Goal: Use online tool/utility: Use online tool/utility

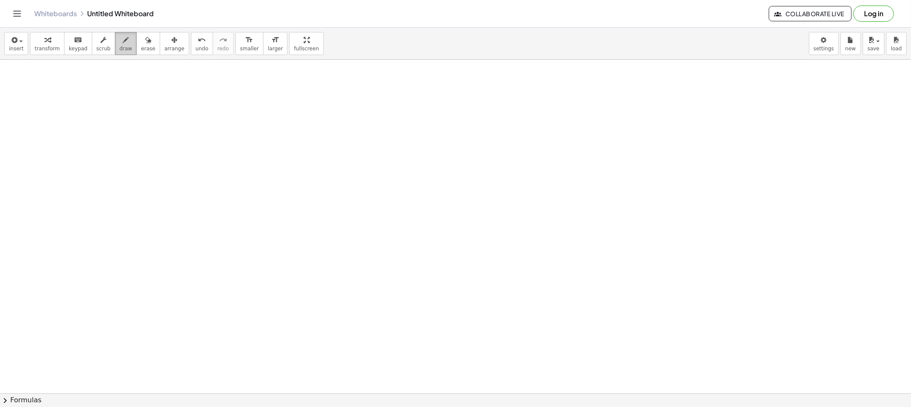
click at [123, 42] on icon "button" at bounding box center [126, 40] width 6 height 10
drag, startPoint x: 257, startPoint y: 78, endPoint x: 211, endPoint y: 207, distance: 137.1
drag, startPoint x: 259, startPoint y: 79, endPoint x: 343, endPoint y: 201, distance: 148.2
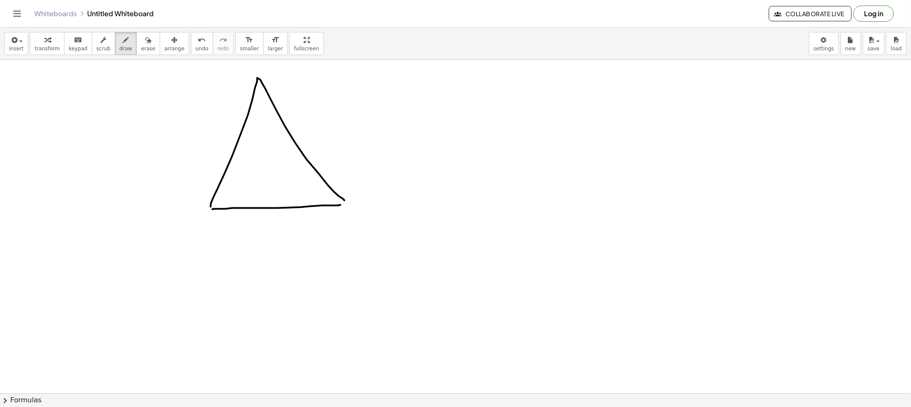
drag, startPoint x: 214, startPoint y: 209, endPoint x: 336, endPoint y: 204, distance: 122.7
drag, startPoint x: 260, startPoint y: 88, endPoint x: 259, endPoint y: 99, distance: 11.1
drag, startPoint x: 259, startPoint y: 99, endPoint x: 261, endPoint y: 110, distance: 10.8
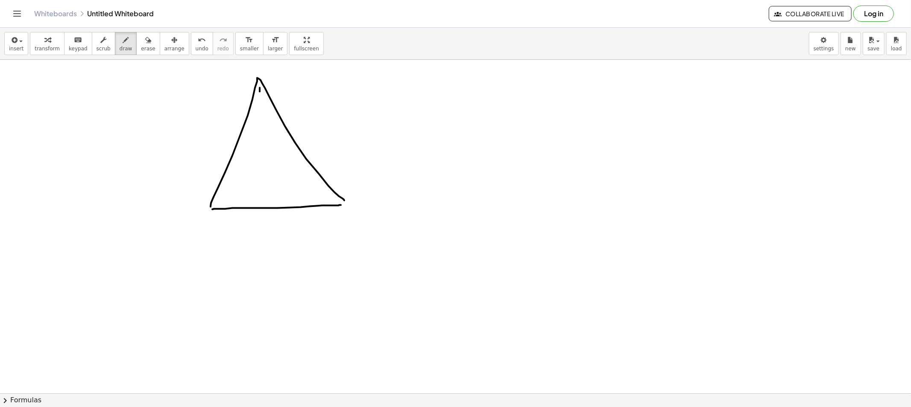
drag, startPoint x: 262, startPoint y: 130, endPoint x: 262, endPoint y: 154, distance: 23.5
drag, startPoint x: 263, startPoint y: 155, endPoint x: 264, endPoint y: 168, distance: 12.9
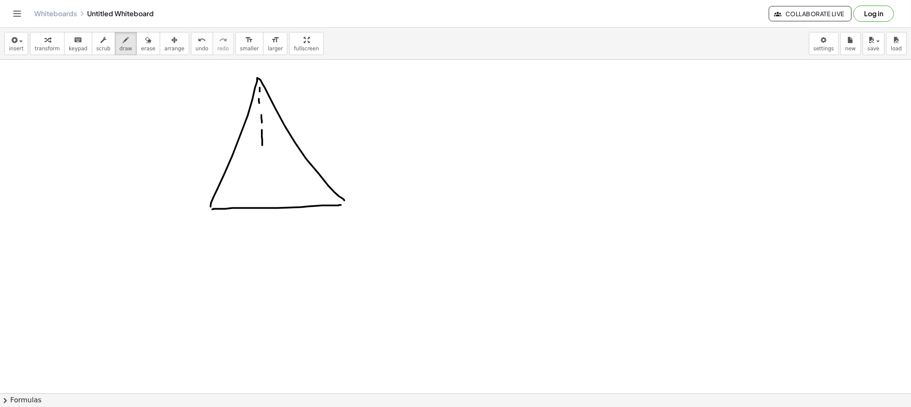
drag, startPoint x: 266, startPoint y: 184, endPoint x: 266, endPoint y: 198, distance: 14.5
drag, startPoint x: 266, startPoint y: 198, endPoint x: 268, endPoint y: 210, distance: 12.1
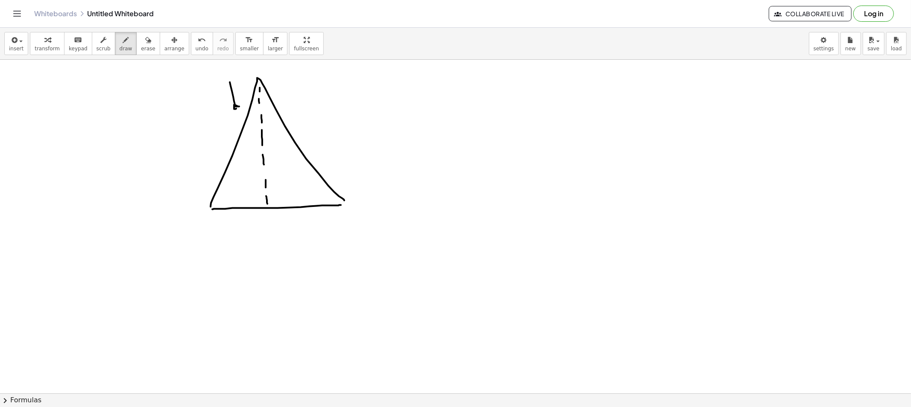
drag, startPoint x: 231, startPoint y: 86, endPoint x: 261, endPoint y: 112, distance: 39.4
drag, startPoint x: 307, startPoint y: 88, endPoint x: 318, endPoint y: 138, distance: 51.3
drag, startPoint x: 268, startPoint y: 148, endPoint x: 274, endPoint y: 153, distance: 8.2
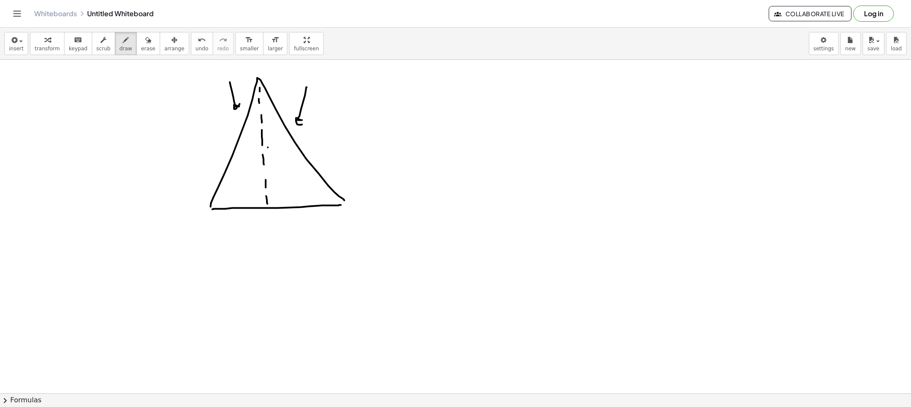
drag, startPoint x: 276, startPoint y: 173, endPoint x: 280, endPoint y: 168, distance: 6.0
drag, startPoint x: 258, startPoint y: 221, endPoint x: 264, endPoint y: 219, distance: 5.9
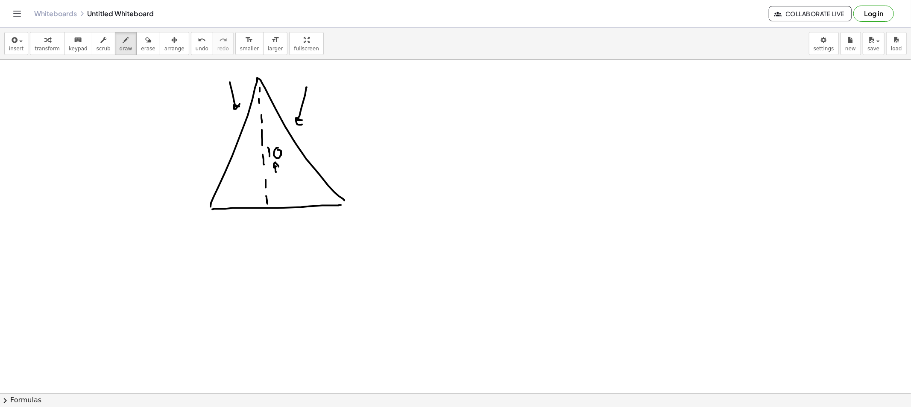
drag, startPoint x: 266, startPoint y: 213, endPoint x: 272, endPoint y: 214, distance: 5.2
drag, startPoint x: 269, startPoint y: 212, endPoint x: 267, endPoint y: 221, distance: 9.2
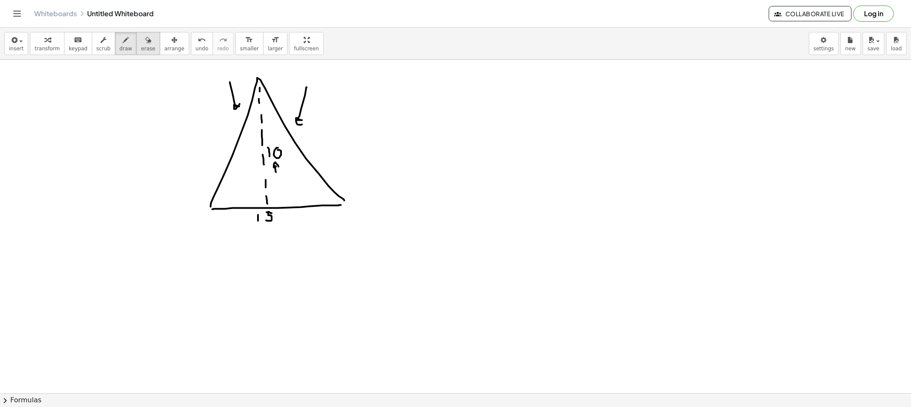
click at [145, 44] on icon "button" at bounding box center [148, 40] width 6 height 10
drag, startPoint x: 215, startPoint y: 85, endPoint x: 217, endPoint y: 101, distance: 15.5
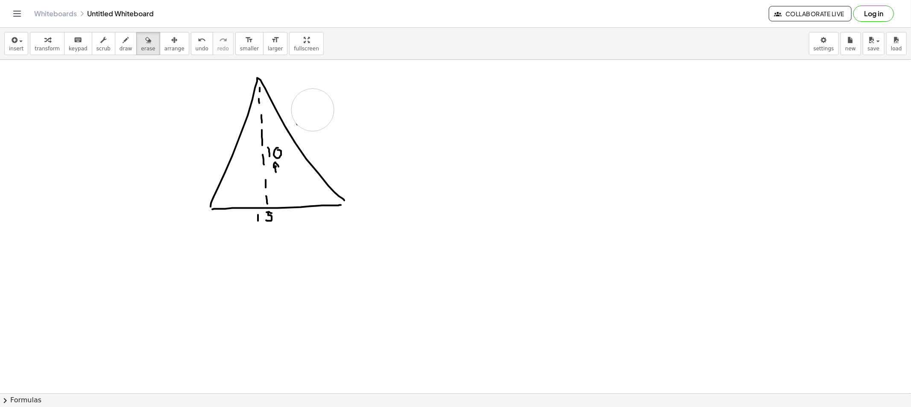
drag, startPoint x: 311, startPoint y: 88, endPoint x: 313, endPoint y: 117, distance: 29.1
click at [123, 44] on icon "button" at bounding box center [126, 40] width 6 height 10
drag, startPoint x: 416, startPoint y: 117, endPoint x: 417, endPoint y: 161, distance: 43.6
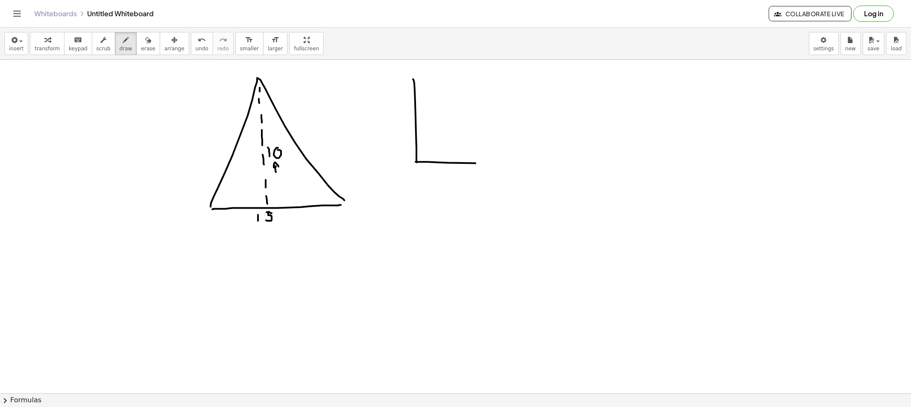
drag, startPoint x: 419, startPoint y: 162, endPoint x: 630, endPoint y: 161, distance: 210.6
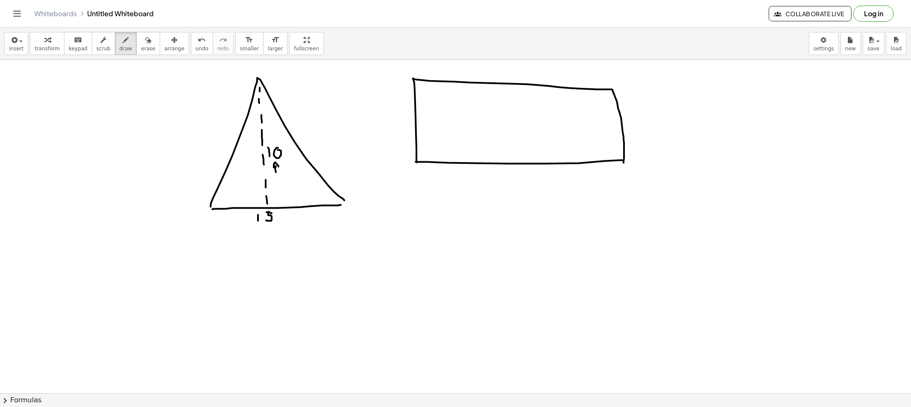
drag, startPoint x: 413, startPoint y: 79, endPoint x: 624, endPoint y: 166, distance: 227.9
click at [120, 41] on div "button" at bounding box center [126, 40] width 13 height 10
drag, startPoint x: 393, startPoint y: 119, endPoint x: 395, endPoint y: 125, distance: 6.8
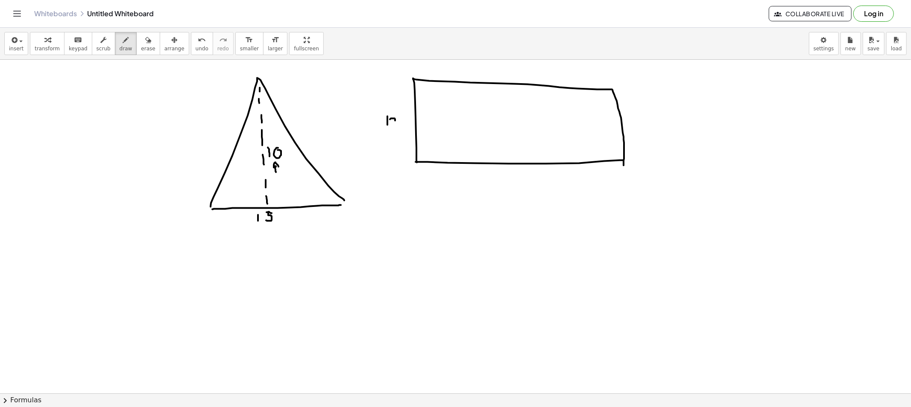
drag, startPoint x: 512, startPoint y: 173, endPoint x: 515, endPoint y: 181, distance: 9.0
click at [31, 43] on button "transform" at bounding box center [47, 43] width 35 height 23
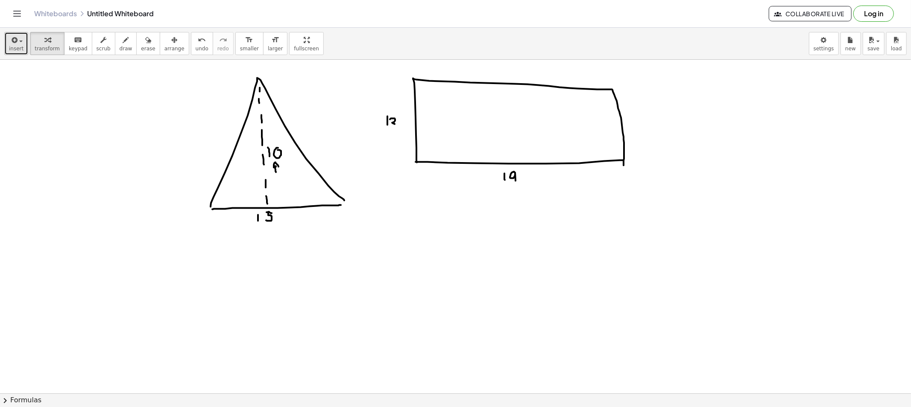
click at [10, 46] on span "insert" at bounding box center [16, 49] width 15 height 6
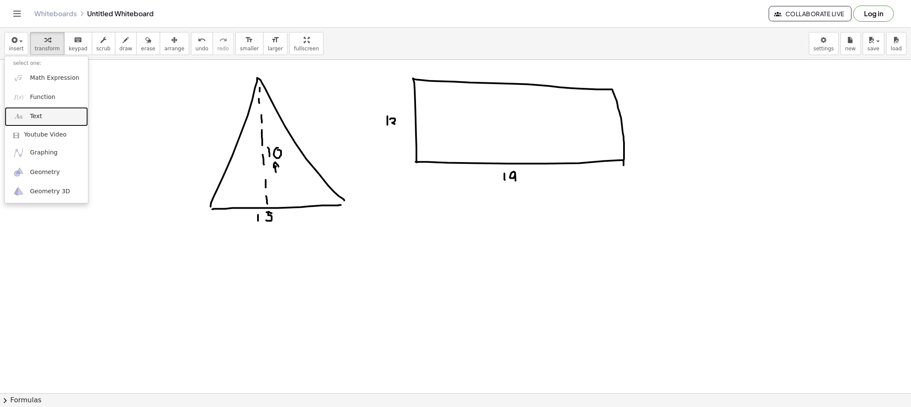
click at [44, 117] on link "Text" at bounding box center [46, 116] width 83 height 19
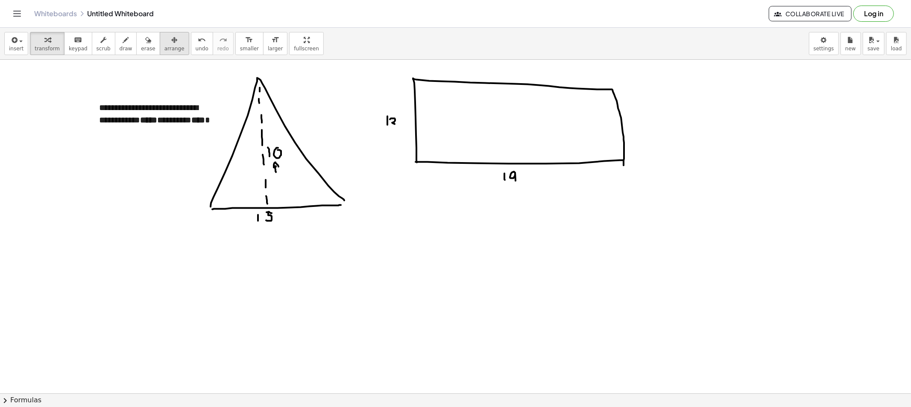
click at [164, 46] on span "arrange" at bounding box center [174, 49] width 20 height 6
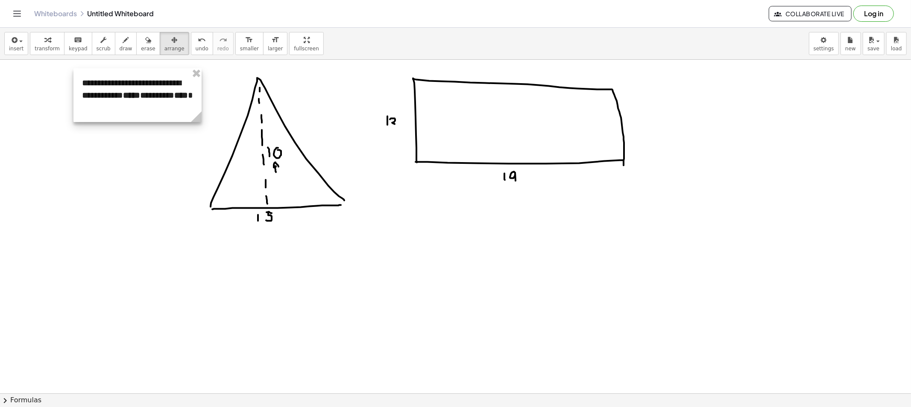
drag, startPoint x: 158, startPoint y: 108, endPoint x: 140, endPoint y: 83, distance: 31.2
click at [140, 83] on div at bounding box center [137, 95] width 128 height 54
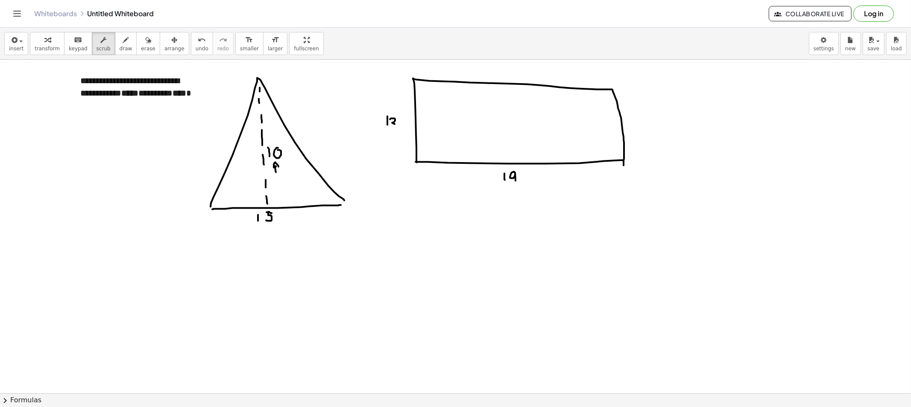
drag, startPoint x: 101, startPoint y: 41, endPoint x: 114, endPoint y: 64, distance: 26.6
click at [100, 41] on div "button" at bounding box center [104, 40] width 14 height 10
click at [132, 79] on div "**********" at bounding box center [136, 93] width 128 height 54
click at [8, 53] on button "insert" at bounding box center [16, 43] width 24 height 23
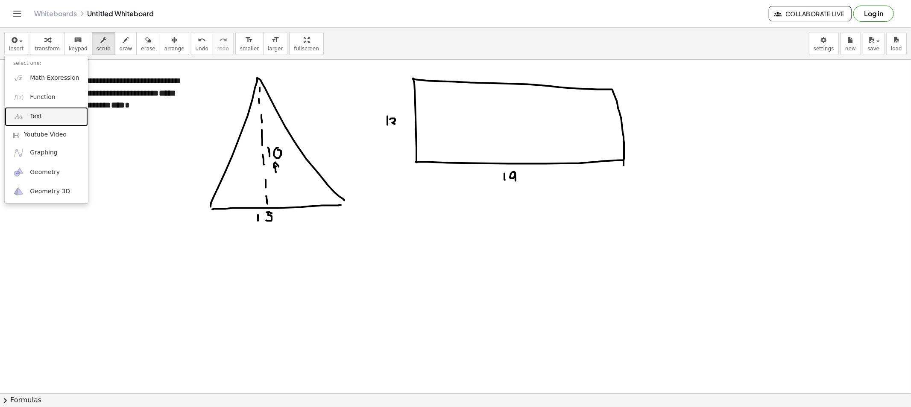
click at [56, 113] on link "Text" at bounding box center [46, 116] width 83 height 19
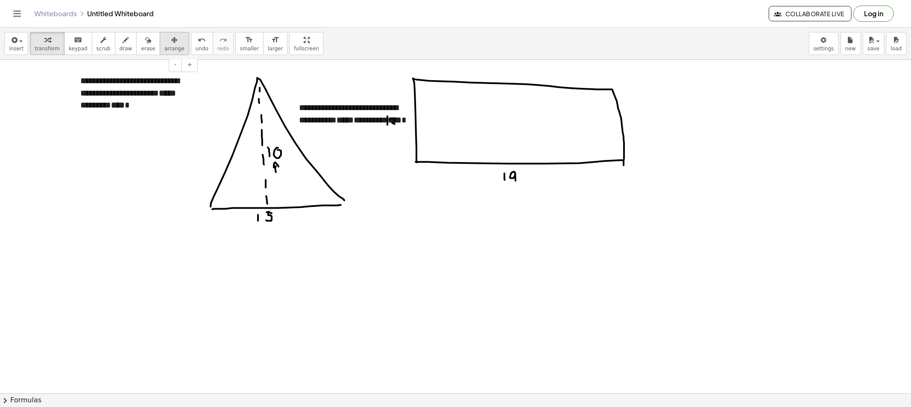
click at [164, 47] on span "arrange" at bounding box center [174, 49] width 20 height 6
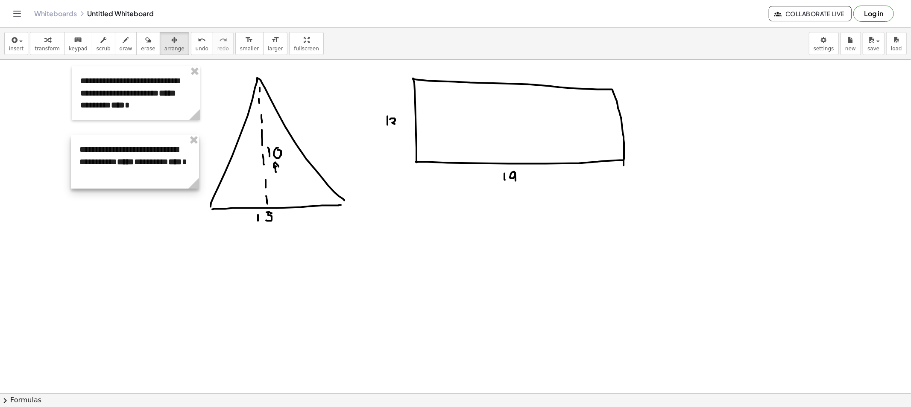
drag, startPoint x: 233, startPoint y: 146, endPoint x: 109, endPoint y: 153, distance: 123.6
click at [109, 153] on div at bounding box center [135, 162] width 128 height 54
click at [15, 50] on span "insert" at bounding box center [16, 49] width 15 height 6
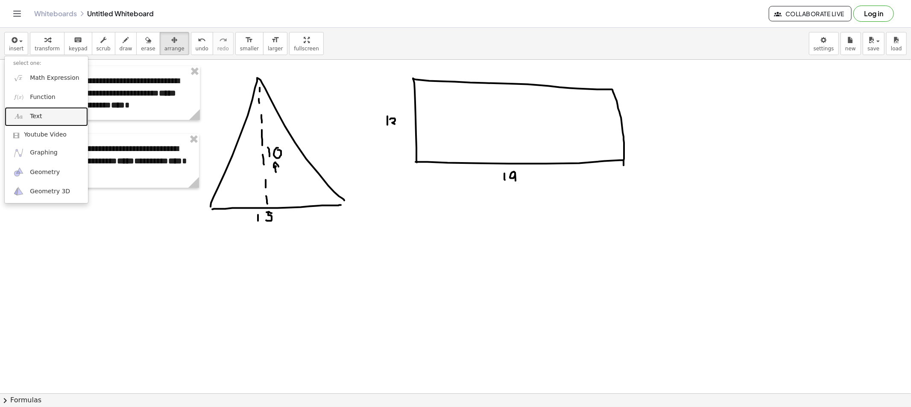
click at [59, 120] on link "Text" at bounding box center [46, 116] width 83 height 19
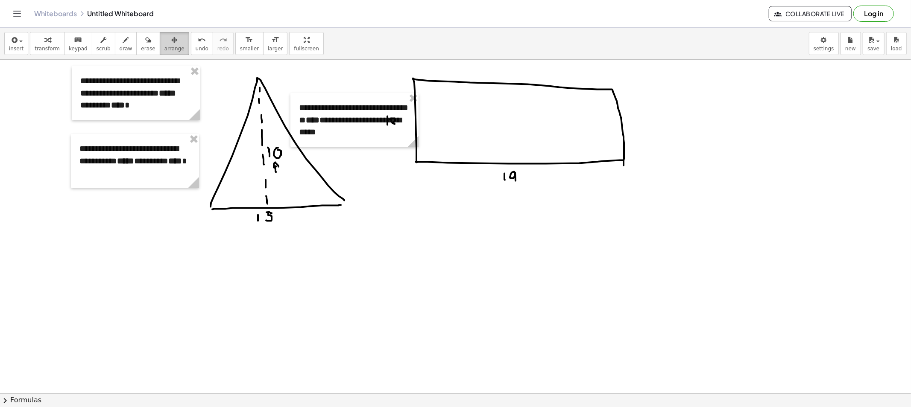
drag, startPoint x: 152, startPoint y: 43, endPoint x: 155, endPoint y: 46, distance: 4.5
click at [164, 43] on div "button" at bounding box center [174, 40] width 20 height 10
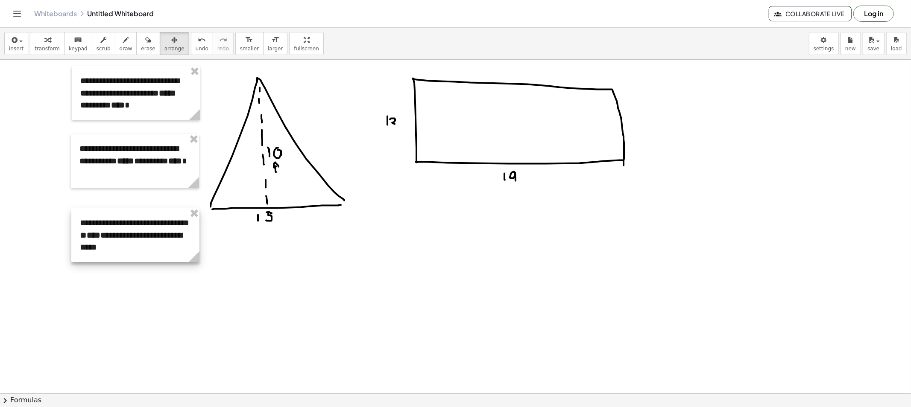
drag, startPoint x: 316, startPoint y: 148, endPoint x: 118, endPoint y: 240, distance: 219.0
click at [118, 240] on div at bounding box center [135, 235] width 128 height 54
drag, startPoint x: 105, startPoint y: 43, endPoint x: 129, endPoint y: 69, distance: 35.4
click at [105, 42] on button "scrub" at bounding box center [103, 43] width 23 height 23
click at [134, 151] on div "**********" at bounding box center [135, 161] width 128 height 54
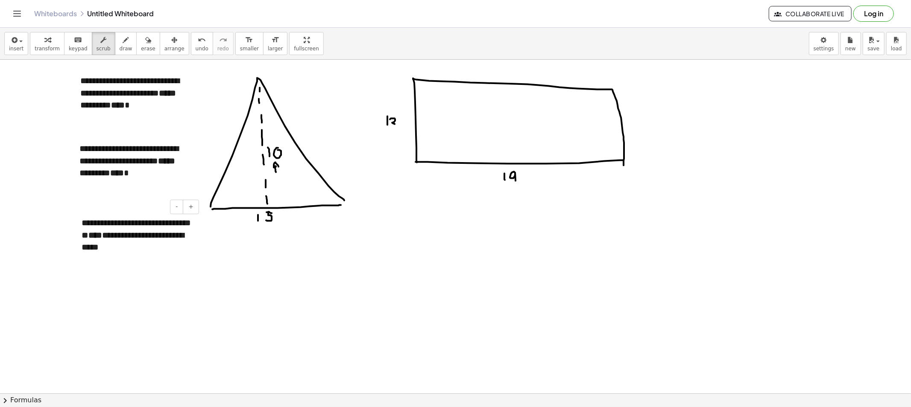
click at [149, 246] on div "**********" at bounding box center [137, 235] width 128 height 54
drag, startPoint x: 123, startPoint y: 46, endPoint x: 134, endPoint y: 100, distance: 55.4
click at [123, 47] on button "draw" at bounding box center [126, 43] width 22 height 23
click at [141, 41] on div "button" at bounding box center [148, 40] width 14 height 10
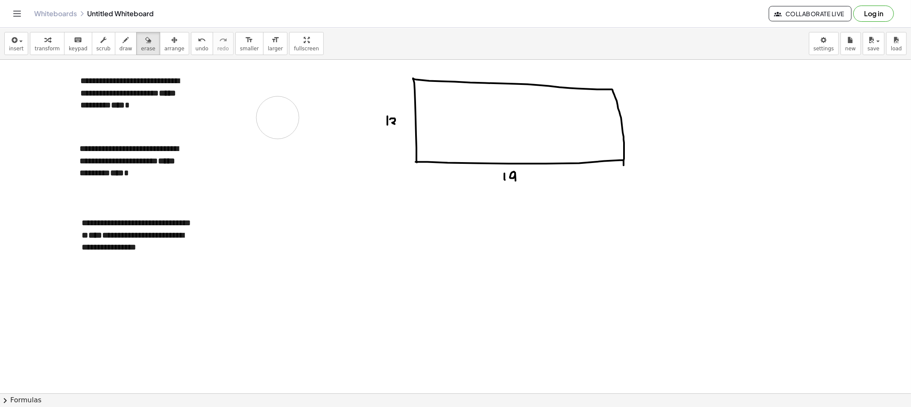
drag, startPoint x: 260, startPoint y: 83, endPoint x: 388, endPoint y: 150, distance: 144.6
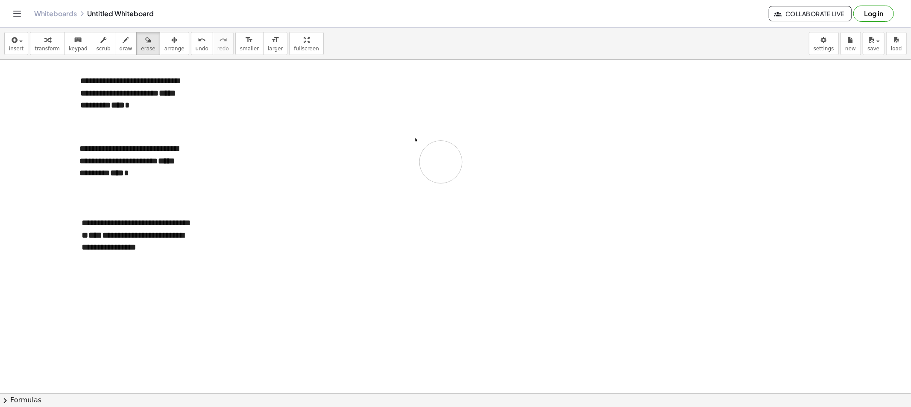
drag, startPoint x: 455, startPoint y: 161, endPoint x: 441, endPoint y: 162, distance: 14.2
click at [104, 44] on button "scrub" at bounding box center [103, 43] width 23 height 23
click at [152, 82] on div "**********" at bounding box center [136, 93] width 128 height 54
click at [155, 80] on div "**********" at bounding box center [136, 93] width 128 height 54
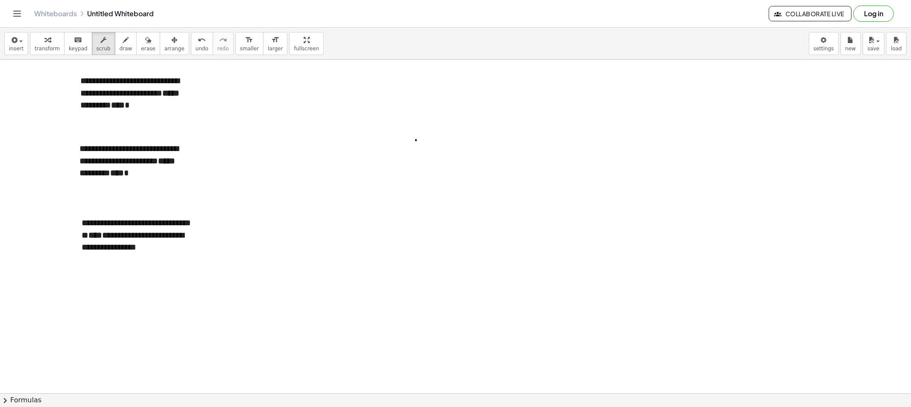
click at [123, 42] on icon "button" at bounding box center [126, 40] width 6 height 10
drag, startPoint x: 135, startPoint y: 35, endPoint x: 187, endPoint y: 167, distance: 141.5
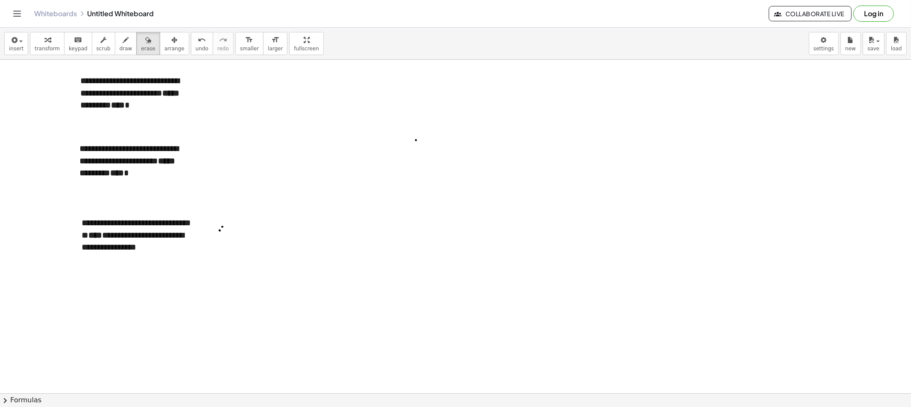
click at [145, 40] on icon "button" at bounding box center [148, 40] width 6 height 10
drag, startPoint x: 210, startPoint y: 215, endPoint x: 386, endPoint y: 150, distance: 187.2
drag, startPoint x: 407, startPoint y: 131, endPoint x: 417, endPoint y: 138, distance: 11.7
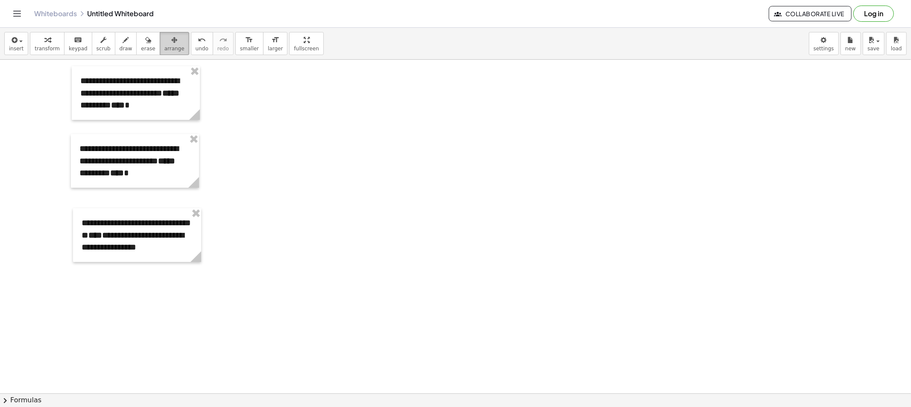
drag, startPoint x: 157, startPoint y: 45, endPoint x: 212, endPoint y: 81, distance: 65.7
click at [164, 46] on span "arrange" at bounding box center [174, 49] width 20 height 6
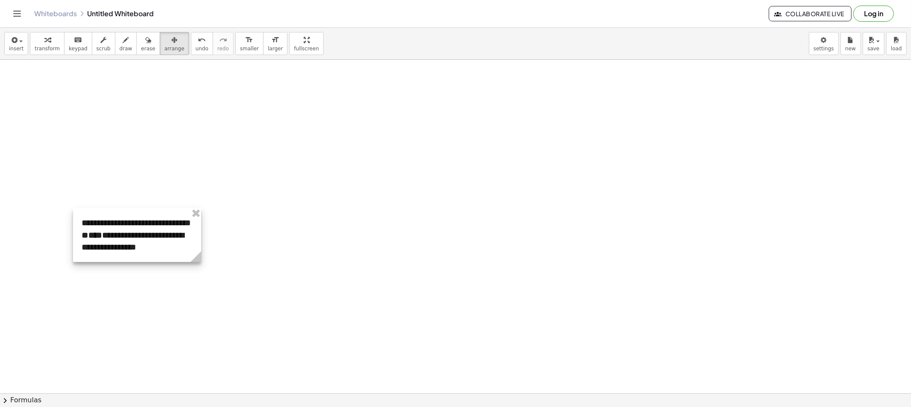
click at [194, 220] on div at bounding box center [137, 235] width 128 height 54
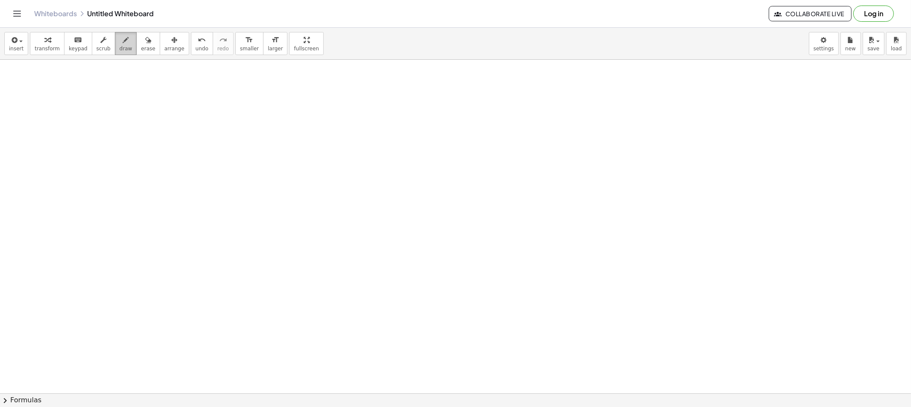
click at [122, 47] on button "draw" at bounding box center [126, 43] width 22 height 23
click at [120, 46] on span "draw" at bounding box center [126, 49] width 13 height 6
click at [115, 44] on button "draw" at bounding box center [126, 43] width 22 height 23
click at [120, 43] on div "button" at bounding box center [126, 40] width 13 height 10
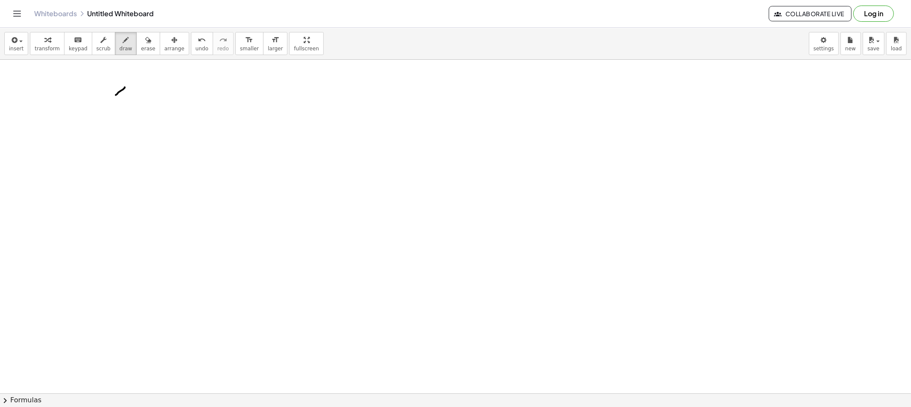
drag, startPoint x: 125, startPoint y: 88, endPoint x: 116, endPoint y: 95, distance: 11.5
drag, startPoint x: 123, startPoint y: 96, endPoint x: 126, endPoint y: 99, distance: 4.6
drag, startPoint x: 137, startPoint y: 88, endPoint x: 135, endPoint y: 95, distance: 7.4
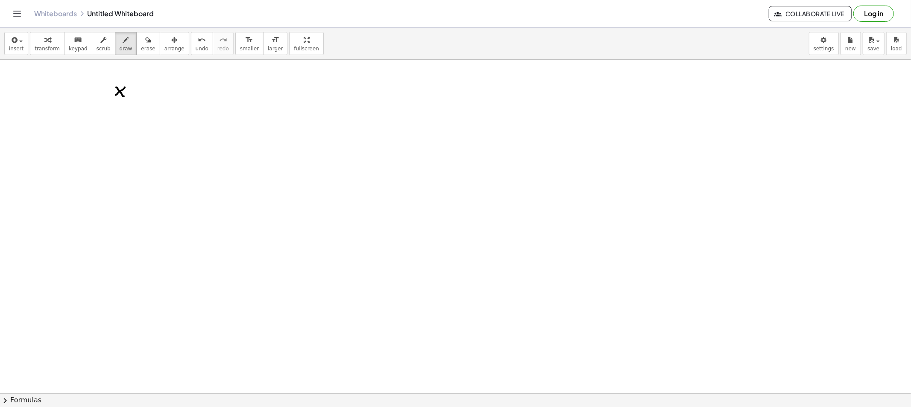
drag, startPoint x: 152, startPoint y: 89, endPoint x: 164, endPoint y: 93, distance: 12.2
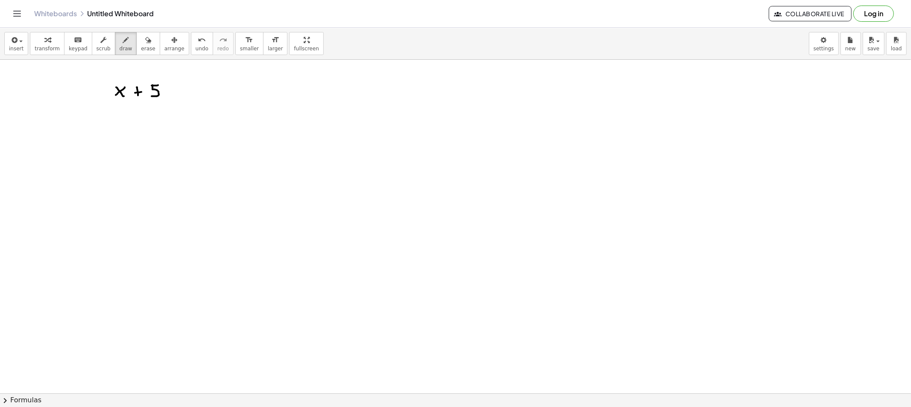
drag, startPoint x: 175, startPoint y: 90, endPoint x: 186, endPoint y: 91, distance: 10.7
drag, startPoint x: 189, startPoint y: 86, endPoint x: 191, endPoint y: 94, distance: 8.5
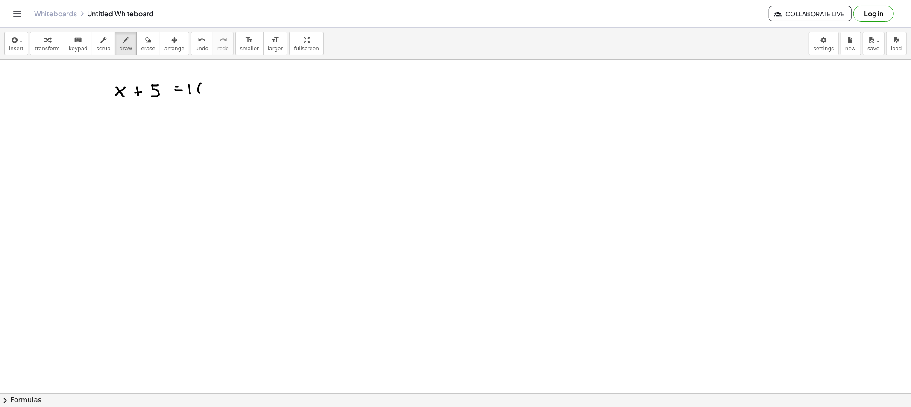
drag, startPoint x: 142, startPoint y: 104, endPoint x: 215, endPoint y: 108, distance: 73.2
drag, startPoint x: 132, startPoint y: 144, endPoint x: 138, endPoint y: 149, distance: 7.9
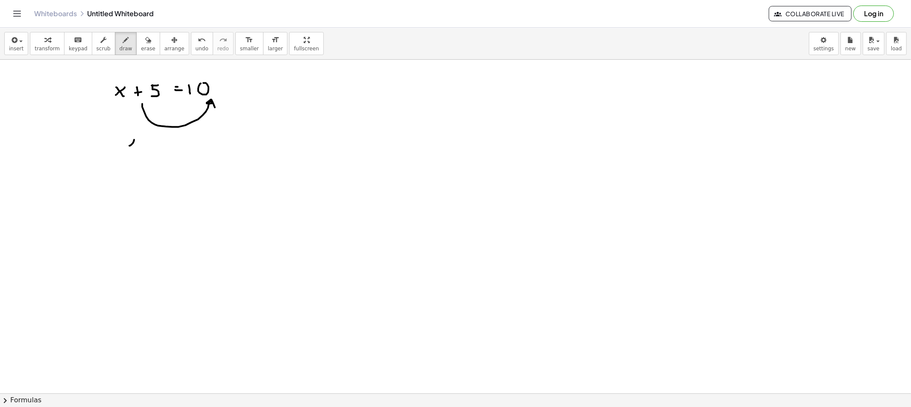
drag, startPoint x: 154, startPoint y: 143, endPoint x: 158, endPoint y: 145, distance: 4.6
drag, startPoint x: 156, startPoint y: 147, endPoint x: 167, endPoint y: 149, distance: 11.0
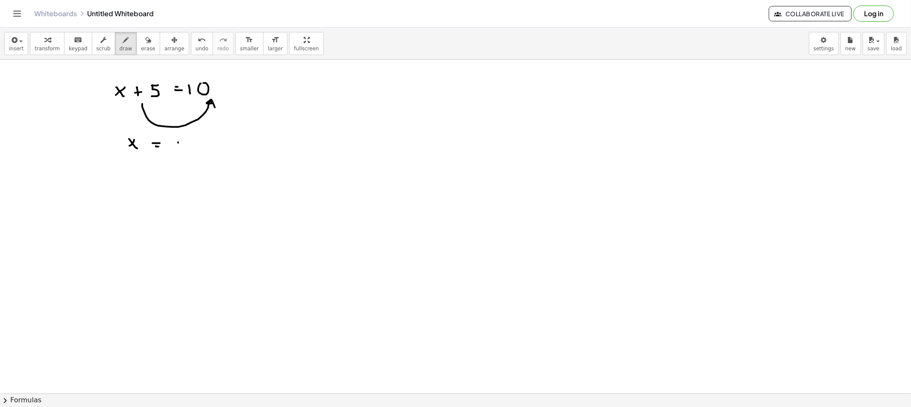
drag, startPoint x: 178, startPoint y: 143, endPoint x: 183, endPoint y: 146, distance: 5.8
drag, startPoint x: 187, startPoint y: 142, endPoint x: 189, endPoint y: 147, distance: 5.6
drag, startPoint x: 198, startPoint y: 146, endPoint x: 212, endPoint y: 144, distance: 14.2
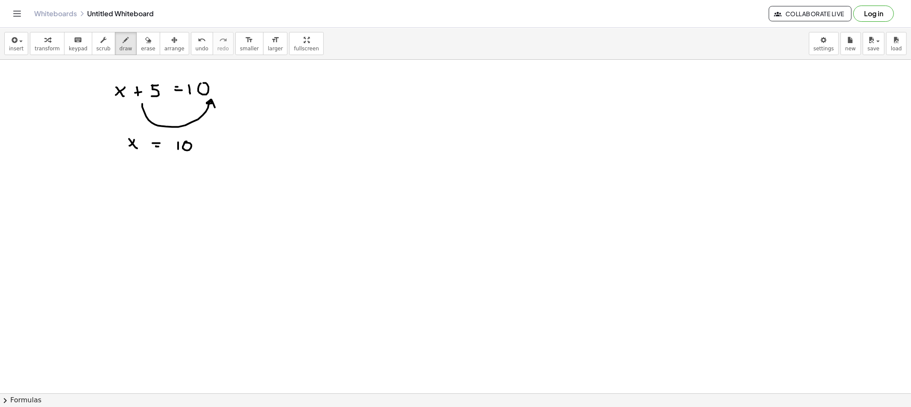
drag, startPoint x: 211, startPoint y: 143, endPoint x: 205, endPoint y: 150, distance: 8.8
drag, startPoint x: 134, startPoint y: 172, endPoint x: 129, endPoint y: 173, distance: 5.3
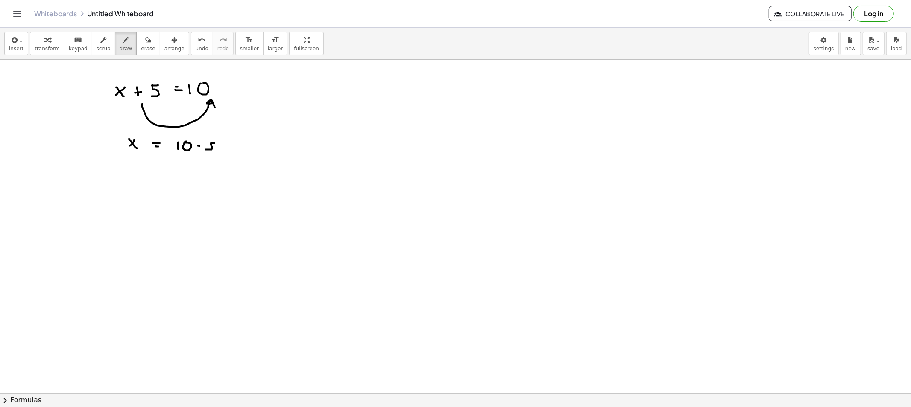
drag, startPoint x: 129, startPoint y: 173, endPoint x: 136, endPoint y: 177, distance: 8.1
drag, startPoint x: 149, startPoint y: 177, endPoint x: 155, endPoint y: 177, distance: 5.1
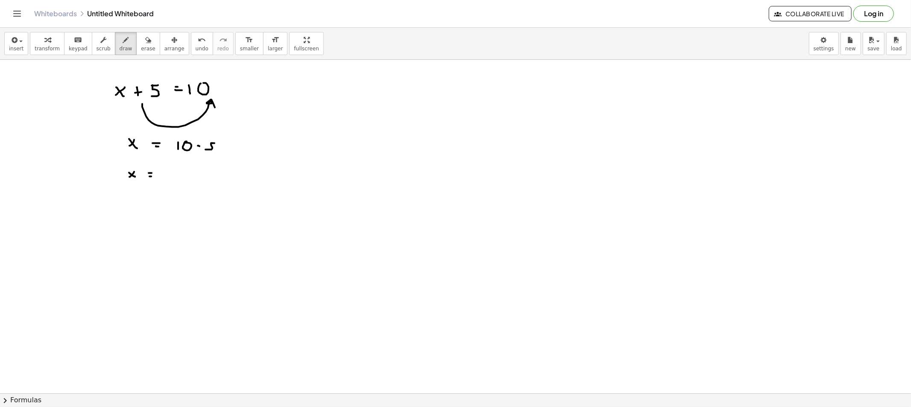
drag, startPoint x: 169, startPoint y: 172, endPoint x: 174, endPoint y: 173, distance: 4.7
drag, startPoint x: 173, startPoint y: 173, endPoint x: 182, endPoint y: 182, distance: 12.4
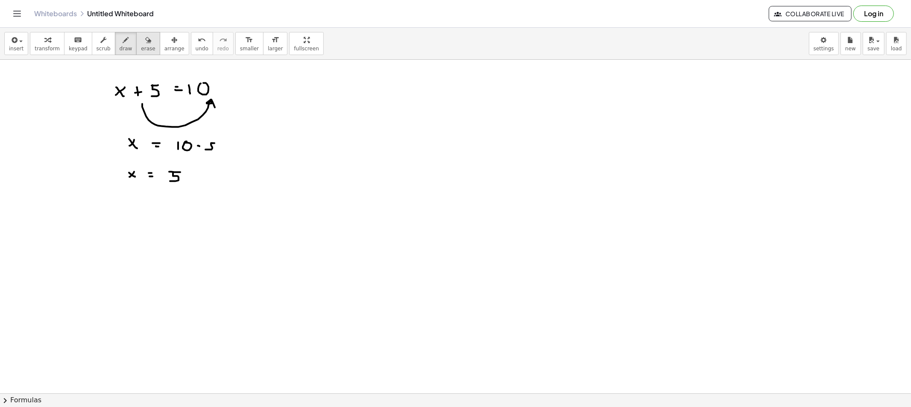
click at [142, 41] on div "button" at bounding box center [148, 40] width 14 height 10
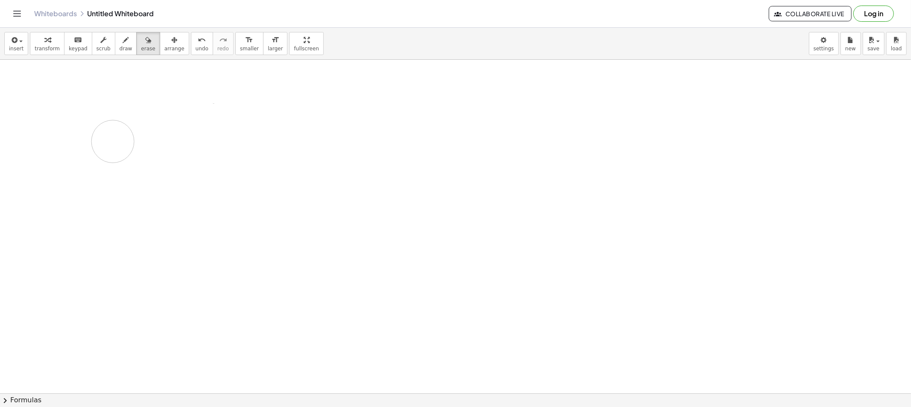
drag, startPoint x: 167, startPoint y: 81, endPoint x: 177, endPoint y: 114, distance: 34.6
click at [115, 48] on button "draw" at bounding box center [126, 43] width 22 height 23
drag, startPoint x: 120, startPoint y: 84, endPoint x: 136, endPoint y: 92, distance: 18.3
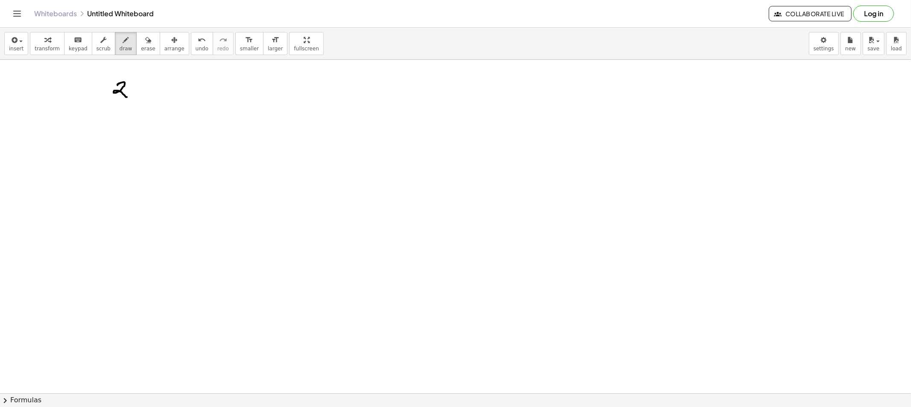
drag, startPoint x: 132, startPoint y: 89, endPoint x: 139, endPoint y: 97, distance: 10.9
drag, startPoint x: 155, startPoint y: 88, endPoint x: 156, endPoint y: 93, distance: 5.1
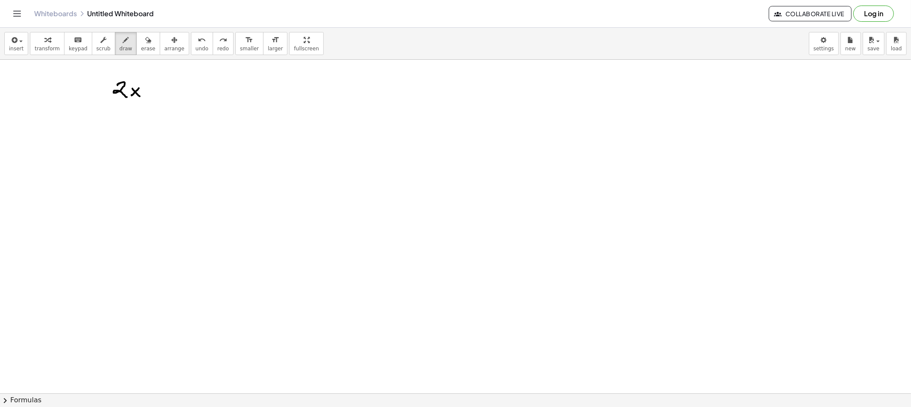
drag, startPoint x: 155, startPoint y: 88, endPoint x: 161, endPoint y: 88, distance: 6.8
drag, startPoint x: 155, startPoint y: 91, endPoint x: 176, endPoint y: 91, distance: 21.4
drag, startPoint x: 188, startPoint y: 87, endPoint x: 180, endPoint y: 94, distance: 10.6
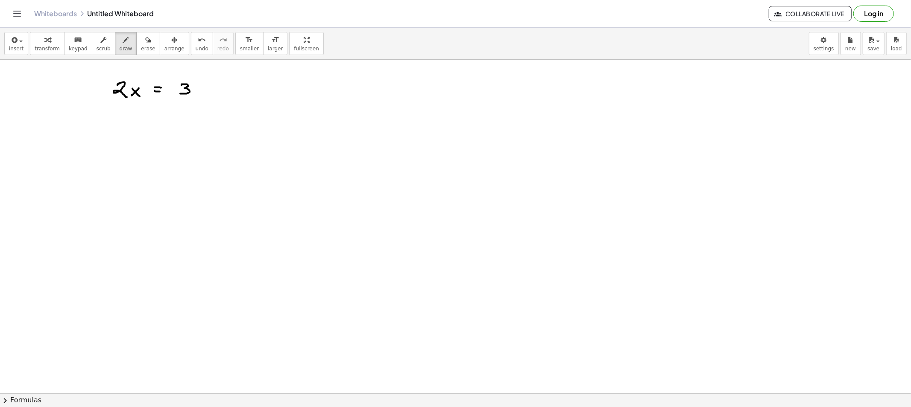
click at [136, 39] on button "erase" at bounding box center [147, 43] width 23 height 23
click at [123, 39] on icon "button" at bounding box center [126, 40] width 6 height 10
drag, startPoint x: 177, startPoint y: 84, endPoint x: 184, endPoint y: 95, distance: 13.3
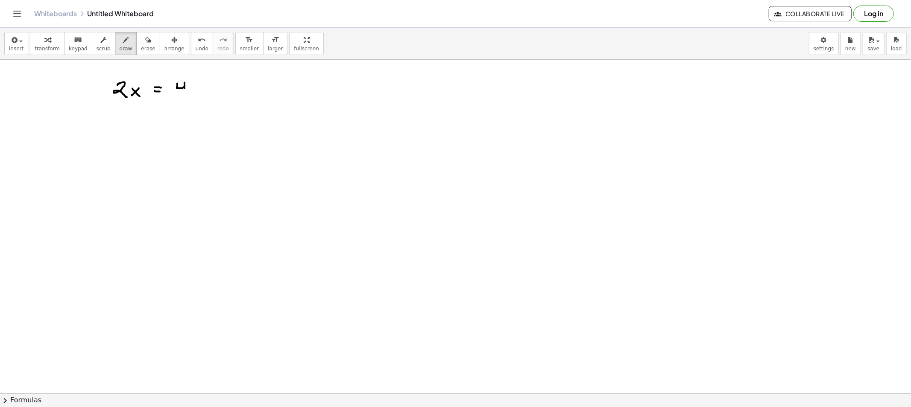
click at [115, 44] on button "draw" at bounding box center [126, 43] width 22 height 23
drag, startPoint x: 133, startPoint y: 131, endPoint x: 129, endPoint y: 129, distance: 4.4
drag, startPoint x: 131, startPoint y: 126, endPoint x: 139, endPoint y: 134, distance: 12.1
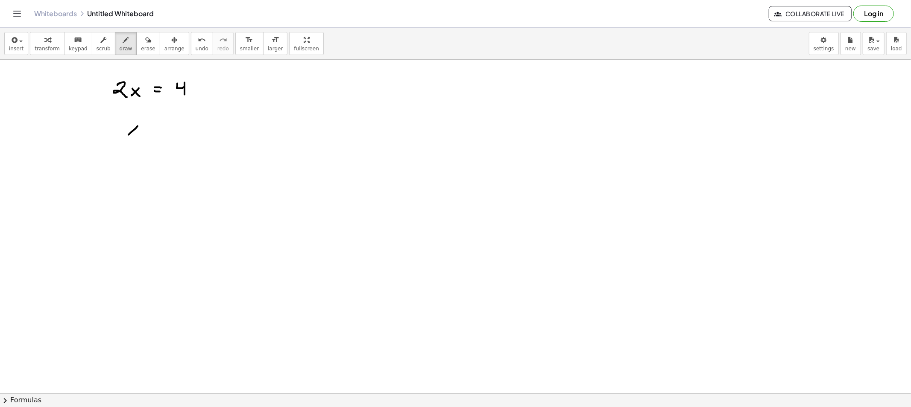
drag, startPoint x: 176, startPoint y: 122, endPoint x: 178, endPoint y: 126, distance: 4.8
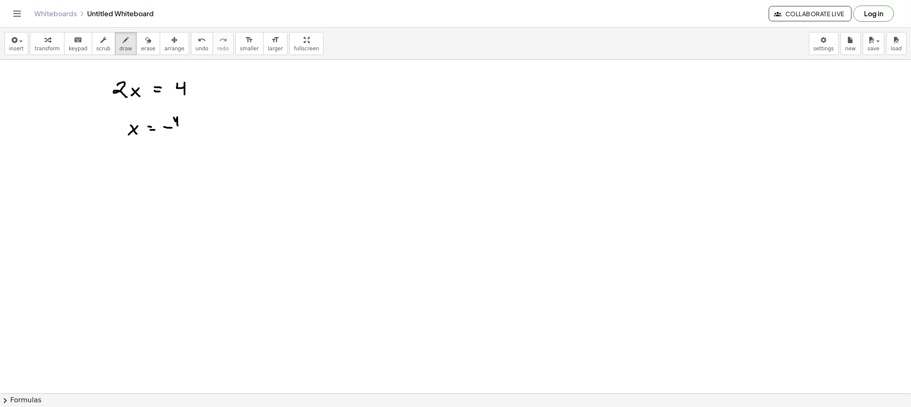
drag, startPoint x: 172, startPoint y: 128, endPoint x: 178, endPoint y: 133, distance: 8.2
drag, startPoint x: 176, startPoint y: 134, endPoint x: 183, endPoint y: 141, distance: 9.7
drag, startPoint x: 134, startPoint y: 161, endPoint x: 126, endPoint y: 163, distance: 7.6
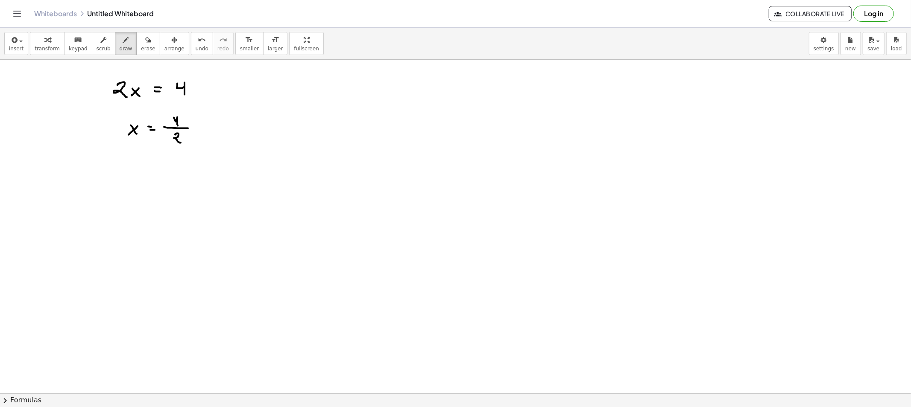
drag, startPoint x: 129, startPoint y: 162, endPoint x: 136, endPoint y: 167, distance: 8.4
drag, startPoint x: 143, startPoint y: 164, endPoint x: 151, endPoint y: 165, distance: 8.2
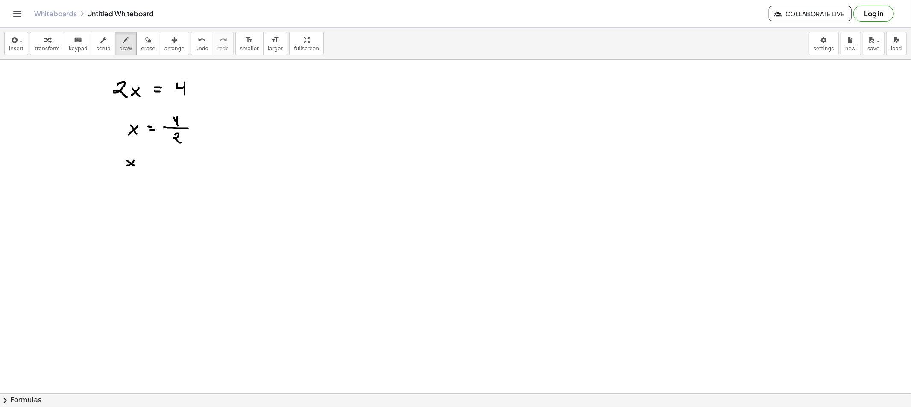
drag, startPoint x: 161, startPoint y: 159, endPoint x: 172, endPoint y: 171, distance: 16.0
drag
click at [145, 44] on icon "button" at bounding box center [148, 40] width 6 height 10
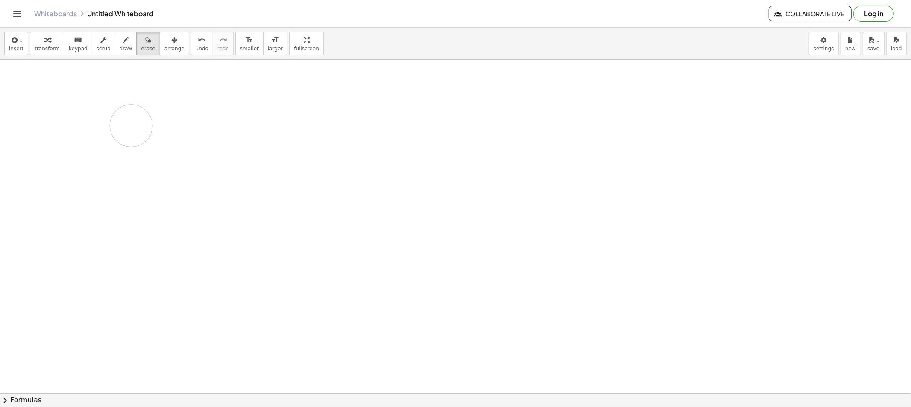
click at [120, 49] on span "draw" at bounding box center [126, 49] width 13 height 6
click at [123, 39] on icon "button" at bounding box center [126, 40] width 6 height 10
click at [136, 53] on button "erase" at bounding box center [147, 43] width 23 height 23
click at [123, 50] on button "draw" at bounding box center [126, 43] width 22 height 23
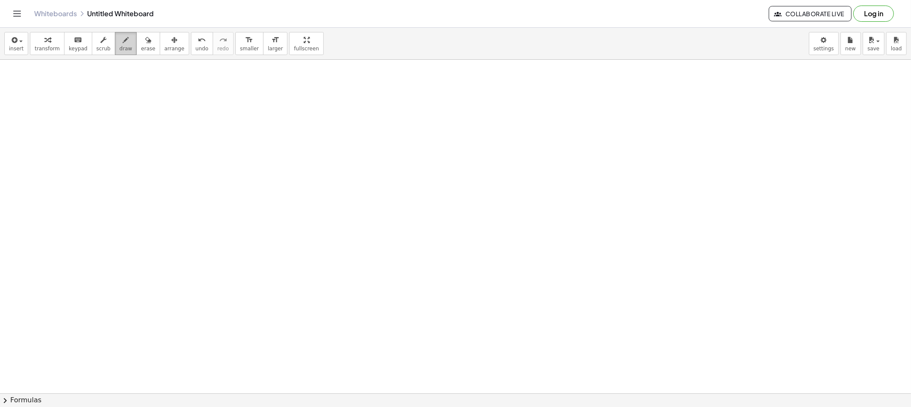
click at [120, 46] on span "draw" at bounding box center [126, 49] width 13 height 6
drag, startPoint x: 166, startPoint y: 81, endPoint x: 158, endPoint y: 85, distance: 8.4
drag, startPoint x: 149, startPoint y: 92, endPoint x: 182, endPoint y: 94, distance: 32.9
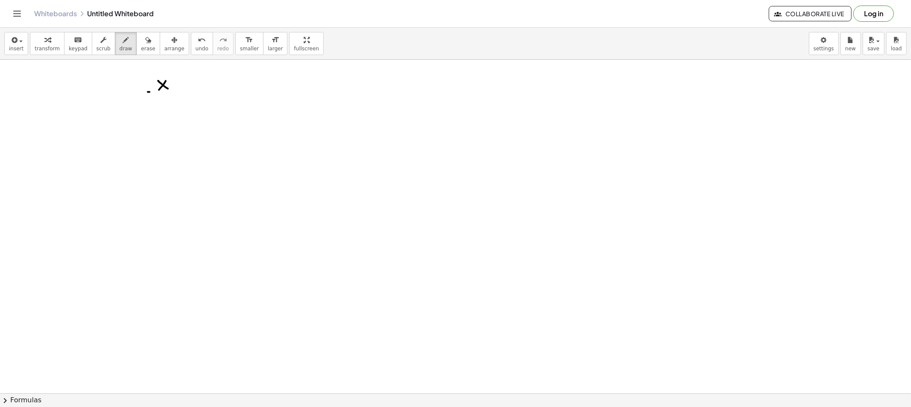
drag, startPoint x: 158, startPoint y: 98, endPoint x: 175, endPoint y: 101, distance: 17.3
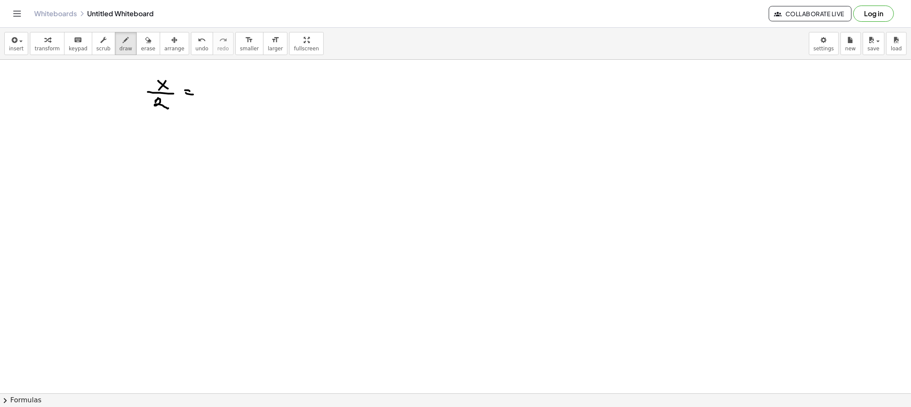
drag, startPoint x: 213, startPoint y: 92, endPoint x: 218, endPoint y: 92, distance: 5.1
drag, startPoint x: 224, startPoint y: 88, endPoint x: 228, endPoint y: 100, distance: 13.2
click at [141, 50] on span "erase" at bounding box center [148, 49] width 14 height 6
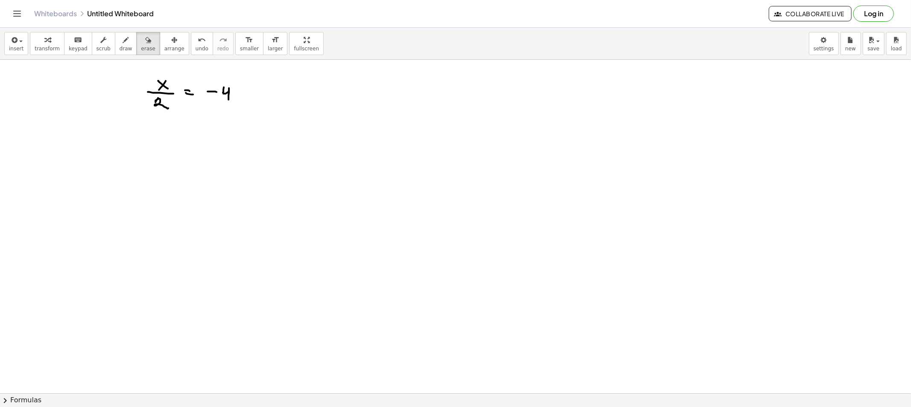
drag, startPoint x: 110, startPoint y: 47, endPoint x: 195, endPoint y: 94, distance: 97.5
click at [120, 47] on span "draw" at bounding box center [126, 49] width 13 height 6
drag, startPoint x: 209, startPoint y: 87, endPoint x: 214, endPoint y: 101, distance: 14.7
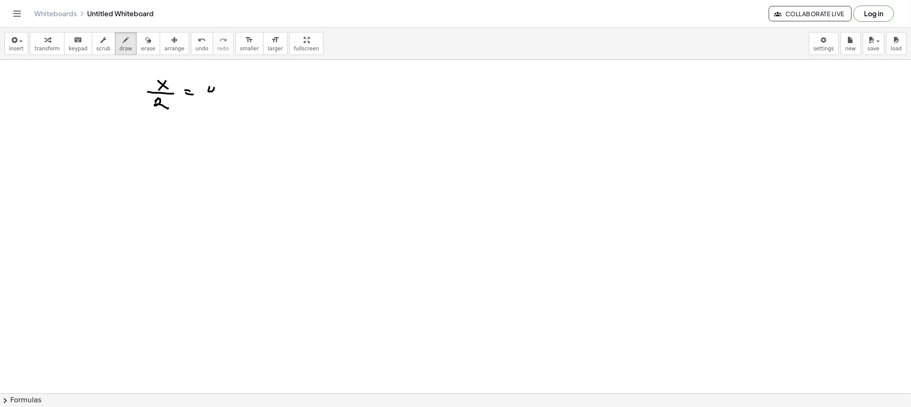
drag, startPoint x: 143, startPoint y: 101, endPoint x: 150, endPoint y: 114, distance: 15.5
click at [115, 38] on button "draw" at bounding box center [126, 43] width 22 height 23
drag, startPoint x: 169, startPoint y: 138, endPoint x: 241, endPoint y: 117, distance: 75.1
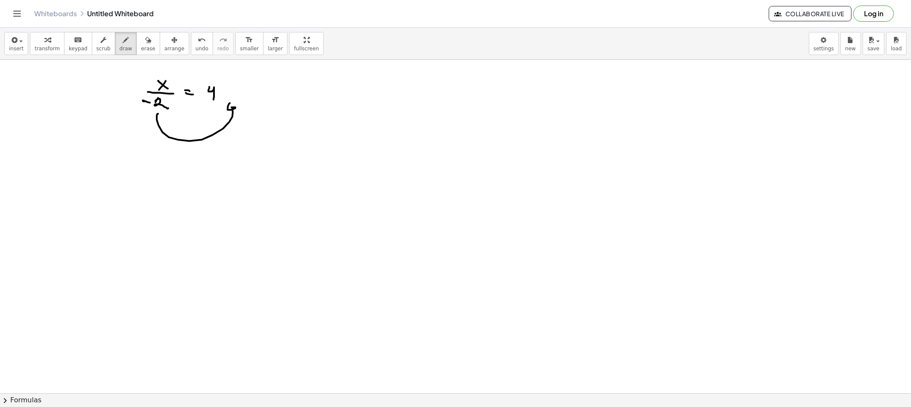
drag, startPoint x: 129, startPoint y: 44, endPoint x: 143, endPoint y: 94, distance: 51.7
click at [136, 46] on button "erase" at bounding box center [147, 43] width 23 height 23
drag, startPoint x: 155, startPoint y: 137, endPoint x: 225, endPoint y: 119, distance: 72.4
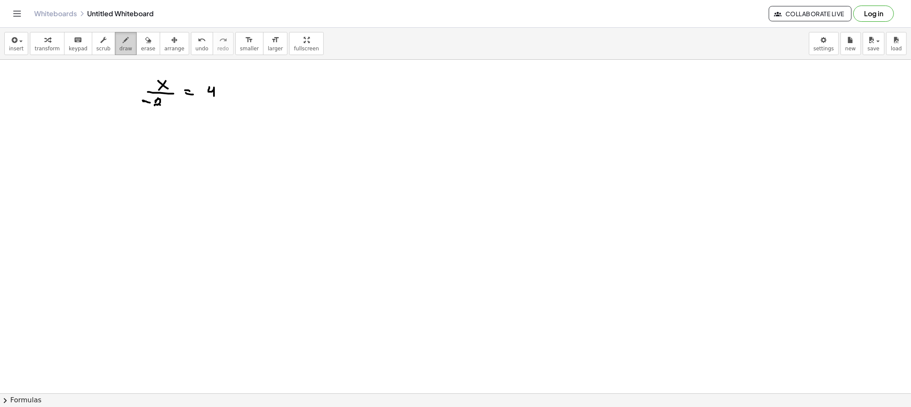
click at [124, 52] on button "draw" at bounding box center [126, 43] width 22 height 23
drag, startPoint x: 155, startPoint y: 105, endPoint x: 164, endPoint y: 106, distance: 9.1
click at [123, 40] on button "draw" at bounding box center [126, 43] width 22 height 23
drag, startPoint x: 161, startPoint y: 161, endPoint x: 155, endPoint y: 168, distance: 8.8
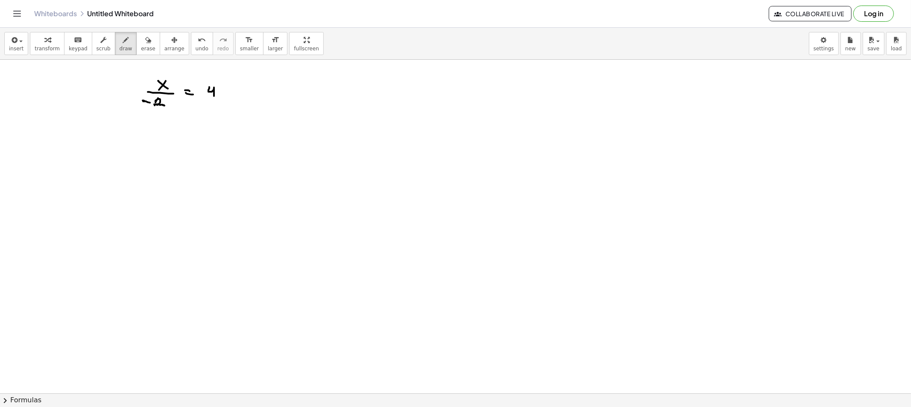
drag, startPoint x: 161, startPoint y: 168, endPoint x: 165, endPoint y: 171, distance: 4.9
drag, startPoint x: 184, startPoint y: 168, endPoint x: 189, endPoint y: 169, distance: 5.6
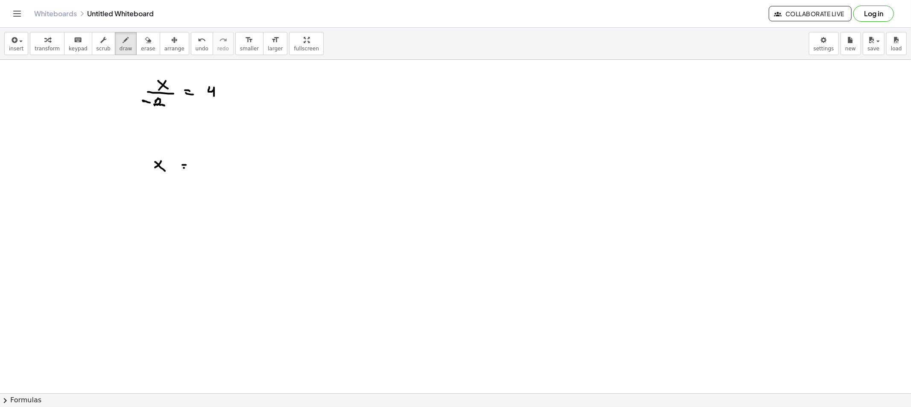
drag, startPoint x: 199, startPoint y: 164, endPoint x: 203, endPoint y: 173, distance: 9.5
drag, startPoint x: 195, startPoint y: 157, endPoint x: 199, endPoint y: 176, distance: 18.8
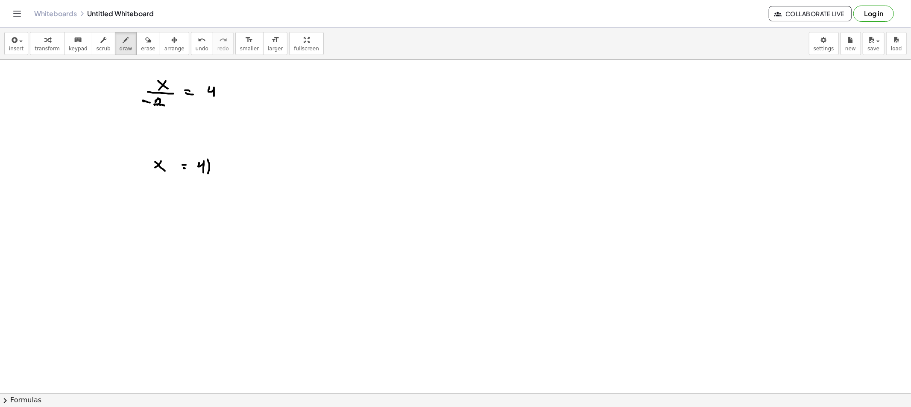
drag, startPoint x: 222, startPoint y: 159, endPoint x: 220, endPoint y: 174, distance: 15.6
drag, startPoint x: 223, startPoint y: 165, endPoint x: 228, endPoint y: 170, distance: 6.7
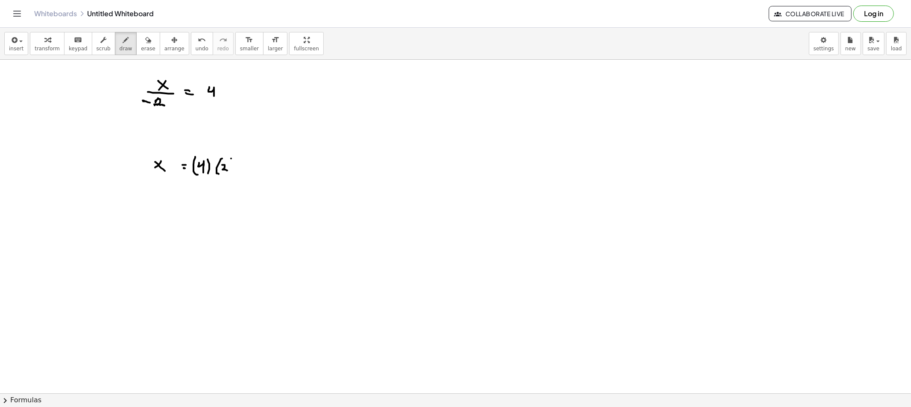
drag, startPoint x: 231, startPoint y: 159, endPoint x: 231, endPoint y: 176, distance: 16.7
click at [144, 47] on button "erase" at bounding box center [147, 43] width 23 height 23
drag, startPoint x: 256, startPoint y: 189, endPoint x: 237, endPoint y: 167, distance: 29.0
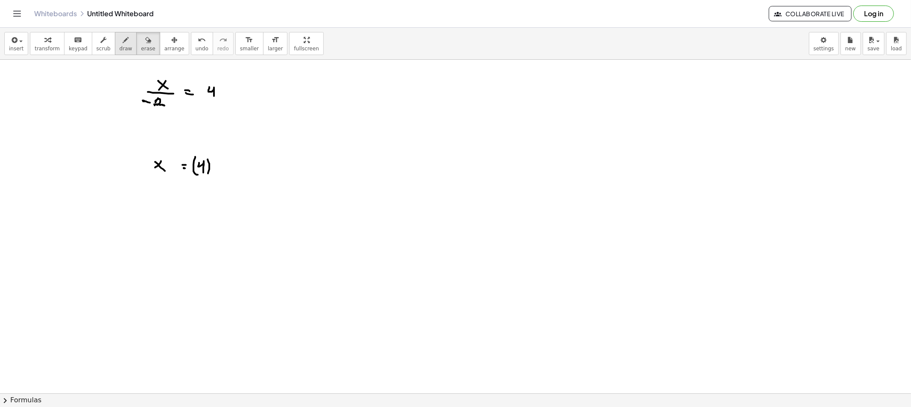
click at [115, 50] on button "draw" at bounding box center [126, 43] width 22 height 23
drag, startPoint x: 220, startPoint y: 162, endPoint x: 228, endPoint y: 181, distance: 19.7
drag, startPoint x: 227, startPoint y: 168, endPoint x: 236, endPoint y: 169, distance: 9.0
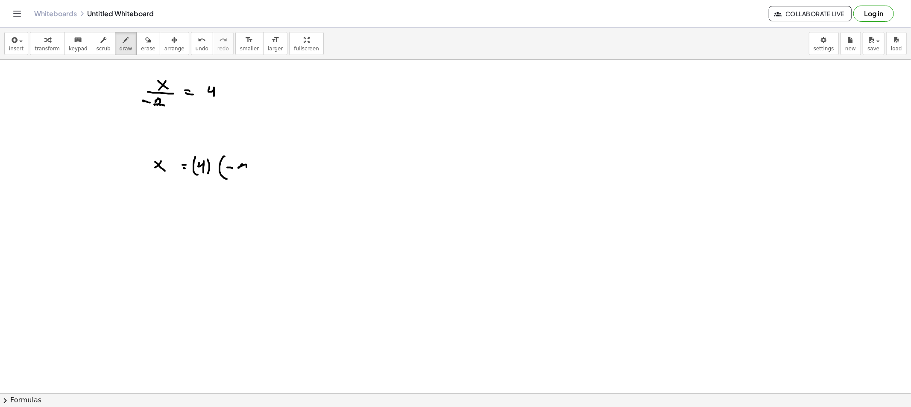
drag, startPoint x: 242, startPoint y: 164, endPoint x: 250, endPoint y: 173, distance: 11.8
drag, startPoint x: 255, startPoint y: 158, endPoint x: 252, endPoint y: 178, distance: 20.2
drag, startPoint x: 155, startPoint y: 128, endPoint x: 158, endPoint y: 125, distance: 4.5
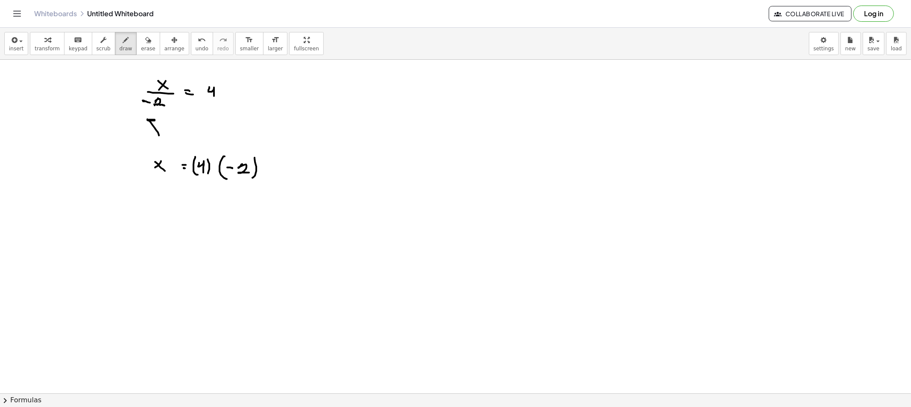
click at [136, 52] on button "erase" at bounding box center [147, 43] width 23 height 23
drag, startPoint x: 135, startPoint y: 44, endPoint x: 128, endPoint y: 120, distance: 76.3
click at [145, 45] on icon "button" at bounding box center [148, 40] width 6 height 10
drag, startPoint x: 124, startPoint y: 138, endPoint x: 139, endPoint y: 132, distance: 15.9
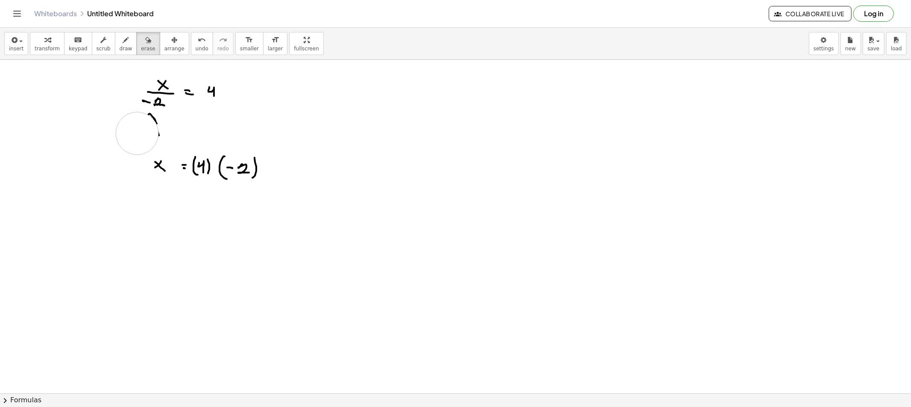
click at [120, 40] on div "button" at bounding box center [126, 40] width 13 height 10
drag, startPoint x: 238, startPoint y: 130, endPoint x: 241, endPoint y: 145, distance: 15.8
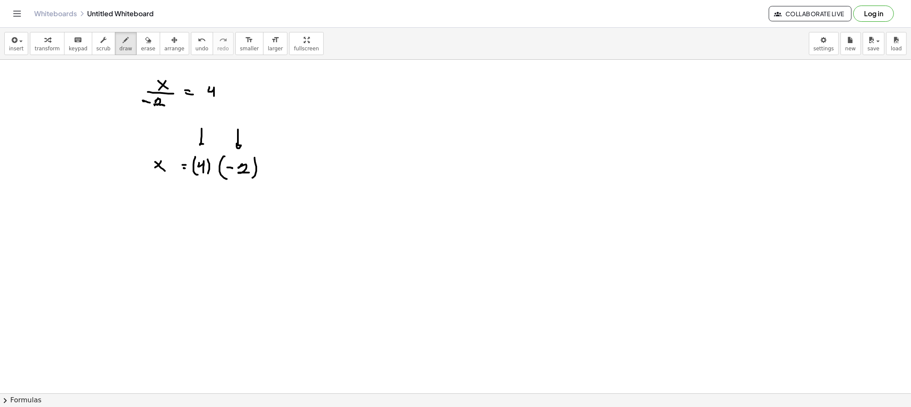
drag, startPoint x: 201, startPoint y: 144, endPoint x: 206, endPoint y: 143, distance: 5.2
click at [141, 52] on span "erase" at bounding box center [148, 49] width 14 height 6
drag, startPoint x: 250, startPoint y: 124, endPoint x: 245, endPoint y: 130, distance: 8.5
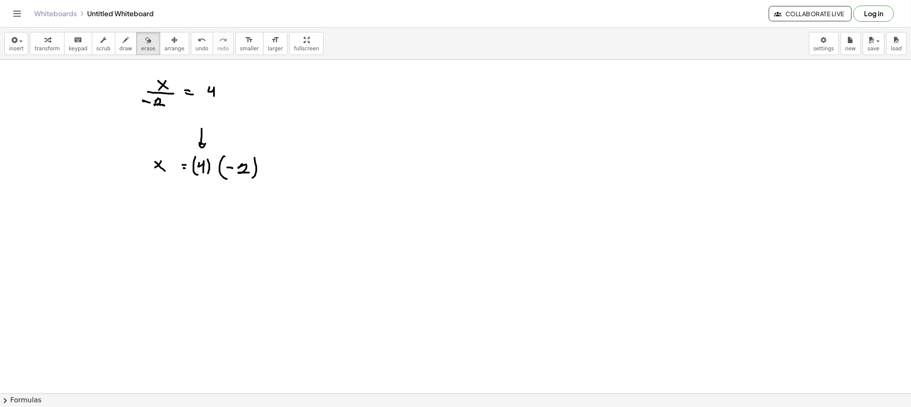
click at [122, 56] on div "insert select one: Math Expression Function Text Youtube Video Graphing Geometr…" at bounding box center [455, 44] width 911 height 32
click at [120, 52] on span "draw" at bounding box center [126, 49] width 13 height 6
click at [117, 55] on button "draw" at bounding box center [126, 43] width 22 height 23
drag, startPoint x: 166, startPoint y: 108, endPoint x: 242, endPoint y: 107, distance: 76.0
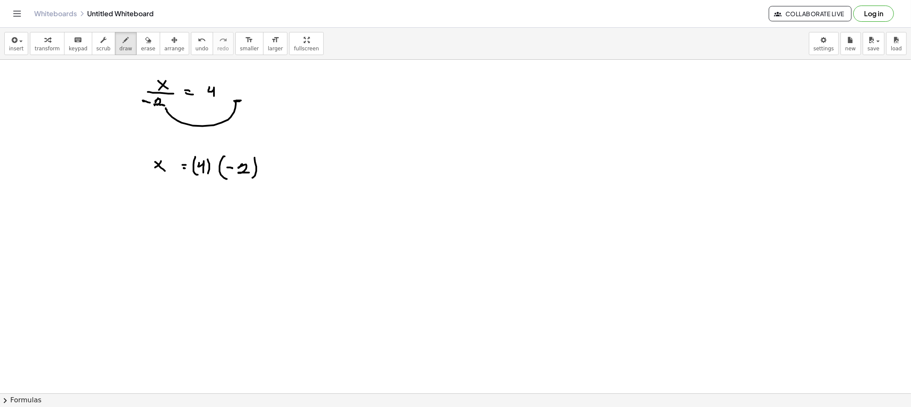
click at [140, 53] on button "erase" at bounding box center [147, 43] width 23 height 23
drag, startPoint x: 246, startPoint y: 97, endPoint x: 183, endPoint y: 121, distance: 67.7
click at [117, 53] on button "draw" at bounding box center [126, 43] width 22 height 23
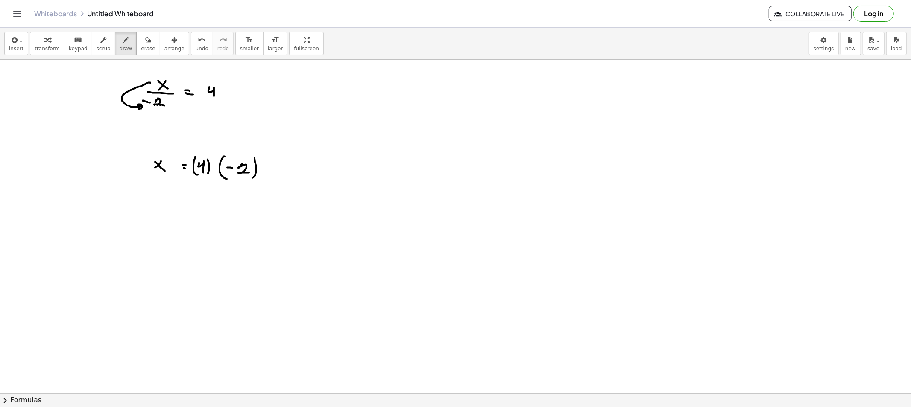
drag, startPoint x: 130, startPoint y: 91, endPoint x: 138, endPoint y: 109, distance: 20.1
drag, startPoint x: 163, startPoint y: 120, endPoint x: 241, endPoint y: 108, distance: 79.0
drag, startPoint x: 239, startPoint y: 132, endPoint x: 261, endPoint y: 162, distance: 36.7
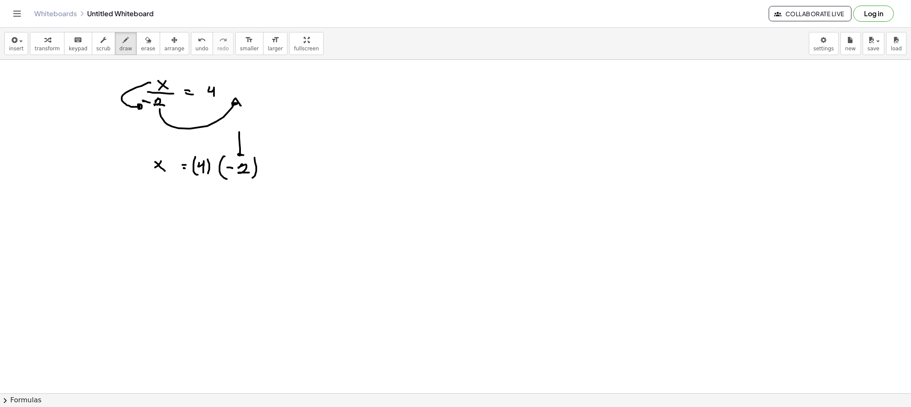
click at [136, 44] on button "erase" at bounding box center [147, 43] width 23 height 23
click at [122, 44] on button "draw" at bounding box center [126, 43] width 22 height 23
drag, startPoint x: 361, startPoint y: 84, endPoint x: 377, endPoint y: 91, distance: 17.0
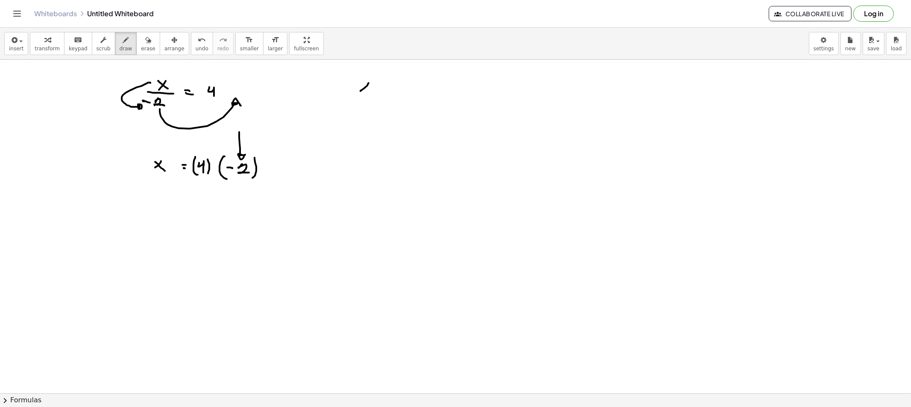
drag, startPoint x: 379, startPoint y: 85, endPoint x: 386, endPoint y: 86, distance: 6.9
drag, startPoint x: 395, startPoint y: 82, endPoint x: 408, endPoint y: 88, distance: 14.0
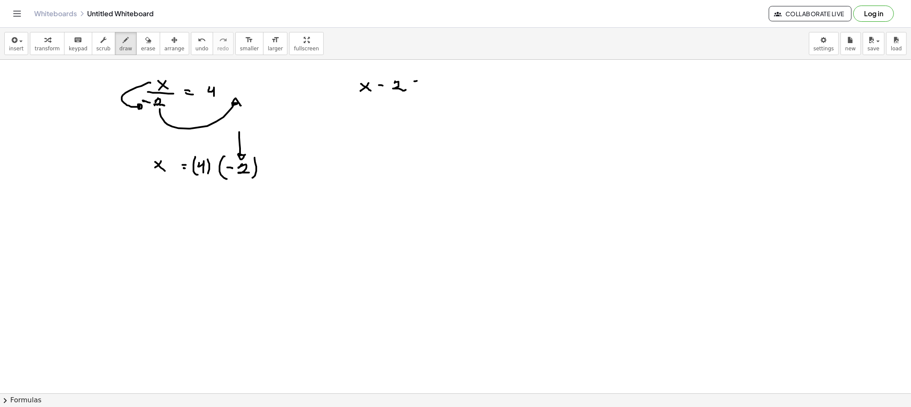
drag, startPoint x: 416, startPoint y: 83, endPoint x: 426, endPoint y: 85, distance: 9.9
drag, startPoint x: 436, startPoint y: 78, endPoint x: 442, endPoint y: 90, distance: 13.6
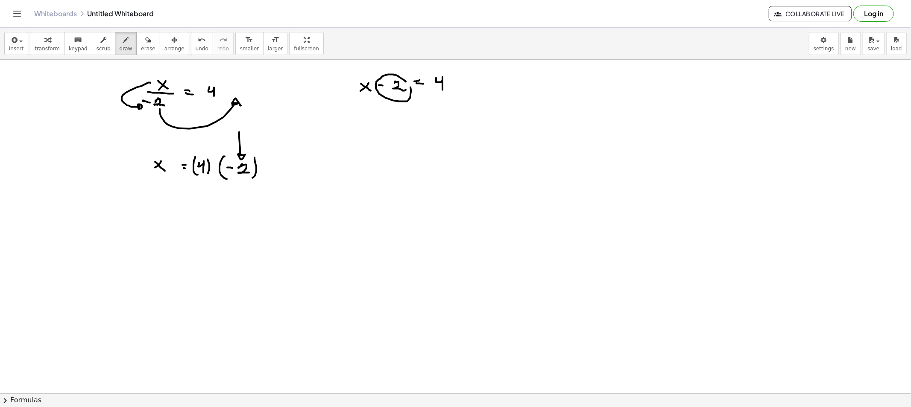
drag, startPoint x: 378, startPoint y: 73, endPoint x: 365, endPoint y: 79, distance: 14.0
drag, startPoint x: 391, startPoint y: 103, endPoint x: 471, endPoint y: 93, distance: 80.5
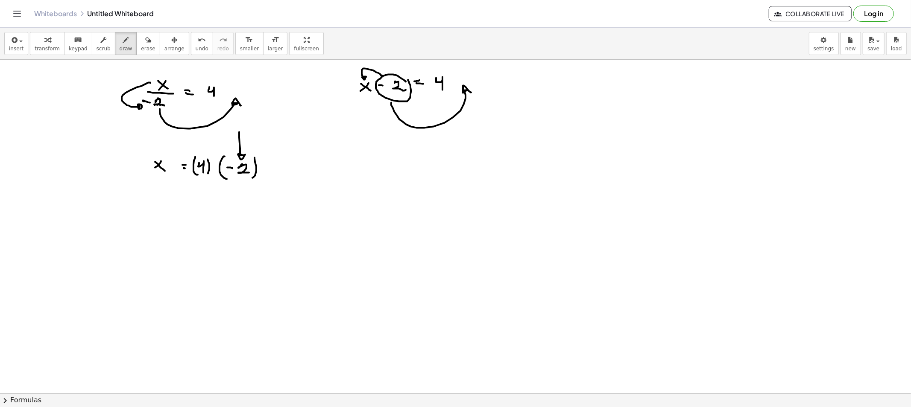
drag, startPoint x: 396, startPoint y: 140, endPoint x: 389, endPoint y: 145, distance: 8.8
drag, startPoint x: 409, startPoint y: 143, endPoint x: 415, endPoint y: 146, distance: 7.1
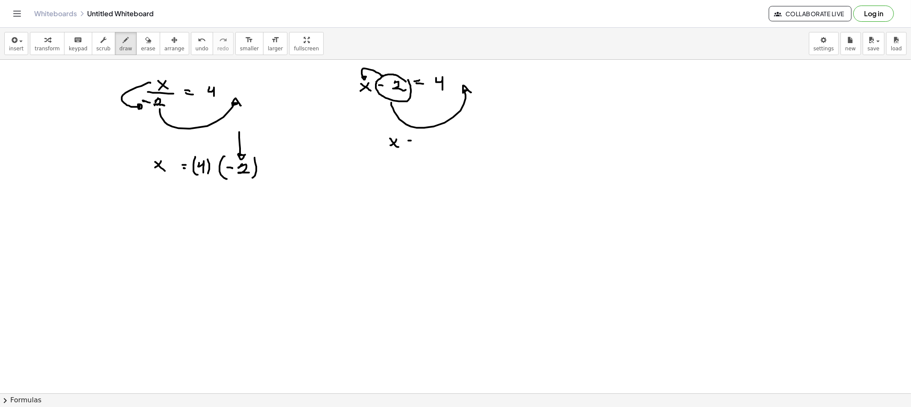
drag, startPoint x: 422, startPoint y: 138, endPoint x: 429, endPoint y: 147, distance: 11.3
drag, startPoint x: 438, startPoint y: 136, endPoint x: 438, endPoint y: 142, distance: 6.4
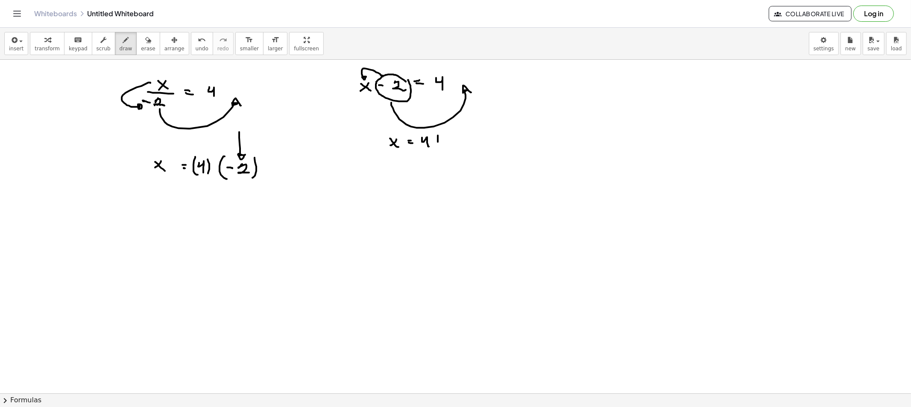
drag, startPoint x: 449, startPoint y: 136, endPoint x: 457, endPoint y: 144, distance: 11.5
drag, startPoint x: 394, startPoint y: 170, endPoint x: 409, endPoint y: 168, distance: 15.4
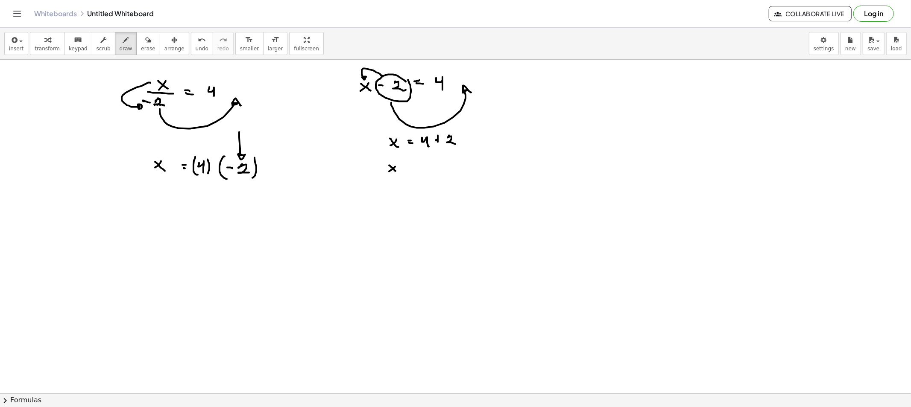
drag, startPoint x: 433, startPoint y: 160, endPoint x: 437, endPoint y: 173, distance: 13.1
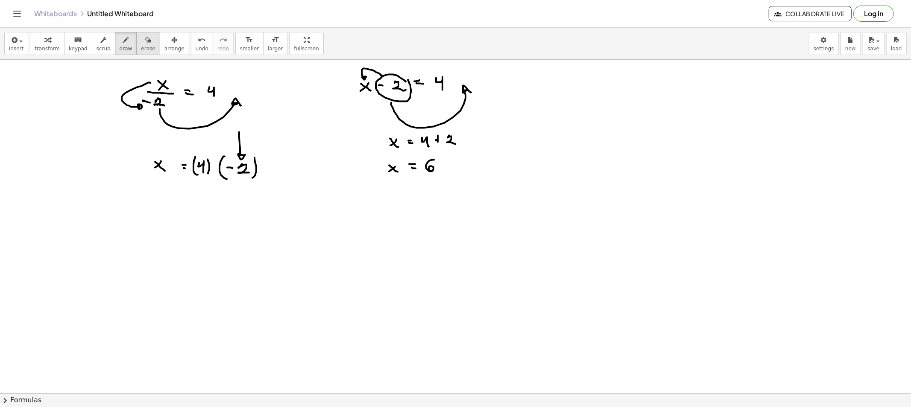
click at [141, 50] on span "erase" at bounding box center [148, 49] width 14 height 6
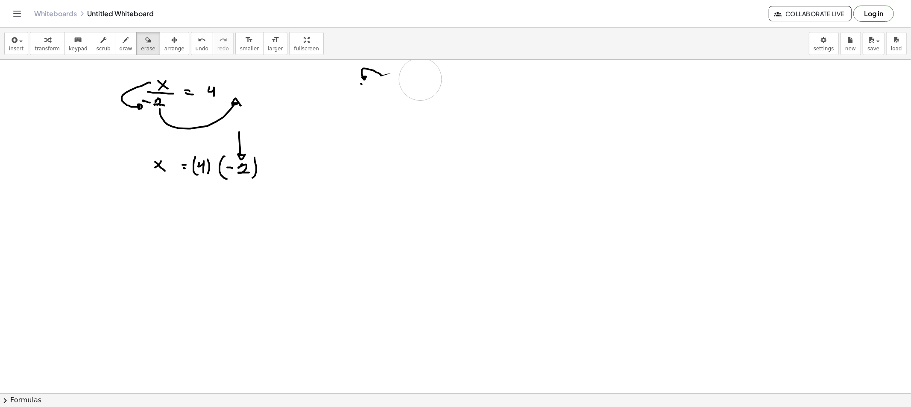
drag, startPoint x: 426, startPoint y: 156, endPoint x: 371, endPoint y: 83, distance: 91.1
click at [115, 34] on button "draw" at bounding box center [126, 43] width 22 height 23
click at [115, 45] on button "draw" at bounding box center [126, 43] width 22 height 23
drag, startPoint x: 159, startPoint y: 215, endPoint x: 155, endPoint y: 222, distance: 8.2
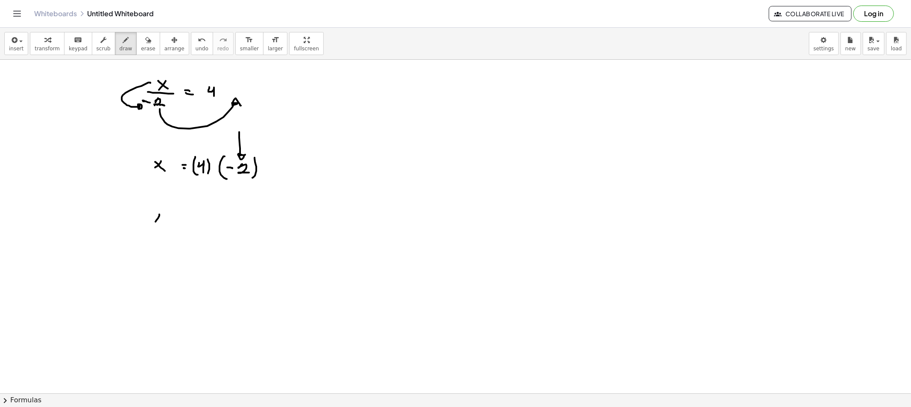
drag, startPoint x: 177, startPoint y: 217, endPoint x: 183, endPoint y: 220, distance: 6.3
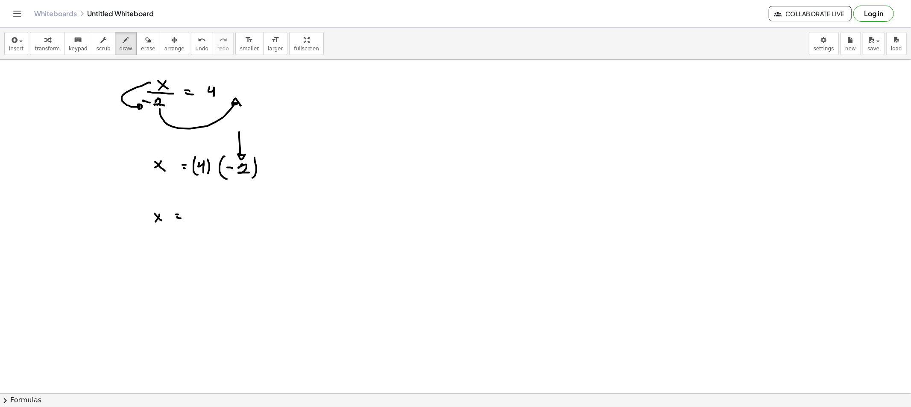
drag, startPoint x: 193, startPoint y: 216, endPoint x: 198, endPoint y: 216, distance: 4.7
drag, startPoint x: 208, startPoint y: 211, endPoint x: 213, endPoint y: 211, distance: 4.7
drag, startPoint x: 210, startPoint y: 215, endPoint x: 219, endPoint y: 214, distance: 9.4
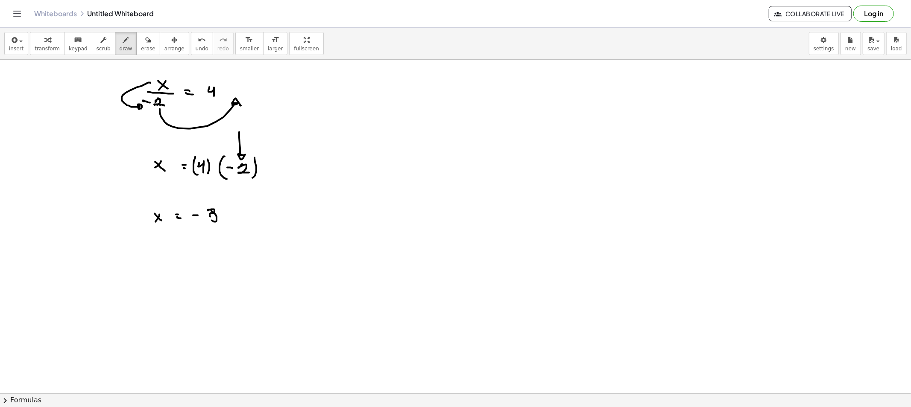
click at [136, 52] on button "erase" at bounding box center [147, 43] width 23 height 23
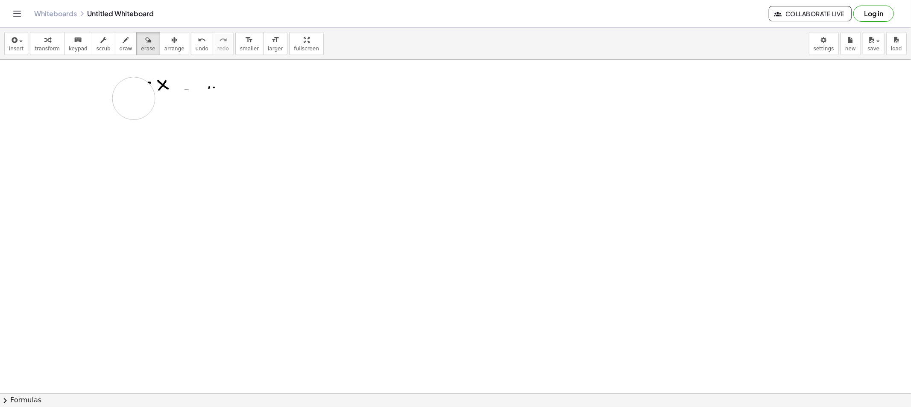
drag, startPoint x: 134, startPoint y: 173, endPoint x: 170, endPoint y: 72, distance: 107.2
click at [123, 43] on icon "button" at bounding box center [126, 40] width 6 height 10
drag, startPoint x: 157, startPoint y: 90, endPoint x: 160, endPoint y: 97, distance: 8.1
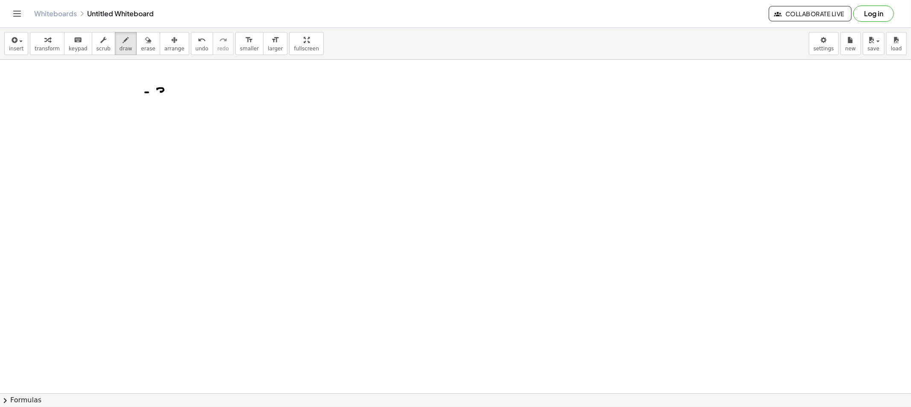
drag, startPoint x: 141, startPoint y: 101, endPoint x: 171, endPoint y: 103, distance: 29.9
drag, startPoint x: 160, startPoint y: 109, endPoint x: 155, endPoint y: 112, distance: 6.2
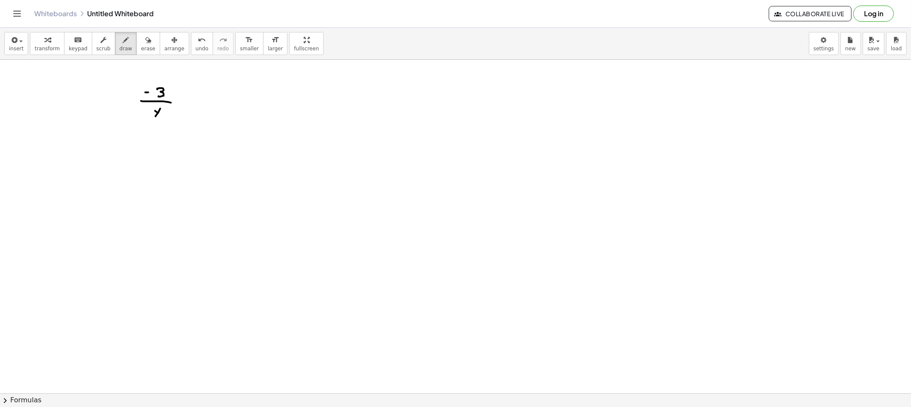
drag, startPoint x: 158, startPoint y: 113, endPoint x: 163, endPoint y: 117, distance: 6.4
drag, startPoint x: 180, startPoint y: 103, endPoint x: 189, endPoint y: 104, distance: 8.6
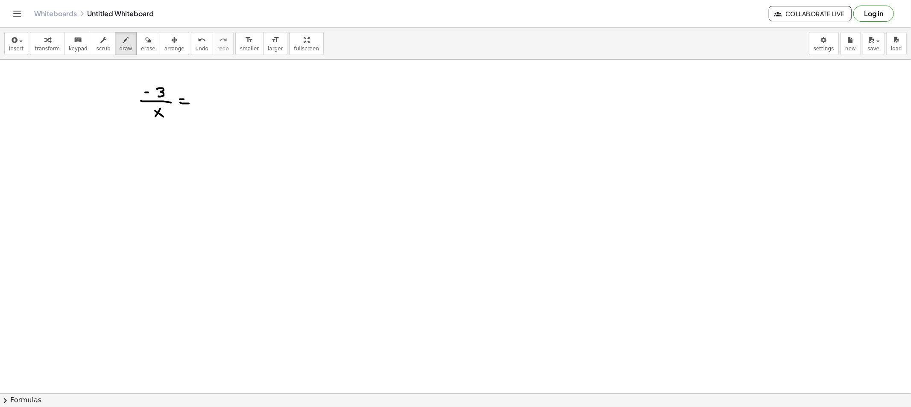
drag, startPoint x: 198, startPoint y: 101, endPoint x: 206, endPoint y: 102, distance: 7.8
drag, startPoint x: 212, startPoint y: 97, endPoint x: 218, endPoint y: 110, distance: 13.6
click at [120, 49] on span "draw" at bounding box center [126, 49] width 13 height 6
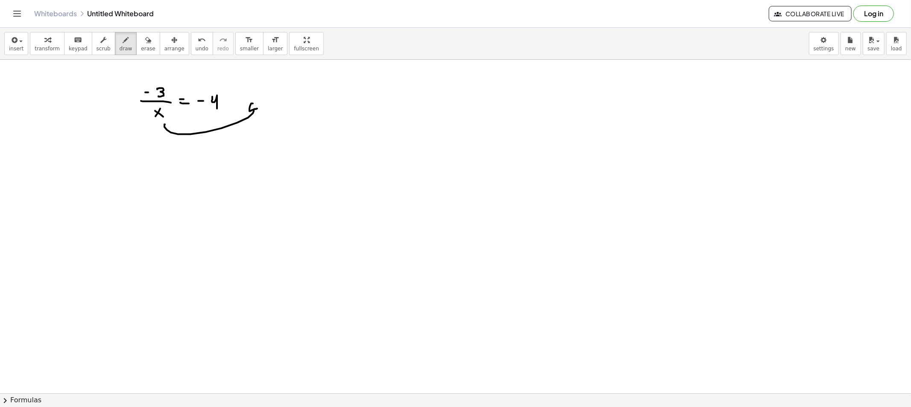
drag, startPoint x: 171, startPoint y: 133, endPoint x: 259, endPoint y: 114, distance: 90.5
drag, startPoint x: 135, startPoint y: 171, endPoint x: 143, endPoint y: 171, distance: 8.1
drag, startPoint x: 154, startPoint y: 166, endPoint x: 169, endPoint y: 172, distance: 16.7
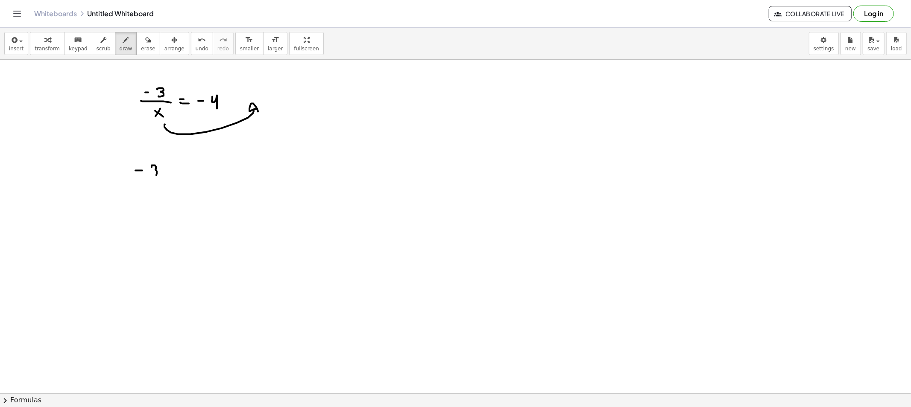
drag, startPoint x: 168, startPoint y: 171, endPoint x: 174, endPoint y: 172, distance: 6.0
drag, startPoint x: 184, startPoint y: 168, endPoint x: 190, endPoint y: 170, distance: 5.3
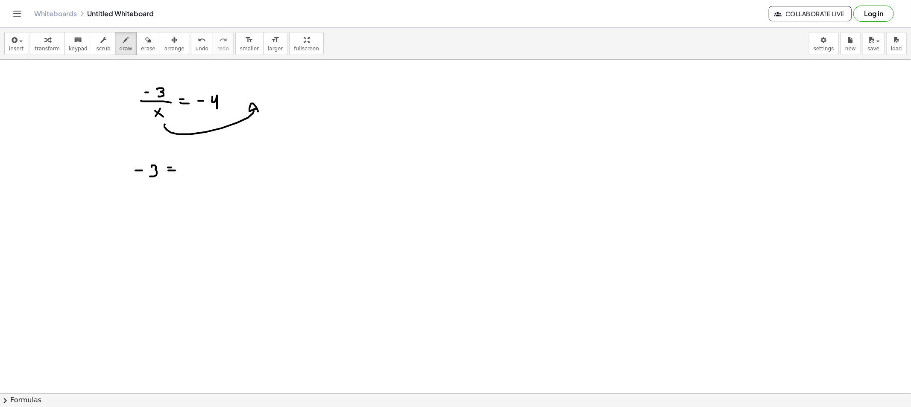
drag, startPoint x: 193, startPoint y: 165, endPoint x: 198, endPoint y: 173, distance: 9.8
drag, startPoint x: 207, startPoint y: 160, endPoint x: 208, endPoint y: 173, distance: 13.7
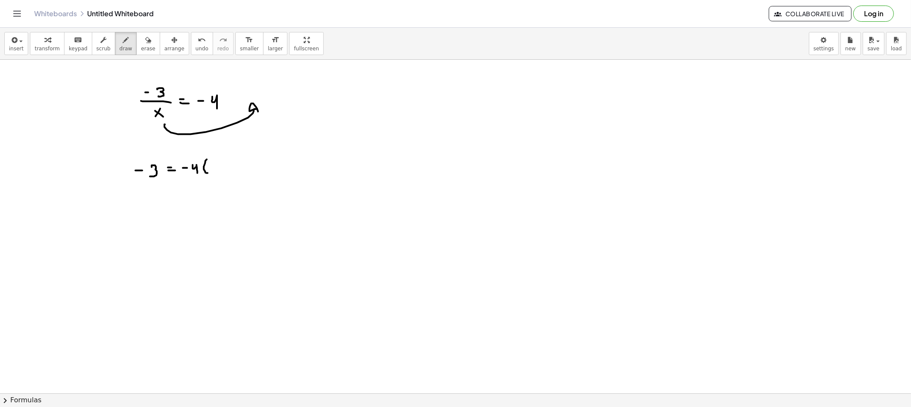
drag, startPoint x: 216, startPoint y: 164, endPoint x: 211, endPoint y: 168, distance: 6.1
drag, startPoint x: 221, startPoint y: 161, endPoint x: 220, endPoint y: 176, distance: 15.0
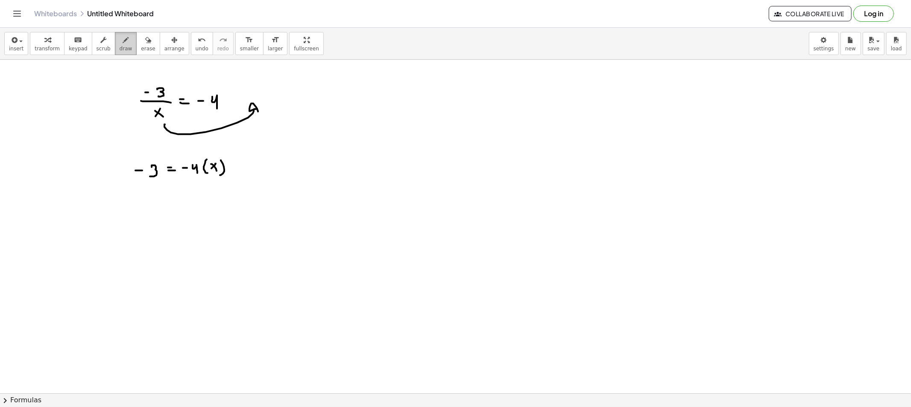
click at [120, 50] on span "draw" at bounding box center [126, 49] width 13 height 6
click at [120, 48] on span "draw" at bounding box center [126, 49] width 13 height 6
drag, startPoint x: 191, startPoint y: 179, endPoint x: 161, endPoint y: 188, distance: 32.2
drag, startPoint x: 161, startPoint y: 185, endPoint x: 168, endPoint y: 191, distance: 9.1
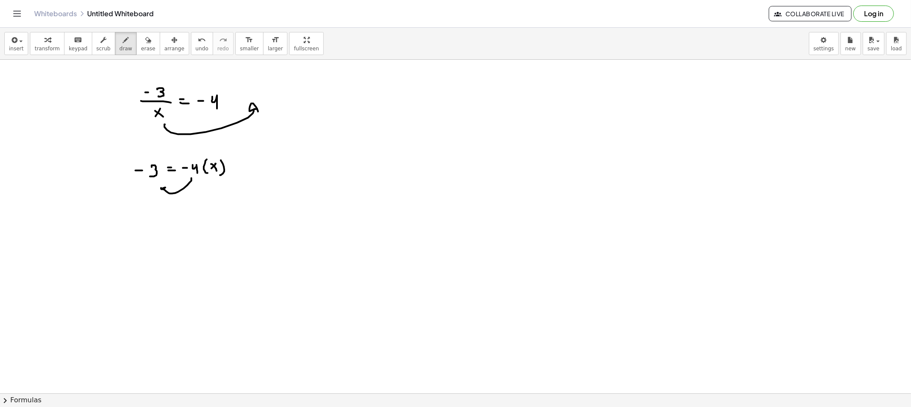
drag, startPoint x: 136, startPoint y: 226, endPoint x: 141, endPoint y: 229, distance: 6.1
drag, startPoint x: 151, startPoint y: 223, endPoint x: 148, endPoint y: 233, distance: 11.0
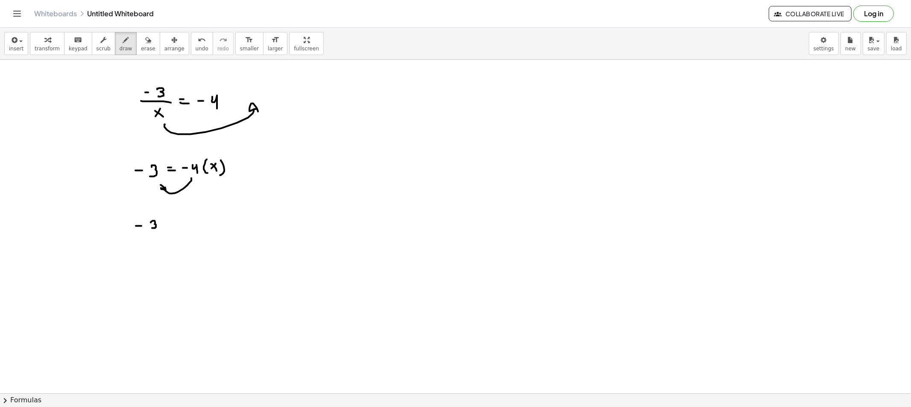
drag, startPoint x: 133, startPoint y: 233, endPoint x: 163, endPoint y: 233, distance: 30.3
drag, startPoint x: 141, startPoint y: 240, endPoint x: 149, endPoint y: 241, distance: 7.3
drag, startPoint x: 152, startPoint y: 238, endPoint x: 173, endPoint y: 240, distance: 20.2
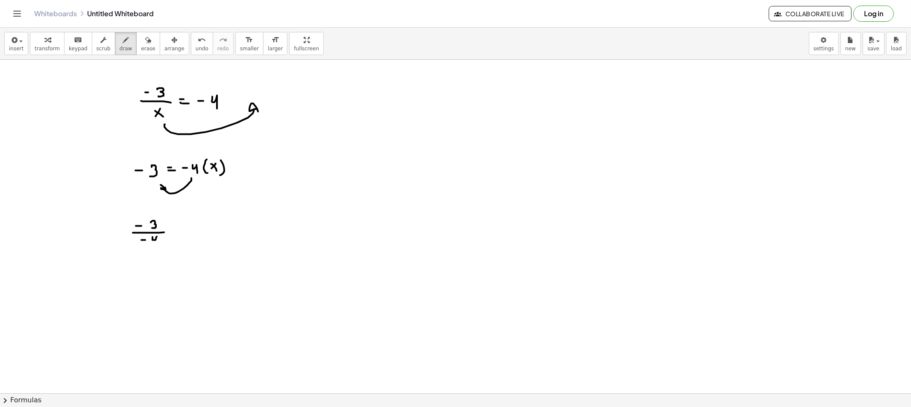
drag, startPoint x: 173, startPoint y: 234, endPoint x: 185, endPoint y: 235, distance: 12.5
drag, startPoint x: 195, startPoint y: 230, endPoint x: 189, endPoint y: 234, distance: 6.8
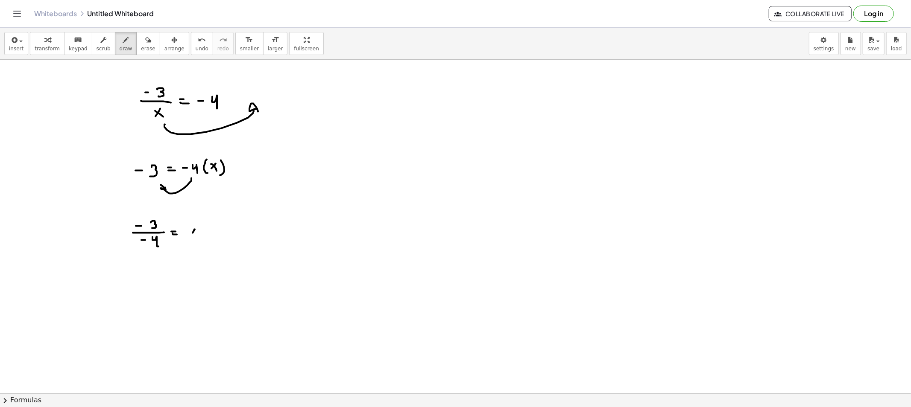
drag, startPoint x: 197, startPoint y: 240, endPoint x: 202, endPoint y: 243, distance: 5.8
click at [123, 44] on icon "button" at bounding box center [126, 40] width 6 height 10
drag, startPoint x: 134, startPoint y: 206, endPoint x: 140, endPoint y: 215, distance: 10.5
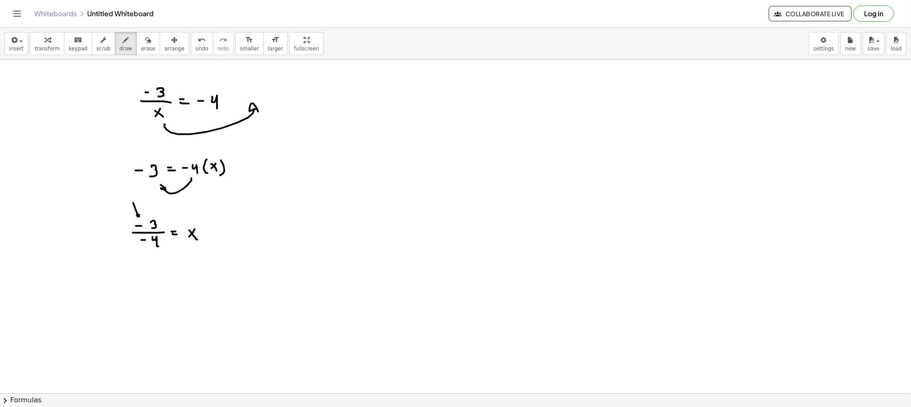
drag, startPoint x: 140, startPoint y: 251, endPoint x: 145, endPoint y: 251, distance: 5.6
drag, startPoint x: 148, startPoint y: 228, endPoint x: 155, endPoint y: 239, distance: 12.7
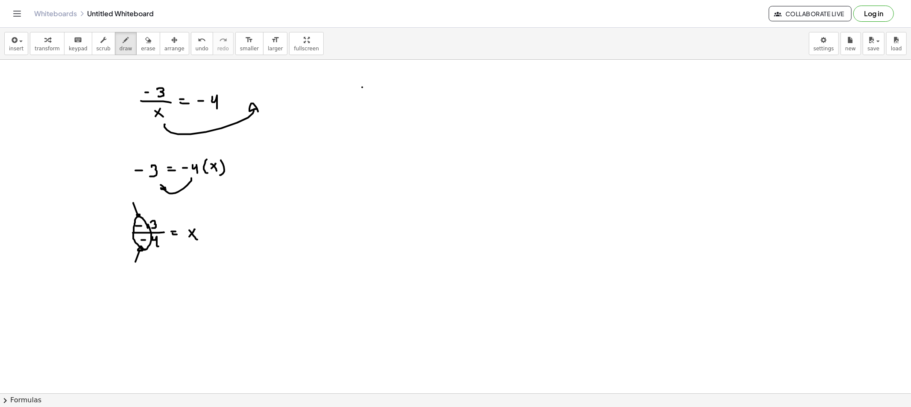
drag, startPoint x: 362, startPoint y: 88, endPoint x: 373, endPoint y: 86, distance: 11.2
drag, startPoint x: 372, startPoint y: 84, endPoint x: 373, endPoint y: 91, distance: 7.7
drag, startPoint x: 384, startPoint y: 79, endPoint x: 384, endPoint y: 91, distance: 11.6
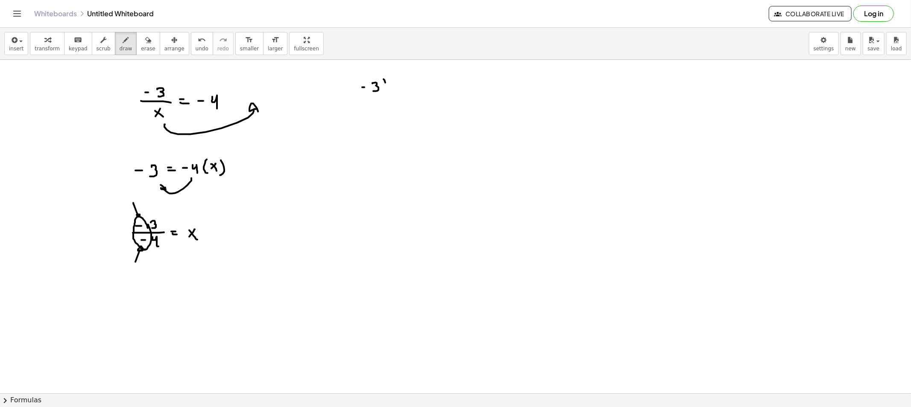
drag, startPoint x: 361, startPoint y: 77, endPoint x: 372, endPoint y: 96, distance: 21.6
drag, startPoint x: 395, startPoint y: 78, endPoint x: 398, endPoint y: 92, distance: 13.8
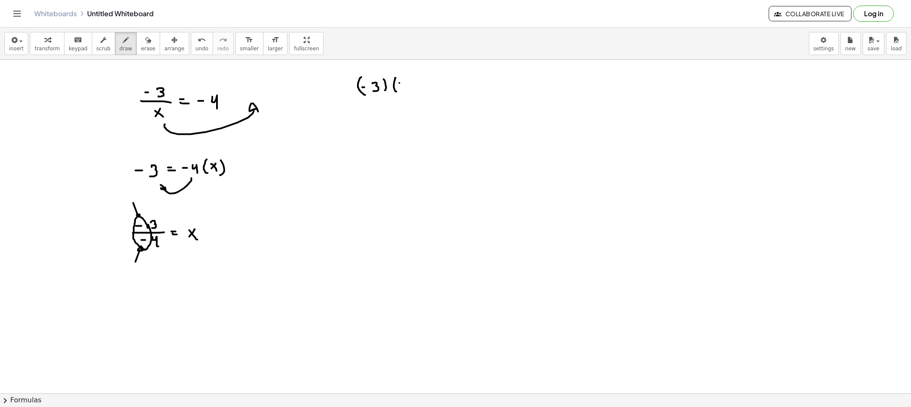
drag, startPoint x: 399, startPoint y: 83, endPoint x: 407, endPoint y: 84, distance: 7.7
drag, startPoint x: 411, startPoint y: 80, endPoint x: 421, endPoint y: 90, distance: 13.9
drag, startPoint x: 364, startPoint y: 78, endPoint x: 404, endPoint y: 79, distance: 40.6
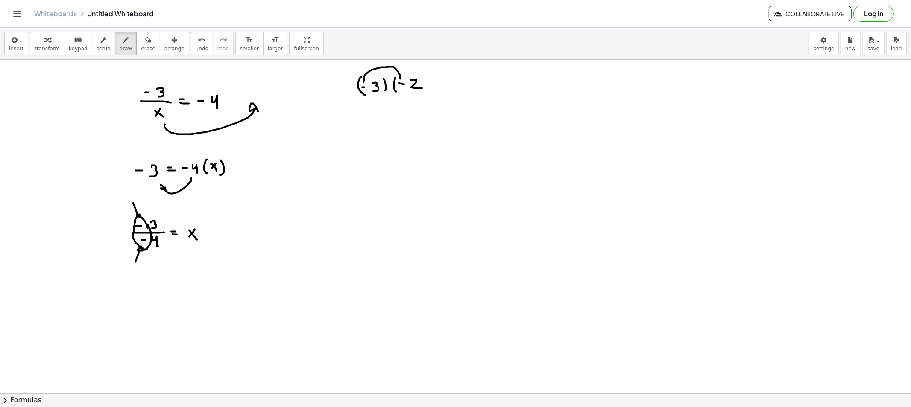
drag, startPoint x: 428, startPoint y: 75, endPoint x: 428, endPoint y: 91, distance: 16.2
drag, startPoint x: 441, startPoint y: 86, endPoint x: 451, endPoint y: 86, distance: 10.2
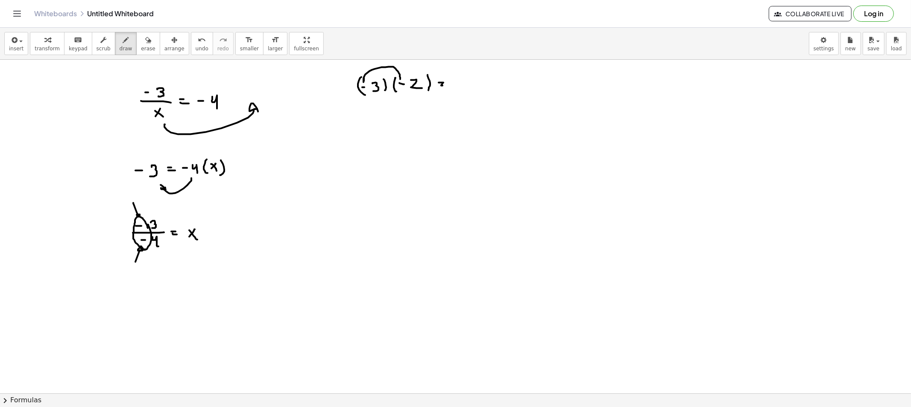
drag, startPoint x: 453, startPoint y: 80, endPoint x: 454, endPoint y: 89, distance: 9.0
drag, startPoint x: 450, startPoint y: 86, endPoint x: 458, endPoint y: 85, distance: 8.2
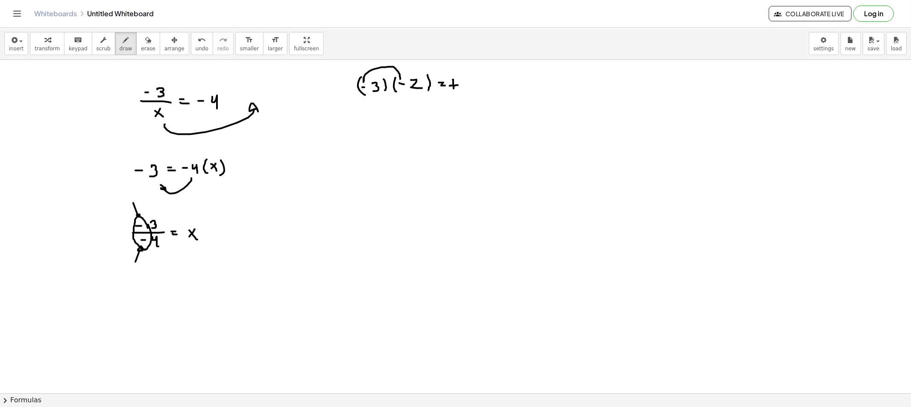
drag, startPoint x: 135, startPoint y: 301, endPoint x: 149, endPoint y: 303, distance: 14.7
drag, startPoint x: 154, startPoint y: 289, endPoint x: 154, endPoint y: 296, distance: 7.3
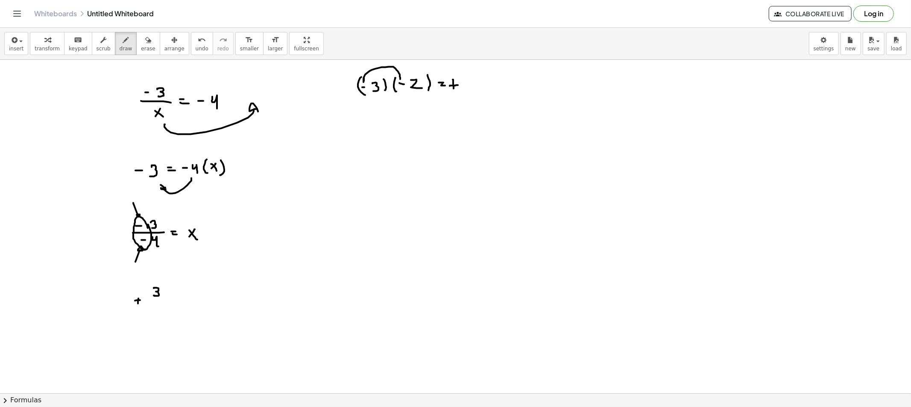
drag, startPoint x: 146, startPoint y: 299, endPoint x: 169, endPoint y: 300, distance: 23.1
drag, startPoint x: 156, startPoint y: 303, endPoint x: 161, endPoint y: 311, distance: 9.5
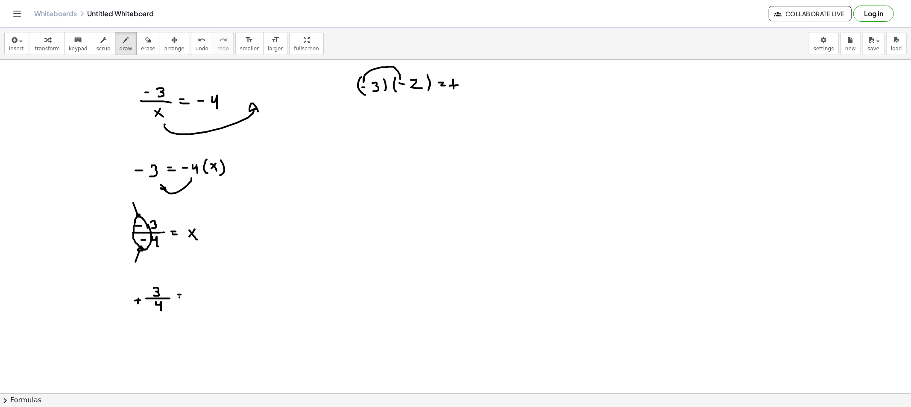
drag, startPoint x: 179, startPoint y: 298, endPoint x: 202, endPoint y: 297, distance: 22.7
click at [145, 39] on icon "button" at bounding box center [148, 40] width 6 height 10
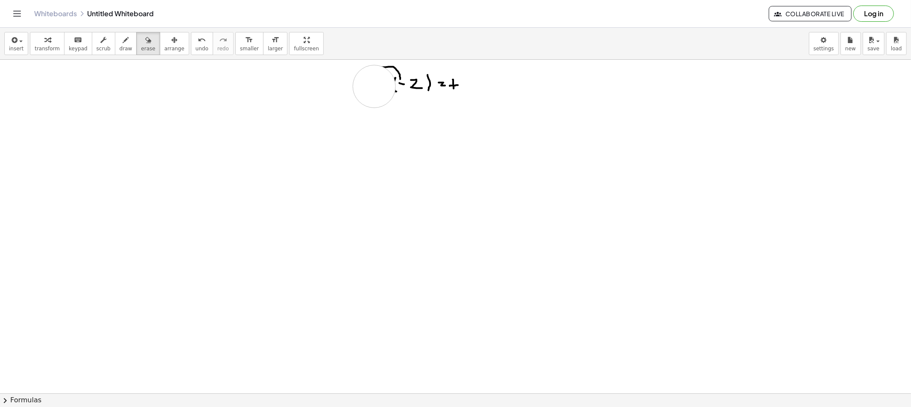
drag, startPoint x: 140, startPoint y: 171, endPoint x: 453, endPoint y: 96, distance: 321.9
click at [115, 36] on button "draw" at bounding box center [126, 43] width 22 height 23
drag, startPoint x: 139, startPoint y: 94, endPoint x: 148, endPoint y: 104, distance: 13.3
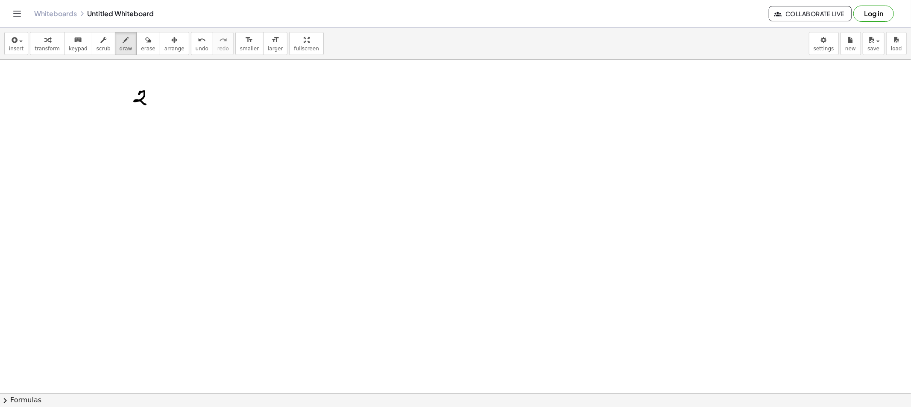
drag, startPoint x: 155, startPoint y: 97, endPoint x: 150, endPoint y: 99, distance: 5.8
drag, startPoint x: 150, startPoint y: 97, endPoint x: 159, endPoint y: 103, distance: 10.8
drag, startPoint x: 169, startPoint y: 95, endPoint x: 165, endPoint y: 99, distance: 4.8
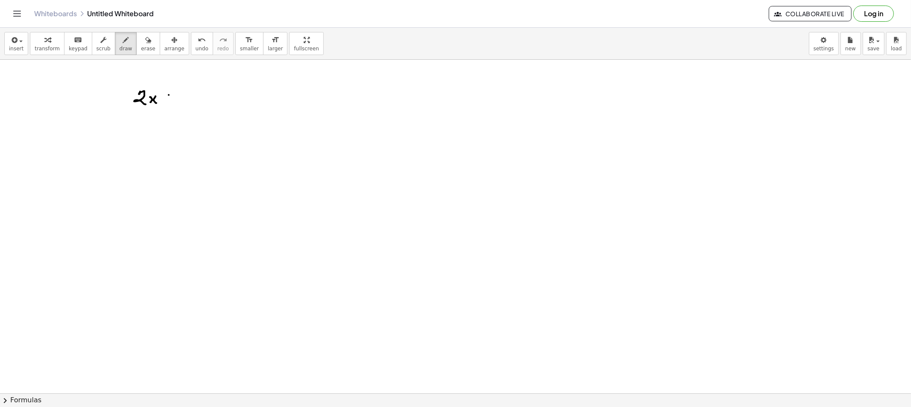
drag, startPoint x: 168, startPoint y: 98, endPoint x: 175, endPoint y: 100, distance: 7.0
drag, startPoint x: 179, startPoint y: 94, endPoint x: 181, endPoint y: 102, distance: 7.6
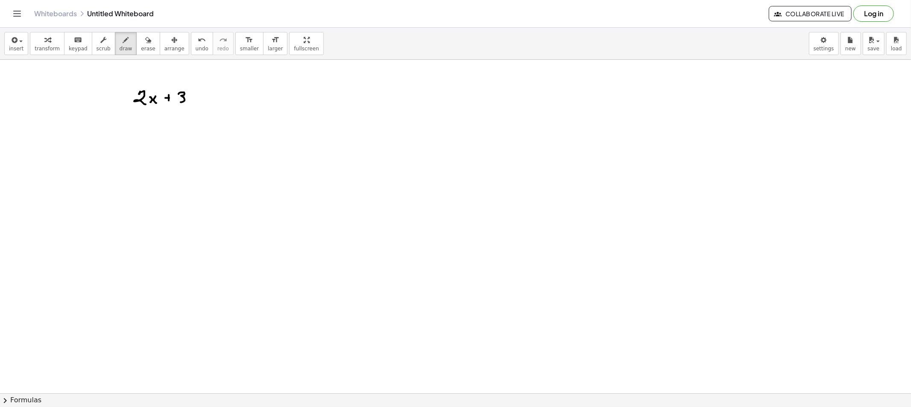
drag, startPoint x: 213, startPoint y: 88, endPoint x: 212, endPoint y: 96, distance: 8.6
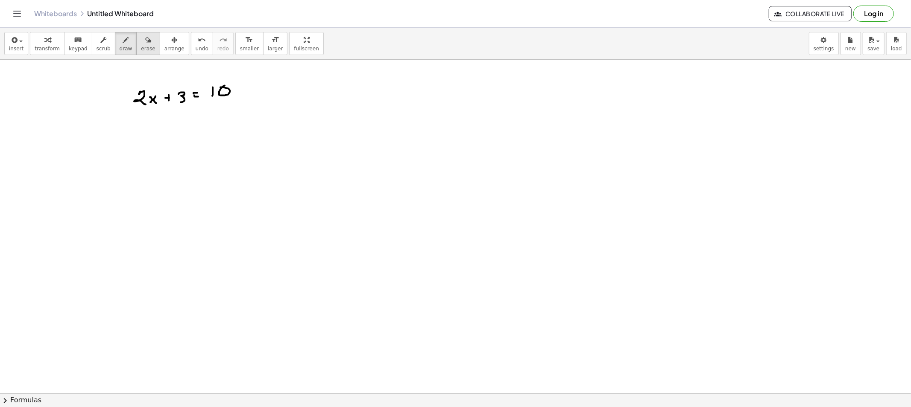
click at [136, 49] on button "erase" at bounding box center [147, 43] width 23 height 23
click at [124, 49] on button "draw" at bounding box center [126, 43] width 22 height 23
click at [125, 44] on button "draw" at bounding box center [126, 43] width 22 height 23
drag, startPoint x: 104, startPoint y: 78, endPoint x: 98, endPoint y: 78, distance: 5.6
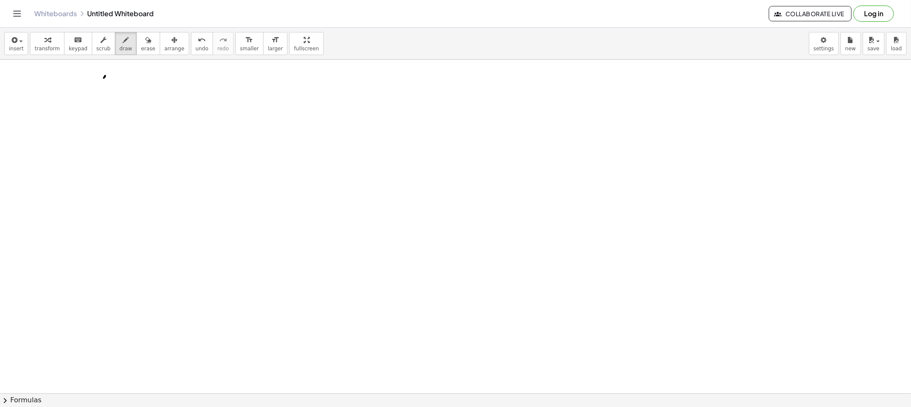
drag, startPoint x: 101, startPoint y: 79, endPoint x: 105, endPoint y: 86, distance: 8.8
drag, startPoint x: 116, startPoint y: 79, endPoint x: 123, endPoint y: 81, distance: 7.0
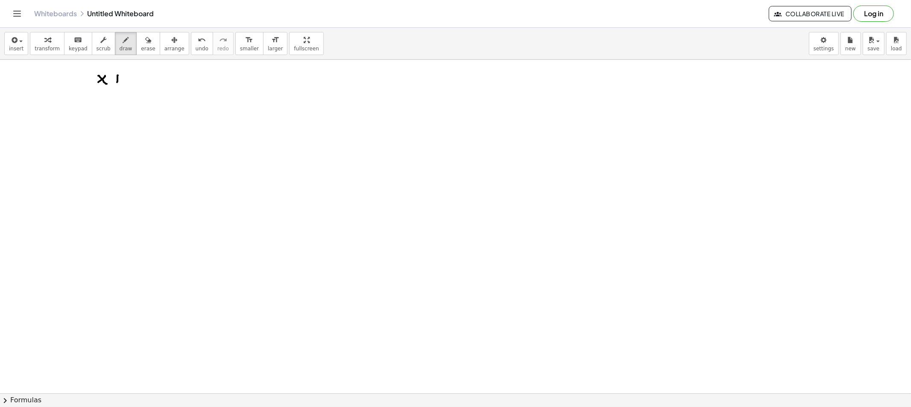
drag, startPoint x: 137, startPoint y: 76, endPoint x: 156, endPoint y: 80, distance: 20.1
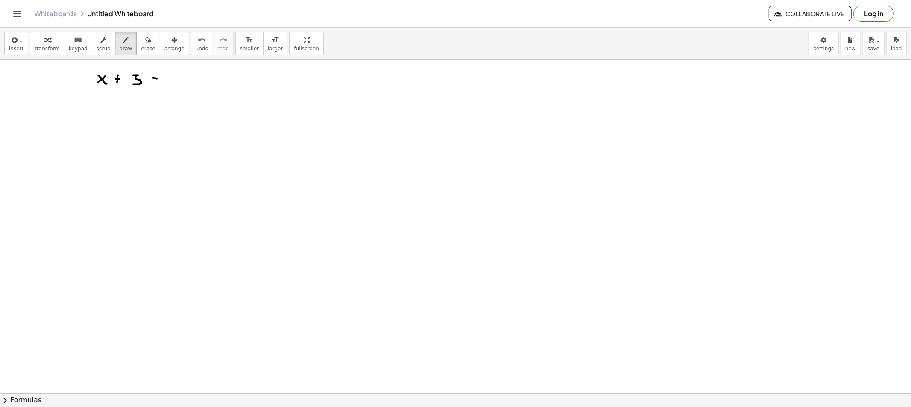
drag, startPoint x: 155, startPoint y: 81, endPoint x: 167, endPoint y: 82, distance: 12.8
drag, startPoint x: 170, startPoint y: 76, endPoint x: 172, endPoint y: 83, distance: 7.6
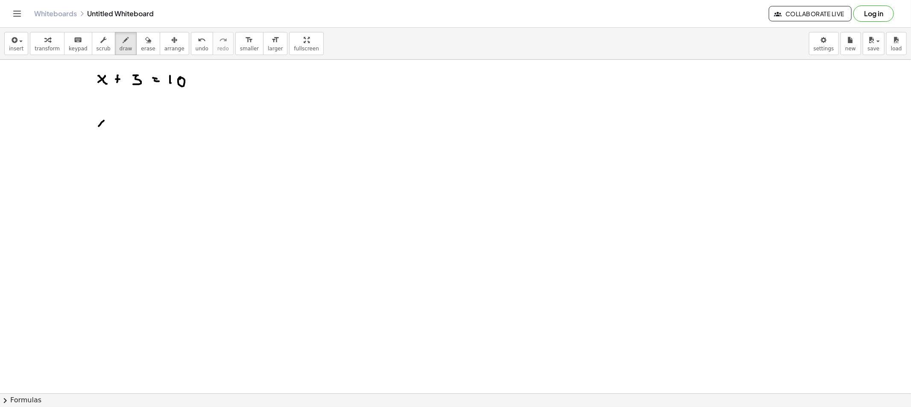
drag, startPoint x: 104, startPoint y: 121, endPoint x: 99, endPoint y: 126, distance: 7.6
drag, startPoint x: 103, startPoint y: 124, endPoint x: 107, endPoint y: 127, distance: 5.5
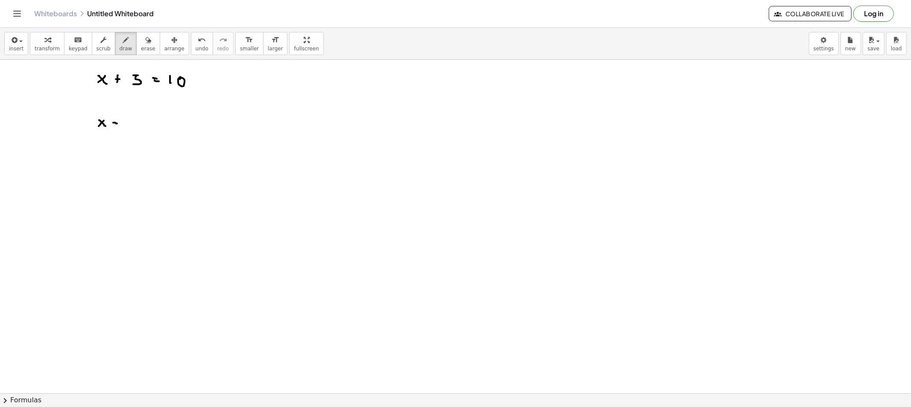
drag, startPoint x: 126, startPoint y: 120, endPoint x: 126, endPoint y: 126, distance: 6.0
drag, startPoint x: 133, startPoint y: 120, endPoint x: 139, endPoint y: 120, distance: 5.6
drag, startPoint x: 135, startPoint y: 120, endPoint x: 135, endPoint y: 128, distance: 8.6
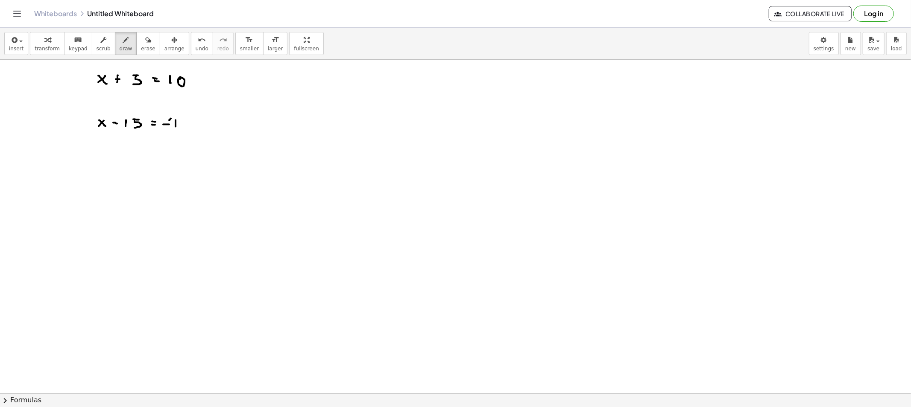
drag, startPoint x: 176, startPoint y: 127, endPoint x: 181, endPoint y: 123, distance: 6.4
drag, startPoint x: 99, startPoint y: 162, endPoint x: 96, endPoint y: 158, distance: 4.9
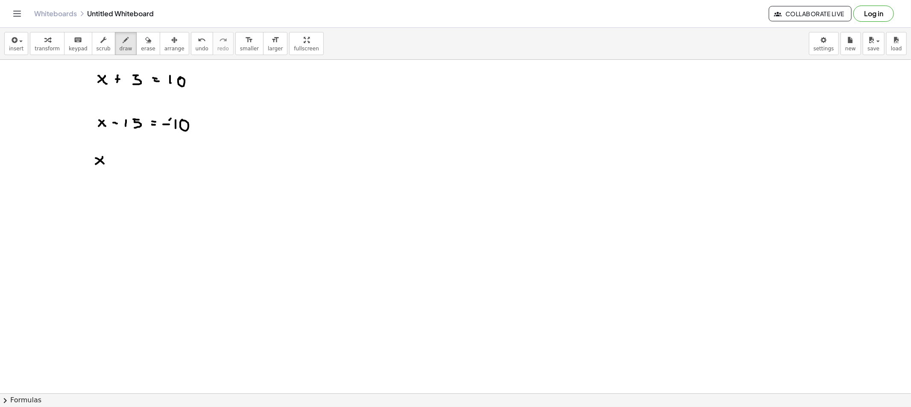
drag, startPoint x: 96, startPoint y: 158, endPoint x: 106, endPoint y: 165, distance: 12.3
drag, startPoint x: 126, startPoint y: 157, endPoint x: 125, endPoint y: 167, distance: 10.3
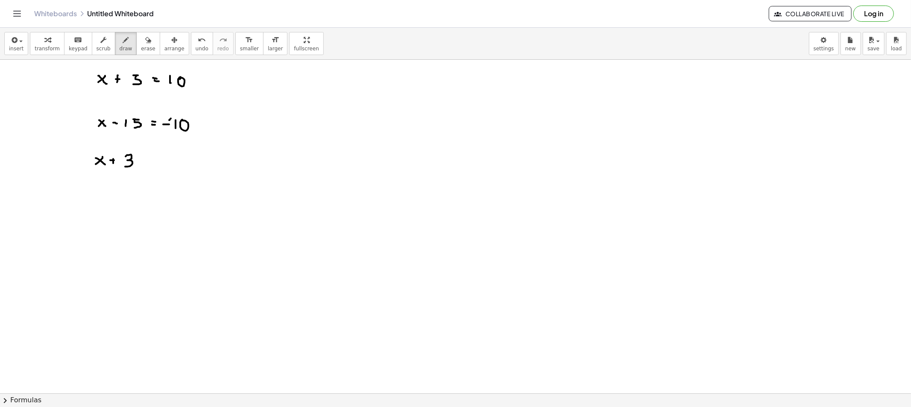
drag, startPoint x: 143, startPoint y: 159, endPoint x: 149, endPoint y: 159, distance: 6.8
drag, startPoint x: 162, startPoint y: 161, endPoint x: 167, endPoint y: 160, distance: 5.1
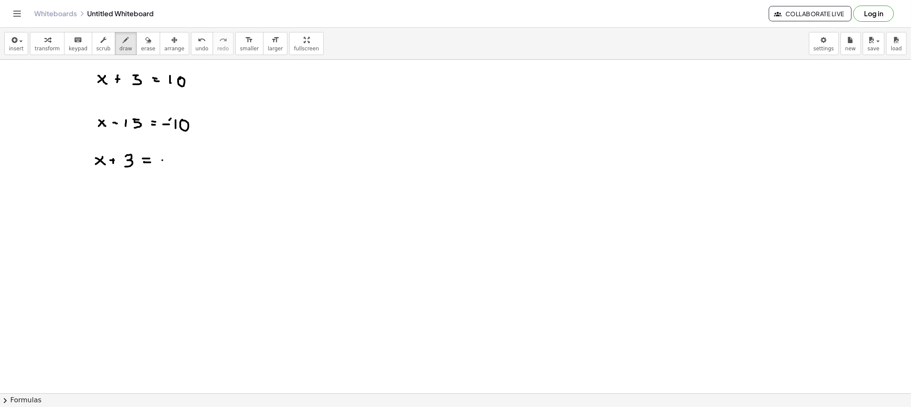
drag, startPoint x: 176, startPoint y: 155, endPoint x: 181, endPoint y: 170, distance: 15.4
drag, startPoint x: 100, startPoint y: 201, endPoint x: 114, endPoint y: 207, distance: 15.5
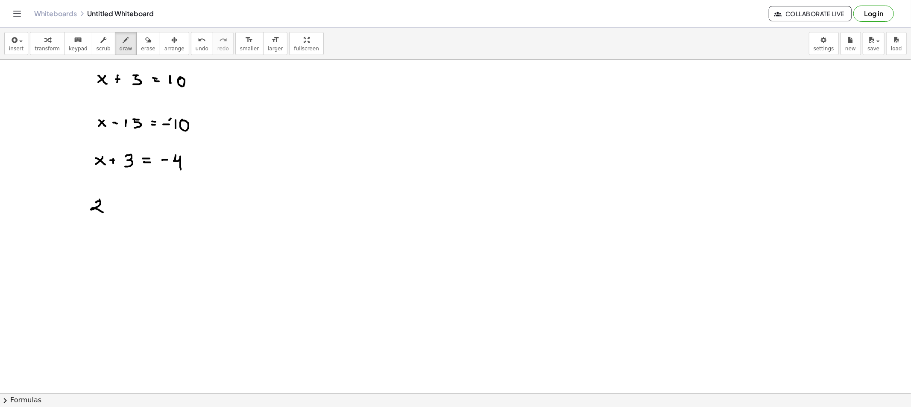
drag, startPoint x: 114, startPoint y: 206, endPoint x: 108, endPoint y: 211, distance: 8.2
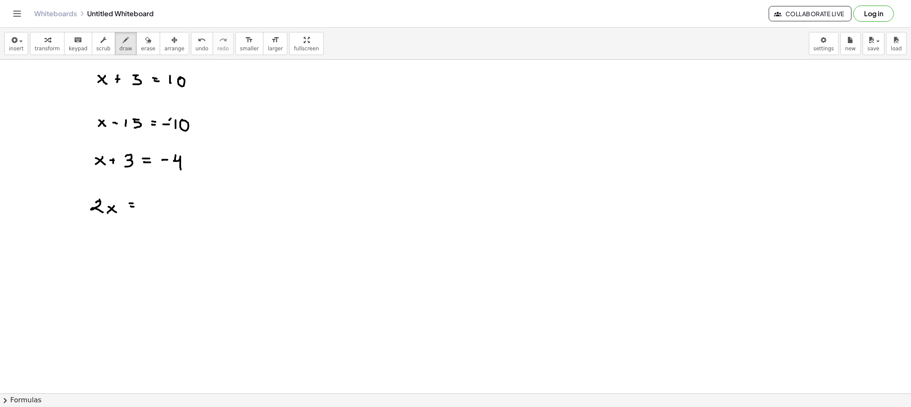
drag, startPoint x: 146, startPoint y: 205, endPoint x: 152, endPoint y: 206, distance: 6.5
drag, startPoint x: 164, startPoint y: 201, endPoint x: 156, endPoint y: 211, distance: 12.1
drag, startPoint x: 167, startPoint y: 201, endPoint x: 161, endPoint y: 212, distance: 13.0
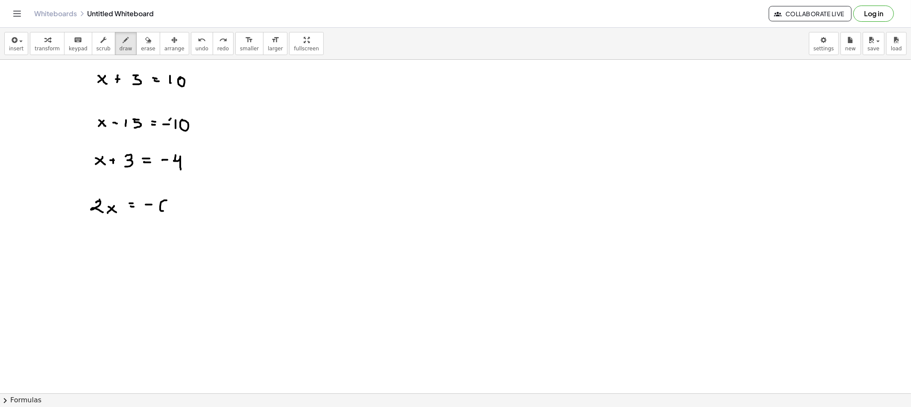
drag, startPoint x: 103, startPoint y: 252, endPoint x: 108, endPoint y: 264, distance: 12.6
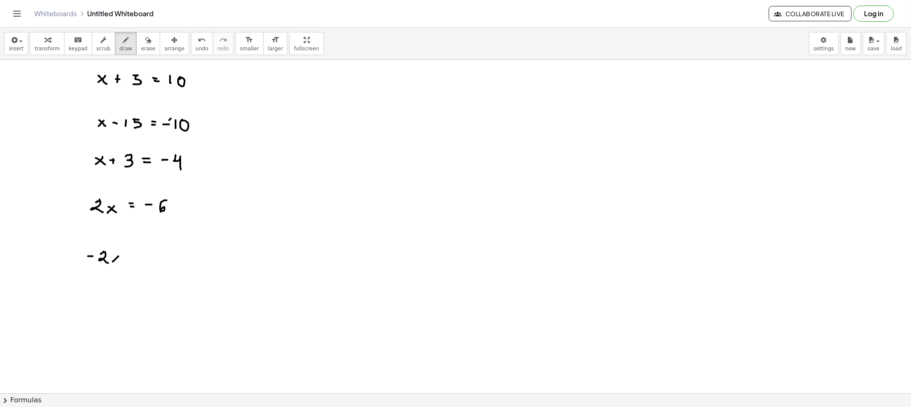
drag, startPoint x: 120, startPoint y: 262, endPoint x: 129, endPoint y: 262, distance: 9.0
drag, startPoint x: 148, startPoint y: 253, endPoint x: 146, endPoint y: 269, distance: 16.7
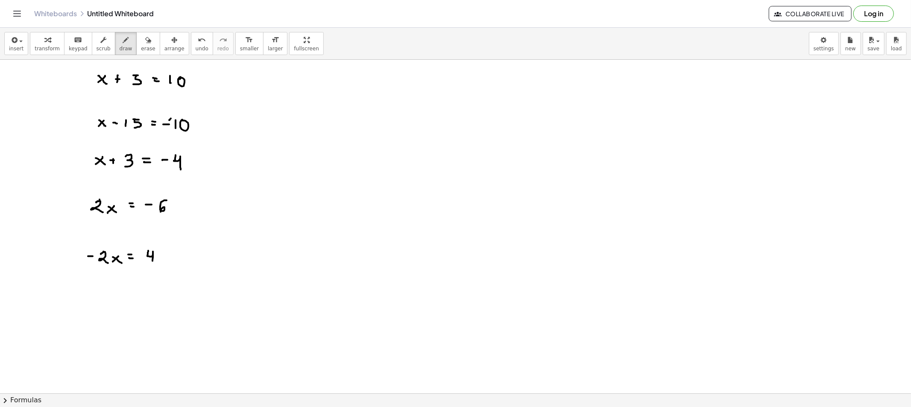
drag, startPoint x: 347, startPoint y: 68, endPoint x: 340, endPoint y: 76, distance: 10.6
drag, startPoint x: 348, startPoint y: 77, endPoint x: 332, endPoint y: 79, distance: 16.4
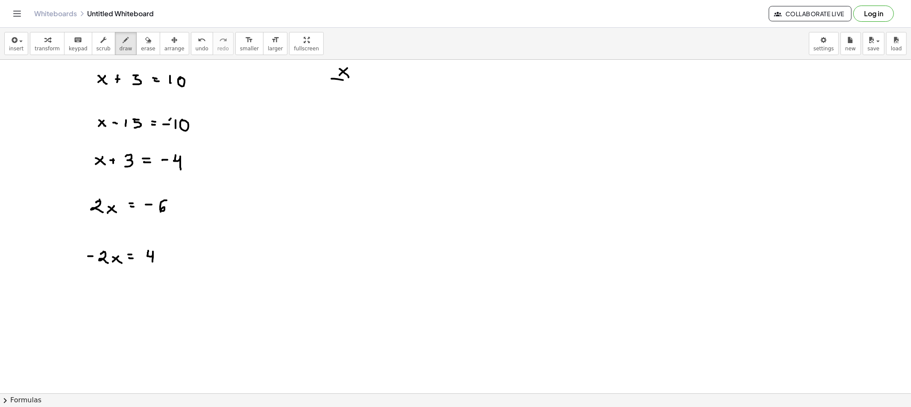
drag, startPoint x: 343, startPoint y: 80, endPoint x: 357, endPoint y: 82, distance: 14.6
drag, startPoint x: 344, startPoint y: 84, endPoint x: 360, endPoint y: 93, distance: 18.0
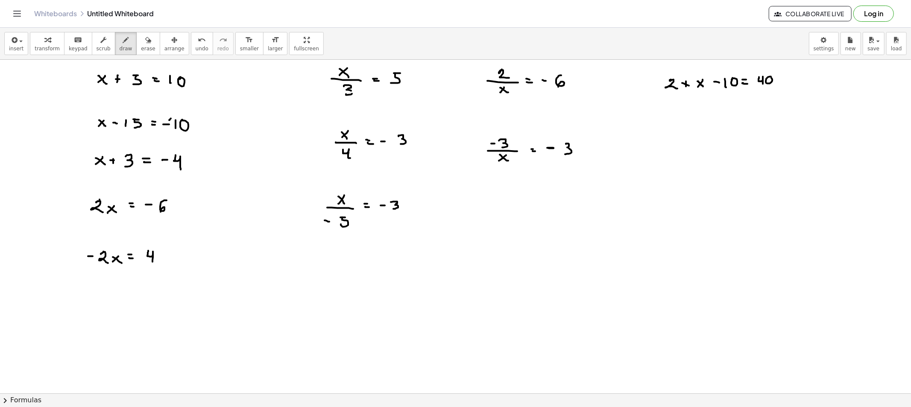
click at [141, 40] on div "button" at bounding box center [148, 40] width 14 height 10
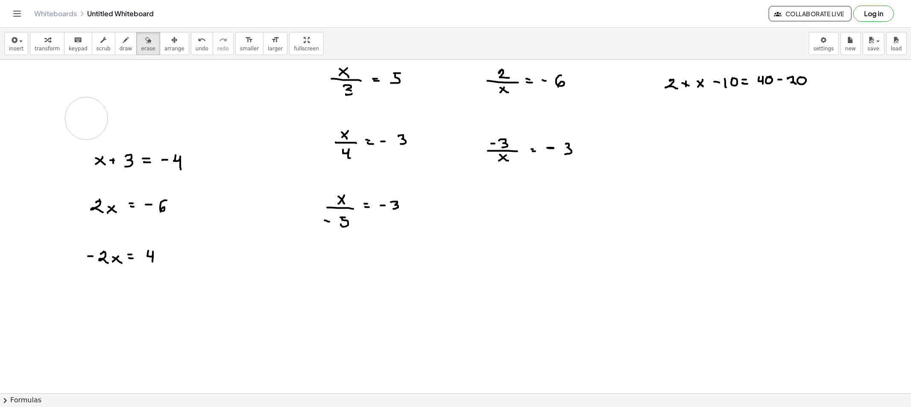
drag, startPoint x: 83, startPoint y: 83, endPoint x: 86, endPoint y: 119, distance: 36.0
drag, startPoint x: 94, startPoint y: 144, endPoint x: 199, endPoint y: 153, distance: 105.0
drag, startPoint x: 91, startPoint y: 210, endPoint x: 229, endPoint y: 205, distance: 138.9
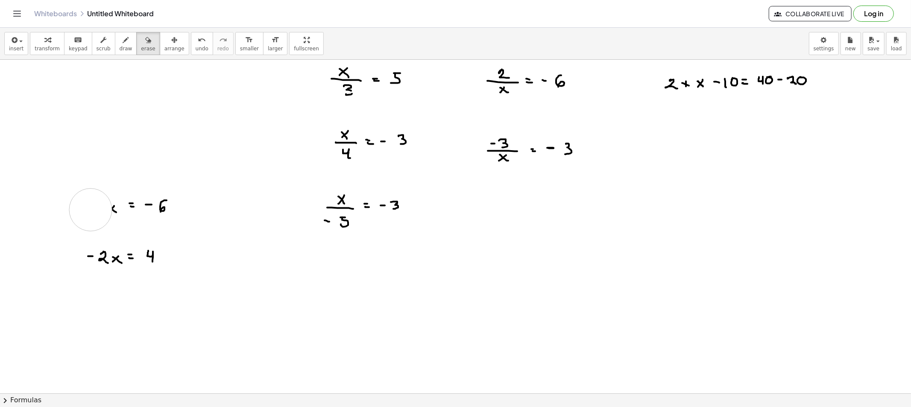
drag, startPoint x: 76, startPoint y: 211, endPoint x: 138, endPoint y: 245, distance: 70.9
drag, startPoint x: 131, startPoint y: 259, endPoint x: 180, endPoint y: 257, distance: 49.6
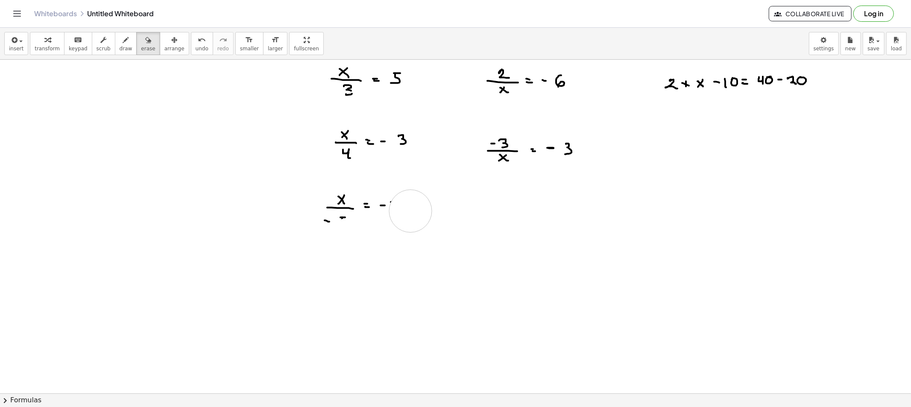
drag, startPoint x: 348, startPoint y: 240, endPoint x: 410, endPoint y: 211, distance: 69.0
click at [120, 49] on span "draw" at bounding box center [126, 49] width 13 height 6
drag, startPoint x: 344, startPoint y: 244, endPoint x: 407, endPoint y: 228, distance: 64.6
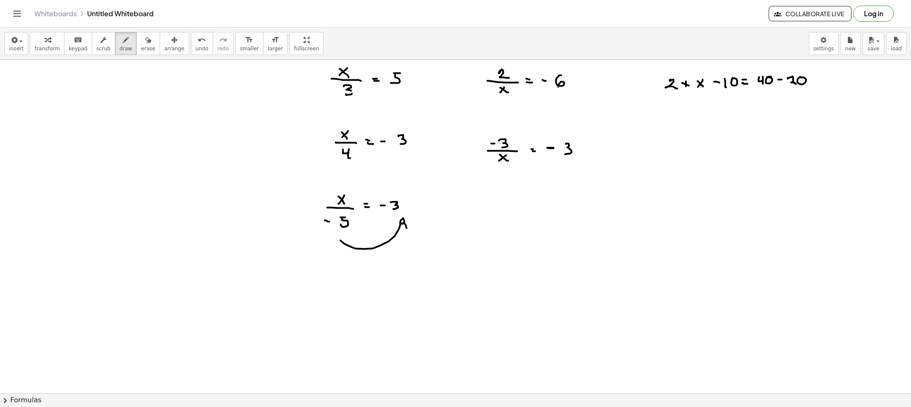
drag, startPoint x: 331, startPoint y: 293, endPoint x: 328, endPoint y: 298, distance: 5.6
drag, startPoint x: 346, startPoint y: 295, endPoint x: 353, endPoint y: 296, distance: 7.0
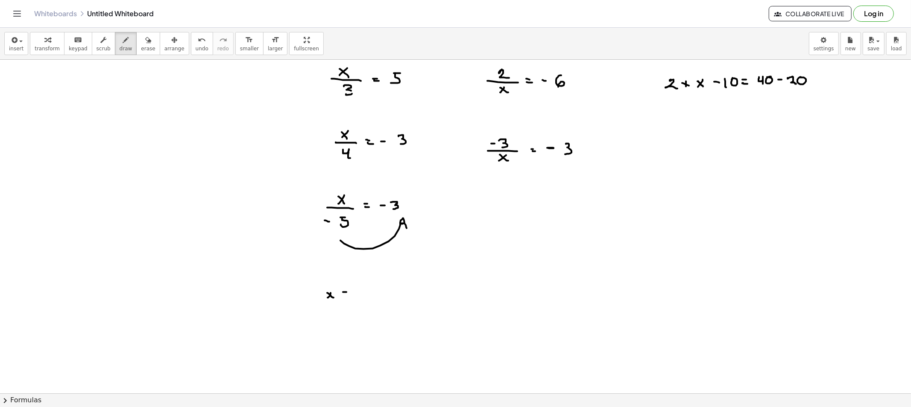
drag, startPoint x: 357, startPoint y: 295, endPoint x: 363, endPoint y: 295, distance: 5.6
drag, startPoint x: 373, startPoint y: 293, endPoint x: 372, endPoint y: 299, distance: 5.7
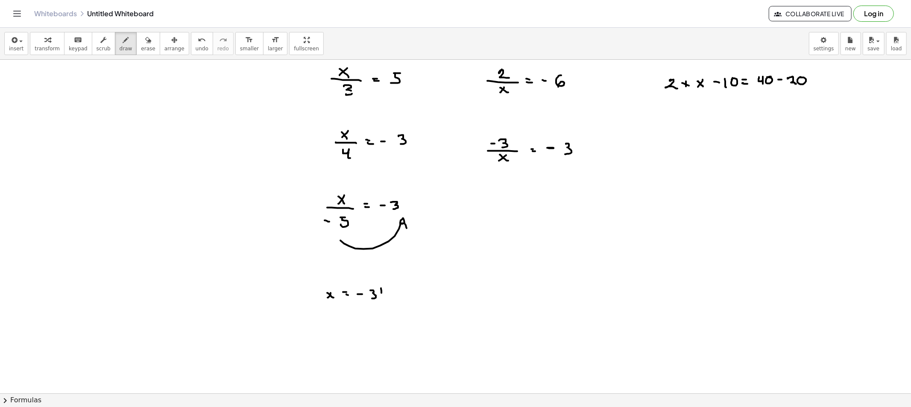
drag, startPoint x: 381, startPoint y: 289, endPoint x: 379, endPoint y: 300, distance: 11.7
drag, startPoint x: 355, startPoint y: 289, endPoint x: 369, endPoint y: 303, distance: 19.9
drag, startPoint x: 393, startPoint y: 287, endPoint x: 398, endPoint y: 296, distance: 9.7
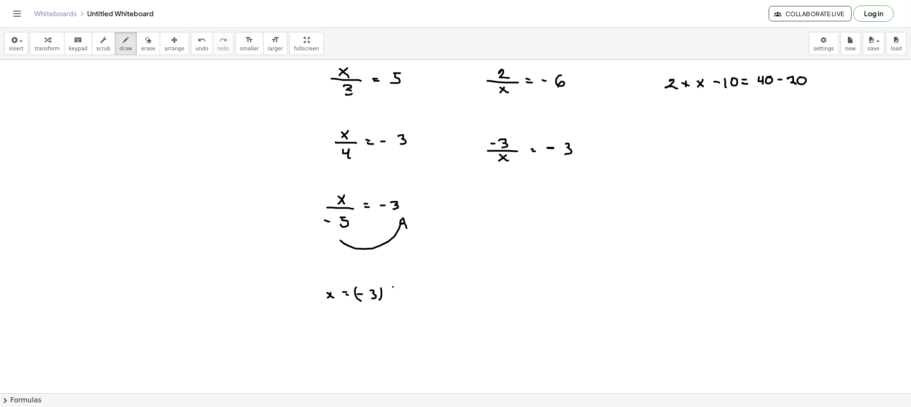
drag, startPoint x: 397, startPoint y: 296, endPoint x: 403, endPoint y: 296, distance: 5.6
drag, startPoint x: 410, startPoint y: 293, endPoint x: 416, endPoint y: 292, distance: 5.6
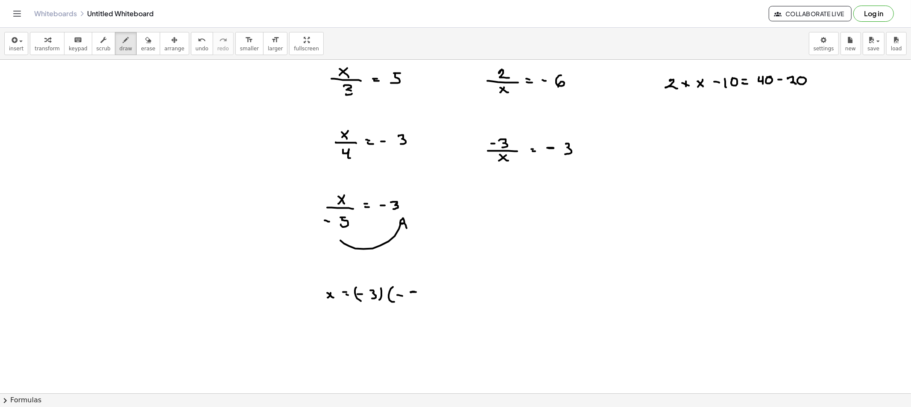
drag, startPoint x: 411, startPoint y: 293, endPoint x: 409, endPoint y: 301, distance: 7.9
drag, startPoint x: 424, startPoint y: 288, endPoint x: 419, endPoint y: 310, distance: 22.0
click at [141, 46] on span "erase" at bounding box center [148, 49] width 14 height 6
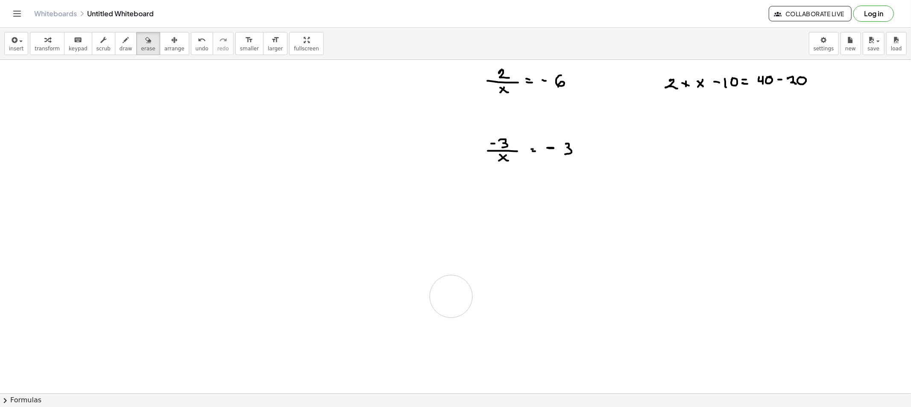
drag, startPoint x: 338, startPoint y: 78, endPoint x: 453, endPoint y: 278, distance: 231.1
click at [123, 41] on icon "button" at bounding box center [126, 40] width 6 height 10
drag, startPoint x: 504, startPoint y: 111, endPoint x: 509, endPoint y: 107, distance: 6.7
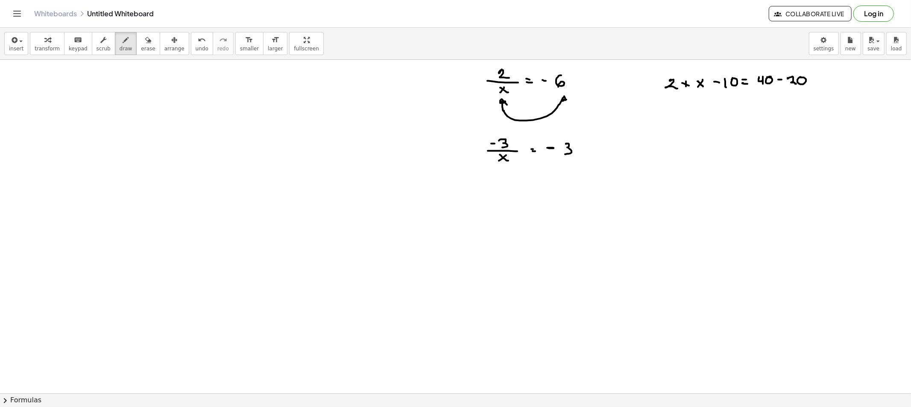
drag, startPoint x: 503, startPoint y: 109, endPoint x: 571, endPoint y: 105, distance: 68.0
click at [120, 47] on span "draw" at bounding box center [126, 49] width 13 height 6
drag, startPoint x: 349, startPoint y: 83, endPoint x: 360, endPoint y: 86, distance: 11.6
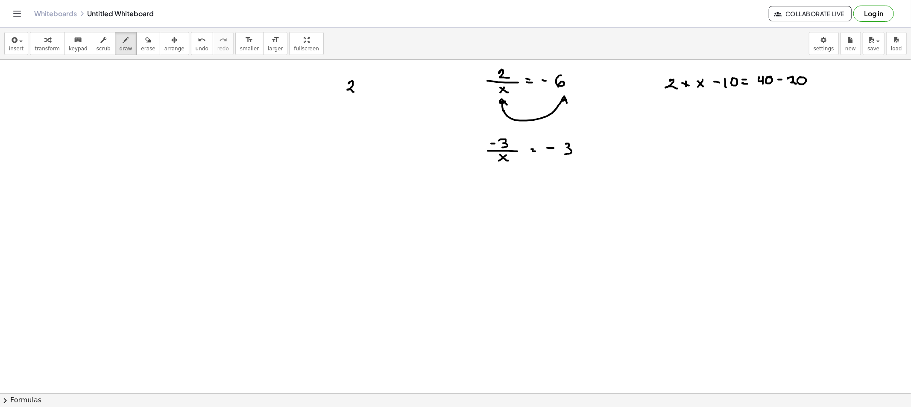
drag, startPoint x: 362, startPoint y: 88, endPoint x: 370, endPoint y: 90, distance: 8.0
drag, startPoint x: 376, startPoint y: 85, endPoint x: 382, endPoint y: 85, distance: 6.0
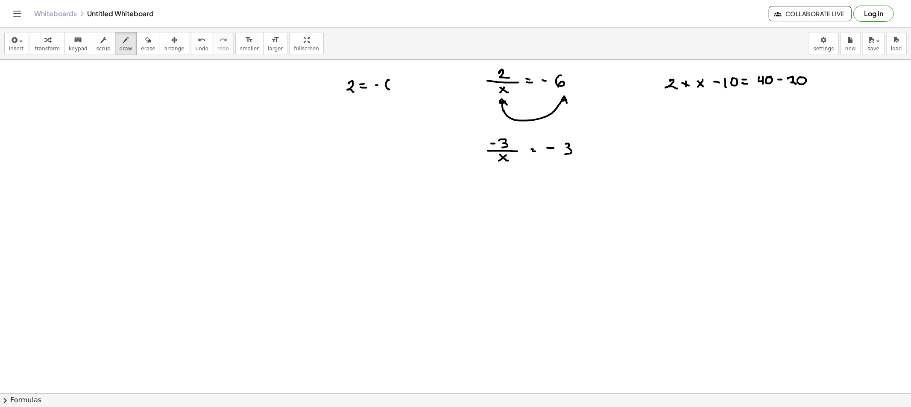
drag, startPoint x: 389, startPoint y: 80, endPoint x: 391, endPoint y: 90, distance: 9.5
drag, startPoint x: 401, startPoint y: 77, endPoint x: 403, endPoint y: 91, distance: 14.2
drag, startPoint x: 408, startPoint y: 82, endPoint x: 403, endPoint y: 87, distance: 7.0
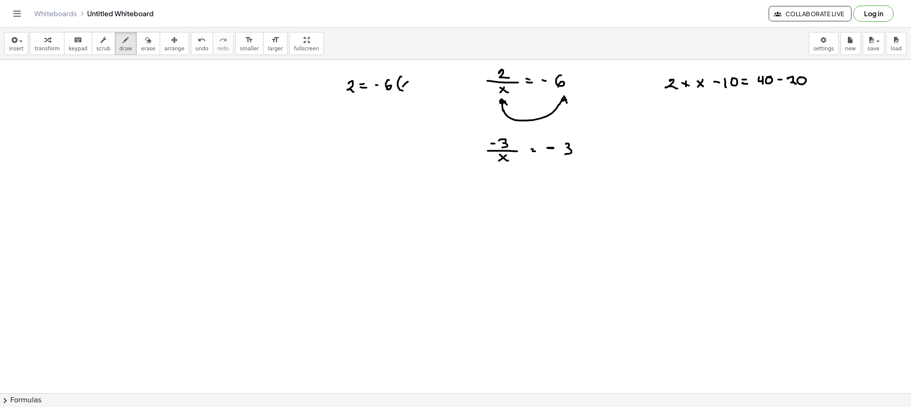
drag, startPoint x: 415, startPoint y: 82, endPoint x: 410, endPoint y: 95, distance: 14.5
click at [123, 44] on icon "button" at bounding box center [126, 40] width 6 height 10
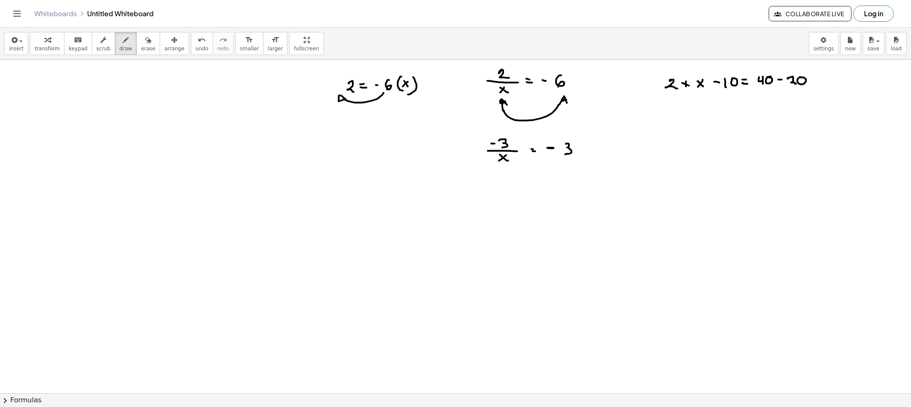
drag, startPoint x: 384, startPoint y: 93, endPoint x: 348, endPoint y: 104, distance: 36.7
drag, startPoint x: 347, startPoint y: 130, endPoint x: 349, endPoint y: 140, distance: 10.0
drag, startPoint x: 326, startPoint y: 142, endPoint x: 373, endPoint y: 146, distance: 47.2
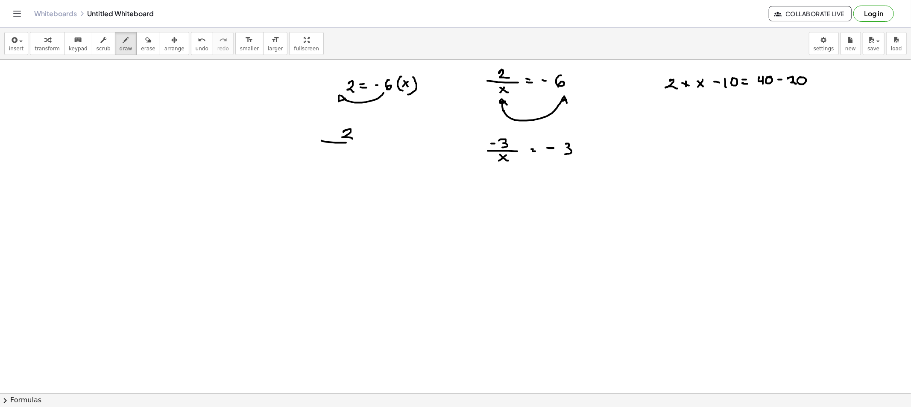
drag, startPoint x: 335, startPoint y: 154, endPoint x: 342, endPoint y: 154, distance: 6.4
drag, startPoint x: 353, startPoint y: 158, endPoint x: 377, endPoint y: 154, distance: 24.7
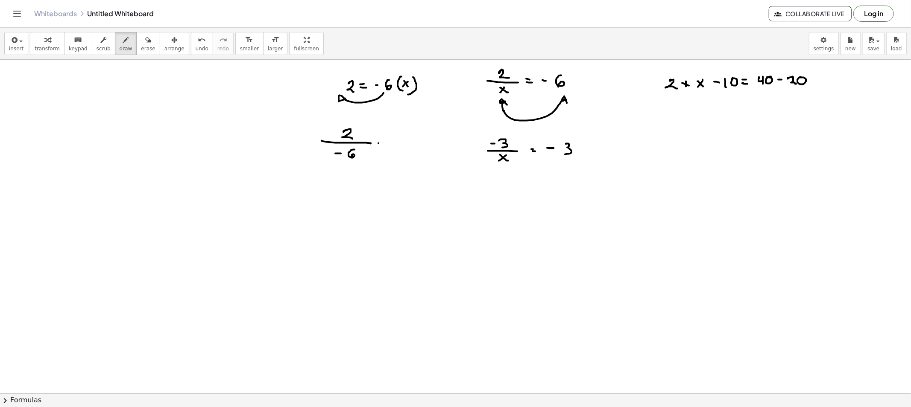
drag, startPoint x: 379, startPoint y: 146, endPoint x: 394, endPoint y: 145, distance: 14.6
drag, startPoint x: 394, startPoint y: 143, endPoint x: 400, endPoint y: 150, distance: 9.1
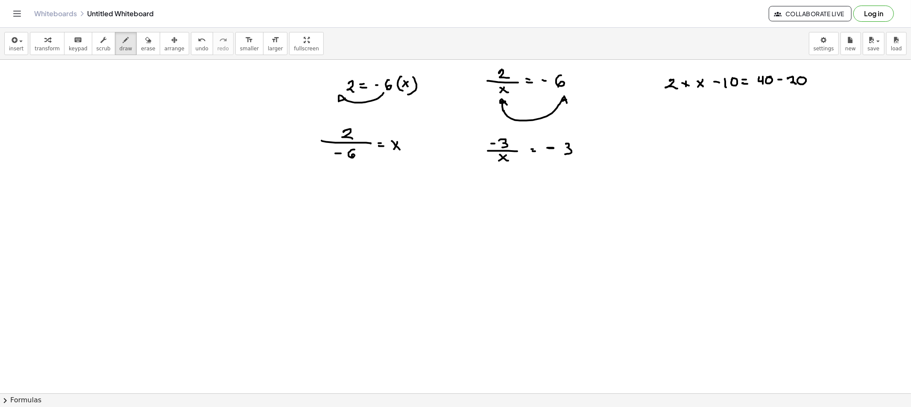
drag, startPoint x: 359, startPoint y: 130, endPoint x: 362, endPoint y: 126, distance: 4.9
drag, startPoint x: 362, startPoint y: 125, endPoint x: 366, endPoint y: 129, distance: 6.0
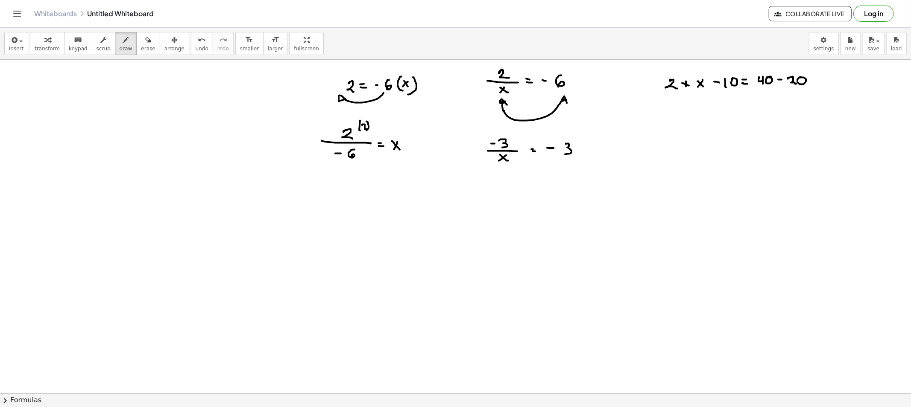
drag, startPoint x: 366, startPoint y: 122, endPoint x: 366, endPoint y: 132, distance: 9.9
drag, startPoint x: 366, startPoint y: 159, endPoint x: 372, endPoint y: 167, distance: 9.1
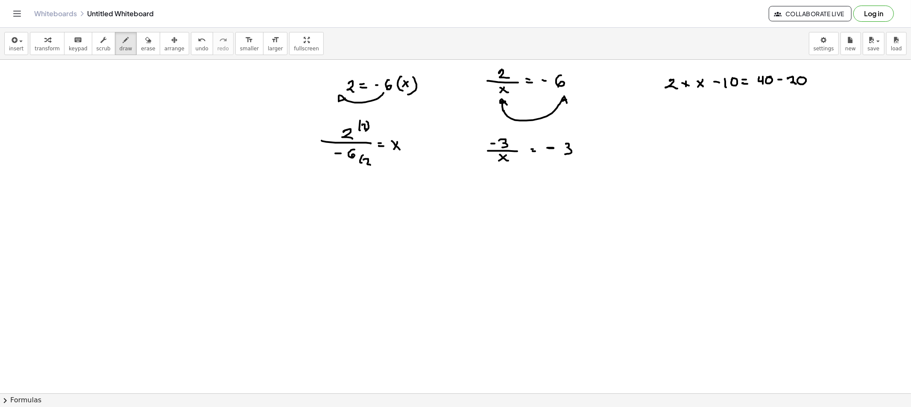
drag, startPoint x: 329, startPoint y: 237, endPoint x: 337, endPoint y: 237, distance: 8.1
drag, startPoint x: 359, startPoint y: 238, endPoint x: 364, endPoint y: 240, distance: 5.6
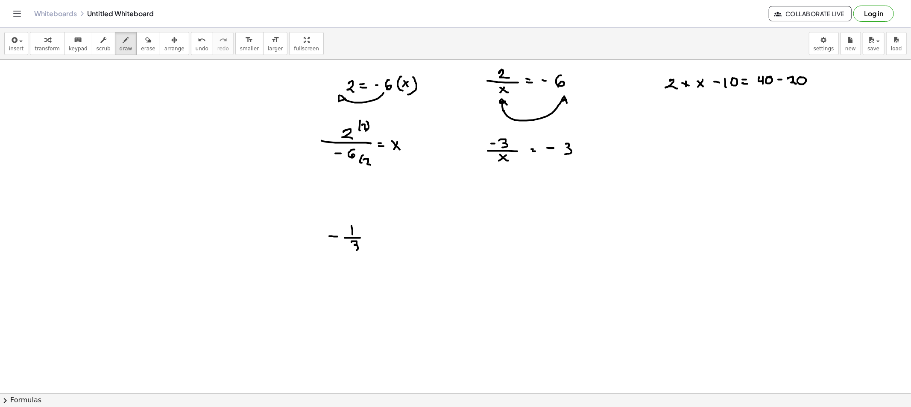
drag, startPoint x: 351, startPoint y: 243, endPoint x: 352, endPoint y: 251, distance: 8.1
drag, startPoint x: 374, startPoint y: 238, endPoint x: 388, endPoint y: 240, distance: 13.7
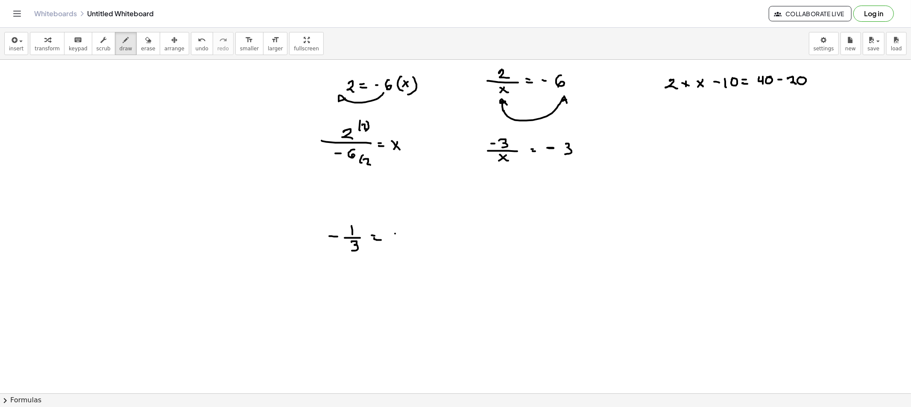
drag, startPoint x: 395, startPoint y: 234, endPoint x: 389, endPoint y: 236, distance: 6.6
drag, startPoint x: 394, startPoint y: 240, endPoint x: 398, endPoint y: 245, distance: 6.0
drag, startPoint x: 349, startPoint y: 207, endPoint x: 353, endPoint y: 210, distance: 4.5
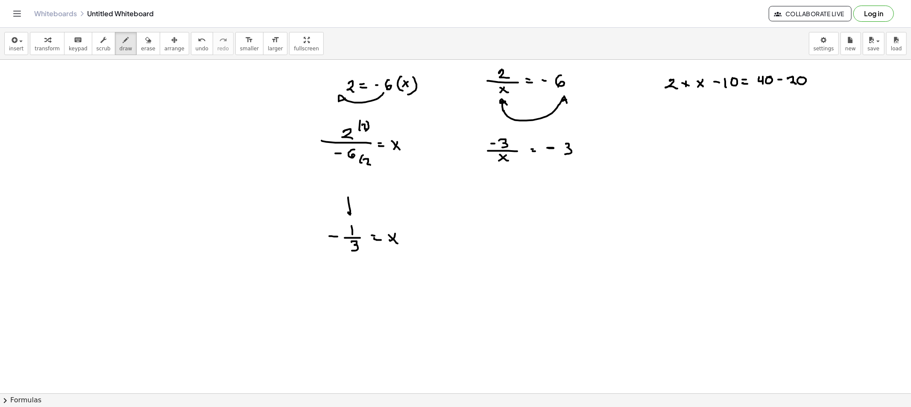
drag, startPoint x: 339, startPoint y: 282, endPoint x: 357, endPoint y: 278, distance: 18.1
drag, startPoint x: 135, startPoint y: 50, endPoint x: 155, endPoint y: 64, distance: 24.2
click at [141, 48] on span "erase" at bounding box center [148, 49] width 14 height 6
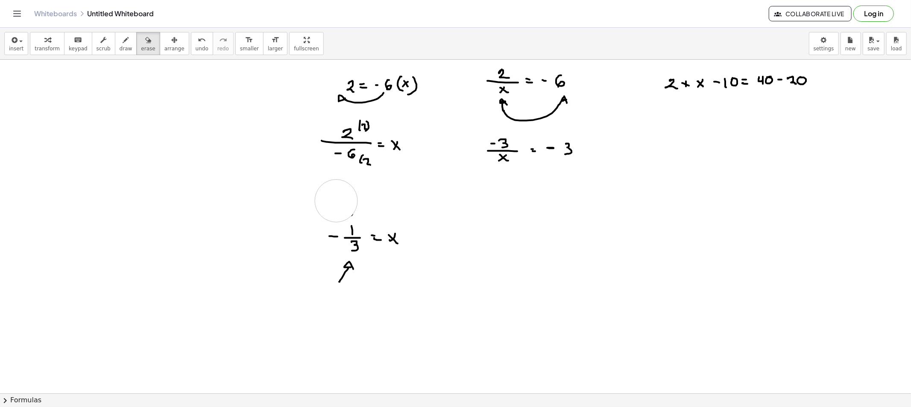
drag, startPoint x: 323, startPoint y: 197, endPoint x: 336, endPoint y: 201, distance: 13.8
drag, startPoint x: 337, startPoint y: 296, endPoint x: 347, endPoint y: 284, distance: 15.2
click at [123, 43] on icon "button" at bounding box center [126, 40] width 6 height 10
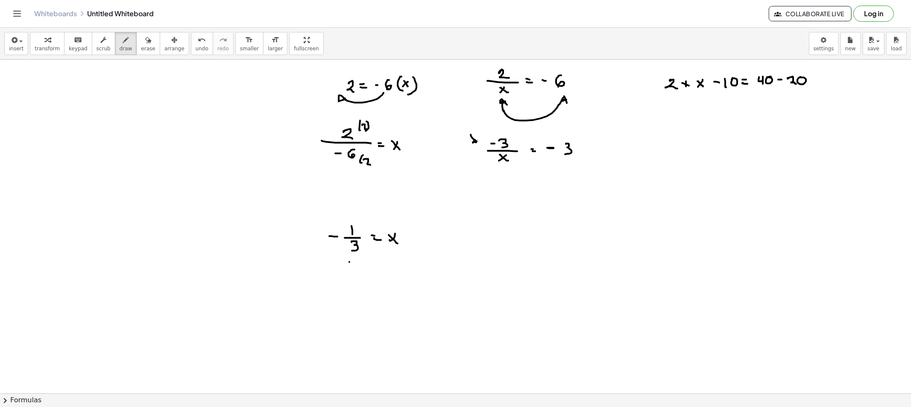
drag, startPoint x: 475, startPoint y: 143, endPoint x: 471, endPoint y: 143, distance: 4.7
click at [145, 43] on icon "button" at bounding box center [148, 40] width 6 height 10
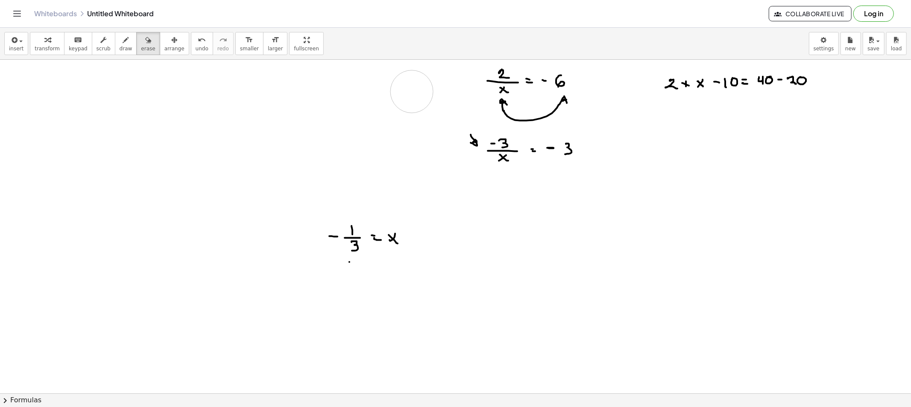
drag, startPoint x: 357, startPoint y: 146, endPoint x: 397, endPoint y: 113, distance: 51.8
drag, startPoint x: 336, startPoint y: 217, endPoint x: 400, endPoint y: 232, distance: 65.6
click at [120, 47] on span "draw" at bounding box center [126, 49] width 13 height 6
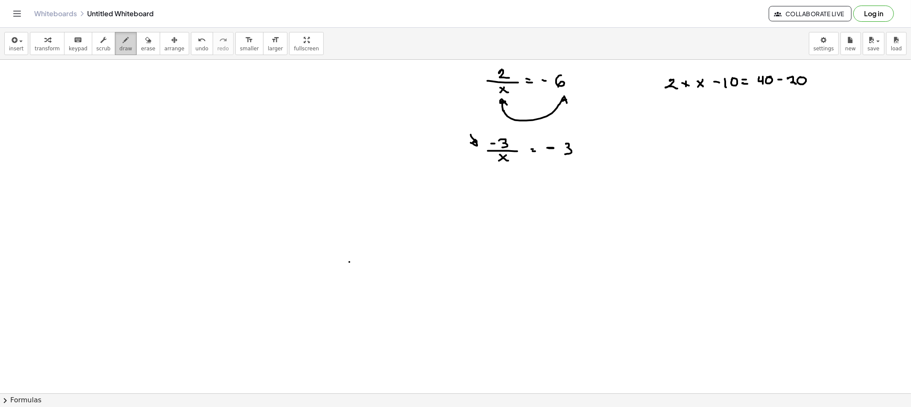
click at [120, 40] on div "button" at bounding box center [126, 40] width 13 height 10
drag, startPoint x: 691, startPoint y: 117, endPoint x: 692, endPoint y: 104, distance: 13.8
click at [145, 41] on icon "button" at bounding box center [148, 40] width 6 height 10
click at [123, 40] on icon "button" at bounding box center [126, 40] width 6 height 10
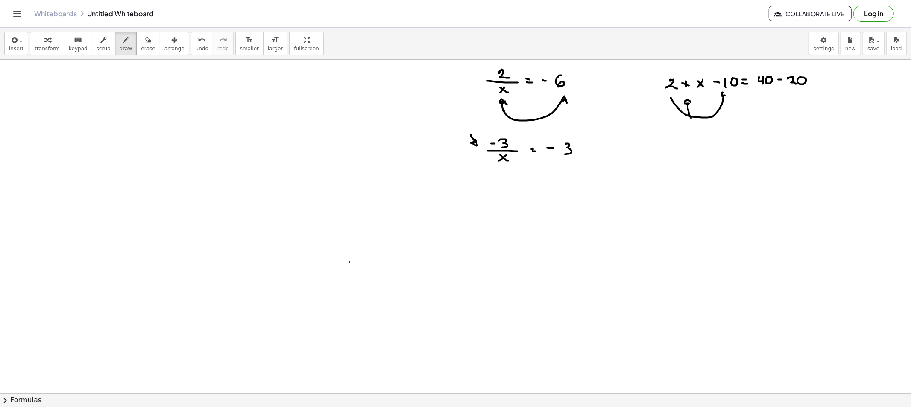
drag, startPoint x: 671, startPoint y: 98, endPoint x: 727, endPoint y: 98, distance: 56.8
drag, startPoint x: 673, startPoint y: 149, endPoint x: 666, endPoint y: 148, distance: 6.5
drag, startPoint x: 667, startPoint y: 147, endPoint x: 678, endPoint y: 158, distance: 15.4
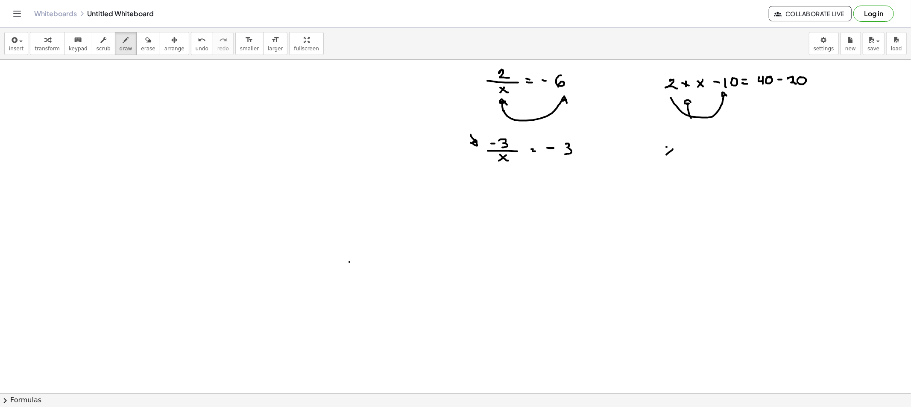
drag, startPoint x: 682, startPoint y: 152, endPoint x: 692, endPoint y: 152, distance: 10.2
drag, startPoint x: 692, startPoint y: 149, endPoint x: 697, endPoint y: 152, distance: 6.5
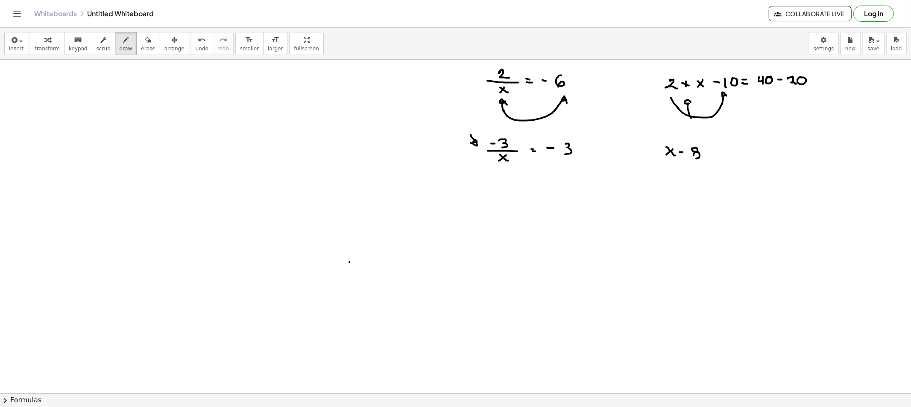
drag, startPoint x: 694, startPoint y: 153, endPoint x: 714, endPoint y: 152, distance: 19.2
drag, startPoint x: 710, startPoint y: 153, endPoint x: 723, endPoint y: 154, distance: 12.8
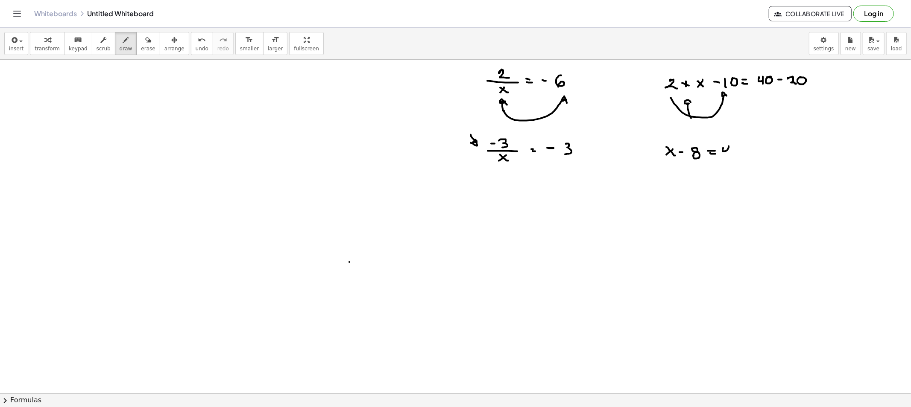
drag, startPoint x: 723, startPoint y: 148, endPoint x: 732, endPoint y: 155, distance: 11.4
drag, startPoint x: 733, startPoint y: 153, endPoint x: 747, endPoint y: 151, distance: 14.3
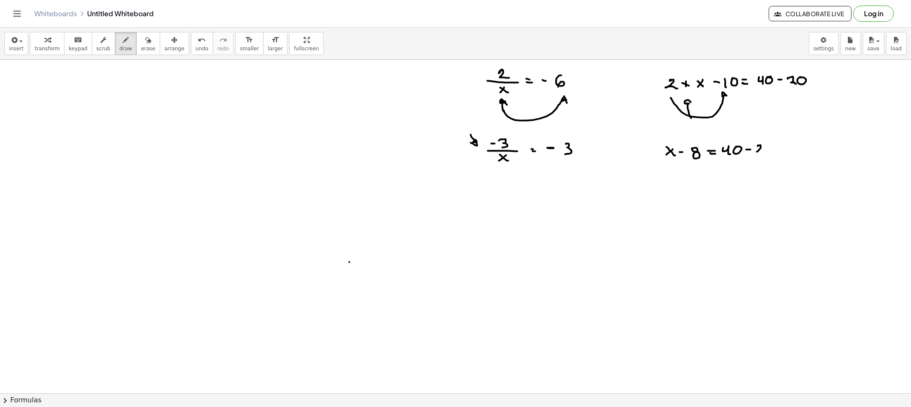
drag, startPoint x: 758, startPoint y: 146, endPoint x: 770, endPoint y: 146, distance: 12.4
drag, startPoint x: 767, startPoint y: 148, endPoint x: 776, endPoint y: 145, distance: 9.0
drag, startPoint x: 692, startPoint y: 143, endPoint x: 789, endPoint y: 138, distance: 97.5
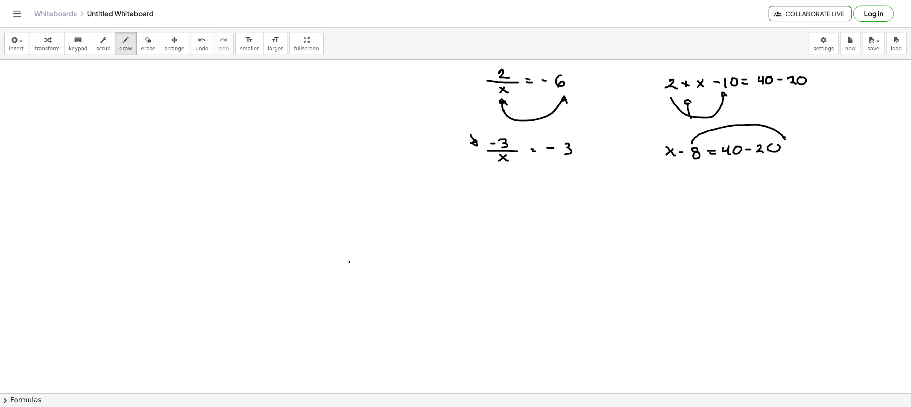
drag, startPoint x: 668, startPoint y: 189, endPoint x: 675, endPoint y: 196, distance: 9.4
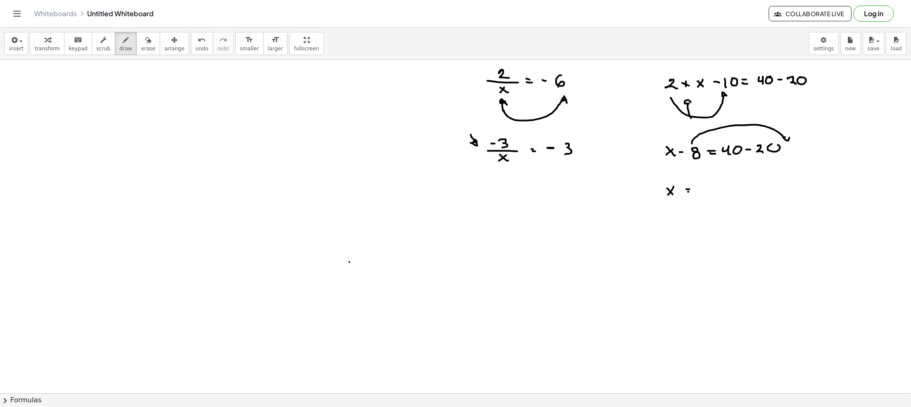
drag, startPoint x: 701, startPoint y: 188, endPoint x: 714, endPoint y: 189, distance: 12.4
drag, startPoint x: 724, startPoint y: 191, endPoint x: 733, endPoint y: 190, distance: 9.1
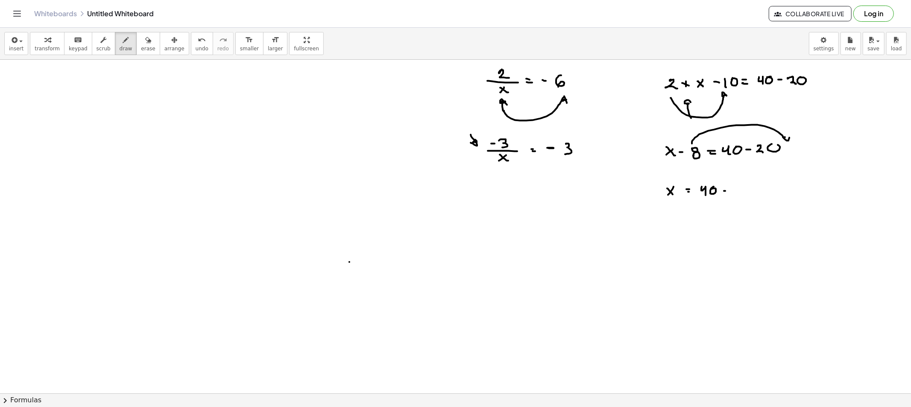
drag, startPoint x: 737, startPoint y: 188, endPoint x: 745, endPoint y: 194, distance: 10.7
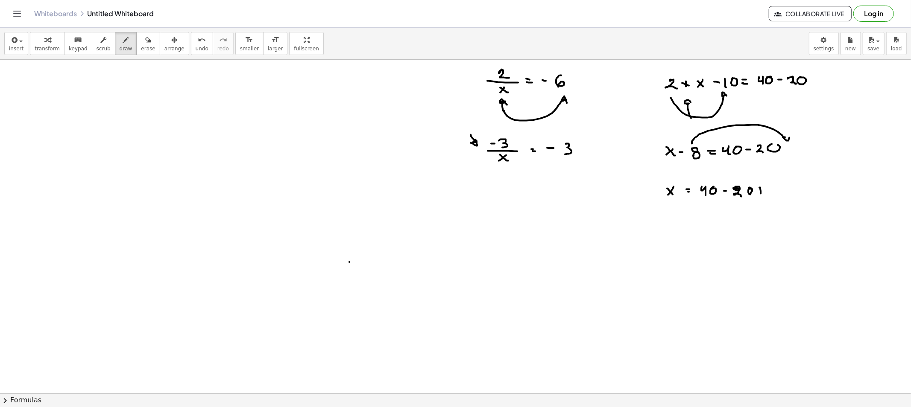
drag, startPoint x: 758, startPoint y: 190, endPoint x: 766, endPoint y: 191, distance: 7.3
drag, startPoint x: 772, startPoint y: 186, endPoint x: 777, endPoint y: 193, distance: 8.5
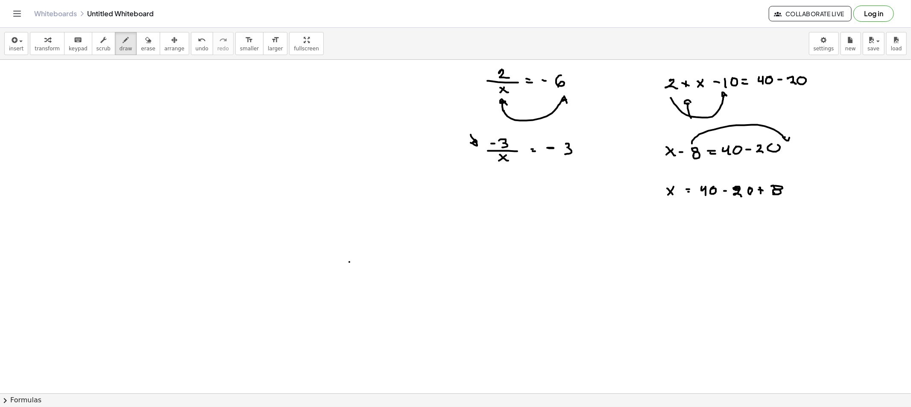
drag, startPoint x: 132, startPoint y: 47, endPoint x: 201, endPoint y: 74, distance: 73.7
click at [141, 48] on span "erase" at bounding box center [148, 49] width 14 height 6
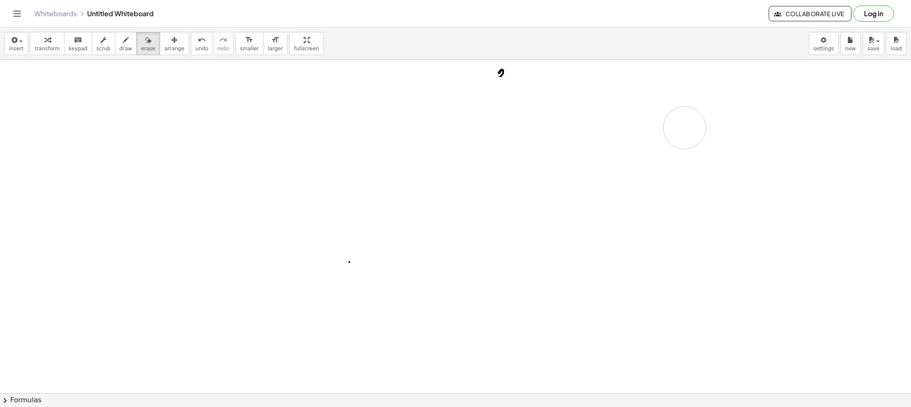
drag, startPoint x: 458, startPoint y: 147, endPoint x: 685, endPoint y: 128, distance: 227.6
drag, startPoint x: 540, startPoint y: 92, endPoint x: 342, endPoint y: 79, distance: 199.0
click at [120, 41] on div "button" at bounding box center [126, 40] width 13 height 10
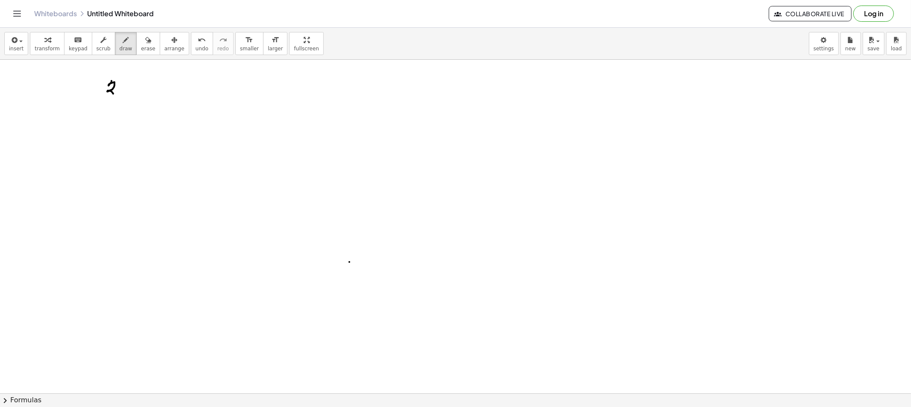
drag, startPoint x: 111, startPoint y: 81, endPoint x: 126, endPoint y: 90, distance: 17.4
drag, startPoint x: 127, startPoint y: 90, endPoint x: 123, endPoint y: 94, distance: 6.1
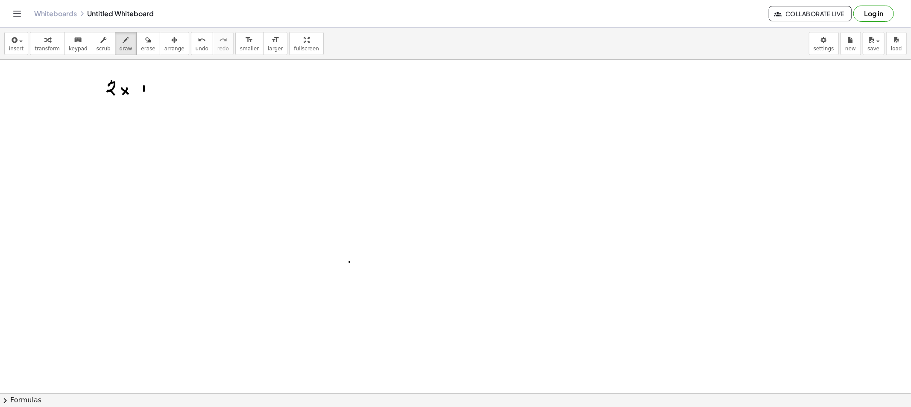
drag, startPoint x: 141, startPoint y: 89, endPoint x: 148, endPoint y: 89, distance: 7.3
drag, startPoint x: 161, startPoint y: 85, endPoint x: 167, endPoint y: 84, distance: 6.0
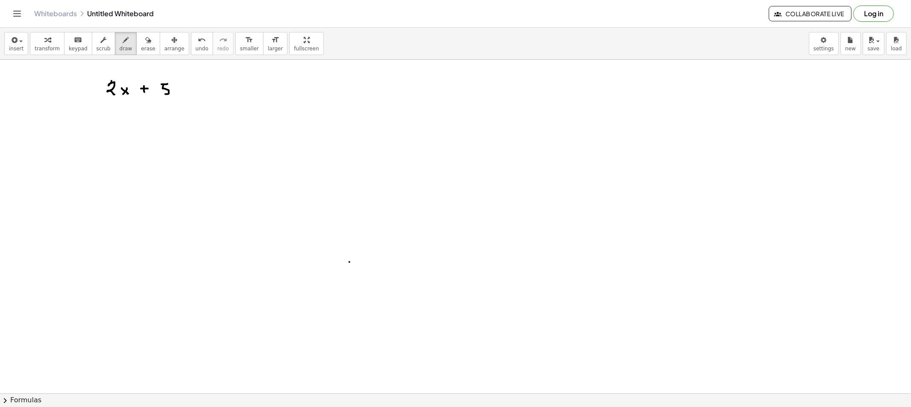
drag, startPoint x: 163, startPoint y: 86, endPoint x: 184, endPoint y: 88, distance: 20.5
drag, startPoint x: 181, startPoint y: 86, endPoint x: 186, endPoint y: 86, distance: 5.6
drag, startPoint x: 184, startPoint y: 90, endPoint x: 191, endPoint y: 90, distance: 7.7
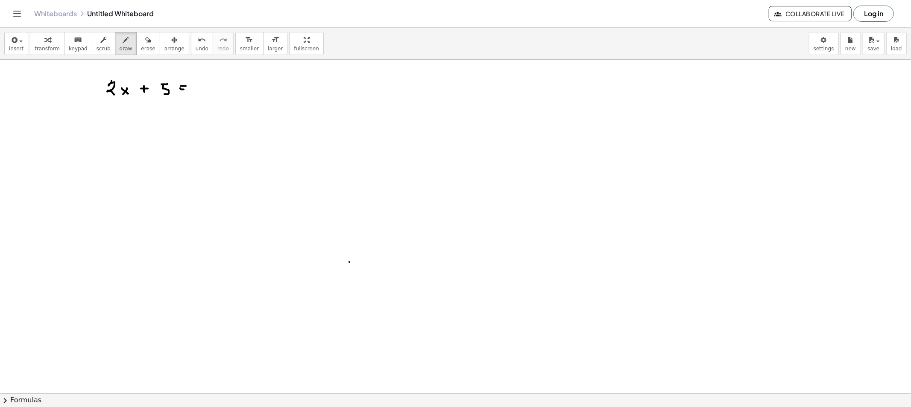
drag, startPoint x: 202, startPoint y: 84, endPoint x: 202, endPoint y: 94, distance: 10.2
drag, startPoint x: 212, startPoint y: 84, endPoint x: 218, endPoint y: 84, distance: 5.6
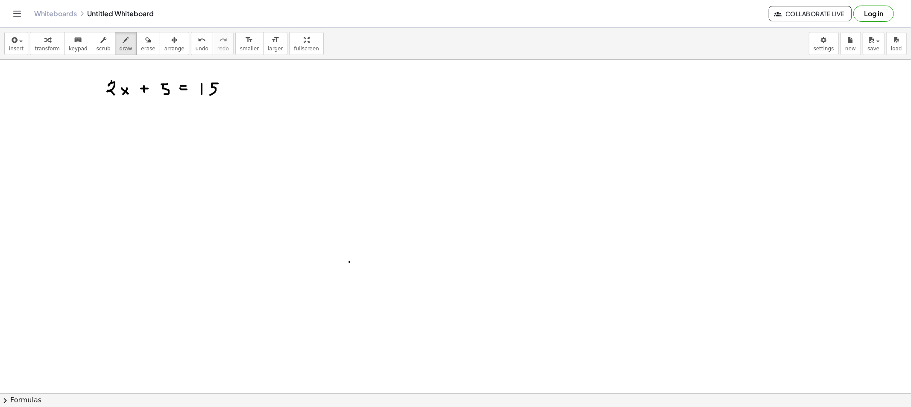
drag, startPoint x: 212, startPoint y: 84, endPoint x: 210, endPoint y: 95, distance: 11.3
drag, startPoint x: 141, startPoint y: 41, endPoint x: 232, endPoint y: 134, distance: 129.9
click at [146, 45] on button "erase" at bounding box center [147, 43] width 23 height 23
drag, startPoint x: 343, startPoint y: 250, endPoint x: 344, endPoint y: 259, distance: 9.1
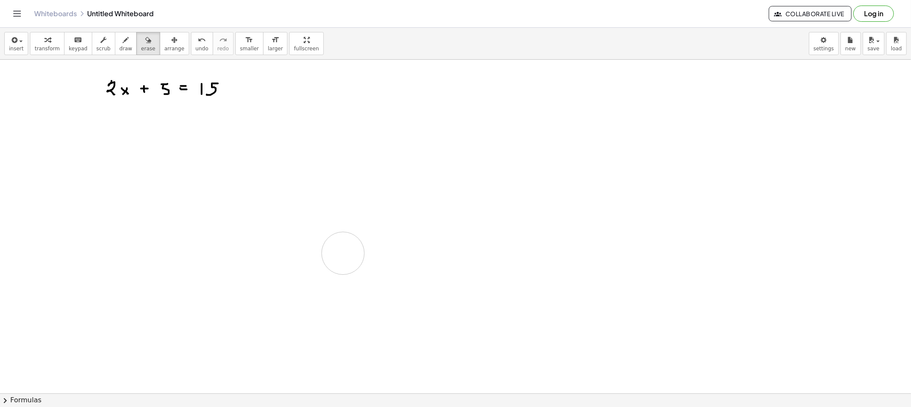
drag, startPoint x: 169, startPoint y: 260, endPoint x: 194, endPoint y: 279, distance: 31.6
click at [124, 43] on button "draw" at bounding box center [126, 43] width 22 height 23
drag, startPoint x: 638, startPoint y: 65, endPoint x: 562, endPoint y: 210, distance: 163.5
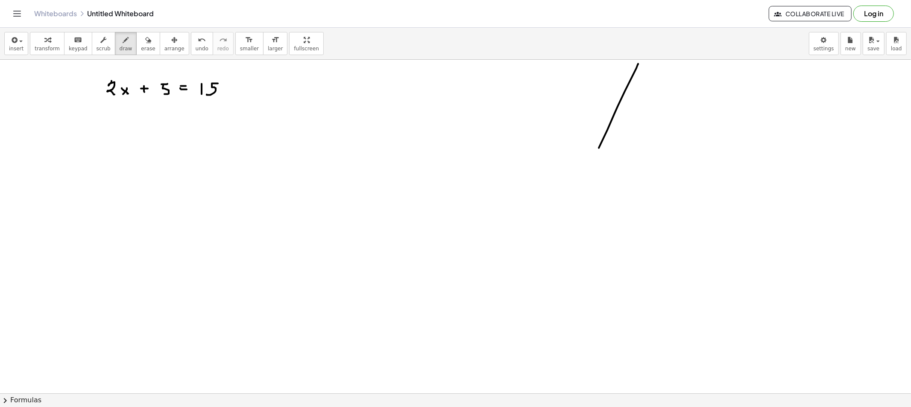
drag, startPoint x: 638, startPoint y: 64, endPoint x: 706, endPoint y: 205, distance: 156.8
drag, startPoint x: 570, startPoint y: 211, endPoint x: 710, endPoint y: 207, distance: 140.1
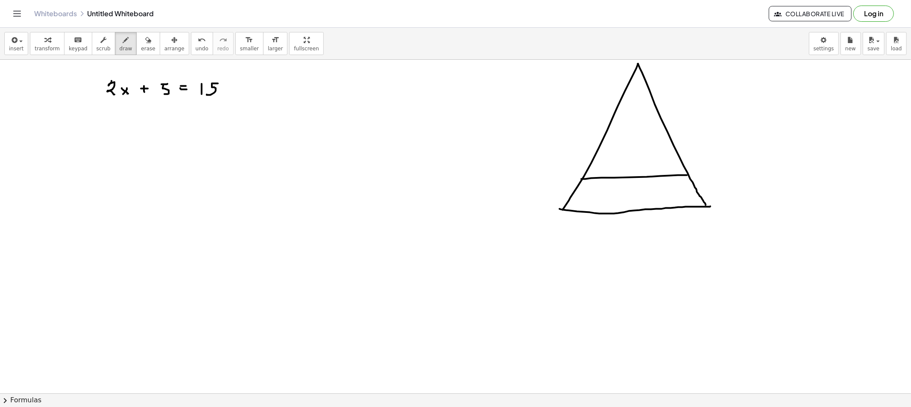
drag, startPoint x: 585, startPoint y: 179, endPoint x: 687, endPoint y: 176, distance: 101.7
drag, startPoint x: 647, startPoint y: 135, endPoint x: 667, endPoint y: 135, distance: 19.7
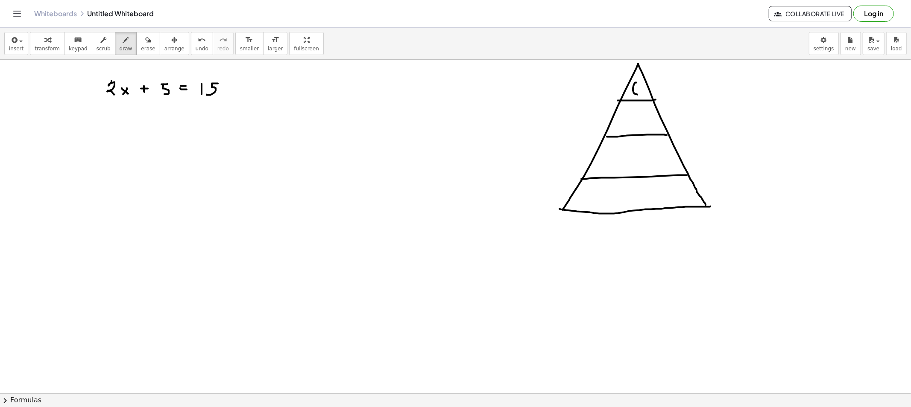
drag, startPoint x: 636, startPoint y: 83, endPoint x: 642, endPoint y: 86, distance: 6.9
drag, startPoint x: 642, startPoint y: 83, endPoint x: 642, endPoint y: 97, distance: 14.1
drag, startPoint x: 624, startPoint y: 121, endPoint x: 615, endPoint y: 127, distance: 10.2
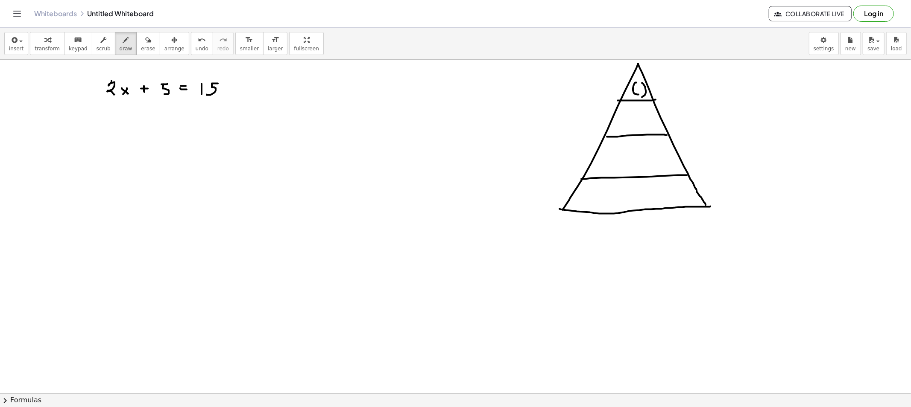
drag, startPoint x: 618, startPoint y: 122, endPoint x: 629, endPoint y: 121, distance: 11.6
drag, startPoint x: 638, startPoint y: 123, endPoint x: 659, endPoint y: 114, distance: 22.0
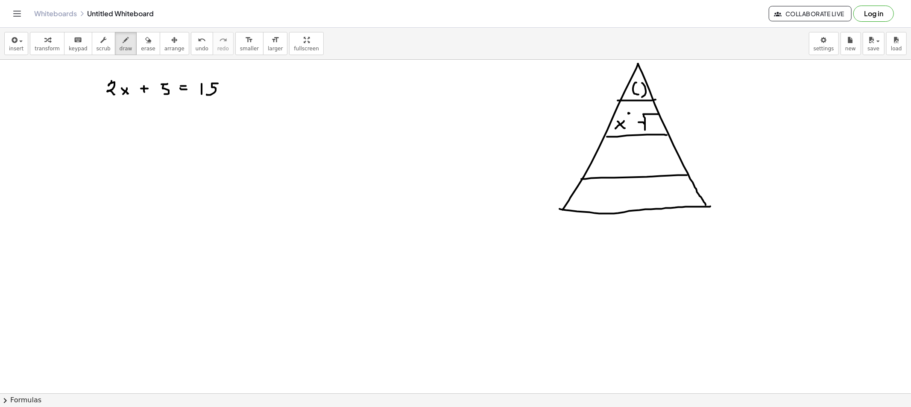
drag, startPoint x: 629, startPoint y: 113, endPoint x: 631, endPoint y: 117, distance: 5.0
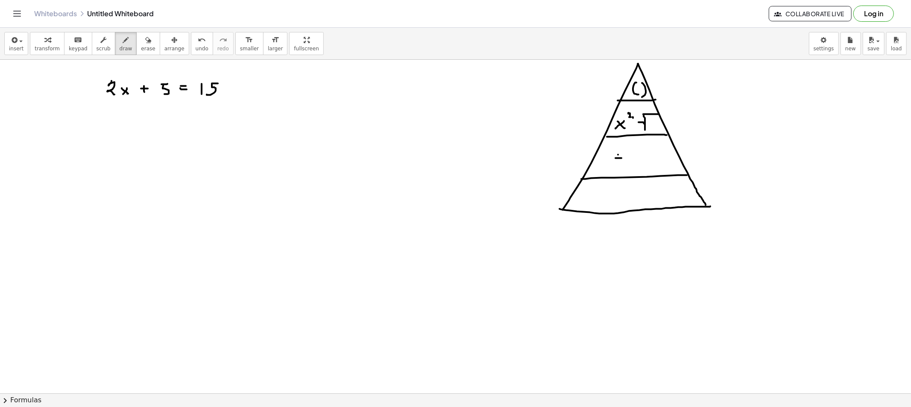
drag, startPoint x: 650, startPoint y: 157, endPoint x: 644, endPoint y: 157, distance: 6.0
drag, startPoint x: 644, startPoint y: 157, endPoint x: 655, endPoint y: 167, distance: 14.2
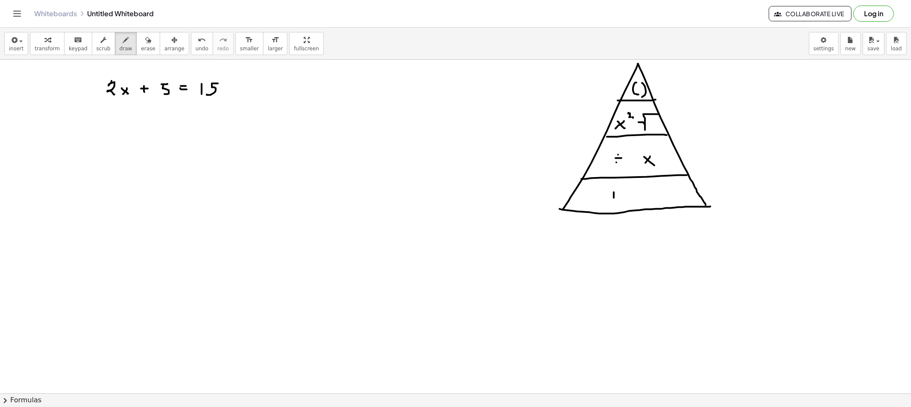
drag, startPoint x: 614, startPoint y: 193, endPoint x: 614, endPoint y: 198, distance: 5.6
drag, startPoint x: 615, startPoint y: 196, endPoint x: 625, endPoint y: 199, distance: 10.2
drag, startPoint x: 645, startPoint y: 194, endPoint x: 650, endPoint y: 194, distance: 5.6
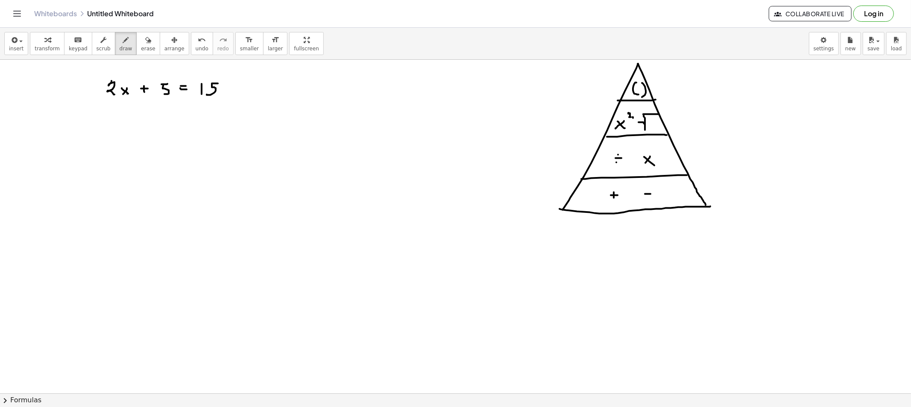
drag, startPoint x: 584, startPoint y: 250, endPoint x: 596, endPoint y: 237, distance: 17.8
drag, startPoint x: 131, startPoint y: 138, endPoint x: 135, endPoint y: 149, distance: 12.5
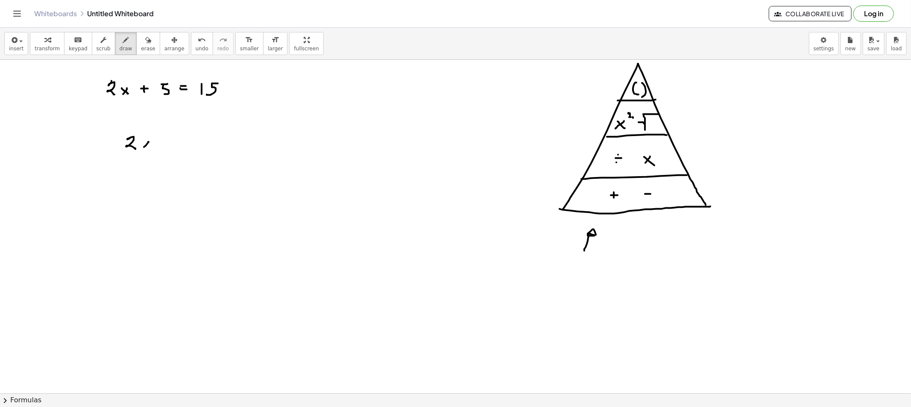
drag, startPoint x: 178, startPoint y: 141, endPoint x: 182, endPoint y: 148, distance: 7.8
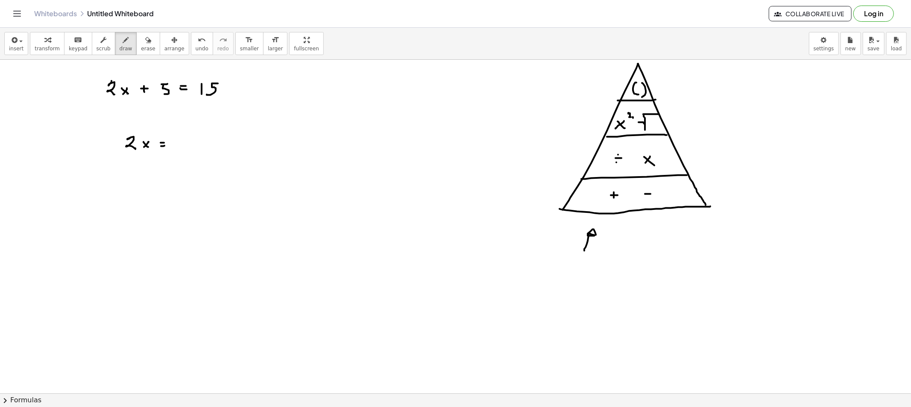
drag, startPoint x: 186, startPoint y: 142, endPoint x: 193, endPoint y: 142, distance: 6.8
drag, startPoint x: 188, startPoint y: 143, endPoint x: 186, endPoint y: 149, distance: 5.4
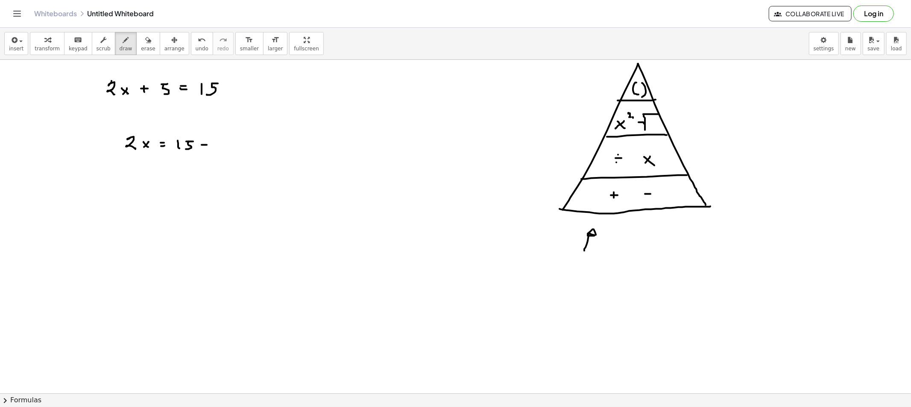
drag, startPoint x: 218, startPoint y: 142, endPoint x: 223, endPoint y: 142, distance: 4.7
drag, startPoint x: 220, startPoint y: 141, endPoint x: 225, endPoint y: 153, distance: 12.8
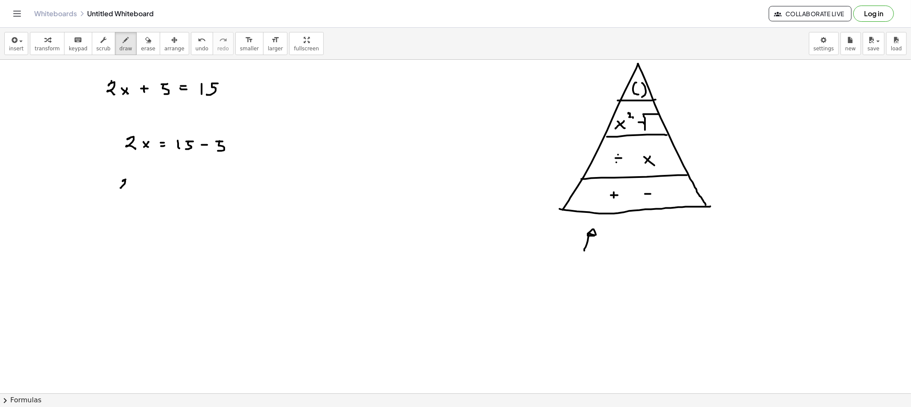
drag, startPoint x: 123, startPoint y: 182, endPoint x: 138, endPoint y: 187, distance: 15.8
drag, startPoint x: 138, startPoint y: 185, endPoint x: 133, endPoint y: 186, distance: 5.2
drag, startPoint x: 133, startPoint y: 185, endPoint x: 141, endPoint y: 190, distance: 9.6
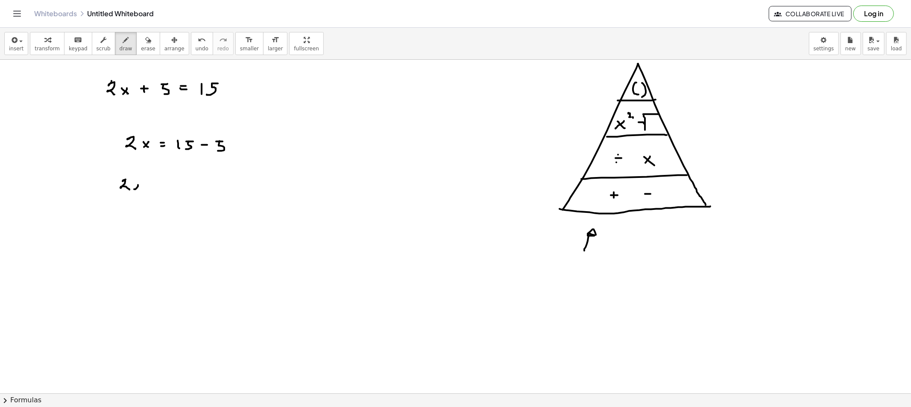
drag, startPoint x: 149, startPoint y: 187, endPoint x: 157, endPoint y: 187, distance: 7.7
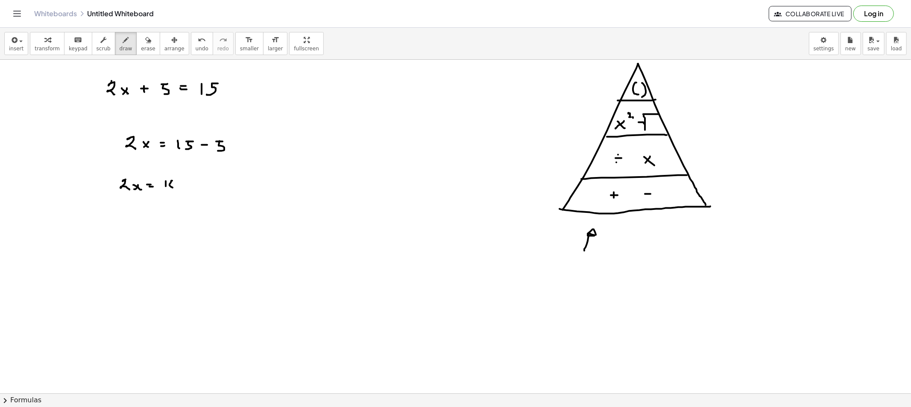
drag, startPoint x: 172, startPoint y: 181, endPoint x: 165, endPoint y: 183, distance: 7.5
drag, startPoint x: 133, startPoint y: 231, endPoint x: 132, endPoint y: 225, distance: 6.0
drag, startPoint x: 132, startPoint y: 225, endPoint x: 143, endPoint y: 234, distance: 14.0
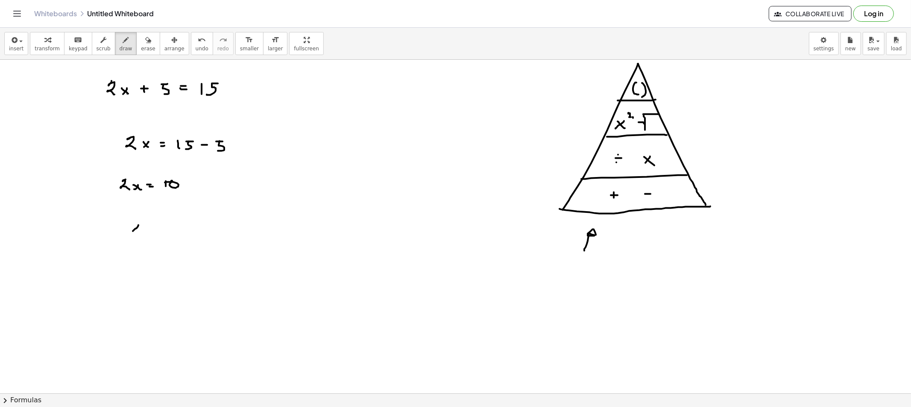
drag, startPoint x: 153, startPoint y: 228, endPoint x: 159, endPoint y: 228, distance: 6.4
drag, startPoint x: 173, startPoint y: 215, endPoint x: 179, endPoint y: 218, distance: 6.9
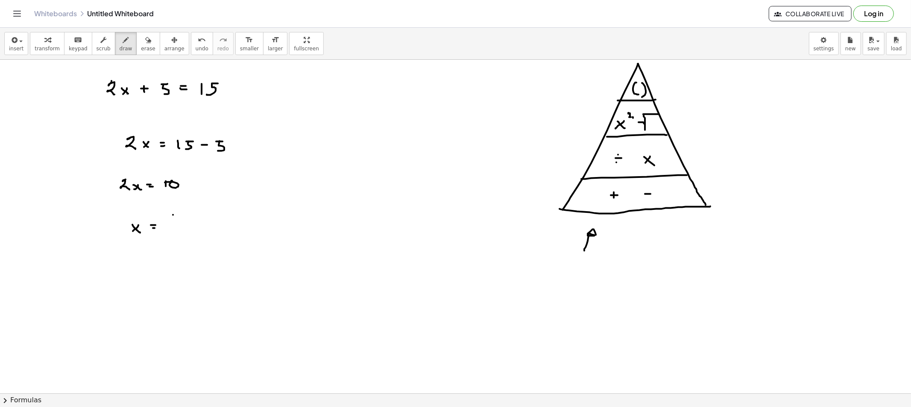
drag, startPoint x: 180, startPoint y: 229, endPoint x: 186, endPoint y: 238, distance: 10.5
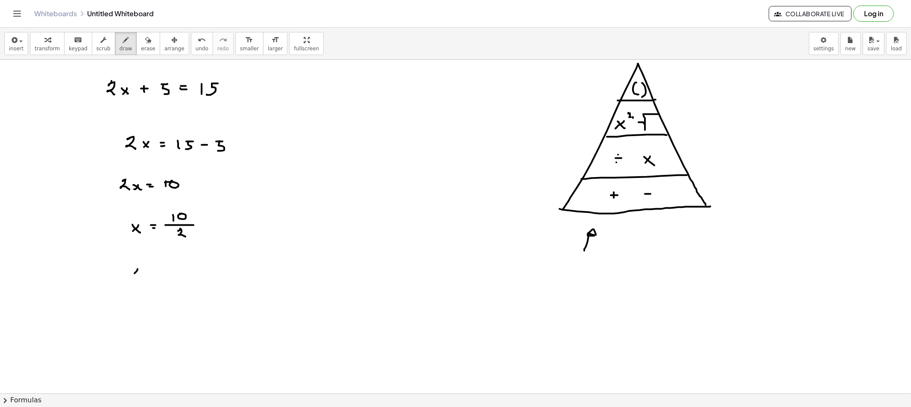
drag, startPoint x: 133, startPoint y: 270, endPoint x: 141, endPoint y: 279, distance: 12.1
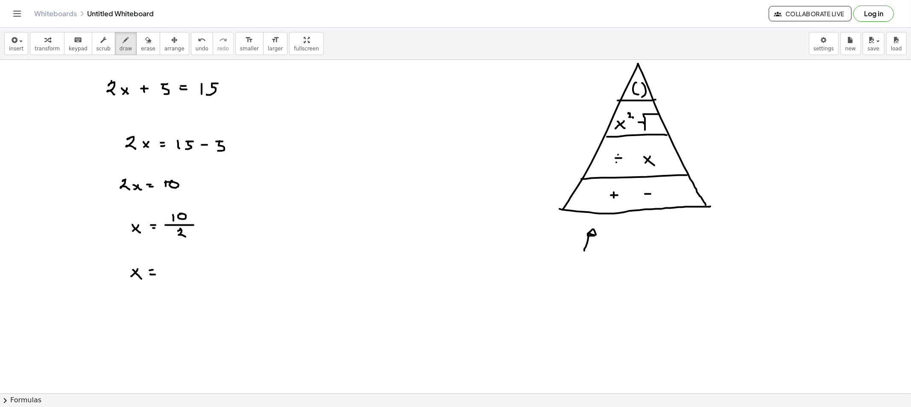
drag, startPoint x: 174, startPoint y: 271, endPoint x: 172, endPoint y: 277, distance: 6.2
drag, startPoint x: 95, startPoint y: 93, endPoint x: 180, endPoint y: 103, distance: 86.0
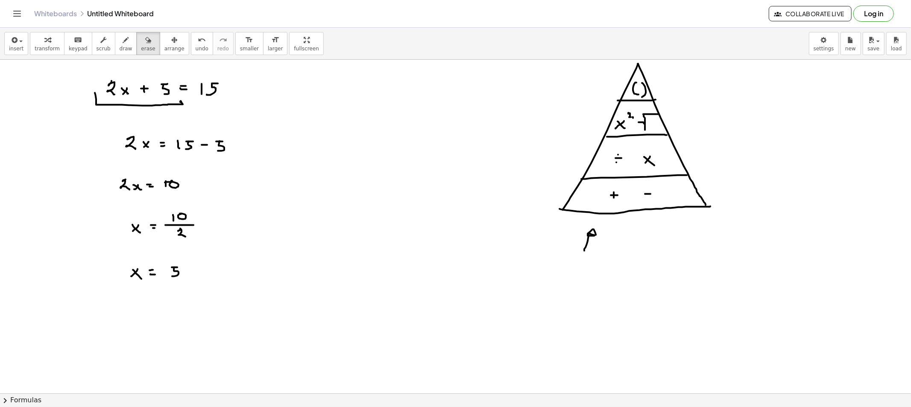
drag, startPoint x: 132, startPoint y: 47, endPoint x: 130, endPoint y: 58, distance: 10.9
click at [141, 48] on span "erase" at bounding box center [148, 49] width 14 height 6
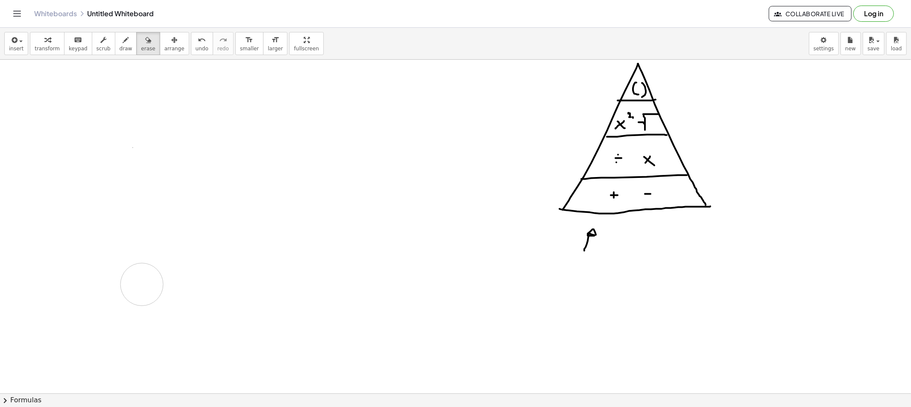
drag, startPoint x: 96, startPoint y: 96, endPoint x: 120, endPoint y: 203, distance: 109.6
drag, startPoint x: 114, startPoint y: 51, endPoint x: 120, endPoint y: 53, distance: 7.0
click at [120, 46] on span "draw" at bounding box center [126, 49] width 13 height 6
drag, startPoint x: 117, startPoint y: 85, endPoint x: 115, endPoint y: 95, distance: 10.5
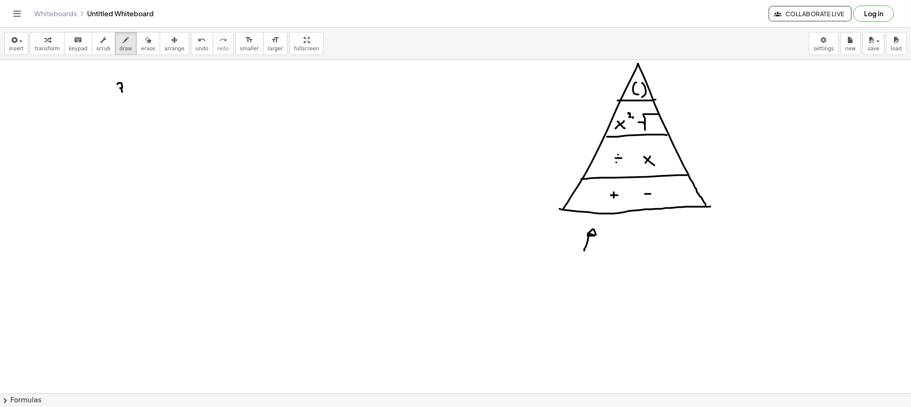
drag, startPoint x: 138, startPoint y: 90, endPoint x: 132, endPoint y: 97, distance: 9.4
drag, startPoint x: 131, startPoint y: 91, endPoint x: 148, endPoint y: 97, distance: 18.4
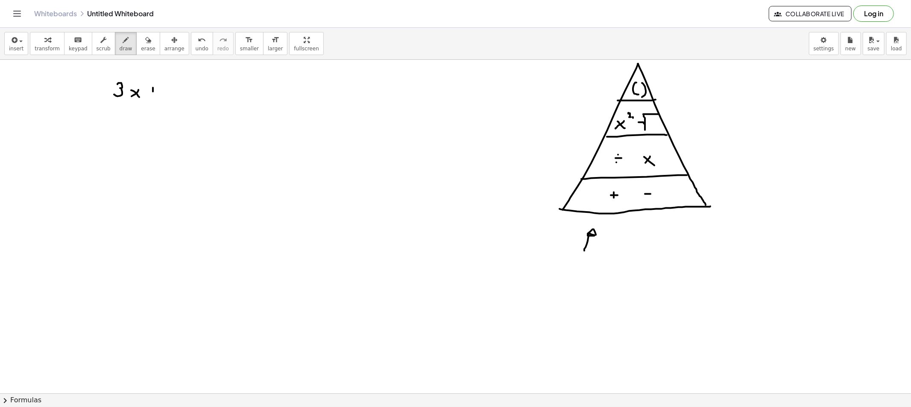
drag, startPoint x: 161, startPoint y: 87, endPoint x: 161, endPoint y: 95, distance: 8.1
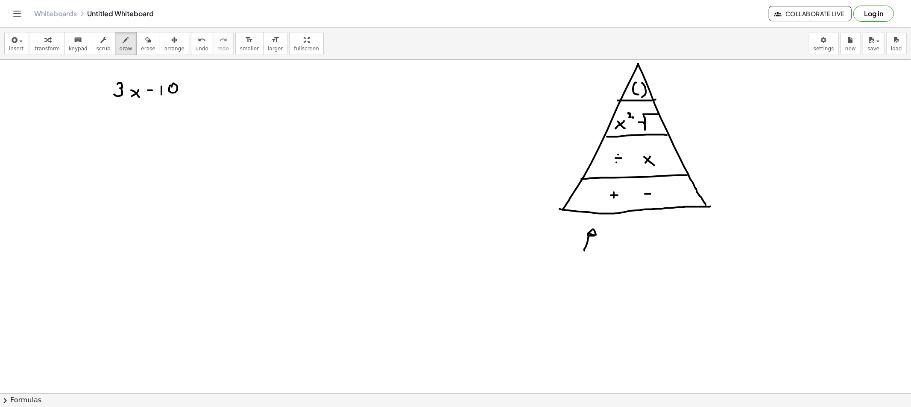
drag, startPoint x: 189, startPoint y: 86, endPoint x: 196, endPoint y: 87, distance: 7.7
drag, startPoint x: 193, startPoint y: 90, endPoint x: 198, endPoint y: 91, distance: 5.1
drag, startPoint x: 210, startPoint y: 85, endPoint x: 216, endPoint y: 85, distance: 5.6
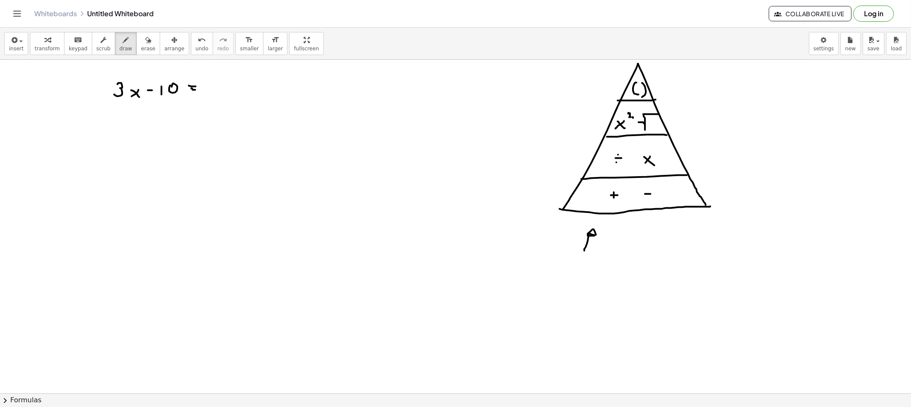
drag, startPoint x: 211, startPoint y: 89, endPoint x: 206, endPoint y: 96, distance: 8.5
drag, startPoint x: 123, startPoint y: 129, endPoint x: 122, endPoint y: 138, distance: 9.0
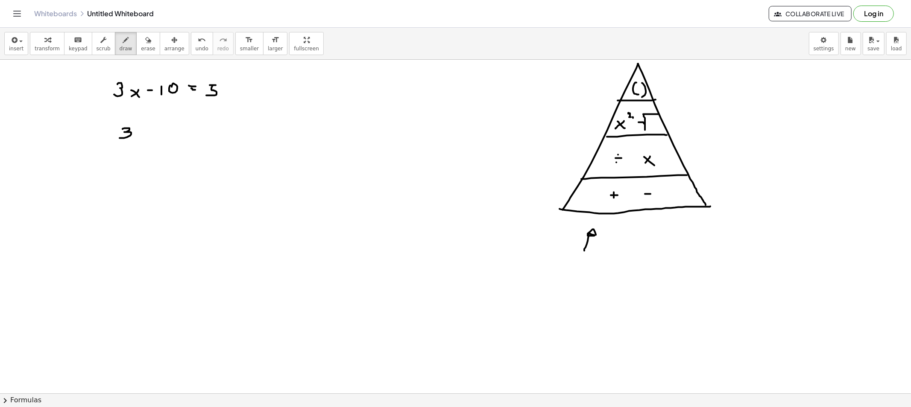
drag, startPoint x: 141, startPoint y: 133, endPoint x: 136, endPoint y: 134, distance: 5.6
drag, startPoint x: 137, startPoint y: 133, endPoint x: 146, endPoint y: 139, distance: 10.2
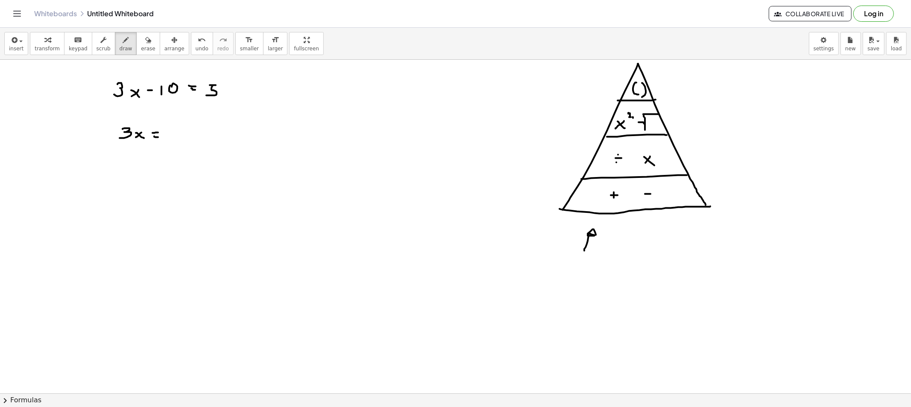
drag, startPoint x: 154, startPoint y: 137, endPoint x: 164, endPoint y: 138, distance: 9.9
drag, startPoint x: 174, startPoint y: 131, endPoint x: 190, endPoint y: 131, distance: 16.7
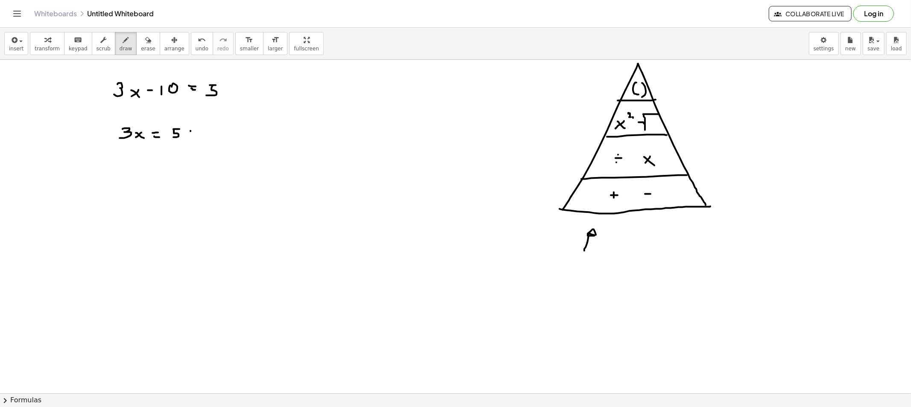
drag, startPoint x: 201, startPoint y: 129, endPoint x: 204, endPoint y: 133, distance: 4.5
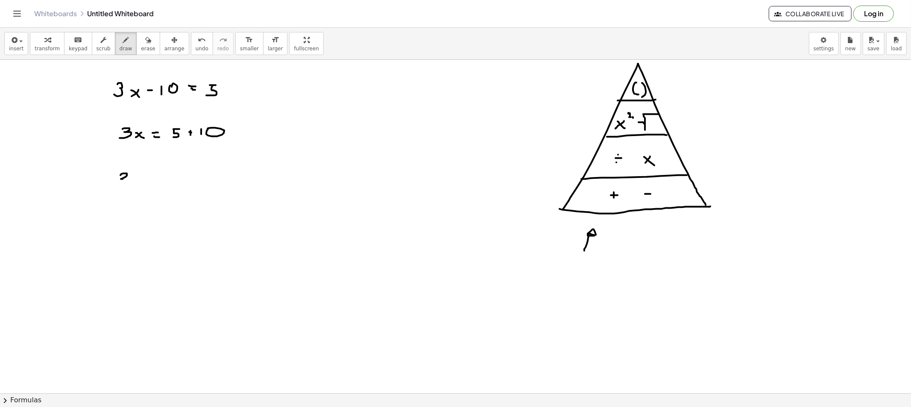
drag, startPoint x: 120, startPoint y: 176, endPoint x: 126, endPoint y: 184, distance: 10.0
drag, startPoint x: 138, startPoint y: 179, endPoint x: 134, endPoint y: 183, distance: 6.0
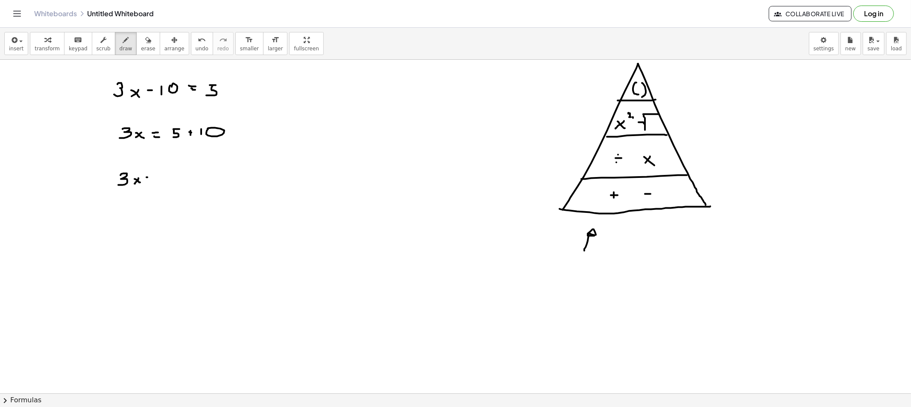
drag, startPoint x: 148, startPoint y: 181, endPoint x: 155, endPoint y: 181, distance: 6.8
drag, startPoint x: 167, startPoint y: 173, endPoint x: 168, endPoint y: 180, distance: 6.9
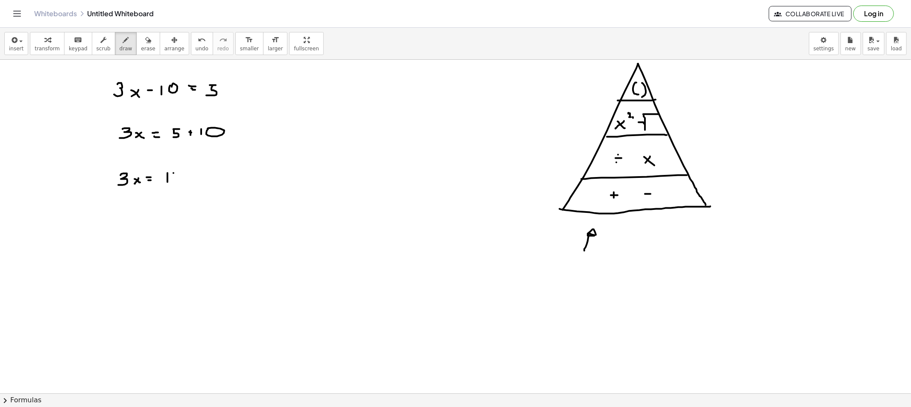
drag, startPoint x: 173, startPoint y: 173, endPoint x: 179, endPoint y: 173, distance: 6.0
drag, startPoint x: 176, startPoint y: 173, endPoint x: 175, endPoint y: 182, distance: 8.6
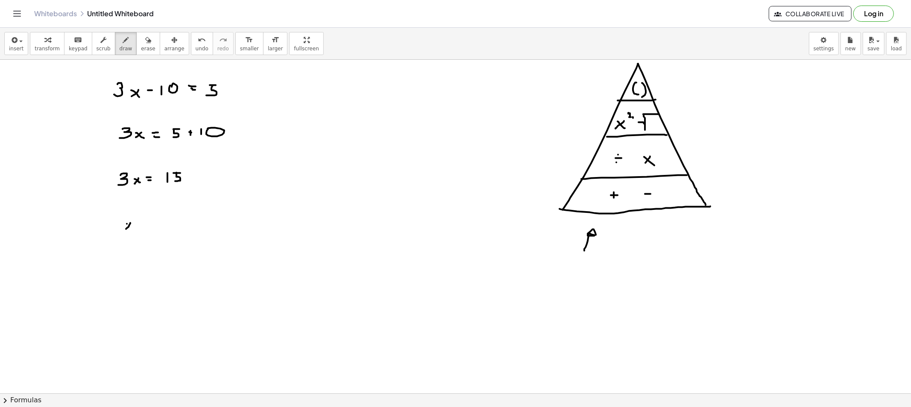
drag, startPoint x: 127, startPoint y: 224, endPoint x: 138, endPoint y: 231, distance: 12.5
drag, startPoint x: 154, startPoint y: 225, endPoint x: 161, endPoint y: 226, distance: 7.7
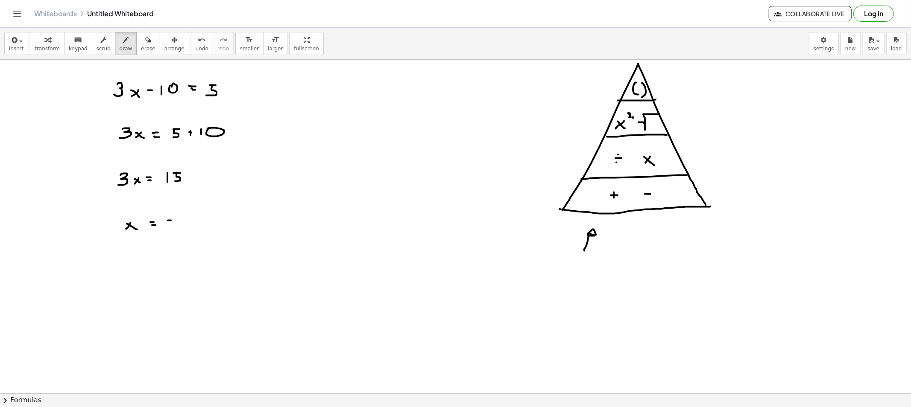
drag, startPoint x: 171, startPoint y: 221, endPoint x: 170, endPoint y: 235, distance: 13.7
click at [144, 49] on button "erase" at bounding box center [147, 43] width 23 height 23
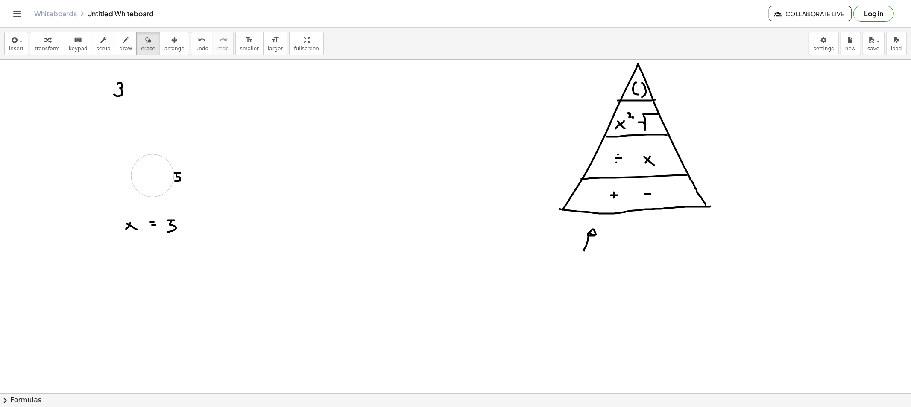
drag, startPoint x: 205, startPoint y: 93, endPoint x: 158, endPoint y: 177, distance: 96.4
click at [115, 44] on button "draw" at bounding box center [126, 43] width 22 height 23
drag, startPoint x: 105, startPoint y: 91, endPoint x: 108, endPoint y: 100, distance: 9.8
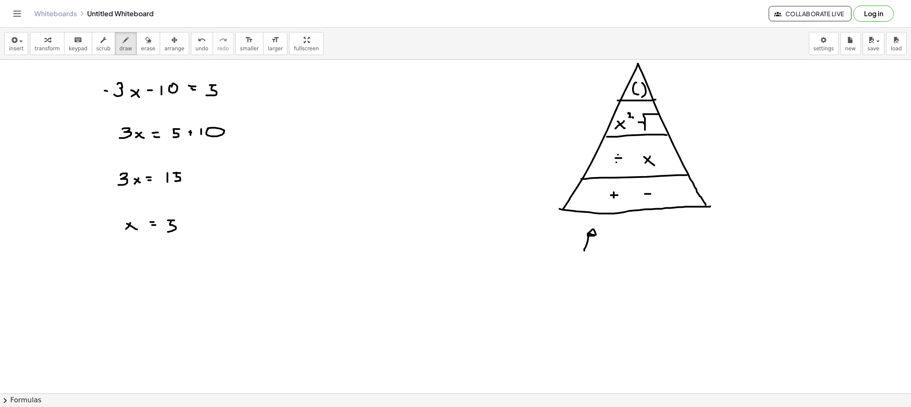
drag, startPoint x: 107, startPoint y: 134, endPoint x: 111, endPoint y: 139, distance: 6.8
drag, startPoint x: 104, startPoint y: 178, endPoint x: 117, endPoint y: 181, distance: 14.0
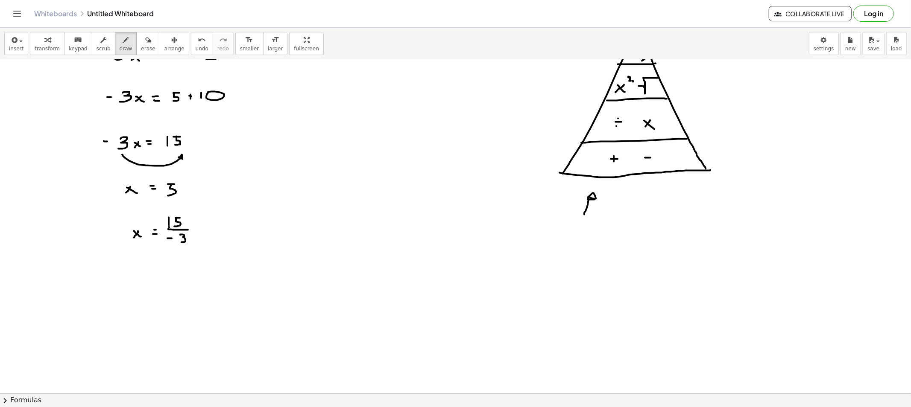
scroll to position [47, 0]
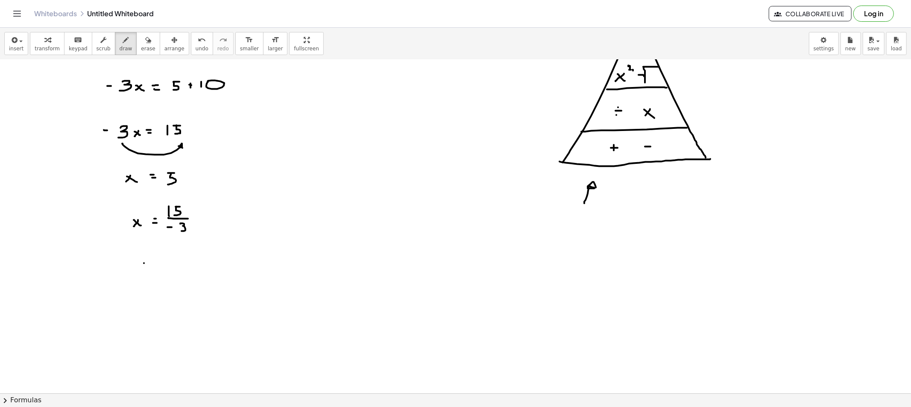
drag, startPoint x: 144, startPoint y: 264, endPoint x: 139, endPoint y: 266, distance: 5.2
click at [138, 270] on div at bounding box center [455, 398] width 911 height 773
click at [146, 271] on div at bounding box center [455, 398] width 911 height 773
click at [155, 264] on div at bounding box center [455, 398] width 911 height 773
click at [156, 268] on div at bounding box center [455, 398] width 911 height 773
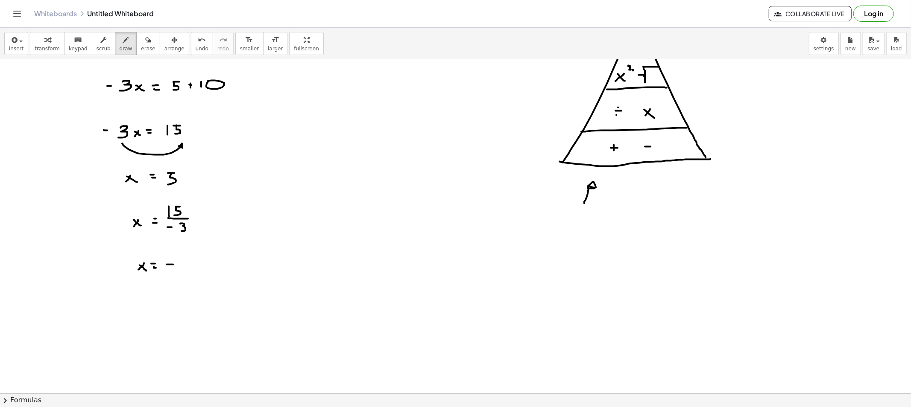
drag, startPoint x: 167, startPoint y: 265, endPoint x: 173, endPoint y: 265, distance: 6.4
click at [173, 265] on div at bounding box center [455, 398] width 911 height 773
click at [189, 260] on div at bounding box center [455, 398] width 911 height 773
drag, startPoint x: 186, startPoint y: 261, endPoint x: 200, endPoint y: 272, distance: 18.2
click at [186, 269] on div at bounding box center [455, 398] width 911 height 773
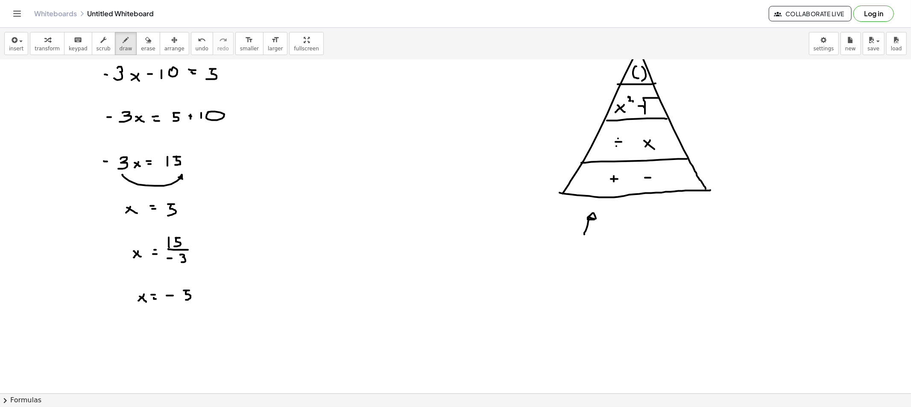
scroll to position [0, 0]
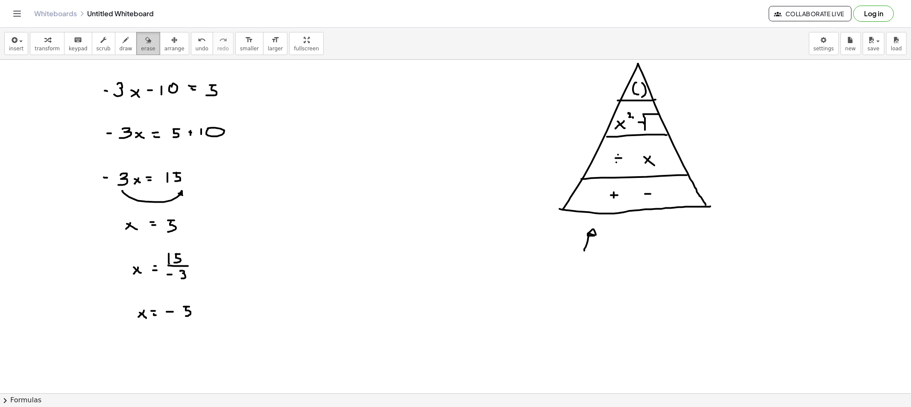
click at [145, 41] on icon "button" at bounding box center [148, 40] width 6 height 10
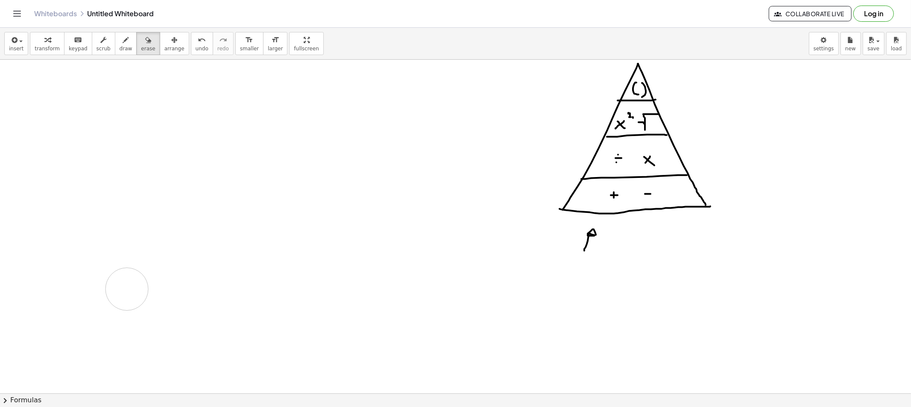
drag, startPoint x: 128, startPoint y: 96, endPoint x: 149, endPoint y: 152, distance: 59.5
click at [121, 53] on button "draw" at bounding box center [126, 43] width 22 height 23
drag, startPoint x: 131, startPoint y: 82, endPoint x: 136, endPoint y: 88, distance: 7.6
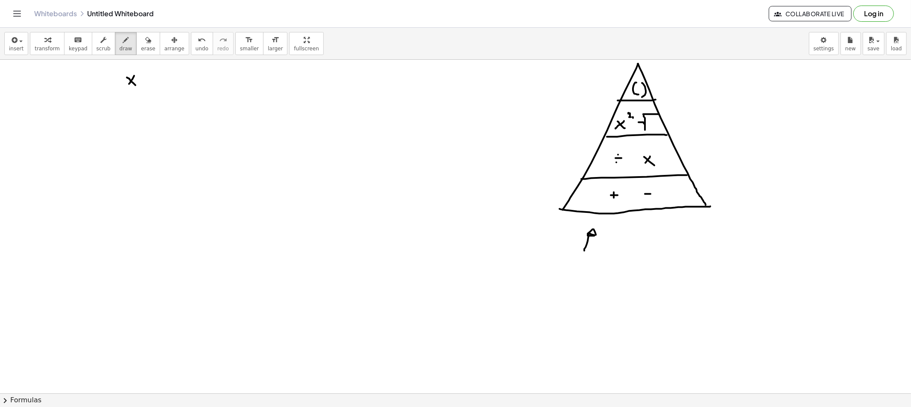
drag, startPoint x: 123, startPoint y: 89, endPoint x: 142, endPoint y: 91, distance: 19.7
drag, startPoint x: 132, startPoint y: 95, endPoint x: 141, endPoint y: 103, distance: 12.4
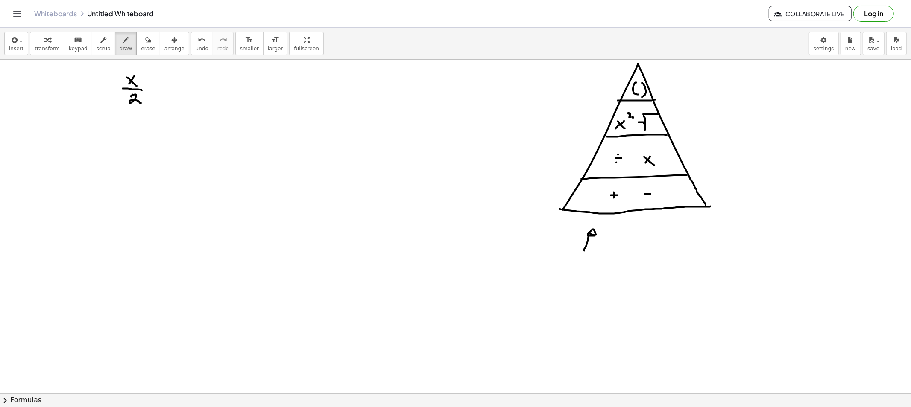
drag, startPoint x: 155, startPoint y: 90, endPoint x: 166, endPoint y: 91, distance: 10.7
drag, startPoint x: 154, startPoint y: 87, endPoint x: 154, endPoint y: 91, distance: 4.7
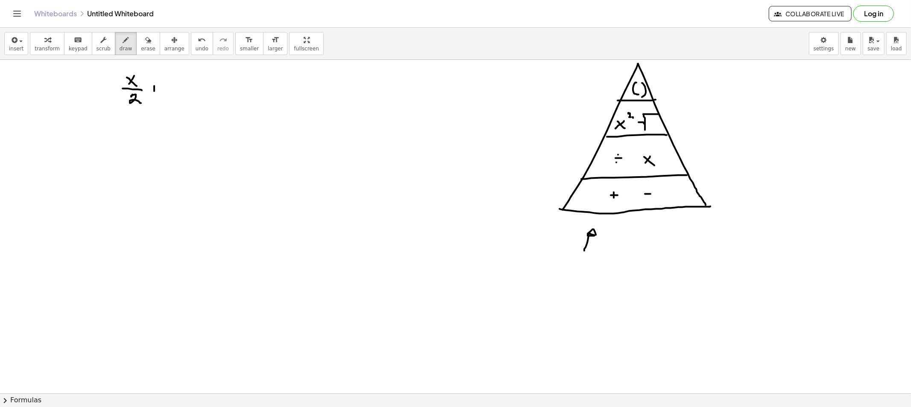
drag, startPoint x: 169, startPoint y: 86, endPoint x: 176, endPoint y: 90, distance: 7.8
drag, startPoint x: 176, startPoint y: 88, endPoint x: 184, endPoint y: 91, distance: 8.8
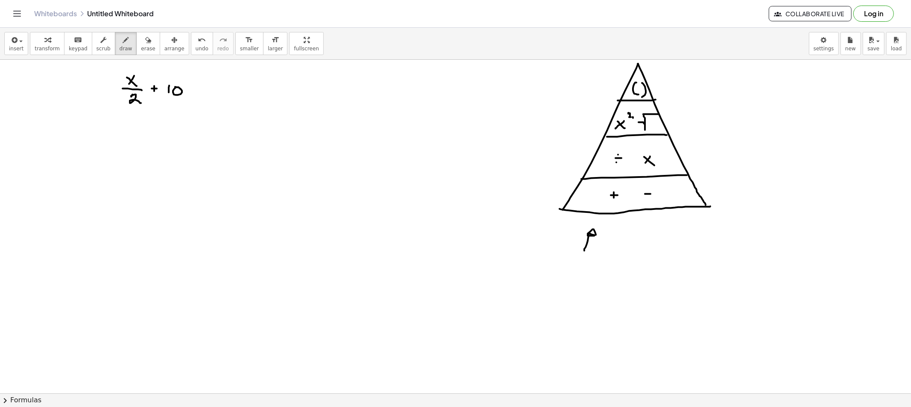
drag, startPoint x: 190, startPoint y: 91, endPoint x: 196, endPoint y: 91, distance: 6.8
drag, startPoint x: 212, startPoint y: 84, endPoint x: 228, endPoint y: 88, distance: 16.4
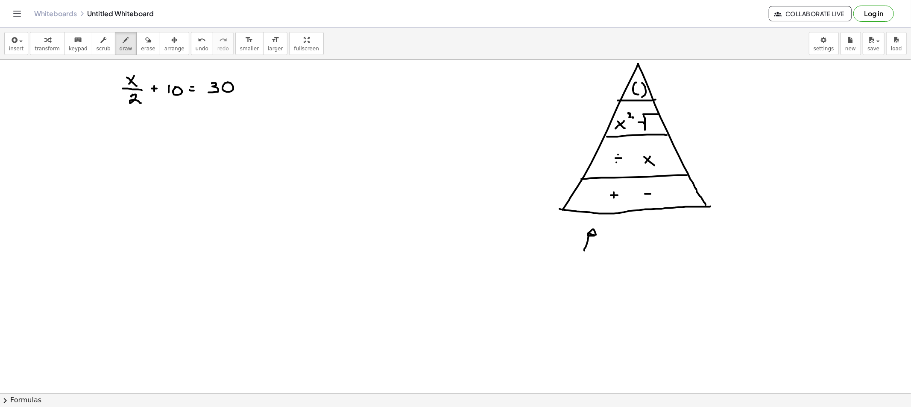
drag, startPoint x: 228, startPoint y: 83, endPoint x: 223, endPoint y: 85, distance: 6.1
drag, startPoint x: 139, startPoint y: 136, endPoint x: 133, endPoint y: 139, distance: 6.9
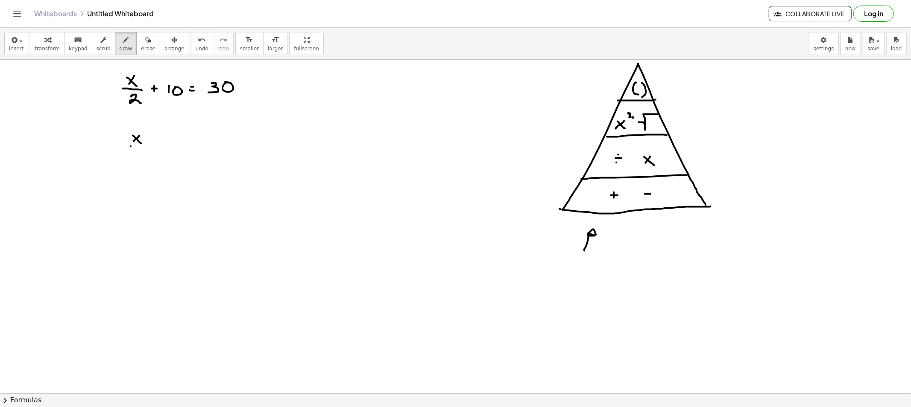
drag, startPoint x: 131, startPoint y: 146, endPoint x: 149, endPoint y: 147, distance: 18.8
drag, startPoint x: 137, startPoint y: 155, endPoint x: 143, endPoint y: 160, distance: 8.2
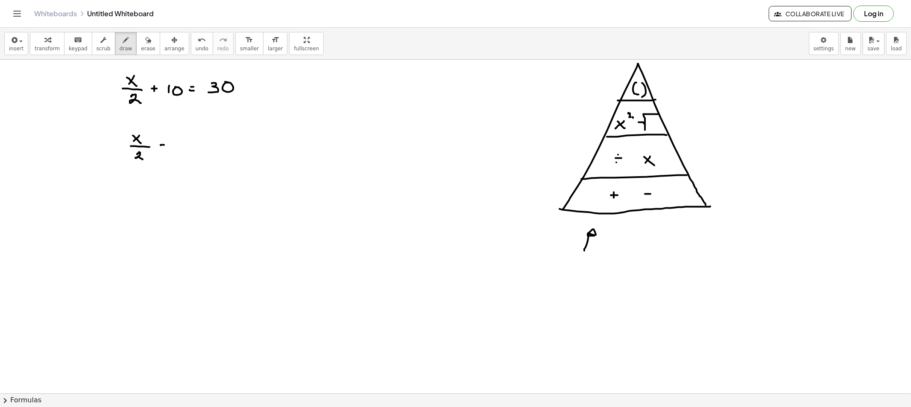
drag, startPoint x: 180, startPoint y: 143, endPoint x: 190, endPoint y: 147, distance: 11.3
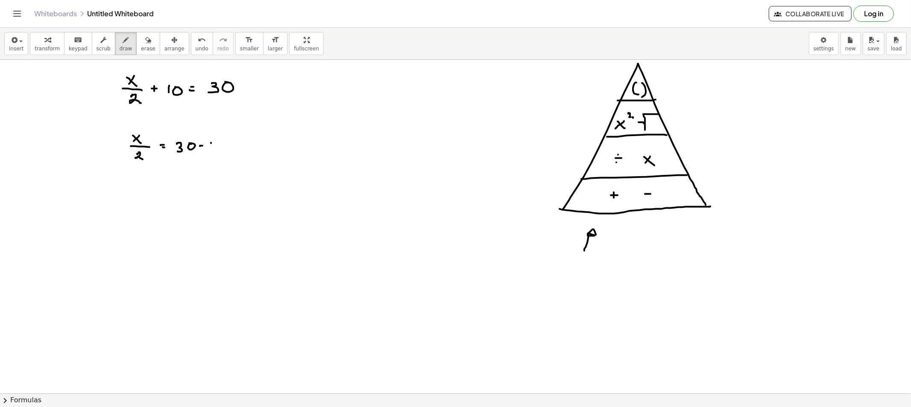
drag, startPoint x: 218, startPoint y: 144, endPoint x: 223, endPoint y: 144, distance: 4.7
drag, startPoint x: 138, startPoint y: 207, endPoint x: 133, endPoint y: 207, distance: 5.6
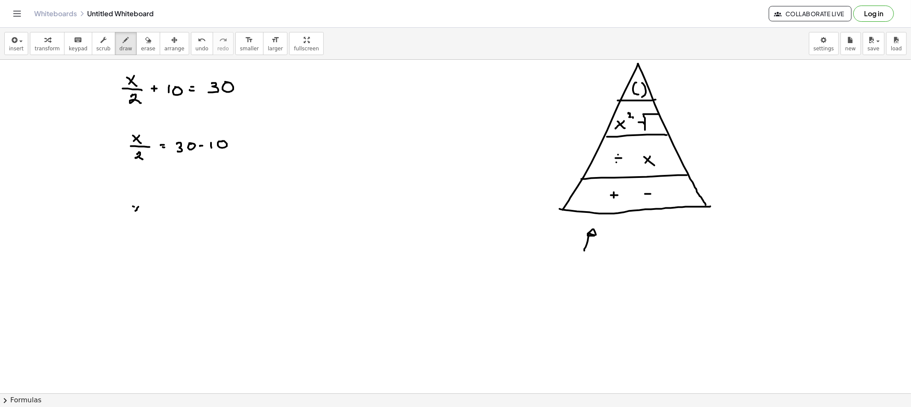
drag, startPoint x: 133, startPoint y: 207, endPoint x: 137, endPoint y: 212, distance: 7.0
drag, startPoint x: 130, startPoint y: 215, endPoint x: 137, endPoint y: 219, distance: 7.8
drag, startPoint x: 137, startPoint y: 219, endPoint x: 145, endPoint y: 225, distance: 10.4
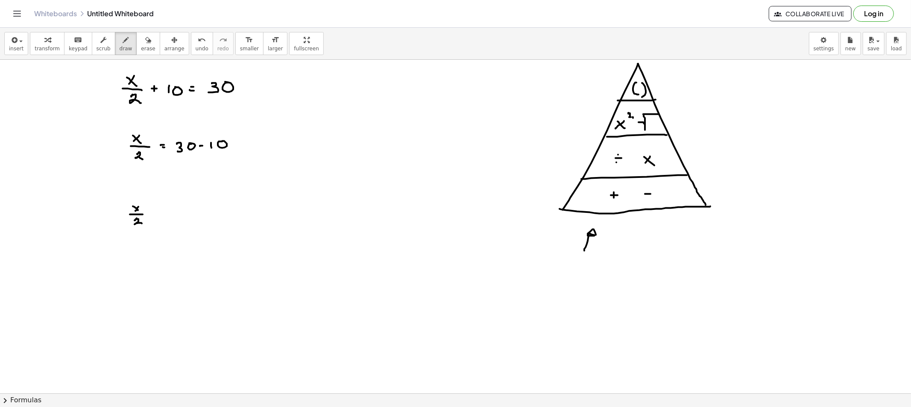
drag, startPoint x: 155, startPoint y: 217, endPoint x: 163, endPoint y: 217, distance: 7.3
drag, startPoint x: 173, startPoint y: 211, endPoint x: 185, endPoint y: 217, distance: 13.2
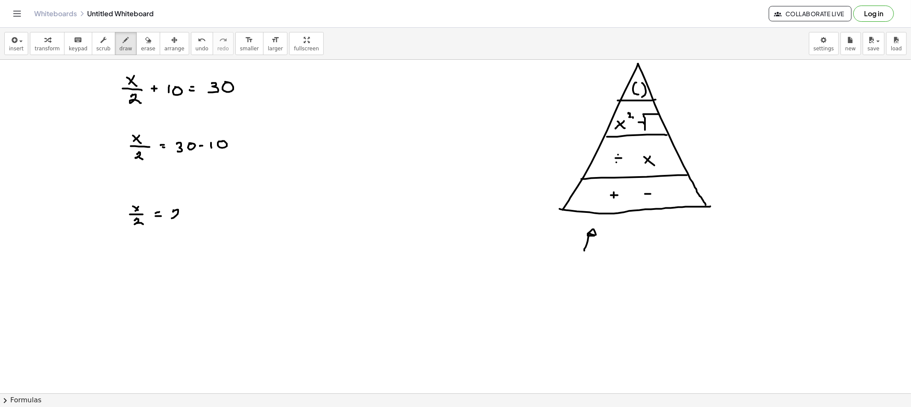
click at [144, 49] on button "erase" at bounding box center [147, 43] width 23 height 23
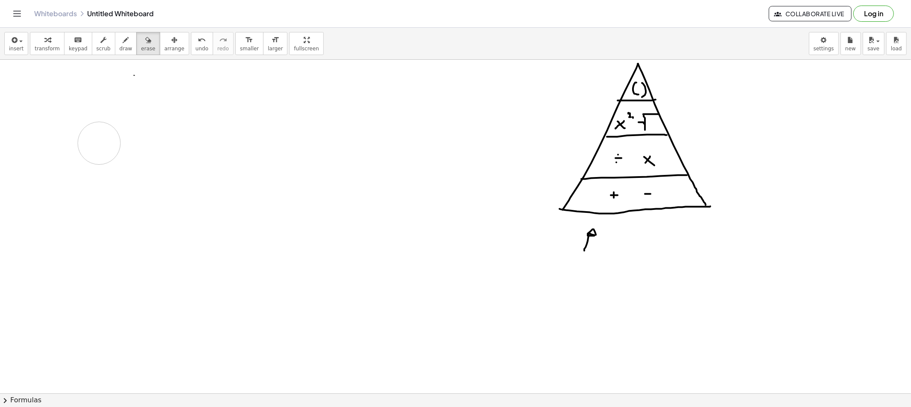
drag, startPoint x: 103, startPoint y: 90, endPoint x: 120, endPoint y: 96, distance: 18.5
click at [100, 41] on icon "button" at bounding box center [103, 40] width 6 height 10
click at [115, 42] on button "draw" at bounding box center [126, 43] width 22 height 23
drag, startPoint x: 123, startPoint y: 73, endPoint x: 127, endPoint y: 82, distance: 10.1
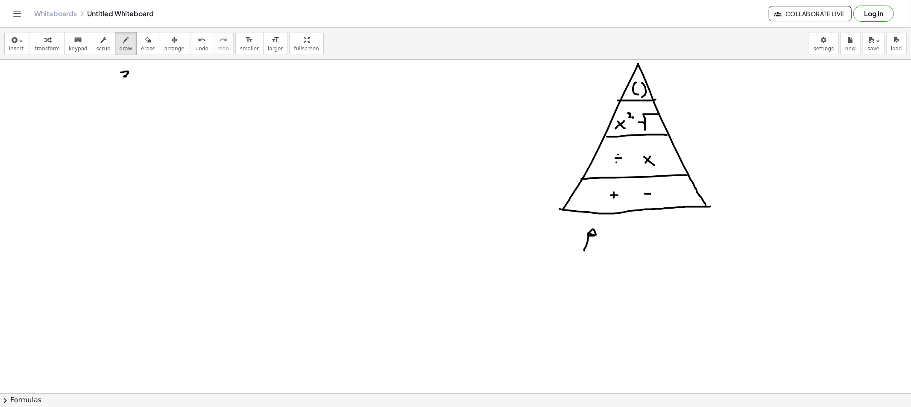
drag, startPoint x: 120, startPoint y: 85, endPoint x: 142, endPoint y: 84, distance: 22.2
drag, startPoint x: 129, startPoint y: 90, endPoint x: 125, endPoint y: 95, distance: 7.0
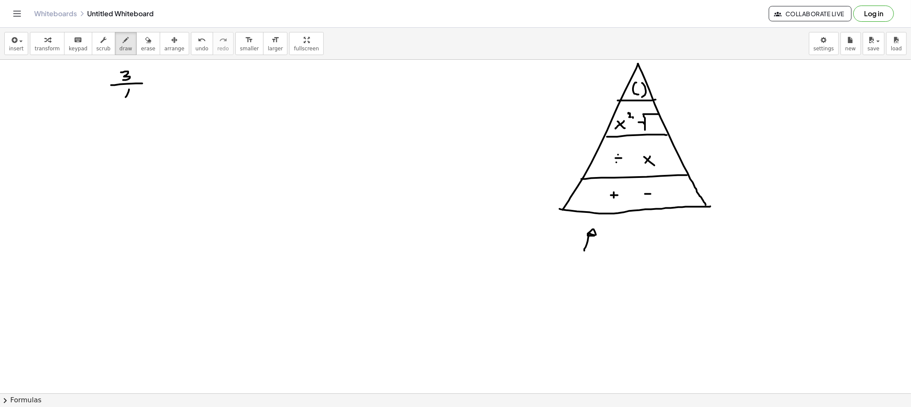
drag, startPoint x: 149, startPoint y: 82, endPoint x: 155, endPoint y: 82, distance: 5.6
drag, startPoint x: 150, startPoint y: 86, endPoint x: 165, endPoint y: 88, distance: 15.0
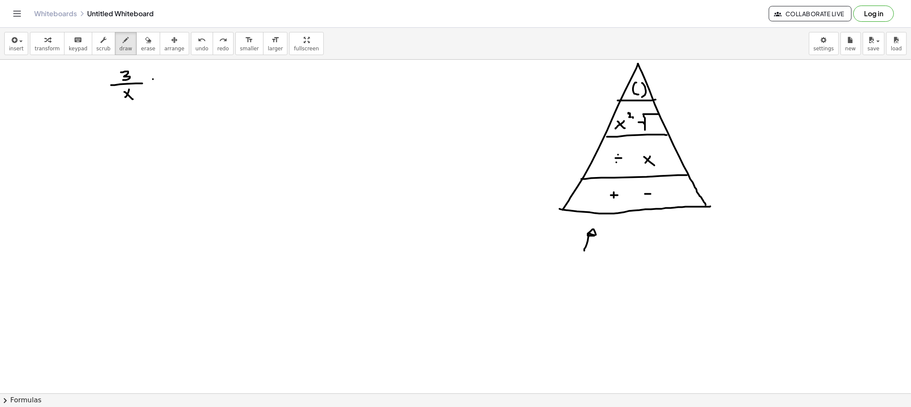
drag, startPoint x: 153, startPoint y: 79, endPoint x: 150, endPoint y: 83, distance: 4.6
drag, startPoint x: 150, startPoint y: 83, endPoint x: 155, endPoint y: 83, distance: 5.1
drag, startPoint x: 168, startPoint y: 78, endPoint x: 168, endPoint y: 87, distance: 9.0
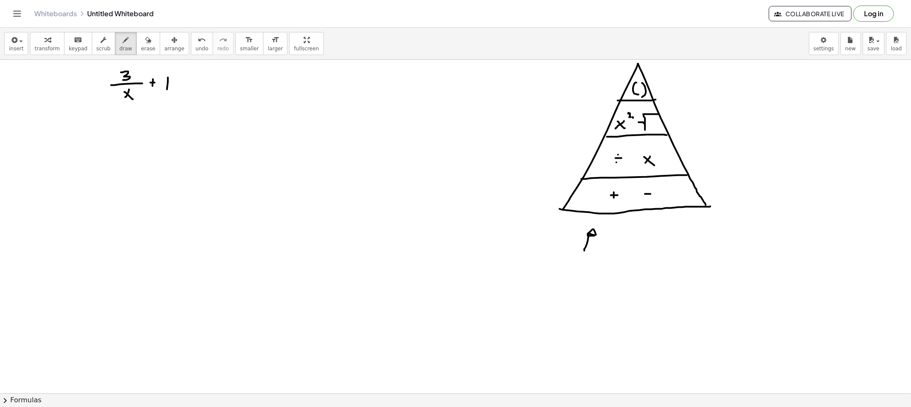
drag, startPoint x: 176, startPoint y: 83, endPoint x: 174, endPoint y: 89, distance: 5.7
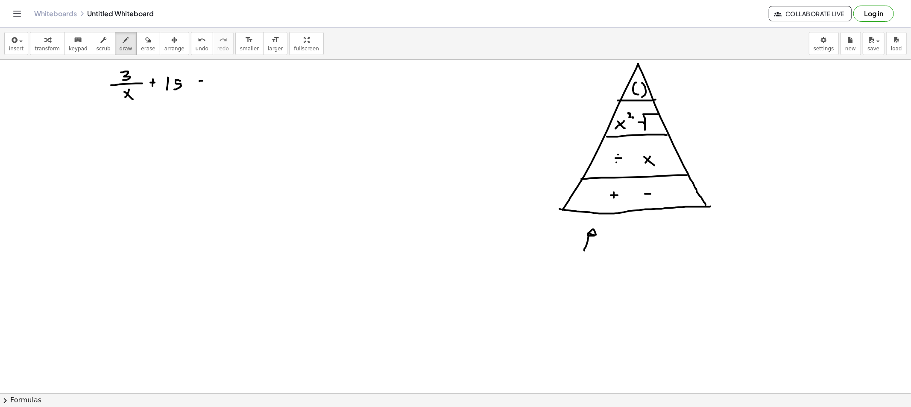
drag, startPoint x: 221, startPoint y: 79, endPoint x: 236, endPoint y: 82, distance: 15.8
drag, startPoint x: 130, startPoint y: 150, endPoint x: 133, endPoint y: 157, distance: 8.0
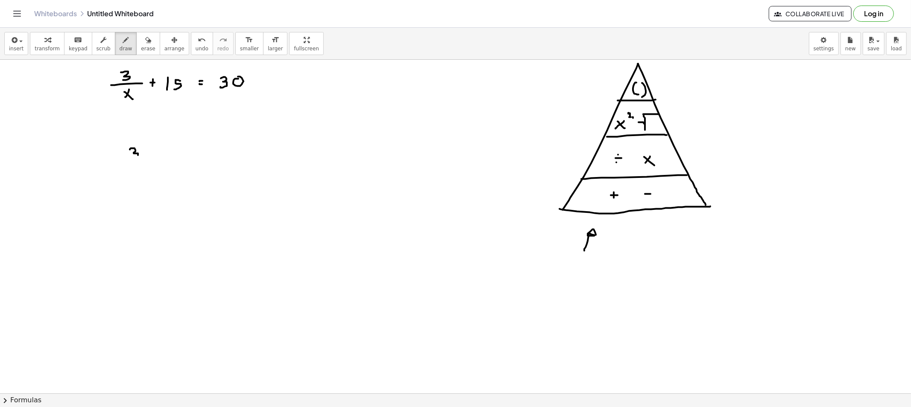
drag, startPoint x: 138, startPoint y: 168, endPoint x: 134, endPoint y: 169, distance: 4.4
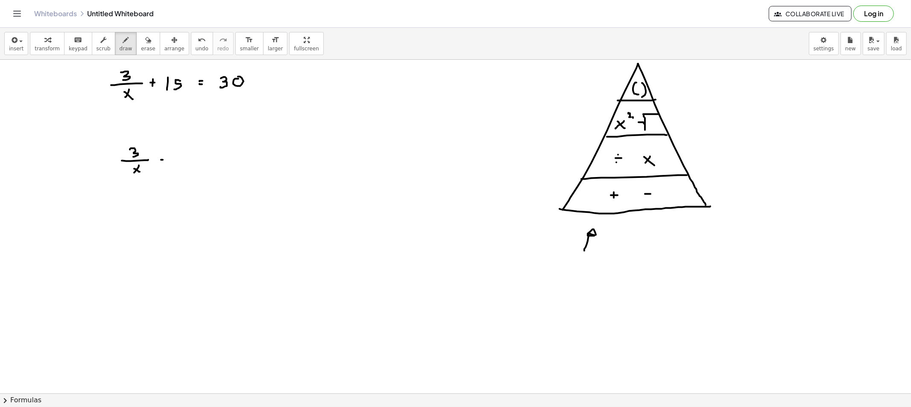
drag, startPoint x: 184, startPoint y: 158, endPoint x: 183, endPoint y: 167, distance: 9.5
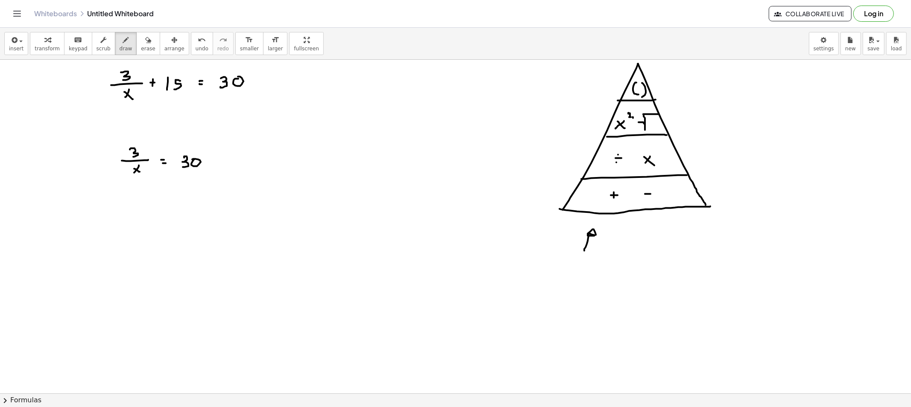
drag, startPoint x: 206, startPoint y: 161, endPoint x: 212, endPoint y: 162, distance: 6.5
drag, startPoint x: 221, startPoint y: 157, endPoint x: 223, endPoint y: 162, distance: 5.9
drag, startPoint x: 229, startPoint y: 158, endPoint x: 223, endPoint y: 169, distance: 12.5
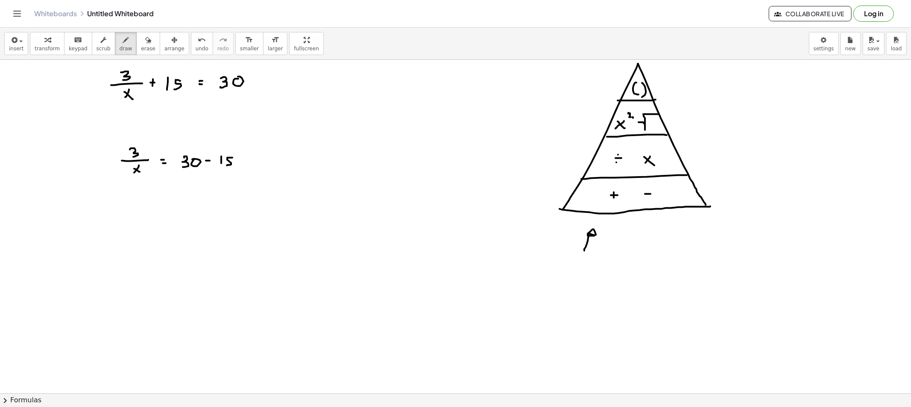
drag, startPoint x: 141, startPoint y: 223, endPoint x: 137, endPoint y: 233, distance: 10.3
drag, startPoint x: 145, startPoint y: 237, endPoint x: 150, endPoint y: 237, distance: 5.1
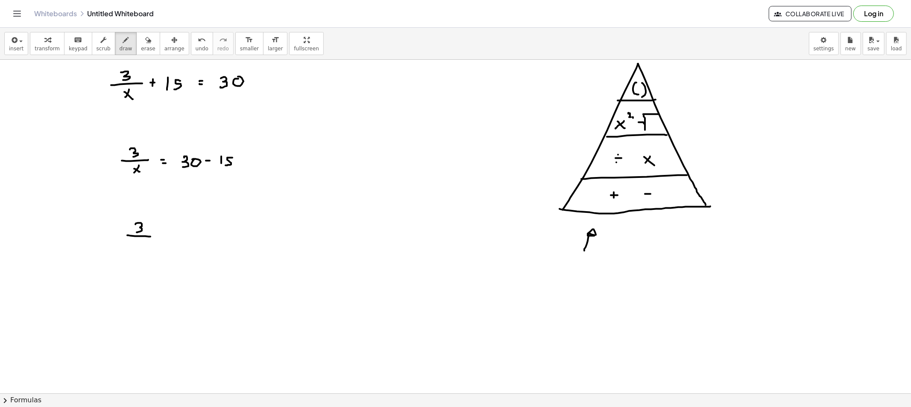
drag, startPoint x: 142, startPoint y: 244, endPoint x: 138, endPoint y: 248, distance: 6.0
drag, startPoint x: 140, startPoint y: 246, endPoint x: 159, endPoint y: 240, distance: 19.7
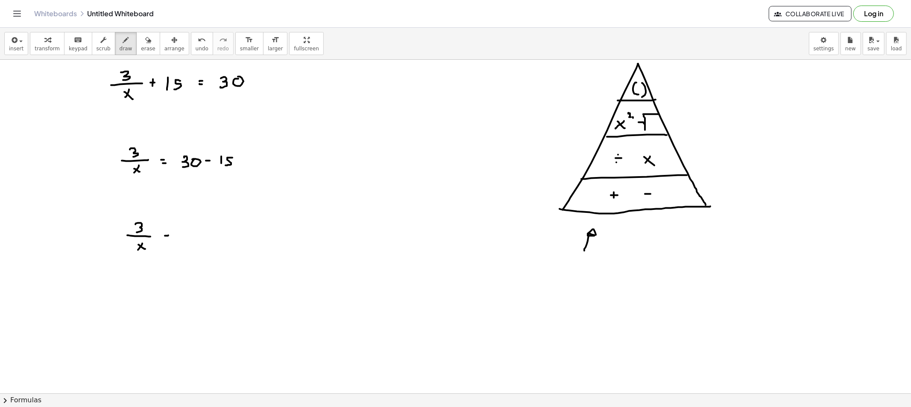
drag, startPoint x: 168, startPoint y: 238, endPoint x: 173, endPoint y: 237, distance: 5.6
drag, startPoint x: 191, startPoint y: 235, endPoint x: 196, endPoint y: 235, distance: 5.6
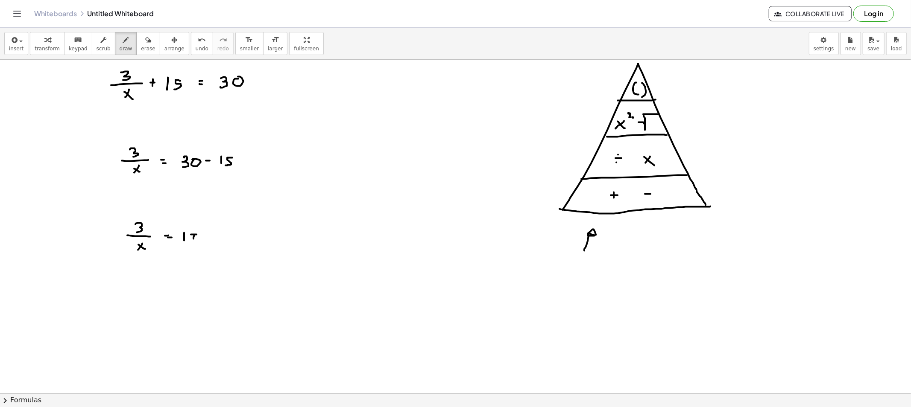
drag, startPoint x: 193, startPoint y: 238, endPoint x: 195, endPoint y: 243, distance: 4.5
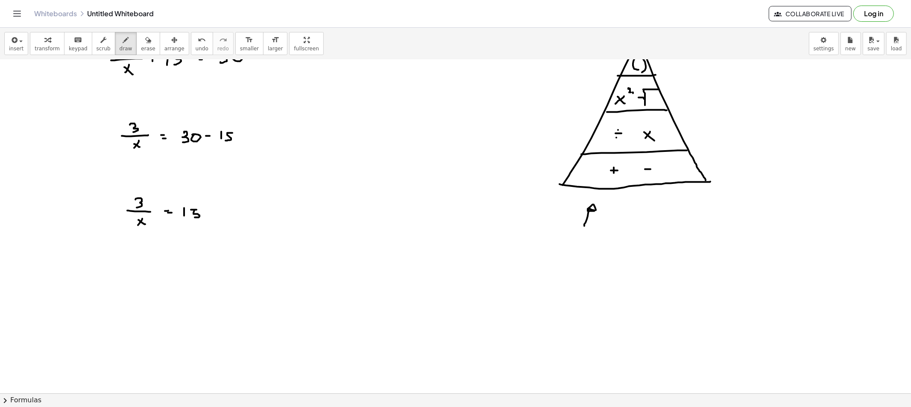
scroll to position [47, 0]
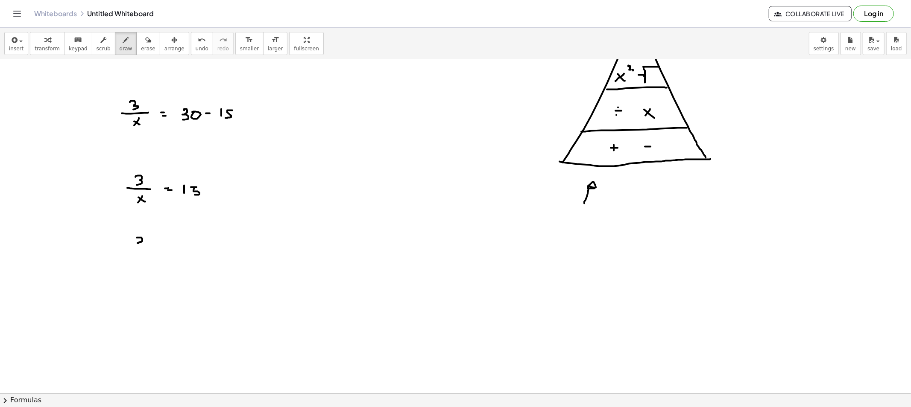
drag, startPoint x: 137, startPoint y: 238, endPoint x: 131, endPoint y: 250, distance: 13.8
click at [129, 252] on div at bounding box center [455, 398] width 911 height 773
click at [156, 243] on div at bounding box center [455, 398] width 911 height 773
drag, startPoint x: 152, startPoint y: 246, endPoint x: 163, endPoint y: 246, distance: 10.3
click at [156, 246] on div at bounding box center [455, 398] width 911 height 773
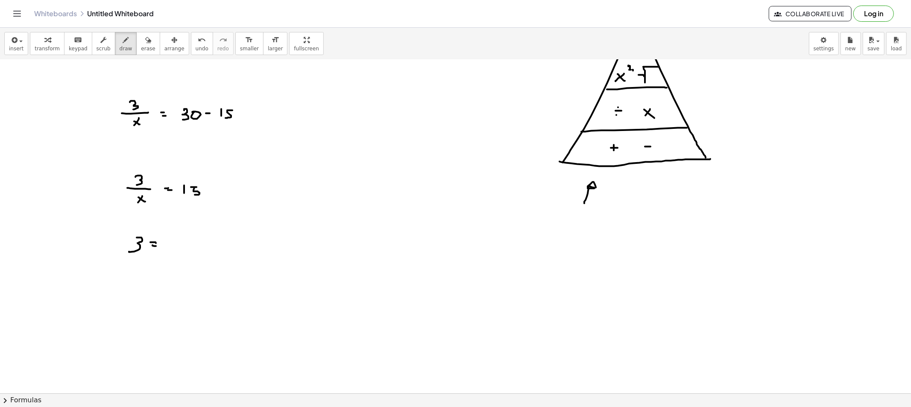
drag, startPoint x: 172, startPoint y: 241, endPoint x: 176, endPoint y: 245, distance: 5.7
click at [172, 249] on div at bounding box center [455, 398] width 911 height 773
drag, startPoint x: 180, startPoint y: 242, endPoint x: 178, endPoint y: 250, distance: 7.9
click at [178, 250] on div at bounding box center [455, 398] width 911 height 773
drag, startPoint x: 197, startPoint y: 250, endPoint x: 206, endPoint y: 249, distance: 9.1
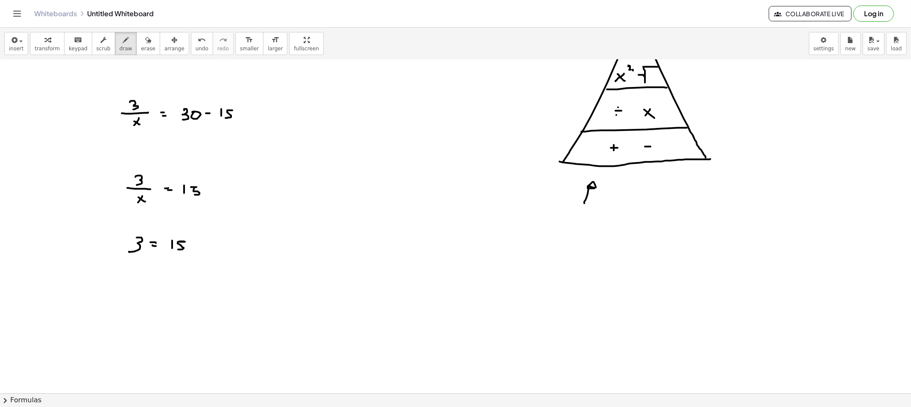
click at [201, 251] on div at bounding box center [455, 398] width 911 height 773
drag, startPoint x: 209, startPoint y: 245, endPoint x: 203, endPoint y: 246, distance: 6.1
click at [203, 249] on div at bounding box center [455, 398] width 911 height 773
click at [209, 250] on div at bounding box center [455, 398] width 911 height 773
drag, startPoint x: 212, startPoint y: 243, endPoint x: 208, endPoint y: 257, distance: 15.0
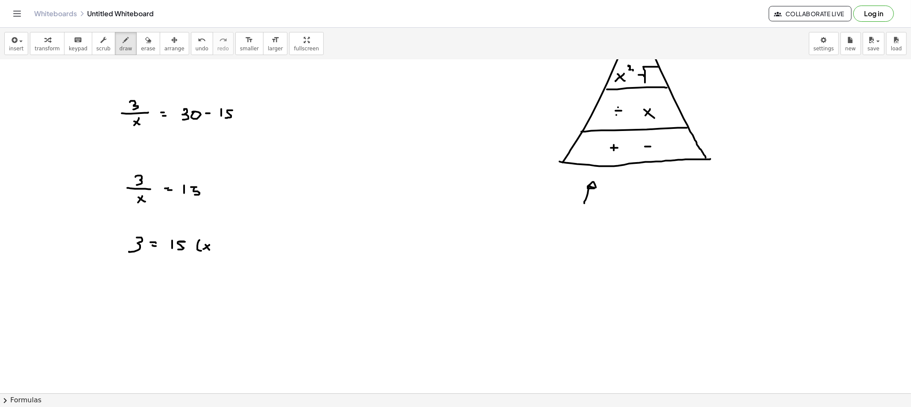
click at [209, 257] on div at bounding box center [455, 398] width 911 height 773
drag, startPoint x: 128, startPoint y: 289, endPoint x: 126, endPoint y: 298, distance: 9.7
click at [126, 298] on div at bounding box center [455, 398] width 911 height 773
drag, startPoint x: 129, startPoint y: 302, endPoint x: 142, endPoint y: 302, distance: 13.2
click at [142, 302] on div at bounding box center [455, 398] width 911 height 773
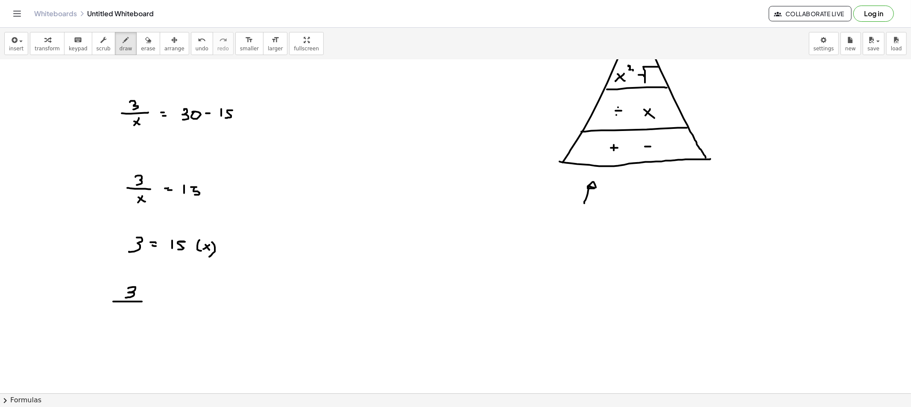
click at [126, 311] on div at bounding box center [455, 398] width 911 height 773
drag, startPoint x: 135, startPoint y: 308, endPoint x: 130, endPoint y: 316, distance: 9.6
click at [130, 316] on div at bounding box center [455, 398] width 911 height 773
click at [159, 302] on div at bounding box center [455, 398] width 911 height 773
drag, startPoint x: 157, startPoint y: 305, endPoint x: 164, endPoint y: 305, distance: 7.3
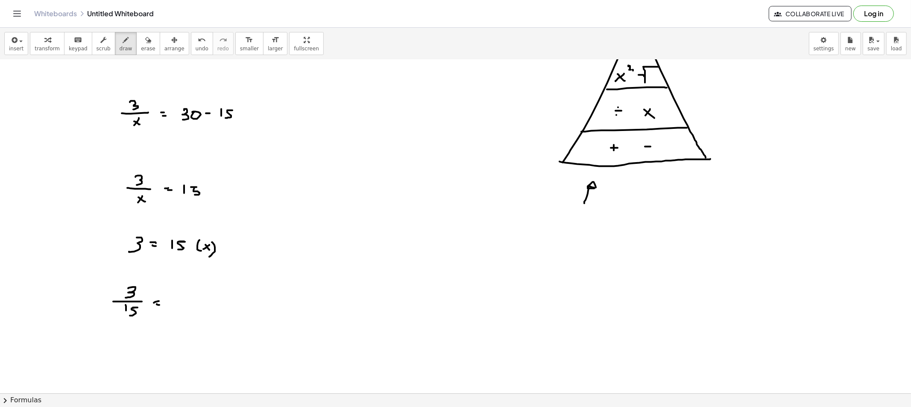
click at [160, 305] on div at bounding box center [455, 398] width 911 height 773
drag, startPoint x: 174, startPoint y: 300, endPoint x: 172, endPoint y: 305, distance: 5.2
click at [172, 305] on div at bounding box center [455, 398] width 911 height 773
drag, startPoint x: 173, startPoint y: 301, endPoint x: 181, endPoint y: 306, distance: 9.2
click at [179, 305] on div at bounding box center [455, 398] width 911 height 773
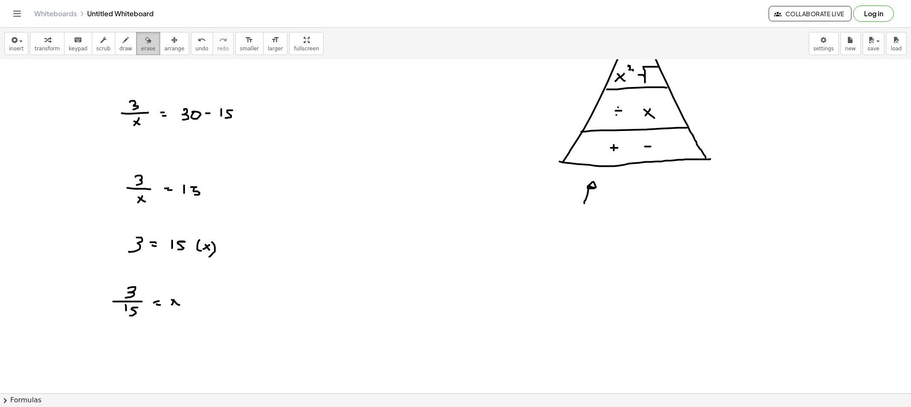
click at [141, 53] on button "erase" at bounding box center [147, 43] width 23 height 23
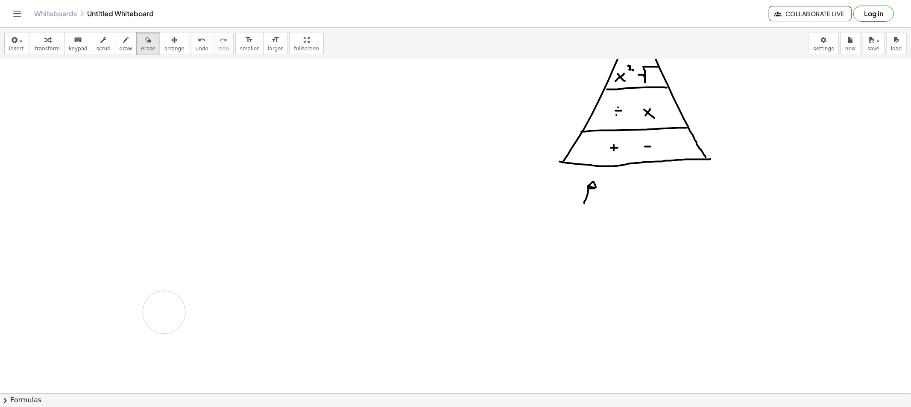
drag, startPoint x: 130, startPoint y: 105, endPoint x: 174, endPoint y: 305, distance: 203.9
click at [174, 305] on div at bounding box center [455, 398] width 911 height 773
click at [120, 49] on span "draw" at bounding box center [126, 49] width 13 height 6
click at [123, 40] on icon "button" at bounding box center [126, 40] width 6 height 10
drag, startPoint x: 61, startPoint y: 79, endPoint x: 78, endPoint y: 82, distance: 17.8
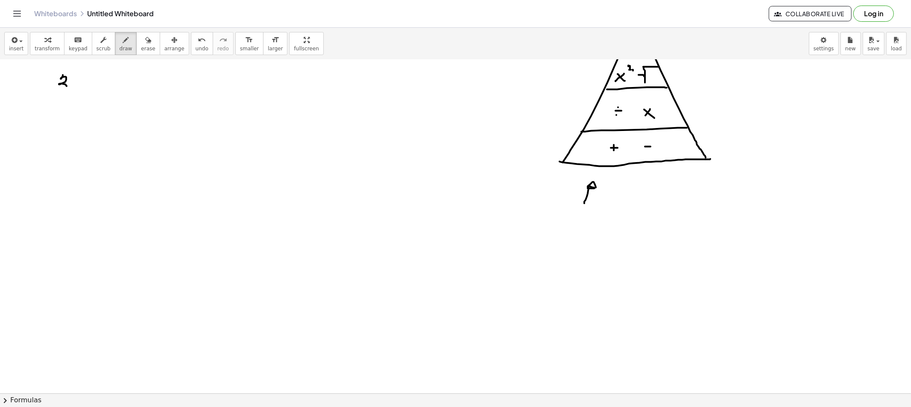
click at [69, 88] on div at bounding box center [455, 398] width 911 height 773
click at [71, 88] on div at bounding box center [455, 398] width 911 height 773
drag, startPoint x: 77, startPoint y: 86, endPoint x: 83, endPoint y: 87, distance: 6.1
click at [80, 87] on div at bounding box center [455, 398] width 911 height 773
click at [49, 82] on div at bounding box center [455, 398] width 911 height 773
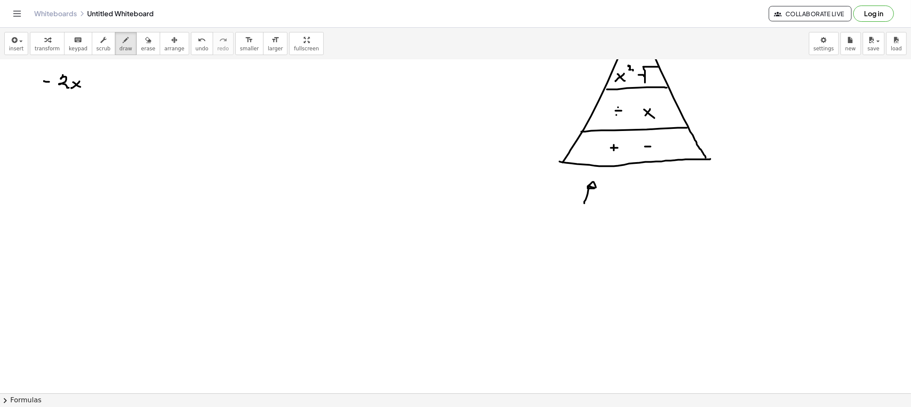
drag, startPoint x: 92, startPoint y: 79, endPoint x: 88, endPoint y: 82, distance: 5.4
click at [92, 86] on div at bounding box center [455, 398] width 911 height 773
drag, startPoint x: 88, startPoint y: 82, endPoint x: 97, endPoint y: 84, distance: 9.5
click at [96, 83] on div at bounding box center [455, 398] width 911 height 773
drag, startPoint x: 112, startPoint y: 77, endPoint x: 113, endPoint y: 86, distance: 9.0
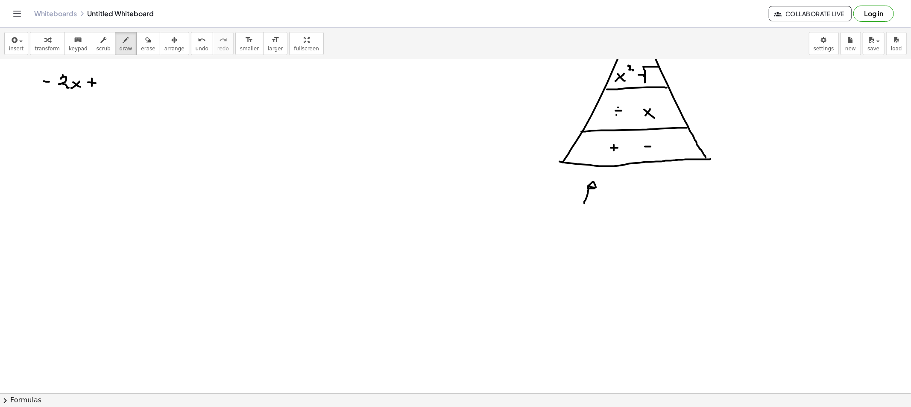
click at [112, 86] on div at bounding box center [455, 398] width 911 height 773
drag, startPoint x: 123, startPoint y: 78, endPoint x: 122, endPoint y: 83, distance: 5.3
click at [125, 79] on div at bounding box center [455, 398] width 911 height 773
drag, startPoint x: 43, startPoint y: 133, endPoint x: 47, endPoint y: 135, distance: 4.8
click at [47, 133] on div at bounding box center [455, 398] width 911 height 773
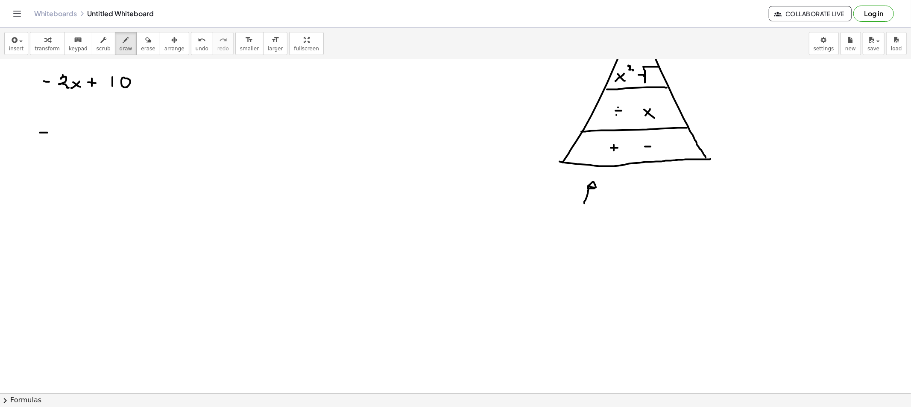
drag, startPoint x: 70, startPoint y: 120, endPoint x: 63, endPoint y: 120, distance: 6.4
click at [64, 126] on div at bounding box center [455, 398] width 911 height 773
drag, startPoint x: 63, startPoint y: 120, endPoint x: 70, endPoint y: 129, distance: 11.5
click at [70, 127] on div at bounding box center [455, 398] width 911 height 773
drag, startPoint x: 59, startPoint y: 132, endPoint x: 79, endPoint y: 134, distance: 19.8
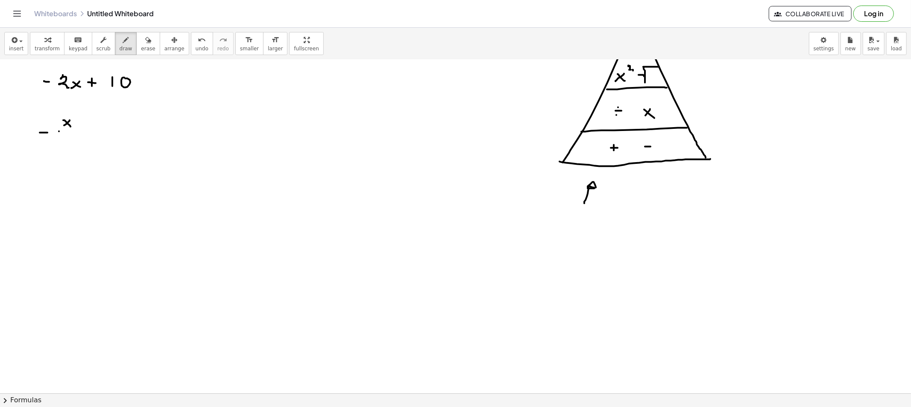
click at [80, 132] on div at bounding box center [455, 398] width 911 height 773
drag, startPoint x: 65, startPoint y: 138, endPoint x: 70, endPoint y: 143, distance: 7.6
click at [68, 144] on div at bounding box center [455, 398] width 911 height 773
click at [98, 131] on div at bounding box center [455, 398] width 911 height 773
drag, startPoint x: 94, startPoint y: 134, endPoint x: 109, endPoint y: 135, distance: 15.0
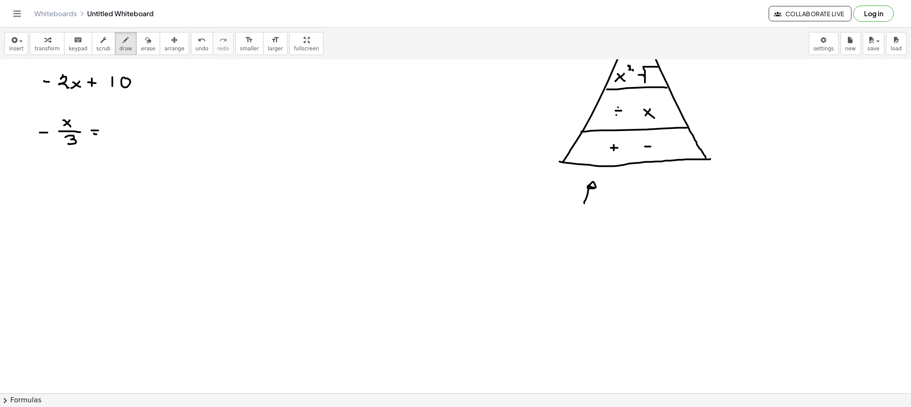
click at [100, 135] on div at bounding box center [455, 398] width 911 height 773
drag, startPoint x: 92, startPoint y: 127, endPoint x: 91, endPoint y: 134, distance: 7.0
click at [92, 135] on div at bounding box center [455, 398] width 911 height 773
click at [95, 131] on div at bounding box center [455, 398] width 911 height 773
drag, startPoint x: 108, startPoint y: 130, endPoint x: 125, endPoint y: 129, distance: 17.1
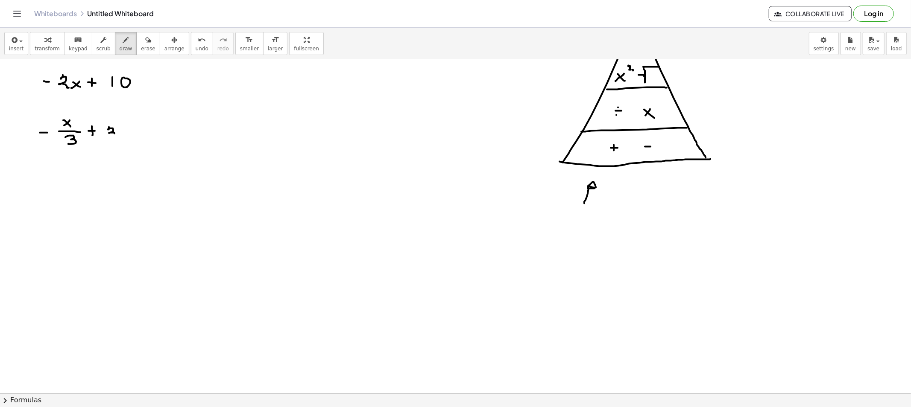
click at [118, 135] on div at bounding box center [455, 398] width 911 height 773
click at [125, 129] on div at bounding box center [455, 398] width 911 height 773
click at [141, 129] on div at bounding box center [455, 398] width 911 height 773
click at [142, 132] on div at bounding box center [455, 398] width 911 height 773
drag, startPoint x: 155, startPoint y: 127, endPoint x: 173, endPoint y: 131, distance: 18.4
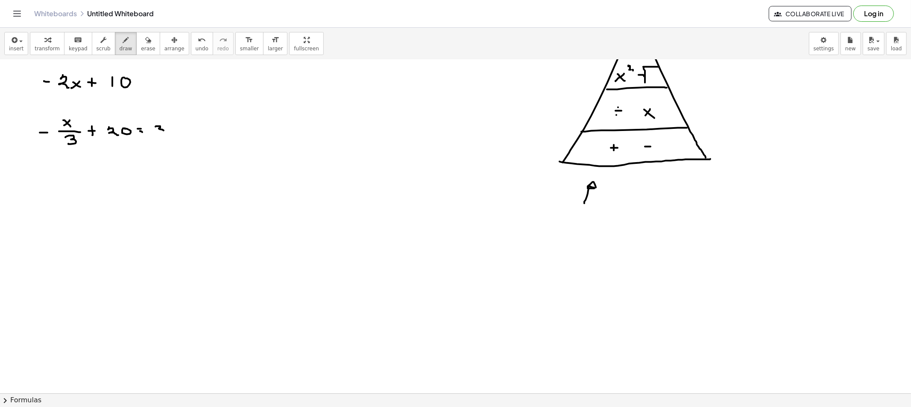
click at [156, 134] on div at bounding box center [455, 398] width 911 height 773
click at [174, 126] on div at bounding box center [455, 398] width 911 height 773
click at [43, 190] on div at bounding box center [455, 398] width 911 height 773
drag, startPoint x: 67, startPoint y: 179, endPoint x: 62, endPoint y: 179, distance: 5.2
click at [62, 185] on div at bounding box center [455, 398] width 911 height 773
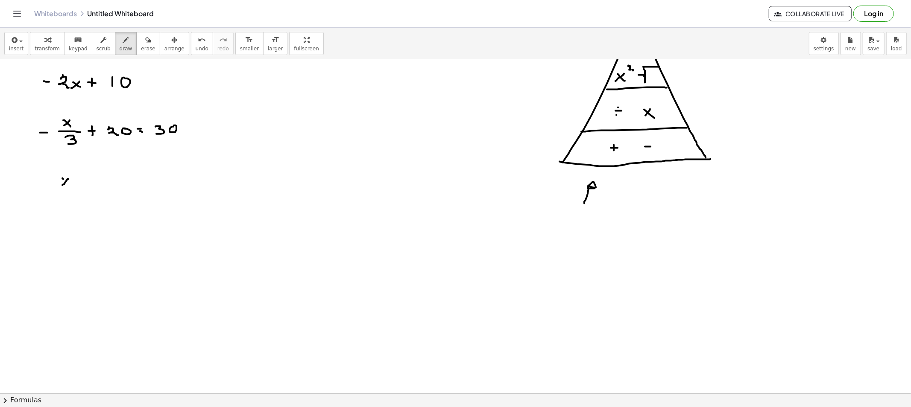
drag, startPoint x: 62, startPoint y: 179, endPoint x: 69, endPoint y: 189, distance: 12.7
click at [69, 189] on div at bounding box center [455, 398] width 911 height 773
drag, startPoint x: 54, startPoint y: 190, endPoint x: 77, endPoint y: 191, distance: 23.1
click at [77, 191] on div at bounding box center [455, 398] width 911 height 773
drag, startPoint x: 54, startPoint y: 190, endPoint x: 81, endPoint y: 192, distance: 27.4
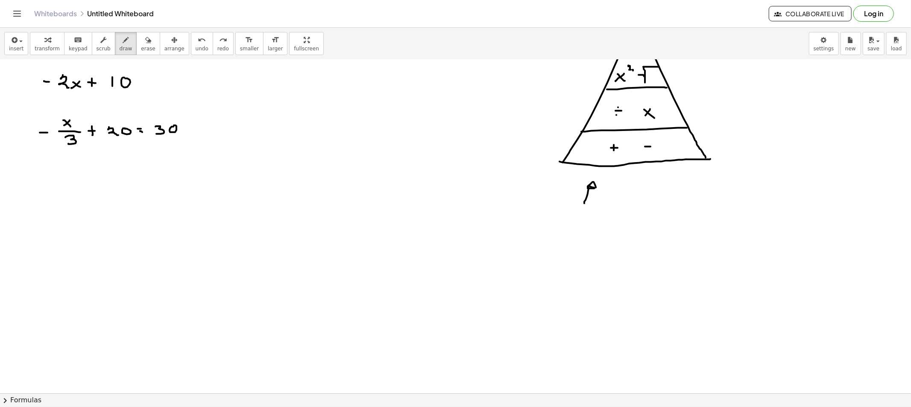
click at [81, 192] on div at bounding box center [455, 398] width 911 height 773
drag, startPoint x: 65, startPoint y: 182, endPoint x: 70, endPoint y: 188, distance: 8.2
click at [70, 188] on div at bounding box center [455, 398] width 911 height 773
click at [63, 205] on div at bounding box center [455, 398] width 911 height 773
click at [70, 206] on div at bounding box center [455, 398] width 911 height 773
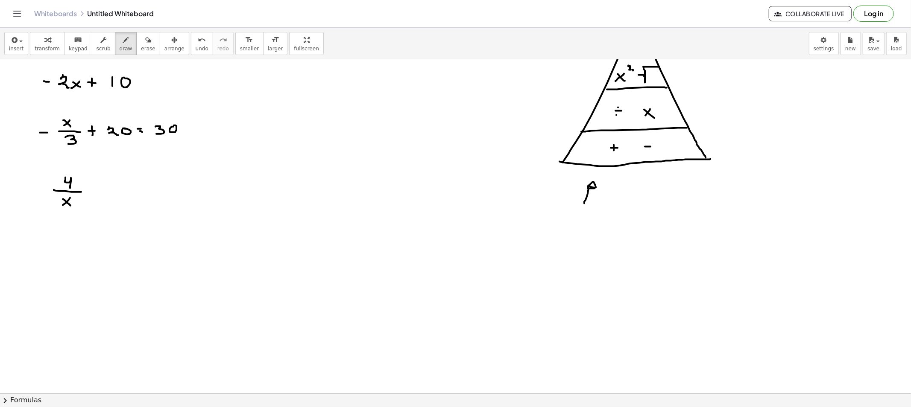
click at [88, 194] on div at bounding box center [455, 398] width 911 height 773
click at [90, 193] on div at bounding box center [455, 398] width 911 height 773
drag, startPoint x: 100, startPoint y: 188, endPoint x: 104, endPoint y: 194, distance: 6.8
click at [100, 195] on div at bounding box center [455, 398] width 911 height 773
click at [106, 190] on div at bounding box center [455, 398] width 911 height 773
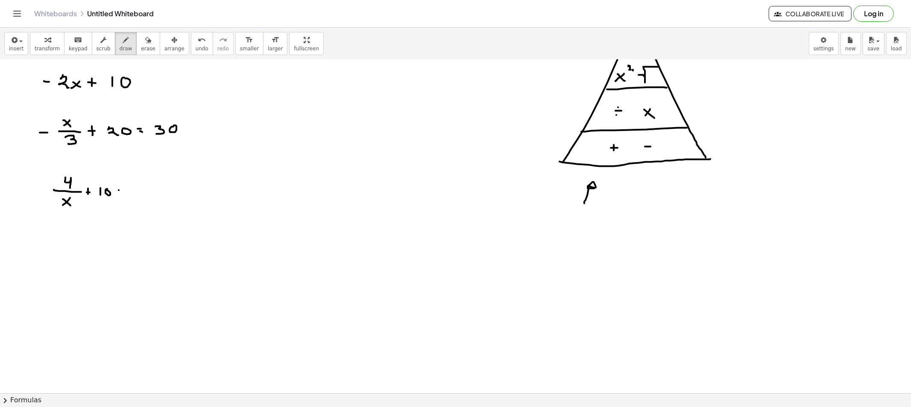
click at [120, 190] on div at bounding box center [455, 398] width 911 height 773
click at [122, 194] on div at bounding box center [455, 398] width 911 height 773
drag, startPoint x: 133, startPoint y: 190, endPoint x: 139, endPoint y: 190, distance: 6.0
click at [139, 190] on div at bounding box center [455, 398] width 911 height 773
drag, startPoint x: 152, startPoint y: 186, endPoint x: 152, endPoint y: 198, distance: 12.4
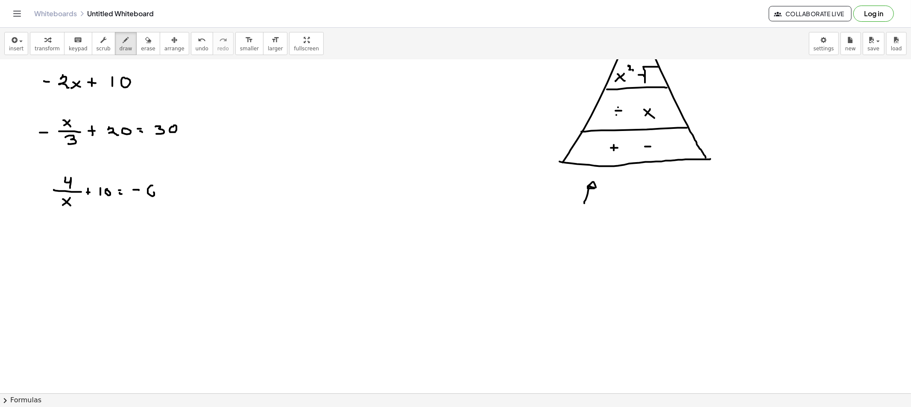
click at [152, 198] on div at bounding box center [455, 398] width 911 height 773
click at [120, 40] on div "button" at bounding box center [126, 40] width 13 height 10
click at [146, 80] on div at bounding box center [455, 398] width 911 height 773
drag, startPoint x: 145, startPoint y: 83, endPoint x: 151, endPoint y: 83, distance: 6.0
click at [147, 83] on div at bounding box center [455, 398] width 911 height 773
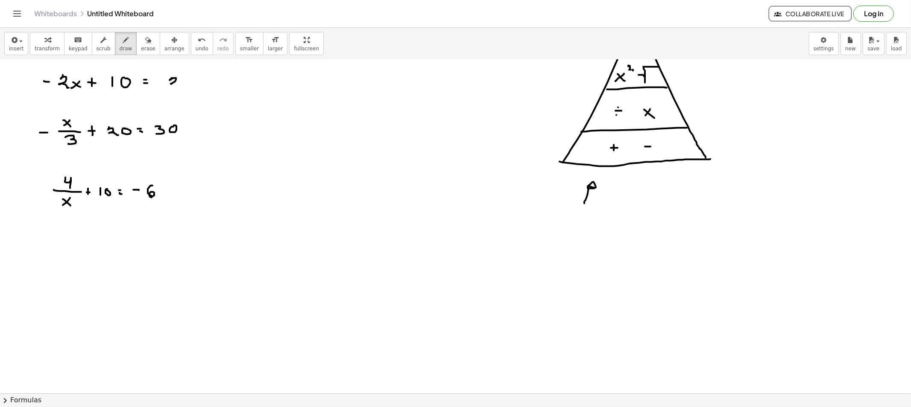
drag, startPoint x: 172, startPoint y: 78, endPoint x: 193, endPoint y: 77, distance: 20.5
click at [183, 87] on div at bounding box center [455, 398] width 911 height 773
click at [190, 78] on div at bounding box center [455, 398] width 911 height 773
click at [141, 48] on span "erase" at bounding box center [148, 49] width 14 height 6
drag, startPoint x: 193, startPoint y: 81, endPoint x: 126, endPoint y: 82, distance: 66.2
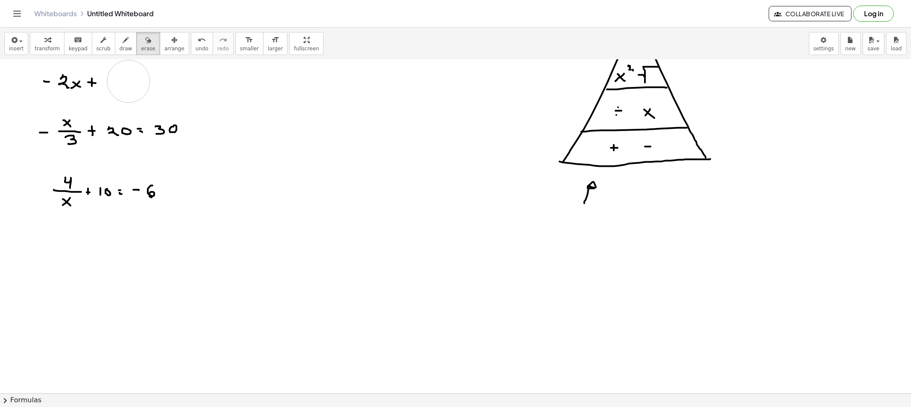
click at [126, 82] on div at bounding box center [455, 398] width 911 height 773
drag, startPoint x: 114, startPoint y: 80, endPoint x: 108, endPoint y: 77, distance: 6.5
click at [108, 80] on div at bounding box center [455, 398] width 911 height 773
click at [116, 53] on button "draw" at bounding box center [126, 43] width 22 height 23
click at [95, 82] on div at bounding box center [455, 398] width 911 height 773
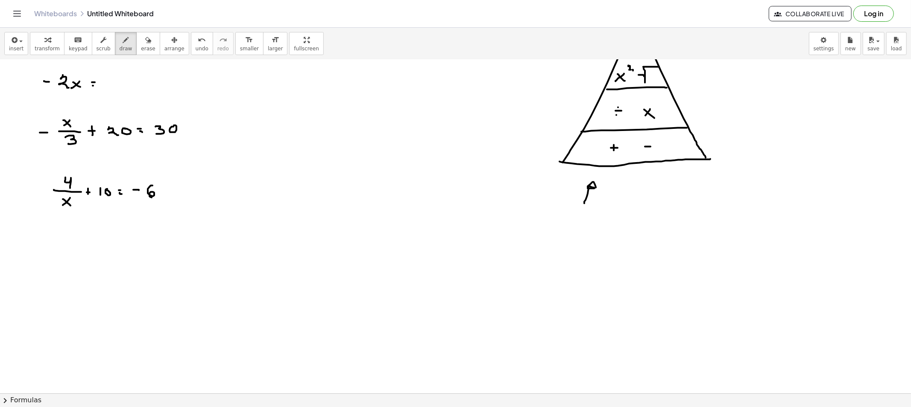
drag, startPoint x: 93, startPoint y: 86, endPoint x: 100, endPoint y: 88, distance: 7.3
click at [96, 86] on div at bounding box center [455, 398] width 911 height 773
drag, startPoint x: 110, startPoint y: 79, endPoint x: 114, endPoint y: 86, distance: 7.8
click at [114, 86] on div at bounding box center [455, 398] width 911 height 773
click at [123, 78] on div at bounding box center [455, 398] width 911 height 773
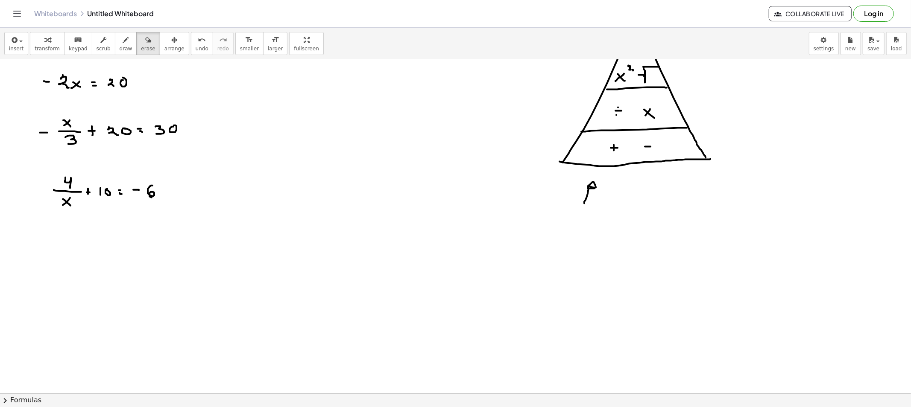
drag, startPoint x: 134, startPoint y: 50, endPoint x: 136, endPoint y: 87, distance: 37.2
click at [141, 50] on span "erase" at bounding box center [148, 49] width 14 height 6
click at [127, 84] on div at bounding box center [455, 398] width 911 height 773
click at [123, 50] on button "draw" at bounding box center [126, 43] width 22 height 23
drag, startPoint x: 107, startPoint y: 81, endPoint x: 116, endPoint y: 83, distance: 9.5
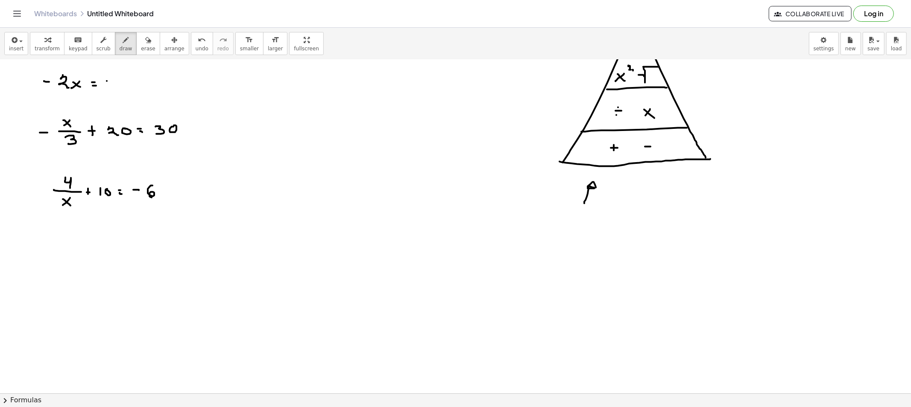
click at [108, 85] on div at bounding box center [455, 398] width 911 height 773
click at [117, 79] on div at bounding box center [455, 398] width 911 height 773
click at [145, 38] on icon "button" at bounding box center [148, 40] width 6 height 10
drag, startPoint x: 171, startPoint y: 131, endPoint x: 108, endPoint y: 118, distance: 64.5
click at [110, 129] on div at bounding box center [455, 398] width 911 height 773
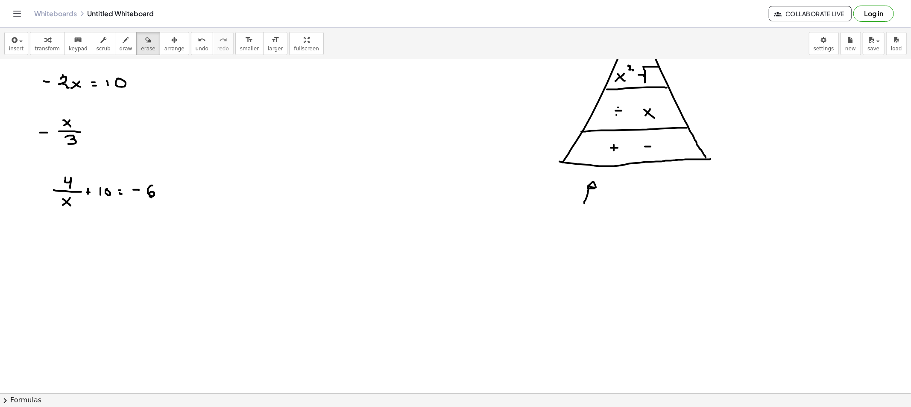
drag, startPoint x: 109, startPoint y: 48, endPoint x: 107, endPoint y: 121, distance: 73.1
click at [115, 50] on button "draw" at bounding box center [126, 43] width 22 height 23
click at [95, 128] on div at bounding box center [455, 398] width 911 height 773
click at [98, 132] on div at bounding box center [455, 398] width 911 height 773
drag, startPoint x: 113, startPoint y: 127, endPoint x: 114, endPoint y: 135, distance: 8.1
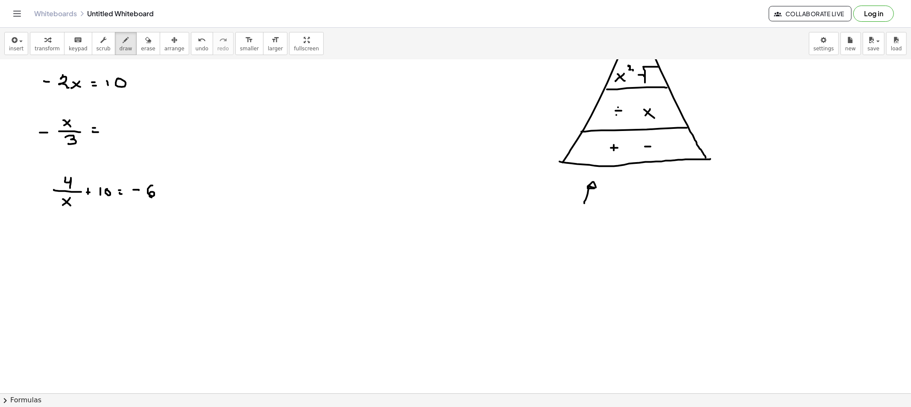
click at [114, 135] on div at bounding box center [455, 398] width 911 height 773
click at [124, 129] on div at bounding box center [455, 398] width 911 height 773
click at [120, 47] on span "draw" at bounding box center [126, 49] width 13 height 6
click at [138, 44] on button "erase" at bounding box center [147, 43] width 23 height 23
drag, startPoint x: 56, startPoint y: 133, endPoint x: 12, endPoint y: 94, distance: 59.3
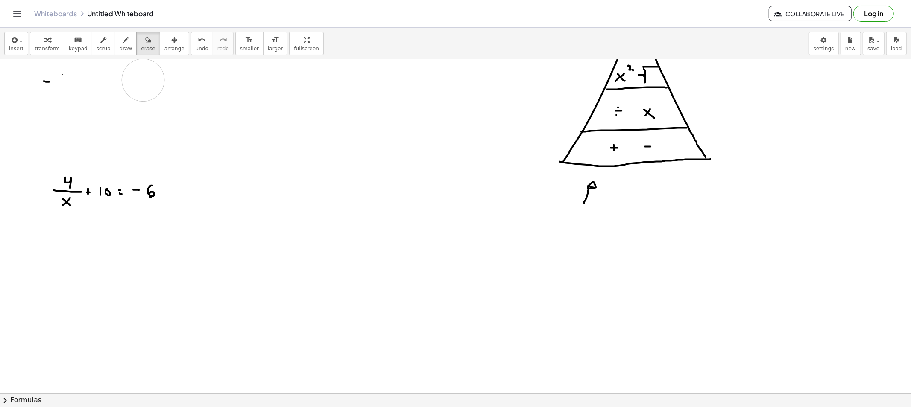
click at [6, 96] on div at bounding box center [455, 398] width 911 height 773
drag, startPoint x: 65, startPoint y: 234, endPoint x: 70, endPoint y: 234, distance: 4.7
click at [70, 234] on div at bounding box center [455, 398] width 911 height 773
drag, startPoint x: 164, startPoint y: 177, endPoint x: 107, endPoint y: 190, distance: 57.7
click at [107, 190] on div at bounding box center [455, 398] width 911 height 773
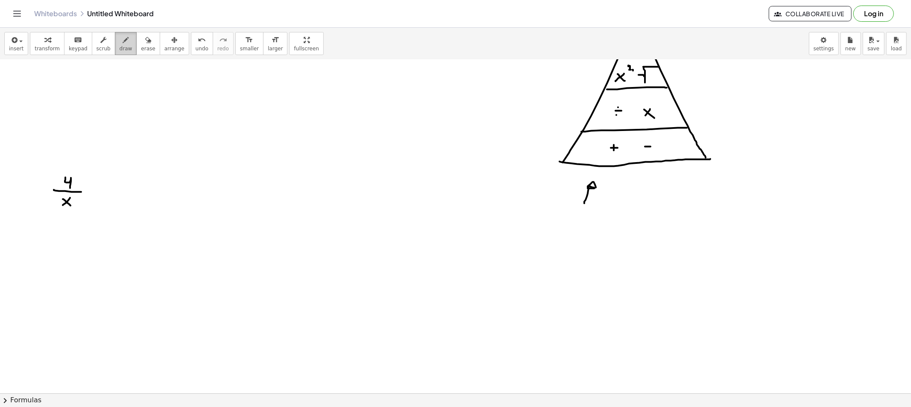
drag, startPoint x: 113, startPoint y: 46, endPoint x: 114, endPoint y: 114, distance: 68.8
click at [120, 46] on span "draw" at bounding box center [126, 49] width 13 height 6
click at [97, 189] on div at bounding box center [455, 398] width 911 height 773
drag, startPoint x: 92, startPoint y: 193, endPoint x: 103, endPoint y: 195, distance: 11.4
click at [98, 193] on div at bounding box center [455, 398] width 911 height 773
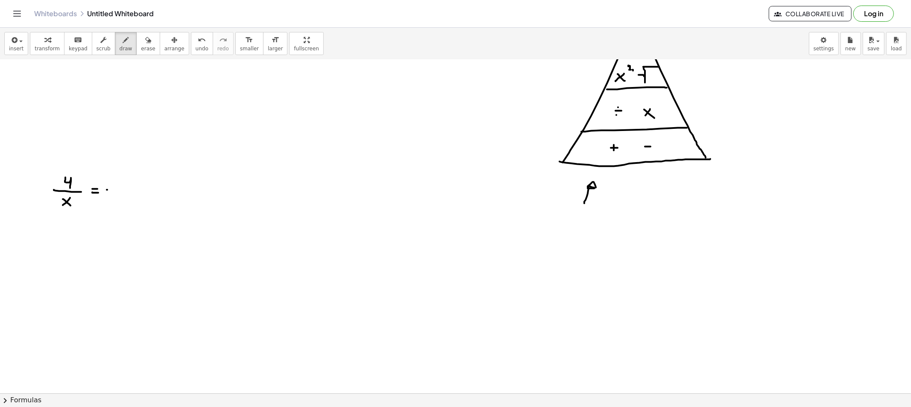
drag, startPoint x: 107, startPoint y: 190, endPoint x: 113, endPoint y: 190, distance: 5.6
click at [112, 190] on div at bounding box center [455, 398] width 911 height 773
drag, startPoint x: 126, startPoint y: 185, endPoint x: 126, endPoint y: 194, distance: 9.4
click at [125, 194] on div at bounding box center [455, 398] width 911 height 773
click at [139, 190] on div at bounding box center [455, 398] width 911 height 773
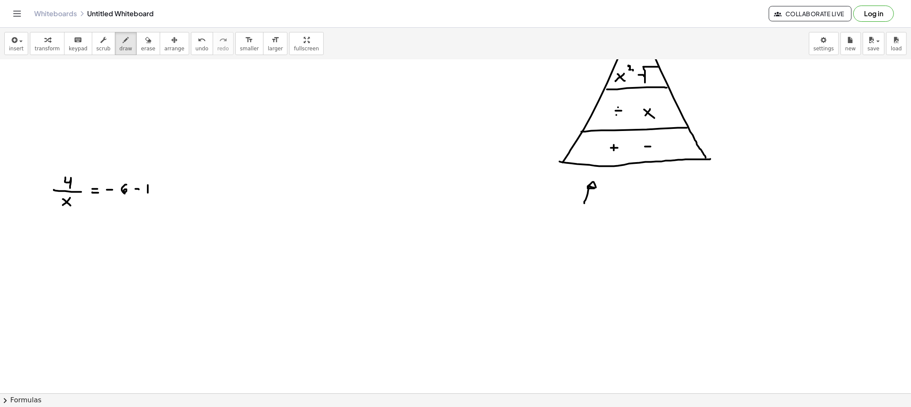
drag, startPoint x: 148, startPoint y: 185, endPoint x: 154, endPoint y: 188, distance: 6.9
click at [149, 194] on div at bounding box center [455, 398] width 911 height 773
drag, startPoint x: 155, startPoint y: 191, endPoint x: 158, endPoint y: 186, distance: 6.4
click at [159, 186] on div at bounding box center [455, 398] width 911 height 773
drag, startPoint x: 62, startPoint y: 237, endPoint x: 66, endPoint y: 245, distance: 9.2
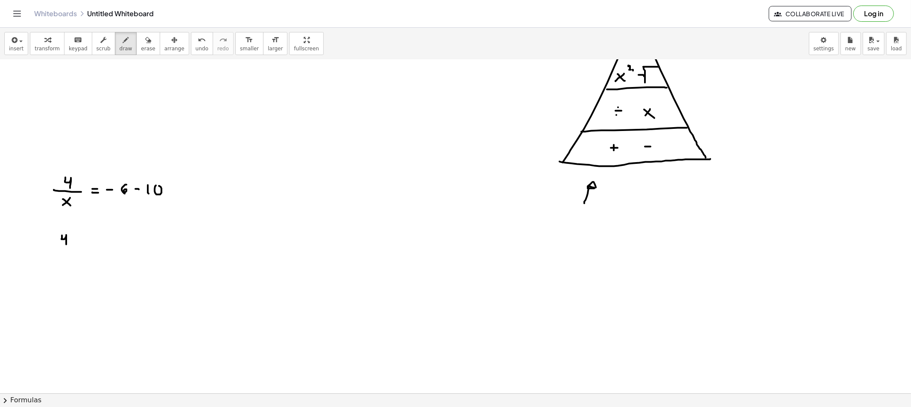
click at [66, 245] on div at bounding box center [455, 398] width 911 height 773
drag, startPoint x: 58, startPoint y: 248, endPoint x: 76, endPoint y: 251, distance: 18.6
click at [82, 248] on div at bounding box center [455, 398] width 911 height 773
click at [64, 258] on div at bounding box center [455, 398] width 911 height 773
drag, startPoint x: 65, startPoint y: 254, endPoint x: 78, endPoint y: 262, distance: 15.3
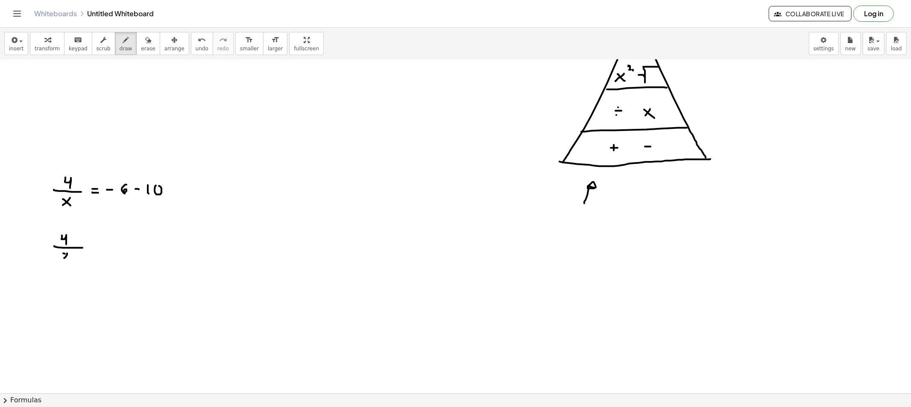
click at [75, 262] on div at bounding box center [455, 398] width 911 height 773
click at [97, 248] on div at bounding box center [455, 398] width 911 height 773
click at [97, 251] on div at bounding box center [455, 398] width 911 height 773
click at [113, 249] on div at bounding box center [455, 398] width 911 height 773
click at [124, 253] on div at bounding box center [455, 398] width 911 height 773
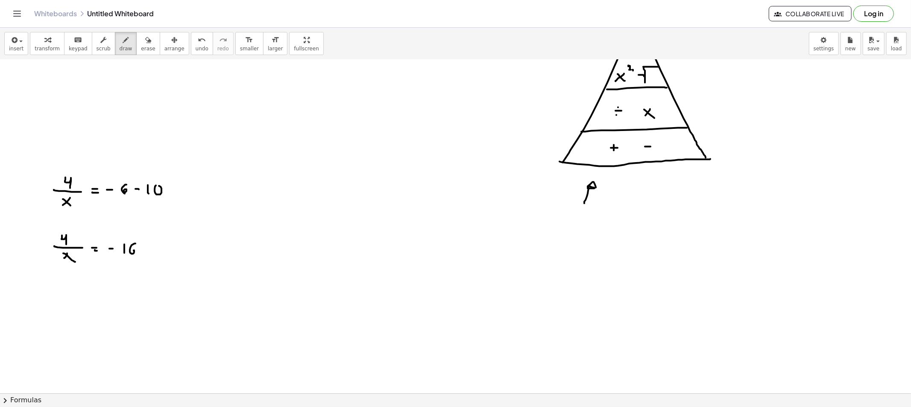
drag, startPoint x: 135, startPoint y: 244, endPoint x: 133, endPoint y: 257, distance: 12.9
click at [132, 254] on div at bounding box center [455, 398] width 911 height 773
drag, startPoint x: 71, startPoint y: 288, endPoint x: 70, endPoint y: 270, distance: 18.4
click at [70, 269] on div at bounding box center [455, 398] width 911 height 773
click at [146, 38] on button "erase" at bounding box center [147, 43] width 23 height 23
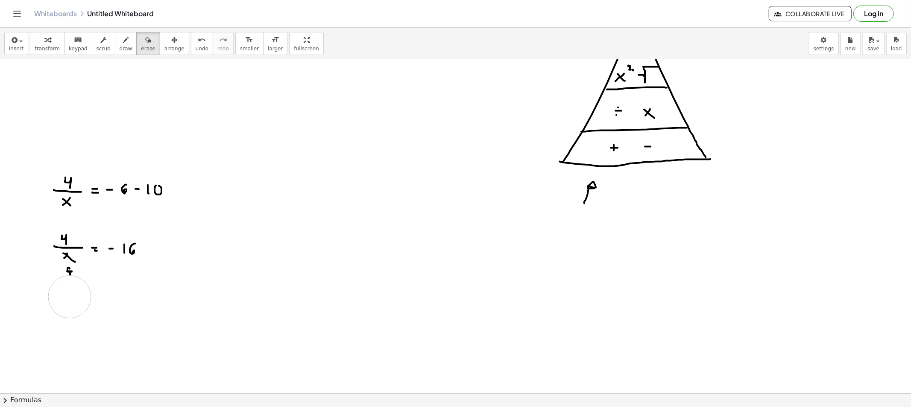
drag, startPoint x: 74, startPoint y: 321, endPoint x: 67, endPoint y: 290, distance: 31.7
click at [67, 290] on div at bounding box center [455, 398] width 911 height 773
click at [121, 49] on span "draw" at bounding box center [126, 49] width 13 height 6
drag, startPoint x: 87, startPoint y: 272, endPoint x: 150, endPoint y: 268, distance: 63.4
click at [155, 262] on div at bounding box center [455, 398] width 911 height 773
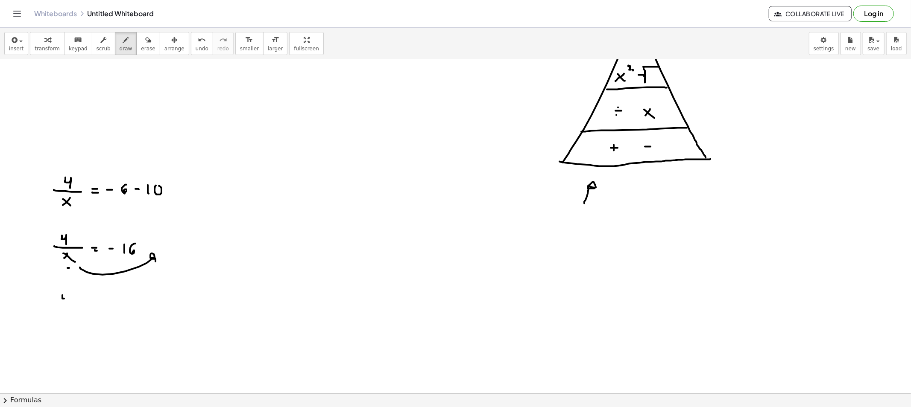
drag, startPoint x: 62, startPoint y: 299, endPoint x: 68, endPoint y: 306, distance: 9.4
click at [67, 307] on div at bounding box center [455, 398] width 911 height 773
click at [81, 298] on div at bounding box center [455, 398] width 911 height 773
drag, startPoint x: 80, startPoint y: 301, endPoint x: 94, endPoint y: 302, distance: 13.7
click at [82, 301] on div at bounding box center [455, 398] width 911 height 773
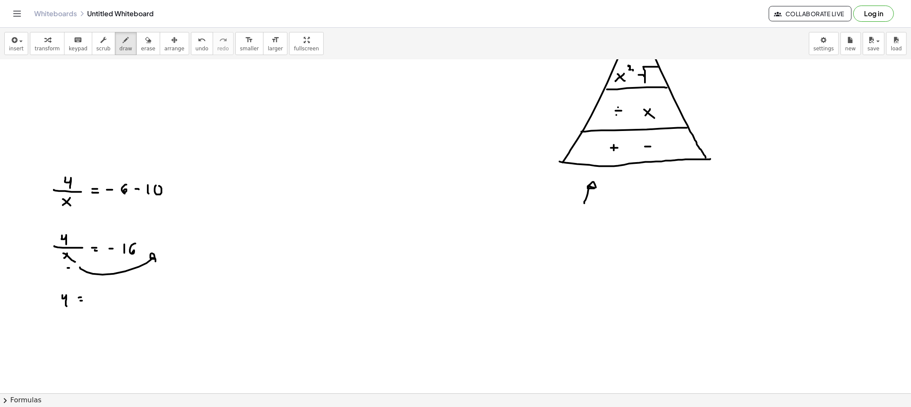
drag, startPoint x: 92, startPoint y: 300, endPoint x: 96, endPoint y: 302, distance: 4.8
click at [96, 300] on div at bounding box center [455, 398] width 911 height 773
click at [108, 302] on div at bounding box center [455, 398] width 911 height 773
drag, startPoint x: 118, startPoint y: 293, endPoint x: 121, endPoint y: 301, distance: 8.6
click at [114, 301] on div at bounding box center [455, 398] width 911 height 773
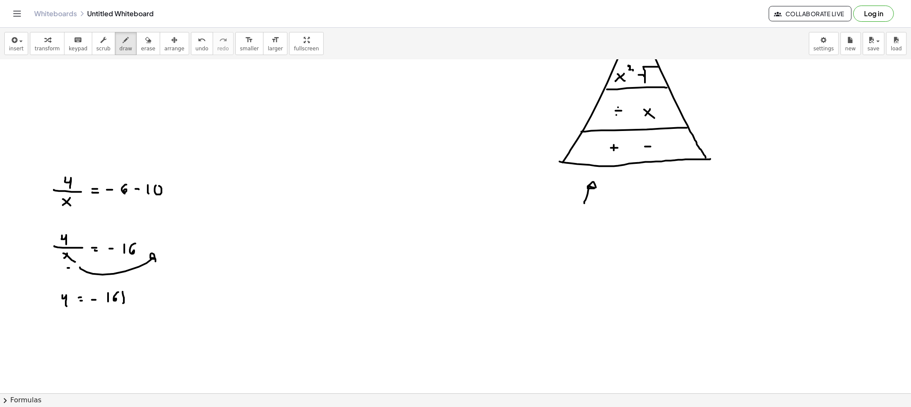
drag, startPoint x: 123, startPoint y: 296, endPoint x: 123, endPoint y: 304, distance: 8.1
click at [123, 304] on div at bounding box center [455, 398] width 911 height 773
drag, startPoint x: 90, startPoint y: 291, endPoint x: 90, endPoint y: 307, distance: 16.7
click at [88, 305] on div at bounding box center [455, 398] width 911 height 773
drag, startPoint x: 129, startPoint y: 290, endPoint x: 129, endPoint y: 305, distance: 15.0
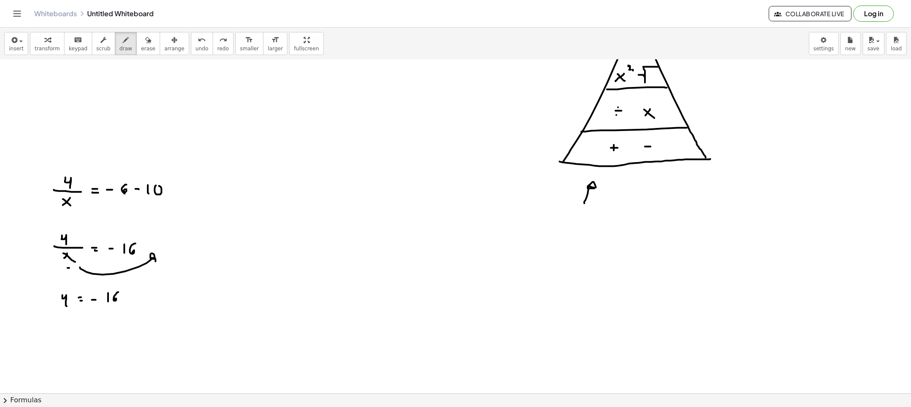
click at [128, 305] on div at bounding box center [455, 398] width 911 height 773
drag, startPoint x: 138, startPoint y: 295, endPoint x: 131, endPoint y: 301, distance: 9.1
click at [131, 301] on div at bounding box center [455, 398] width 911 height 773
click at [137, 301] on div at bounding box center [455, 398] width 911 height 773
drag, startPoint x: 145, startPoint y: 289, endPoint x: 141, endPoint y: 310, distance: 21.3
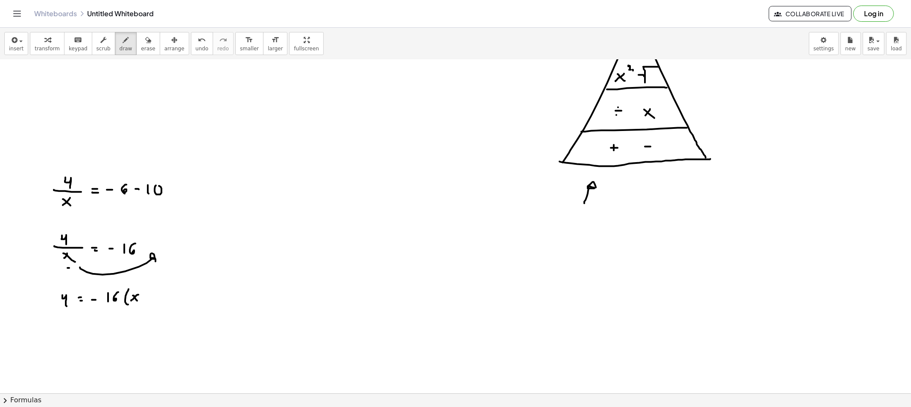
click at [142, 310] on div at bounding box center [455, 398] width 911 height 773
drag, startPoint x: 129, startPoint y: 49, endPoint x: 118, endPoint y: 193, distance: 144.8
click at [129, 56] on div "insert select one: Math Expression Function Text Youtube Video Graphing Geometr…" at bounding box center [455, 44] width 911 height 32
drag, startPoint x: 176, startPoint y: 261, endPoint x: 161, endPoint y: 271, distance: 17.8
click at [161, 271] on div at bounding box center [455, 398] width 911 height 773
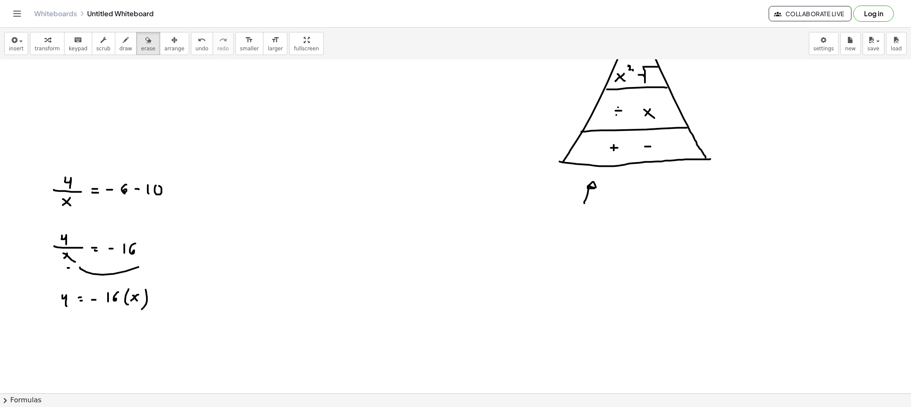
click at [119, 31] on div "insert select one: Math Expression Function Text Youtube Video Graphing Geometr…" at bounding box center [455, 44] width 911 height 32
drag, startPoint x: 111, startPoint y: 310, endPoint x: 96, endPoint y: 326, distance: 22.4
click at [81, 318] on div at bounding box center [455, 398] width 911 height 773
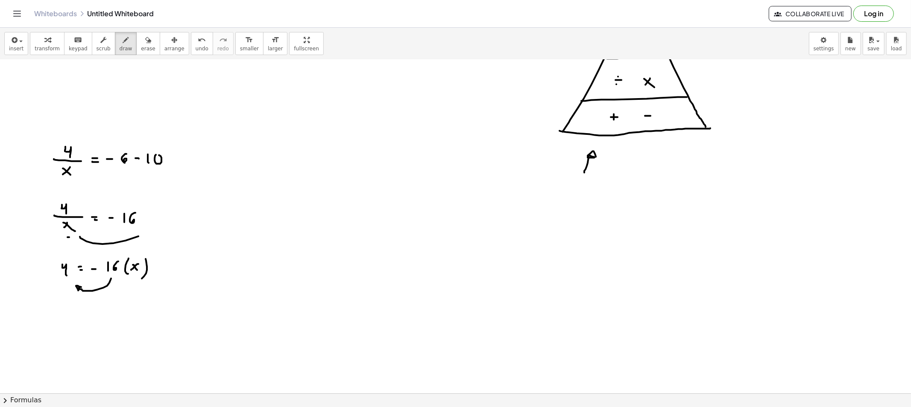
scroll to position [95, 0]
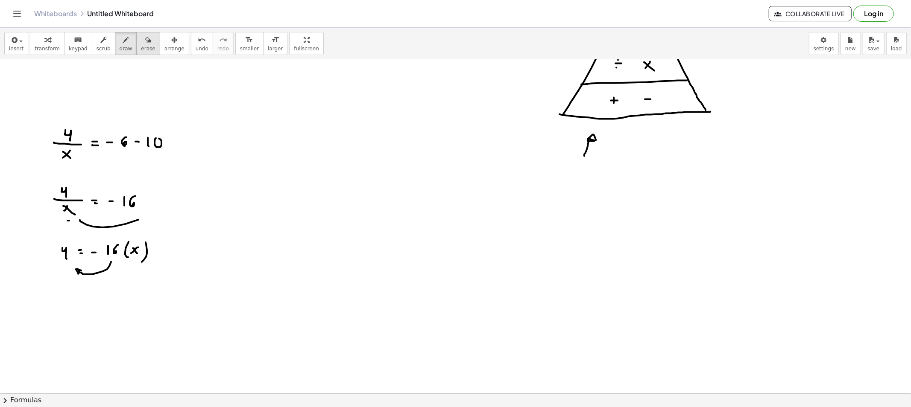
click at [141, 47] on span "erase" at bounding box center [148, 49] width 14 height 6
drag, startPoint x: 84, startPoint y: 293, endPoint x: 101, endPoint y: 278, distance: 22.7
click at [101, 278] on div at bounding box center [455, 351] width 911 height 773
click at [123, 48] on button "draw" at bounding box center [126, 43] width 22 height 23
drag, startPoint x: 38, startPoint y: 261, endPoint x: 53, endPoint y: 264, distance: 14.4
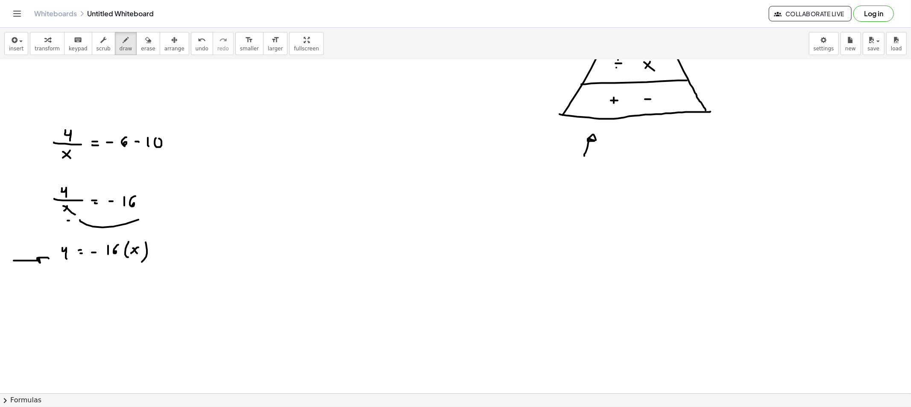
click at [37, 264] on div at bounding box center [455, 351] width 911 height 773
drag, startPoint x: 169, startPoint y: 223, endPoint x: 167, endPoint y: 229, distance: 6.9
click at [164, 232] on div at bounding box center [455, 351] width 911 height 773
drag, startPoint x: 105, startPoint y: 273, endPoint x: 82, endPoint y: 270, distance: 23.3
click at [79, 271] on div at bounding box center [455, 351] width 911 height 773
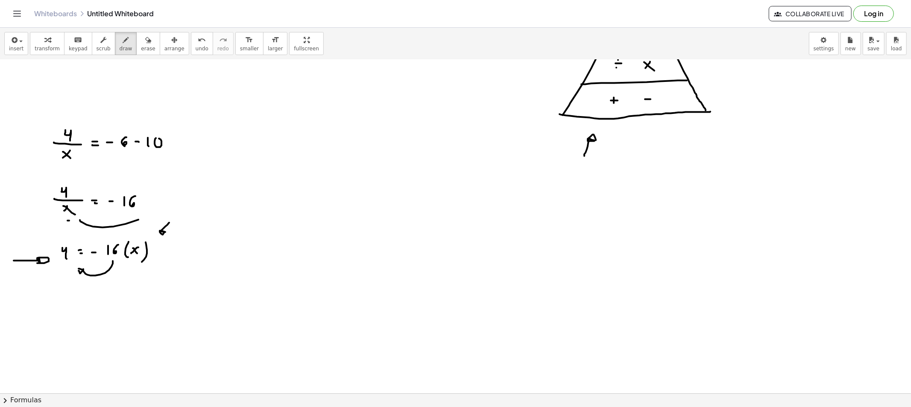
drag, startPoint x: 82, startPoint y: 270, endPoint x: 89, endPoint y: 272, distance: 7.3
click at [89, 272] on div at bounding box center [455, 351] width 911 height 773
drag, startPoint x: 67, startPoint y: 287, endPoint x: 70, endPoint y: 296, distance: 9.7
click at [70, 296] on div at bounding box center [455, 351] width 911 height 773
drag, startPoint x: 57, startPoint y: 299, endPoint x: 85, endPoint y: 299, distance: 28.2
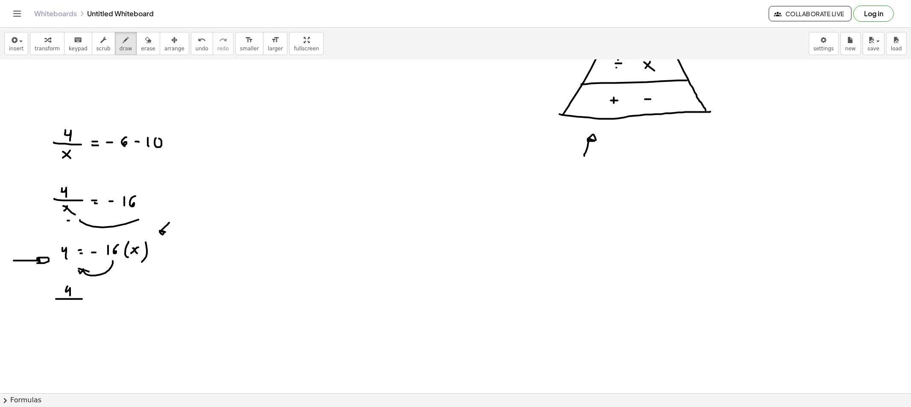
click at [86, 299] on div at bounding box center [455, 351] width 911 height 773
click at [61, 307] on div at bounding box center [455, 351] width 911 height 773
click at [70, 311] on div at bounding box center [455, 351] width 911 height 773
drag, startPoint x: 80, startPoint y: 305, endPoint x: 79, endPoint y: 311, distance: 6.2
click at [79, 311] on div at bounding box center [455, 351] width 911 height 773
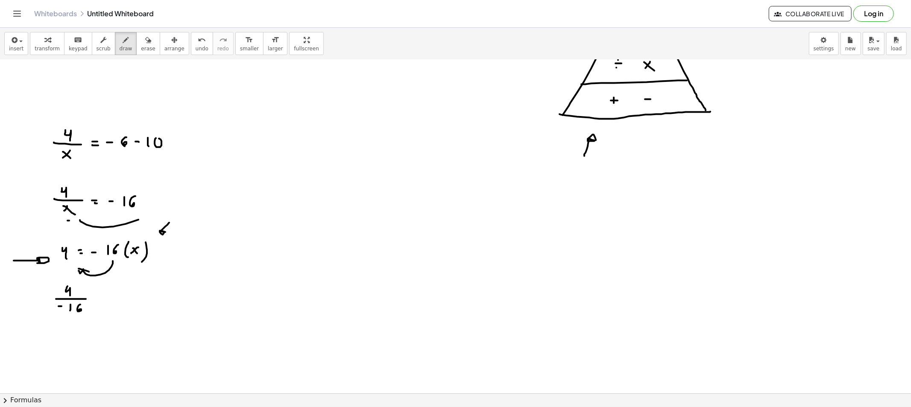
click at [99, 298] on div at bounding box center [455, 351] width 911 height 773
drag, startPoint x: 97, startPoint y: 301, endPoint x: 115, endPoint y: 299, distance: 18.0
click at [99, 301] on div at bounding box center [455, 351] width 911 height 773
drag, startPoint x: 118, startPoint y: 296, endPoint x: 114, endPoint y: 299, distance: 4.9
click at [111, 302] on div at bounding box center [455, 351] width 911 height 773
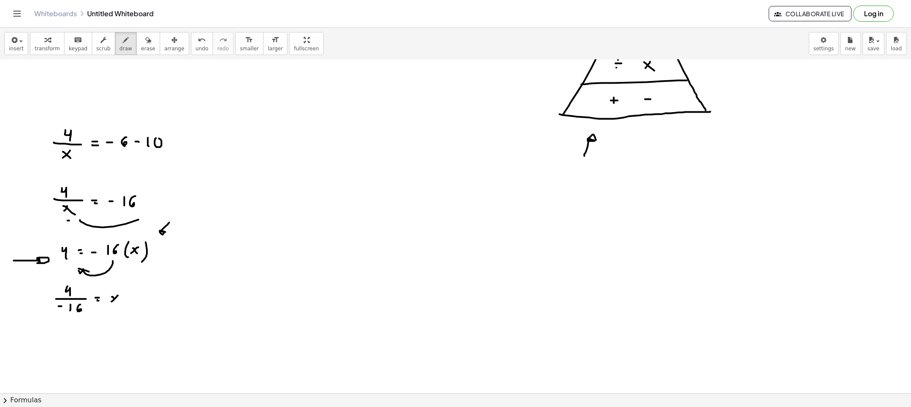
drag, startPoint x: 114, startPoint y: 299, endPoint x: 133, endPoint y: 313, distance: 23.2
click at [118, 302] on div at bounding box center [455, 351] width 911 height 773
drag, startPoint x: 52, startPoint y: 338, endPoint x: 59, endPoint y: 340, distance: 7.6
click at [57, 339] on div at bounding box center [455, 351] width 911 height 773
drag, startPoint x: 74, startPoint y: 330, endPoint x: 73, endPoint y: 337, distance: 6.5
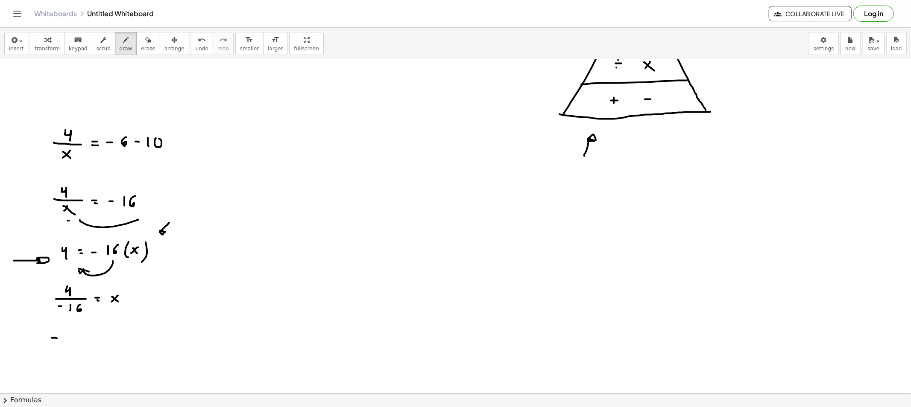
click at [74, 335] on div at bounding box center [455, 351] width 911 height 773
drag, startPoint x: 71, startPoint y: 341, endPoint x: 80, endPoint y: 342, distance: 8.6
click at [81, 342] on div at bounding box center [455, 351] width 911 height 773
drag, startPoint x: 72, startPoint y: 346, endPoint x: 93, endPoint y: 343, distance: 21.2
click at [76, 354] on div at bounding box center [455, 351] width 911 height 773
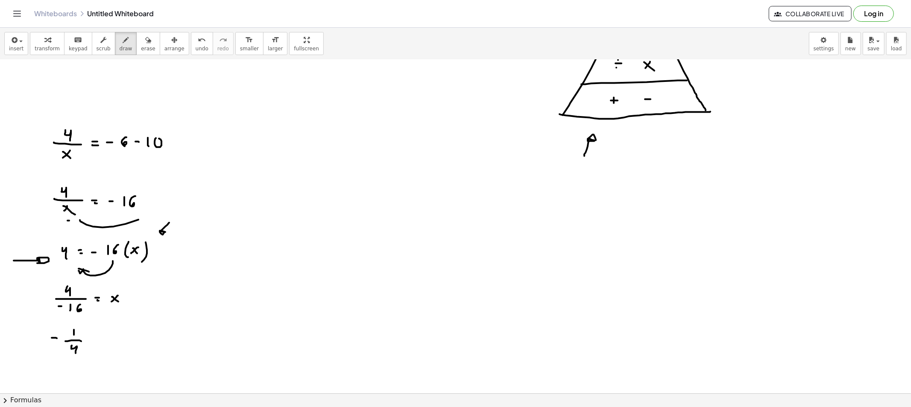
click at [97, 341] on div at bounding box center [455, 351] width 911 height 773
drag, startPoint x: 93, startPoint y: 344, endPoint x: 114, endPoint y: 341, distance: 20.8
click at [101, 345] on div at bounding box center [455, 351] width 911 height 773
click at [111, 345] on div at bounding box center [455, 351] width 911 height 773
click at [117, 346] on div at bounding box center [455, 351] width 911 height 773
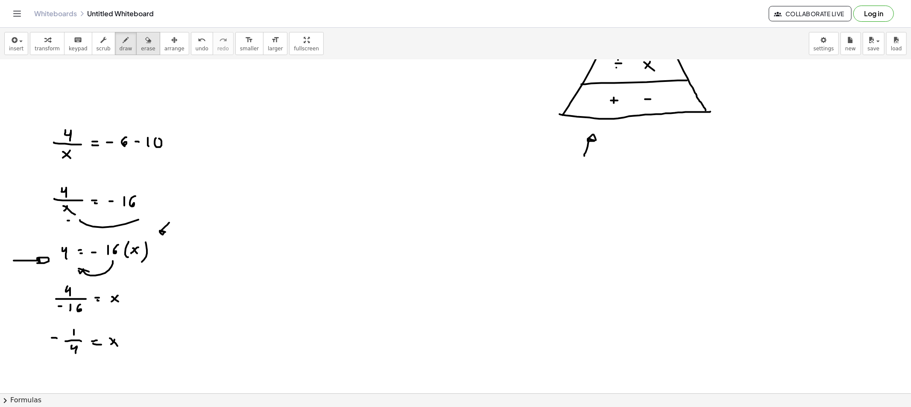
click at [141, 46] on span "erase" at bounding box center [148, 49] width 14 height 6
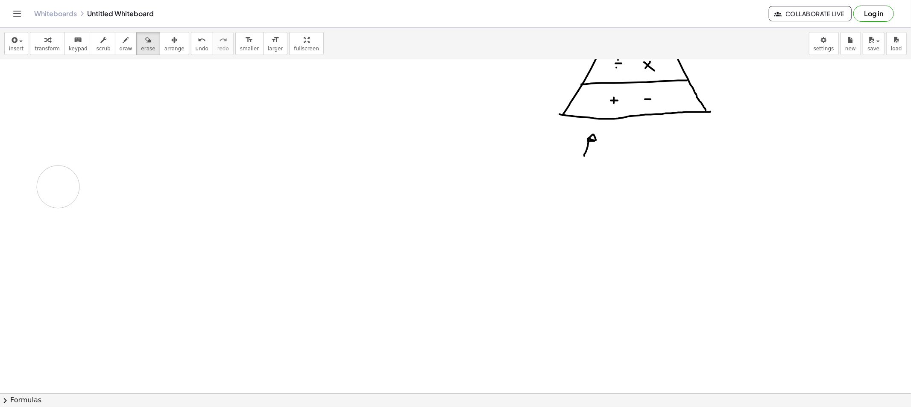
drag, startPoint x: 97, startPoint y: 141, endPoint x: 73, endPoint y: 192, distance: 56.5
click at [69, 178] on div at bounding box center [455, 351] width 911 height 773
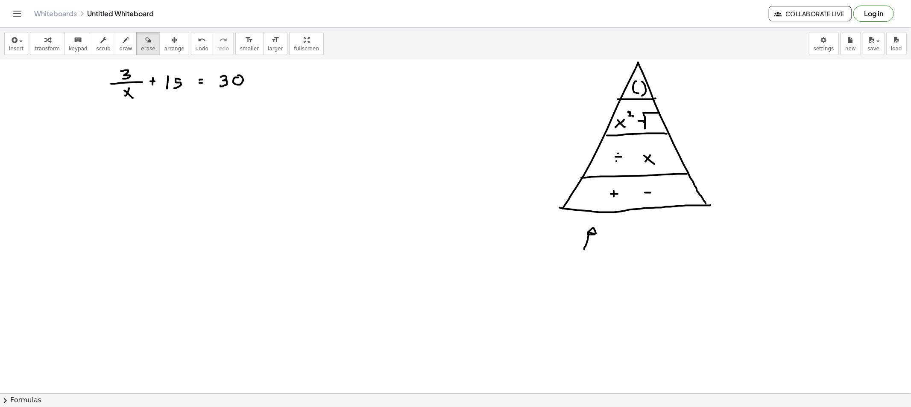
scroll to position [0, 0]
drag, startPoint x: 219, startPoint y: 85, endPoint x: 259, endPoint y: 91, distance: 40.7
click at [120, 46] on span "draw" at bounding box center [126, 49] width 13 height 6
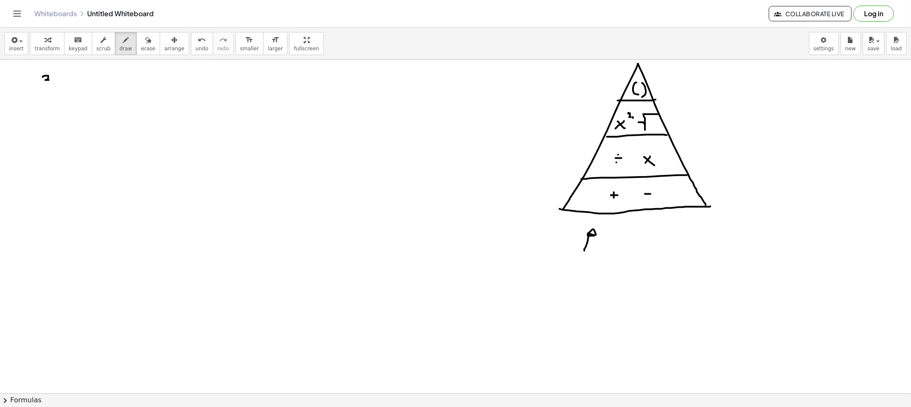
drag, startPoint x: 43, startPoint y: 77, endPoint x: 59, endPoint y: 83, distance: 16.9
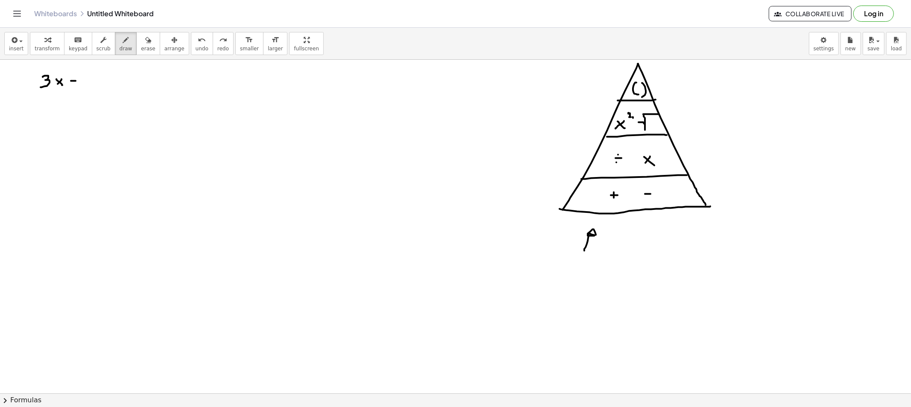
drag, startPoint x: 71, startPoint y: 81, endPoint x: 76, endPoint y: 81, distance: 4.7
drag, startPoint x: 76, startPoint y: 76, endPoint x: 74, endPoint y: 80, distance: 4.9
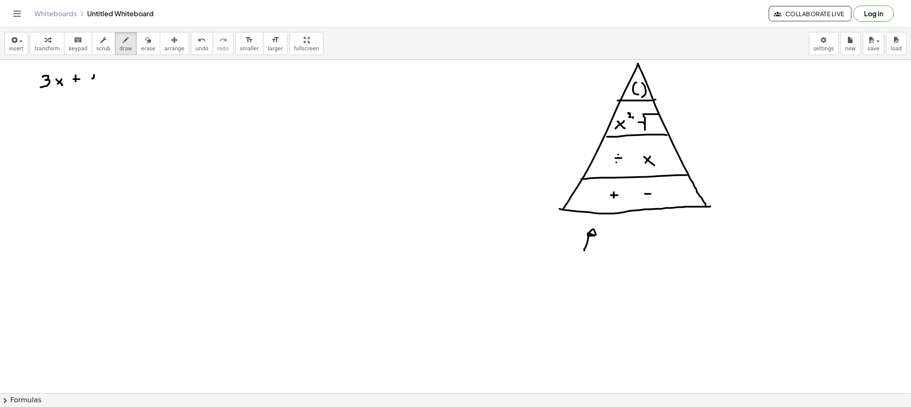
drag, startPoint x: 94, startPoint y: 83, endPoint x: 99, endPoint y: 85, distance: 5.0
drag, startPoint x: 92, startPoint y: 76, endPoint x: 102, endPoint y: 83, distance: 12.3
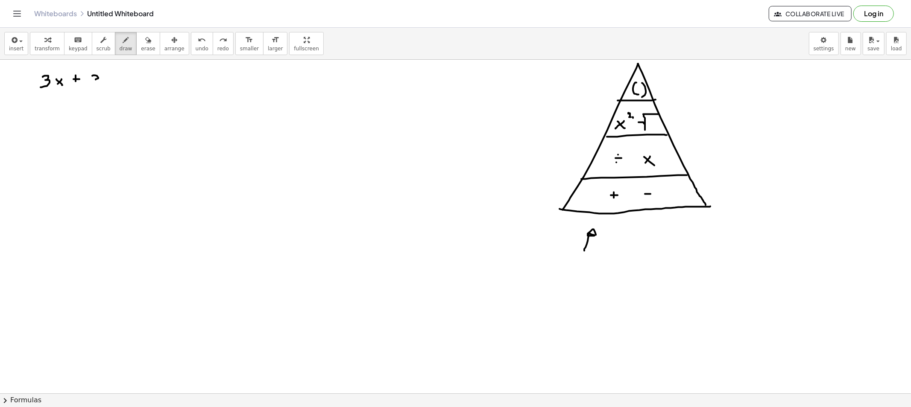
drag, startPoint x: 103, startPoint y: 84, endPoint x: 108, endPoint y: 79, distance: 7.2
drag, startPoint x: 124, startPoint y: 82, endPoint x: 141, endPoint y: 82, distance: 16.7
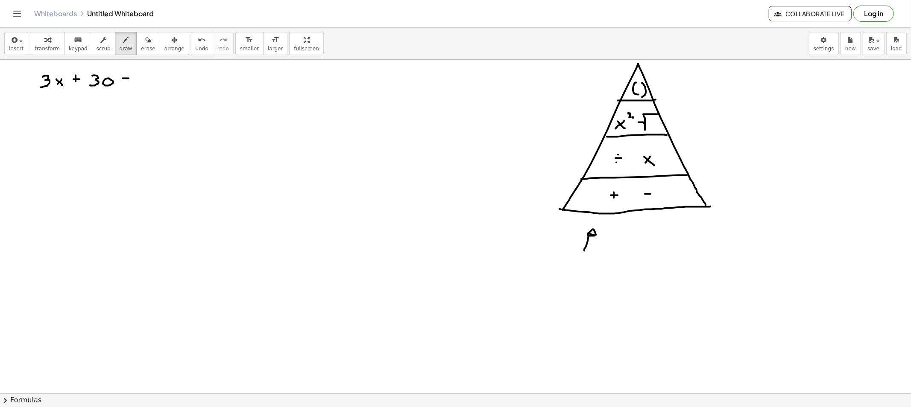
drag, startPoint x: 139, startPoint y: 80, endPoint x: 144, endPoint y: 82, distance: 5.8
drag, startPoint x: 147, startPoint y: 75, endPoint x: 158, endPoint y: 79, distance: 11.8
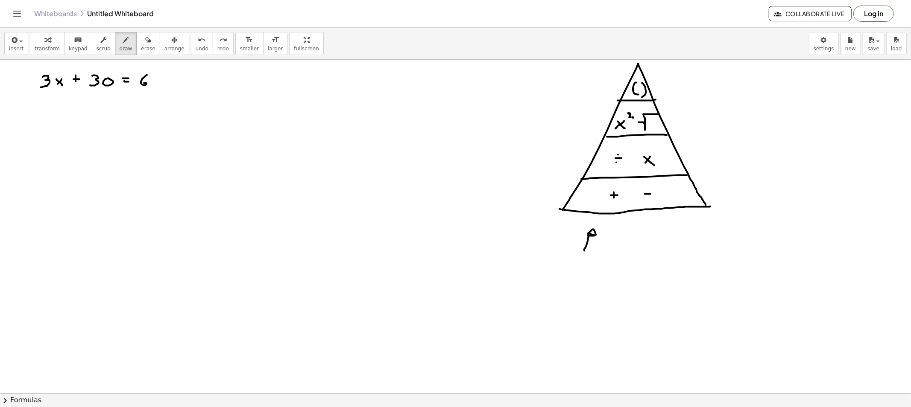
drag, startPoint x: 158, startPoint y: 79, endPoint x: 151, endPoint y: 102, distance: 23.6
click at [147, 41] on button "erase" at bounding box center [147, 43] width 23 height 23
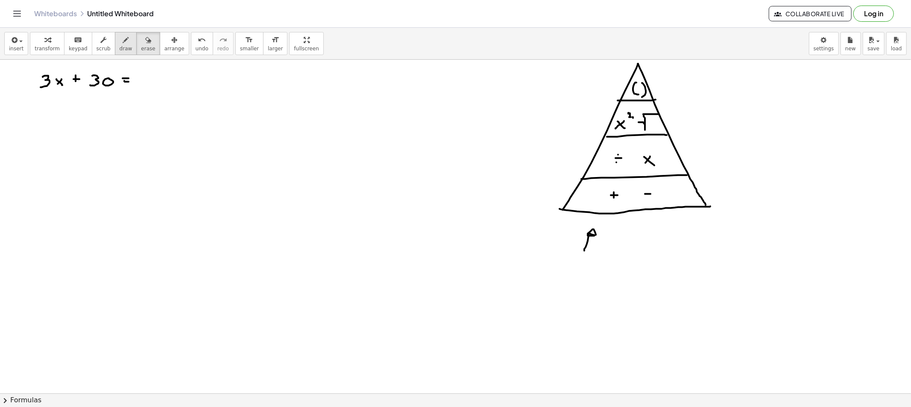
click at [120, 48] on span "draw" at bounding box center [126, 49] width 13 height 6
drag, startPoint x: 144, startPoint y: 77, endPoint x: 146, endPoint y: 86, distance: 9.1
drag, startPoint x: 152, startPoint y: 77, endPoint x: 159, endPoint y: 77, distance: 6.8
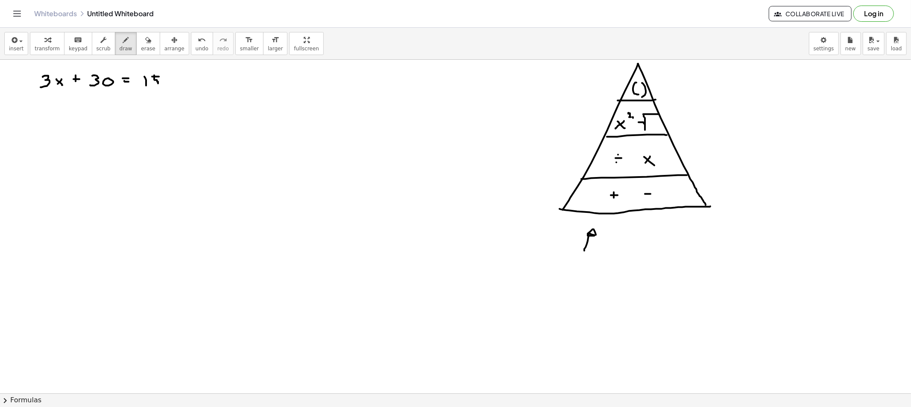
drag, startPoint x: 154, startPoint y: 76, endPoint x: 154, endPoint y: 87, distance: 11.1
drag, startPoint x: 41, startPoint y: 134, endPoint x: 41, endPoint y: 142, distance: 8.1
drag, startPoint x: 53, startPoint y: 133, endPoint x: 59, endPoint y: 142, distance: 10.3
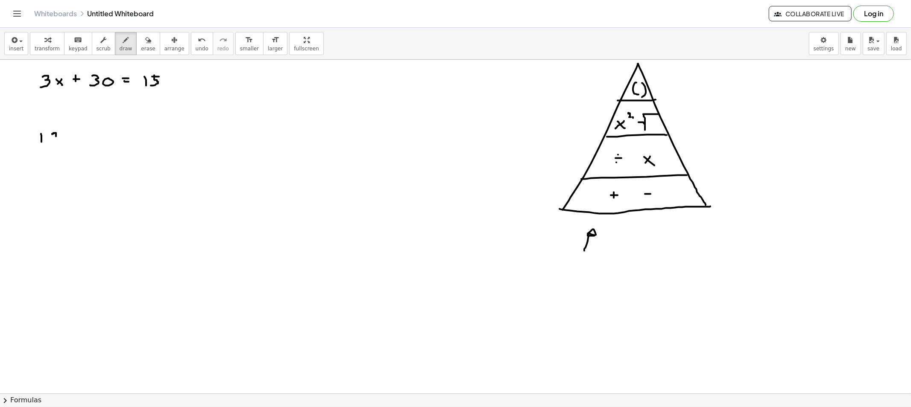
drag, startPoint x: 62, startPoint y: 146, endPoint x: 65, endPoint y: 150, distance: 4.5
drag, startPoint x: 51, startPoint y: 152, endPoint x: 56, endPoint y: 157, distance: 7.0
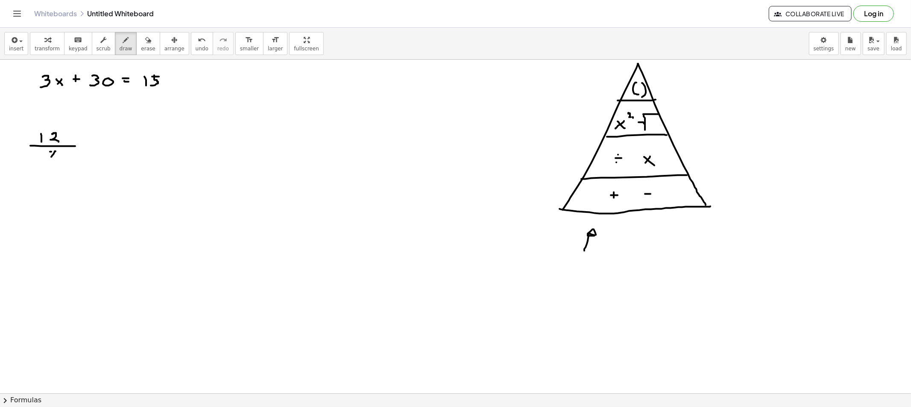
drag, startPoint x: 56, startPoint y: 133, endPoint x: 52, endPoint y: 131, distance: 4.8
drag, startPoint x: 54, startPoint y: 133, endPoint x: 45, endPoint y: 140, distance: 11.6
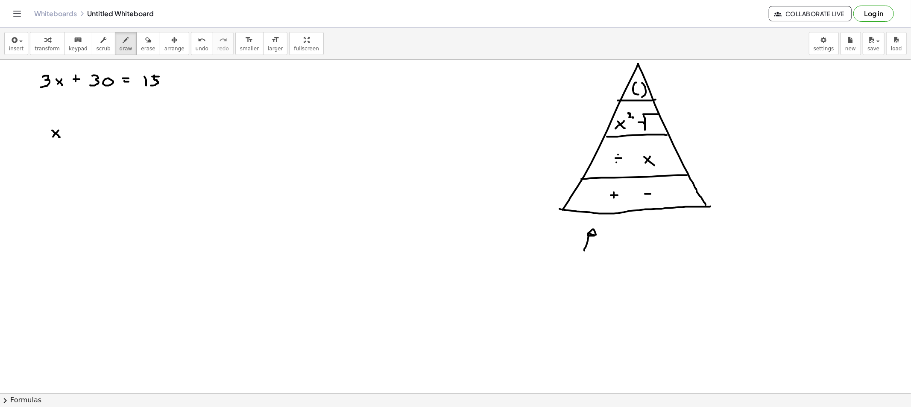
drag, startPoint x: 42, startPoint y: 141, endPoint x: 66, endPoint y: 145, distance: 24.7
drag, startPoint x: 54, startPoint y: 145, endPoint x: 54, endPoint y: 149, distance: 4.3
drag, startPoint x: 58, startPoint y: 146, endPoint x: 67, endPoint y: 150, distance: 10.7
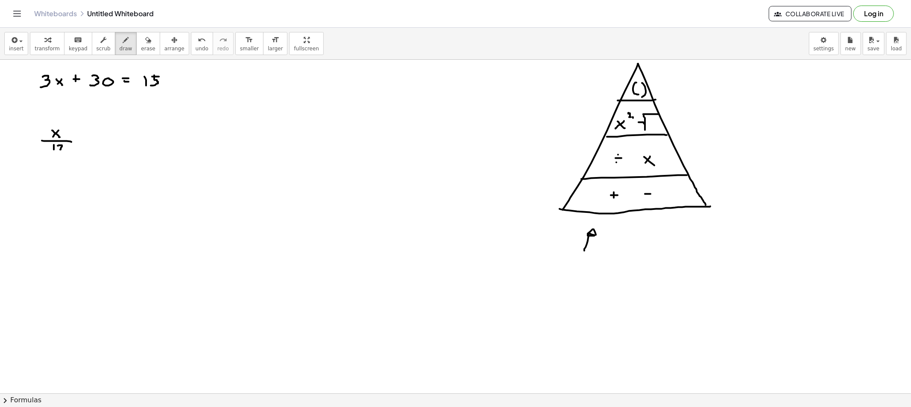
drag, startPoint x: 84, startPoint y: 138, endPoint x: 82, endPoint y: 143, distance: 5.0
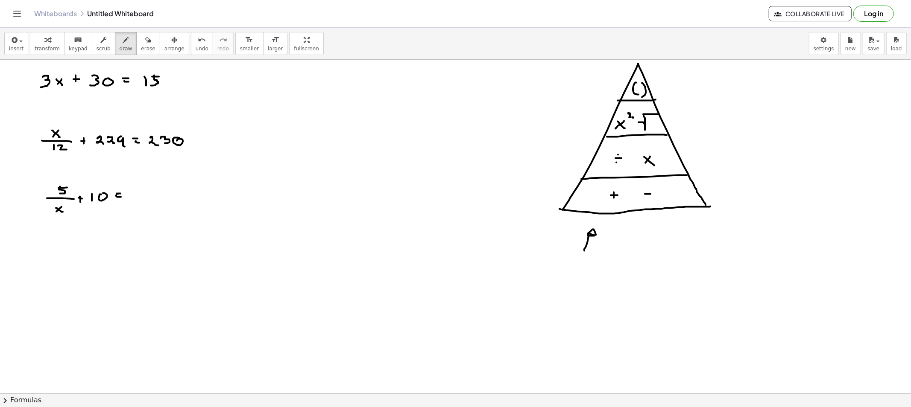
click at [116, 54] on button "draw" at bounding box center [126, 43] width 22 height 23
click at [120, 49] on span "draw" at bounding box center [126, 49] width 13 height 6
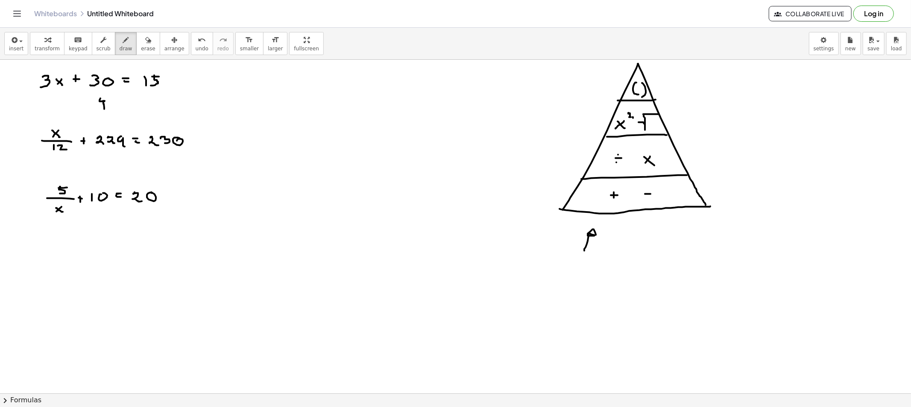
drag, startPoint x: 104, startPoint y: 109, endPoint x: 108, endPoint y: 104, distance: 5.8
drag, startPoint x: 151, startPoint y: 116, endPoint x: 155, endPoint y: 104, distance: 12.6
drag, startPoint x: 132, startPoint y: 47, endPoint x: 135, endPoint y: 53, distance: 6.5
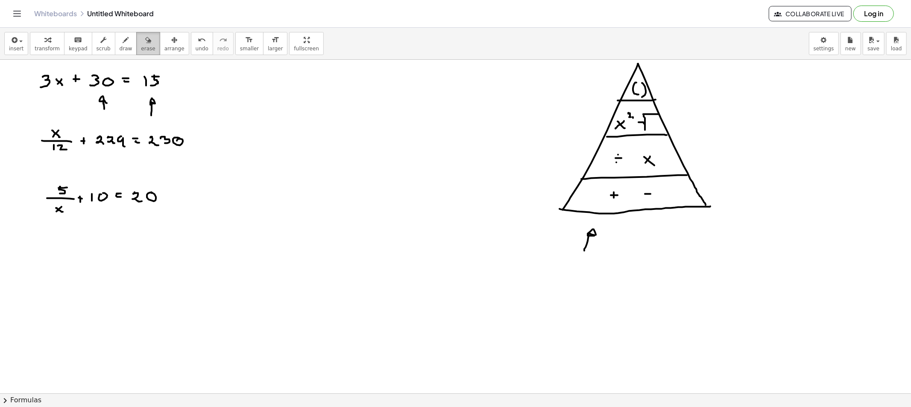
click at [141, 48] on span "erase" at bounding box center [148, 49] width 14 height 6
drag, startPoint x: 193, startPoint y: 106, endPoint x: 168, endPoint y: 110, distance: 25.1
drag, startPoint x: 135, startPoint y: 111, endPoint x: 118, endPoint y: 109, distance: 16.3
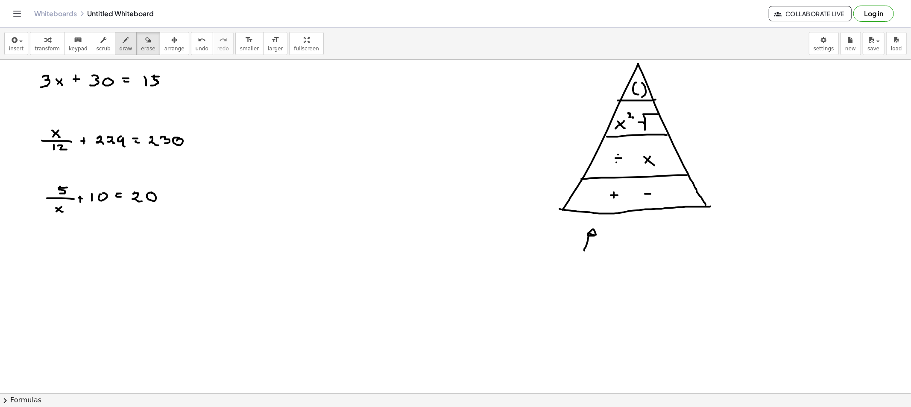
click at [115, 43] on button "draw" at bounding box center [126, 43] width 22 height 23
drag, startPoint x: 47, startPoint y: 59, endPoint x: 46, endPoint y: 64, distance: 5.8
click at [46, 64] on div "insert select one: Math Expression Function Text Youtube Video Graphing Geometr…" at bounding box center [455, 218] width 911 height 380
drag, startPoint x: 57, startPoint y: 69, endPoint x: 50, endPoint y: 67, distance: 8.0
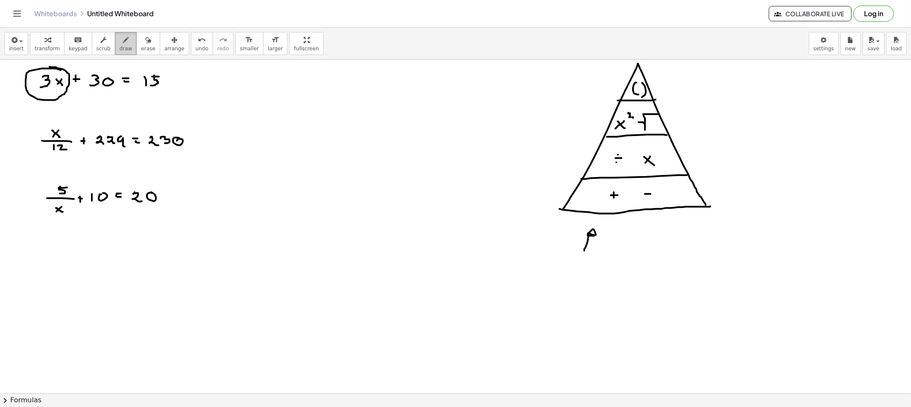
click at [120, 51] on span "draw" at bounding box center [126, 49] width 13 height 6
drag, startPoint x: 101, startPoint y: 93, endPoint x: 190, endPoint y: 90, distance: 89.7
click at [141, 41] on div "button" at bounding box center [148, 40] width 14 height 10
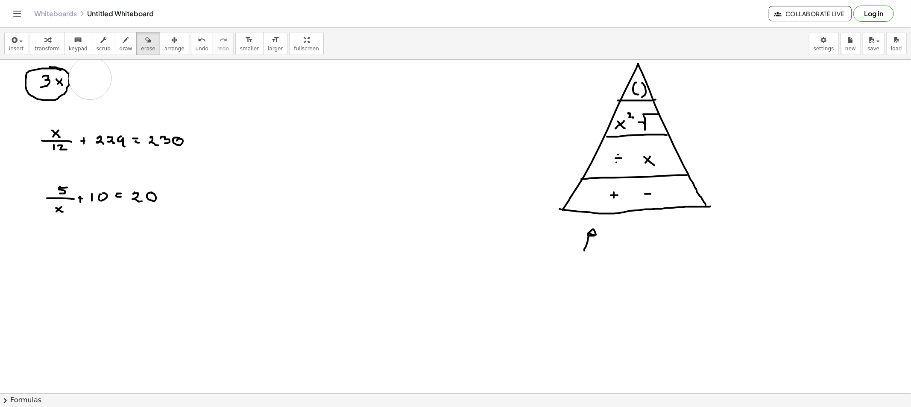
drag, startPoint x: 193, startPoint y: 97, endPoint x: 90, endPoint y: 79, distance: 104.1
click at [120, 44] on button "draw" at bounding box center [126, 43] width 22 height 23
drag, startPoint x: 76, startPoint y: 82, endPoint x: 90, endPoint y: 85, distance: 14.3
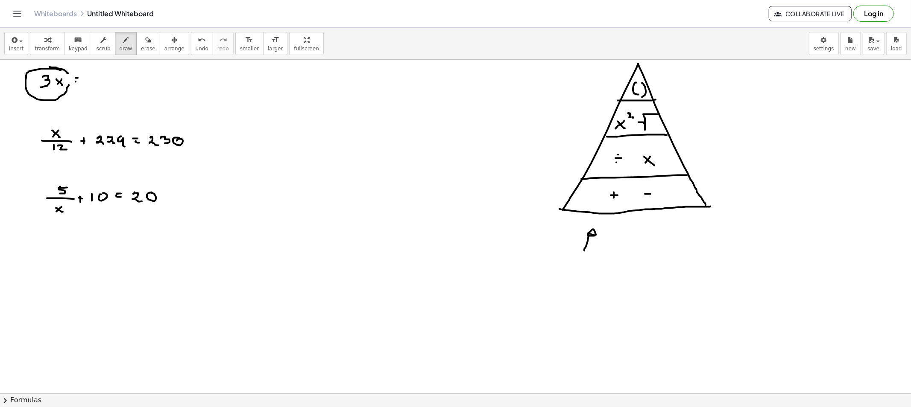
drag, startPoint x: 92, startPoint y: 76, endPoint x: 99, endPoint y: 79, distance: 7.5
drag, startPoint x: 102, startPoint y: 79, endPoint x: 109, endPoint y: 84, distance: 9.2
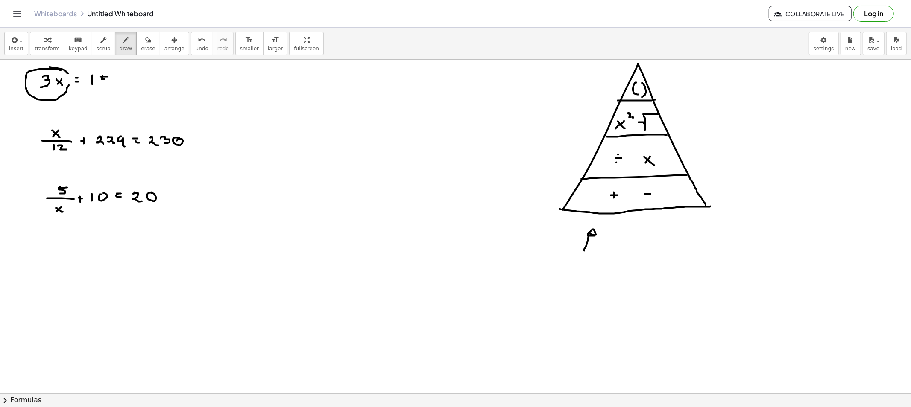
drag, startPoint x: 114, startPoint y: 81, endPoint x: 126, endPoint y: 82, distance: 11.5
drag, startPoint x: 129, startPoint y: 78, endPoint x: 143, endPoint y: 82, distance: 14.5
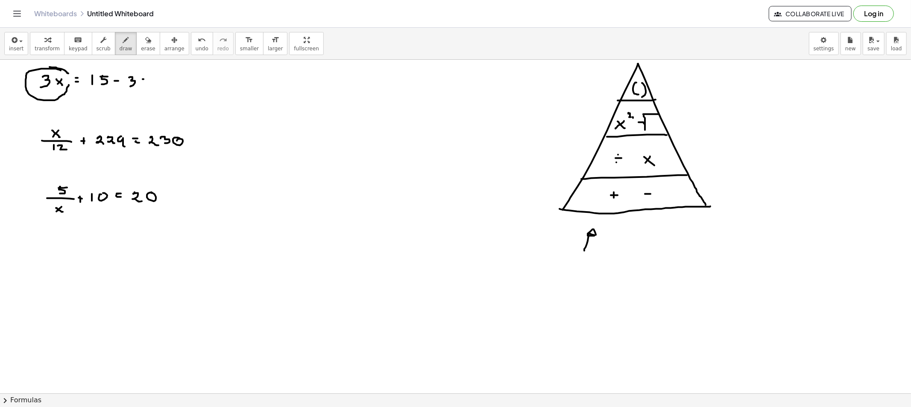
click at [136, 46] on button "erase" at bounding box center [147, 43] width 23 height 23
drag, startPoint x: 147, startPoint y: 90, endPoint x: 108, endPoint y: 84, distance: 39.3
click at [120, 50] on span "draw" at bounding box center [126, 49] width 13 height 6
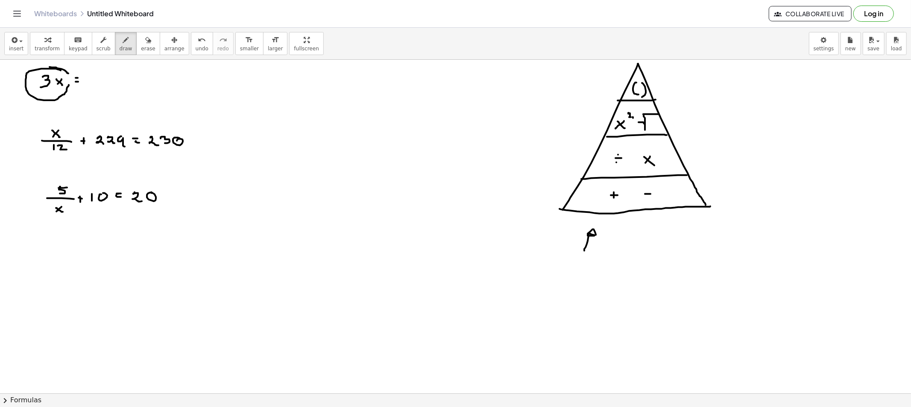
drag, startPoint x: 93, startPoint y: 78, endPoint x: 100, endPoint y: 82, distance: 7.8
drag, startPoint x: 113, startPoint y: 77, endPoint x: 110, endPoint y: 84, distance: 7.9
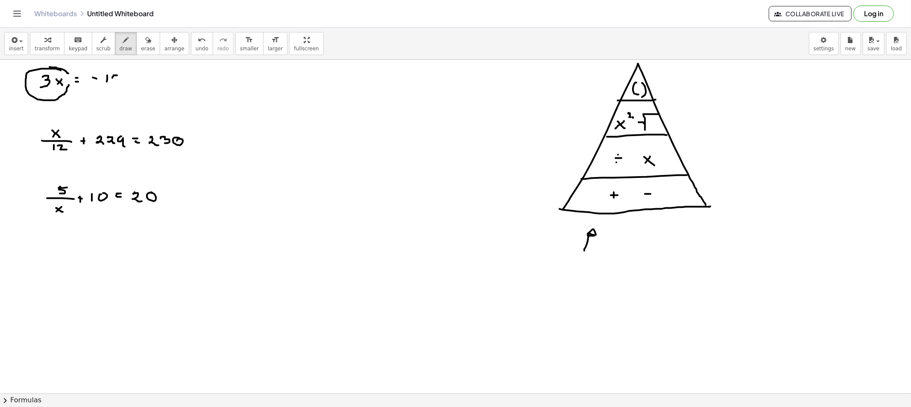
drag, startPoint x: 48, startPoint y: 91, endPoint x: 82, endPoint y: 96, distance: 34.5
drag, startPoint x: 90, startPoint y: 87, endPoint x: 129, endPoint y: 90, distance: 39.8
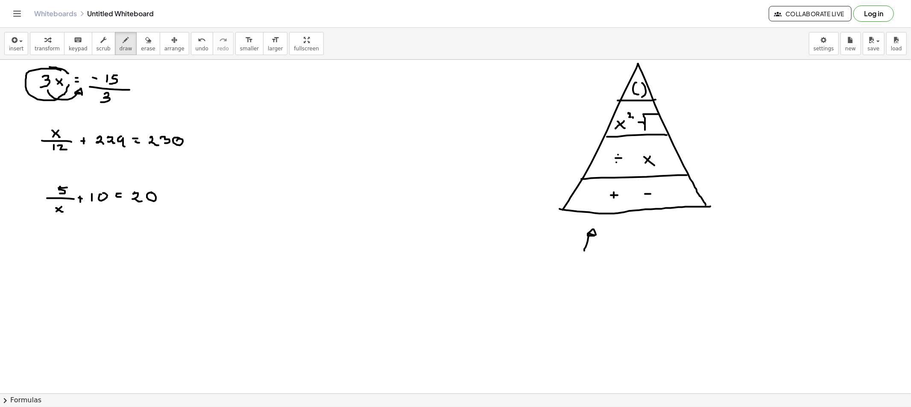
drag, startPoint x: 105, startPoint y: 94, endPoint x: 118, endPoint y: 101, distance: 15.3
drag, startPoint x: 140, startPoint y: 94, endPoint x: 157, endPoint y: 94, distance: 17.5
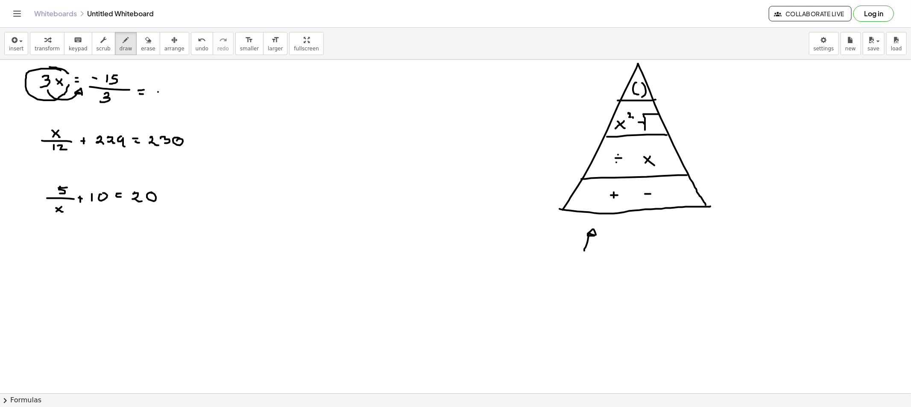
drag, startPoint x: 158, startPoint y: 92, endPoint x: 172, endPoint y: 94, distance: 13.8
drag, startPoint x: 177, startPoint y: 89, endPoint x: 184, endPoint y: 89, distance: 7.3
drag, startPoint x: 179, startPoint y: 91, endPoint x: 175, endPoint y: 96, distance: 5.8
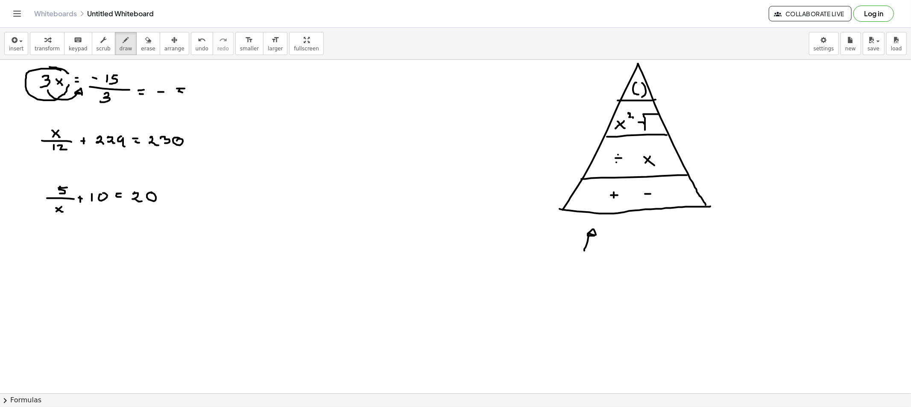
drag, startPoint x: 161, startPoint y: 71, endPoint x: 164, endPoint y: 82, distance: 10.9
click at [136, 45] on button "erase" at bounding box center [147, 43] width 23 height 23
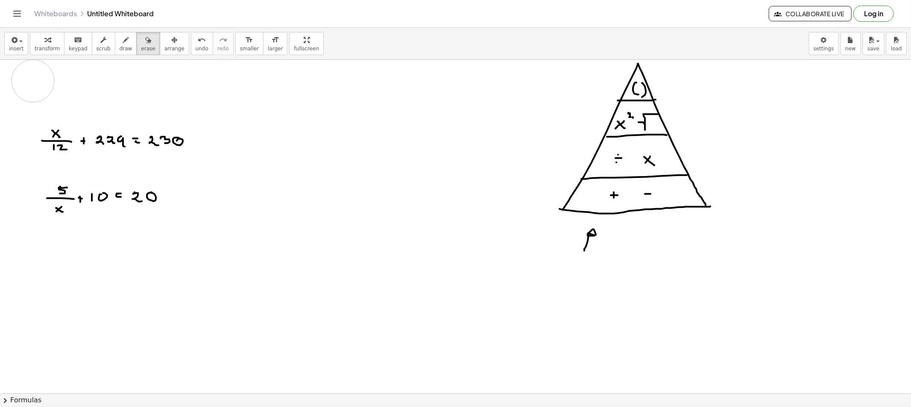
drag, startPoint x: 10, startPoint y: 86, endPoint x: 86, endPoint y: 79, distance: 76.7
drag, startPoint x: 115, startPoint y: 53, endPoint x: 173, endPoint y: 114, distance: 84.0
click at [116, 57] on div "insert select one: Math Expression Function Text Youtube Video Graphing Geometr…" at bounding box center [455, 44] width 911 height 32
click at [136, 50] on button "erase" at bounding box center [147, 43] width 23 height 23
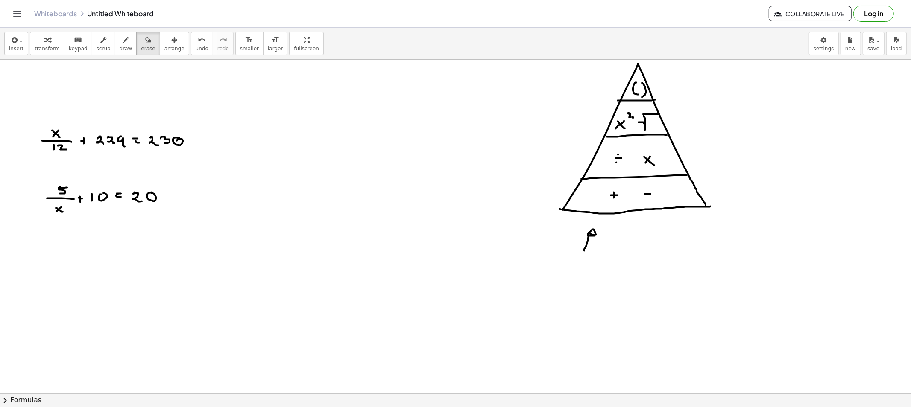
drag, startPoint x: 33, startPoint y: 154, endPoint x: 319, endPoint y: 153, distance: 286.1
click at [101, 41] on button "scrub" at bounding box center [103, 43] width 23 height 23
click at [115, 41] on button "draw" at bounding box center [126, 43] width 22 height 23
click at [136, 48] on button "erase" at bounding box center [147, 43] width 23 height 23
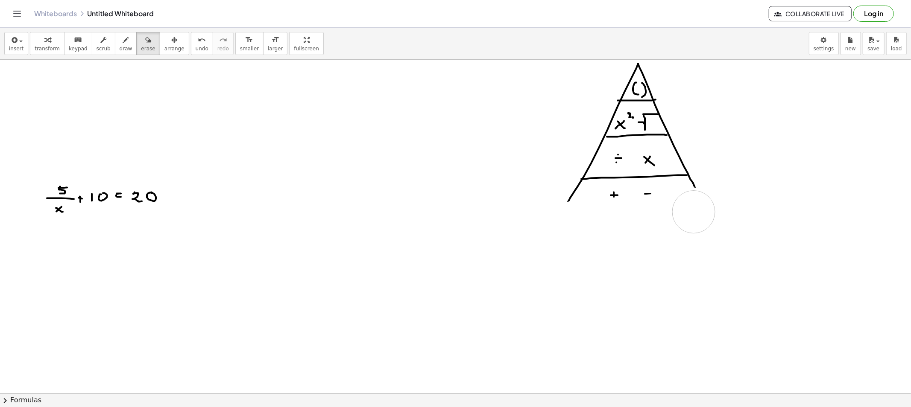
drag, startPoint x: 603, startPoint y: 238, endPoint x: 694, endPoint y: 212, distance: 93.7
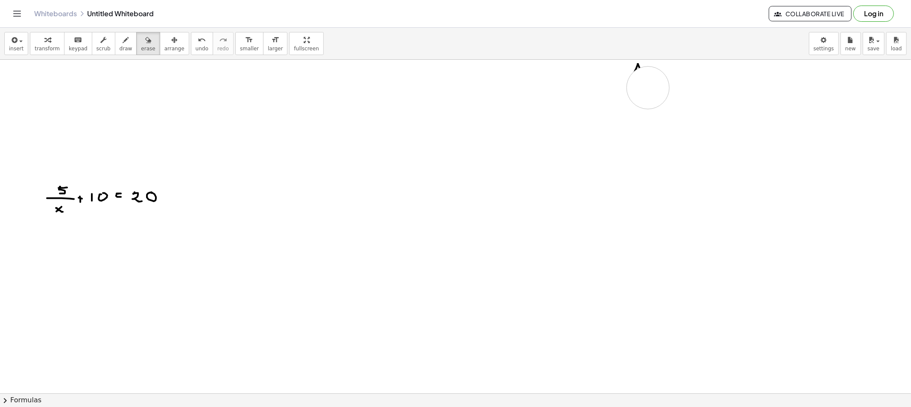
drag, startPoint x: 694, startPoint y: 212, endPoint x: 628, endPoint y: 79, distance: 148.2
drag, startPoint x: 50, startPoint y: 194, endPoint x: 188, endPoint y: 195, distance: 137.5
drag, startPoint x: 118, startPoint y: 36, endPoint x: 87, endPoint y: 125, distance: 94.1
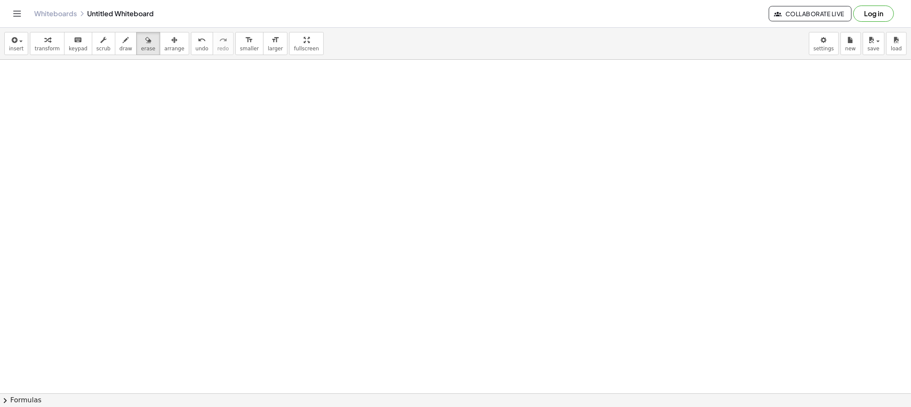
click at [123, 41] on icon "button" at bounding box center [126, 40] width 6 height 10
drag, startPoint x: 97, startPoint y: 102, endPoint x: 93, endPoint y: 97, distance: 6.1
drag, startPoint x: 93, startPoint y: 97, endPoint x: 104, endPoint y: 104, distance: 13.2
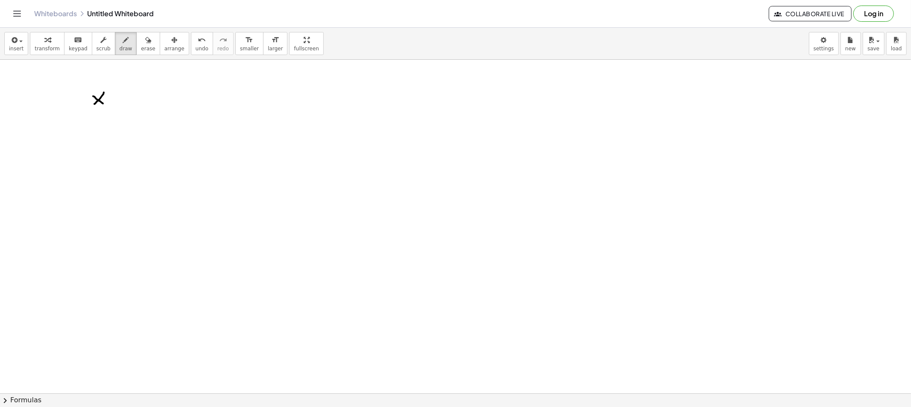
drag, startPoint x: 116, startPoint y: 101, endPoint x: 125, endPoint y: 101, distance: 8.6
drag, startPoint x: 137, startPoint y: 88, endPoint x: 137, endPoint y: 93, distance: 5.1
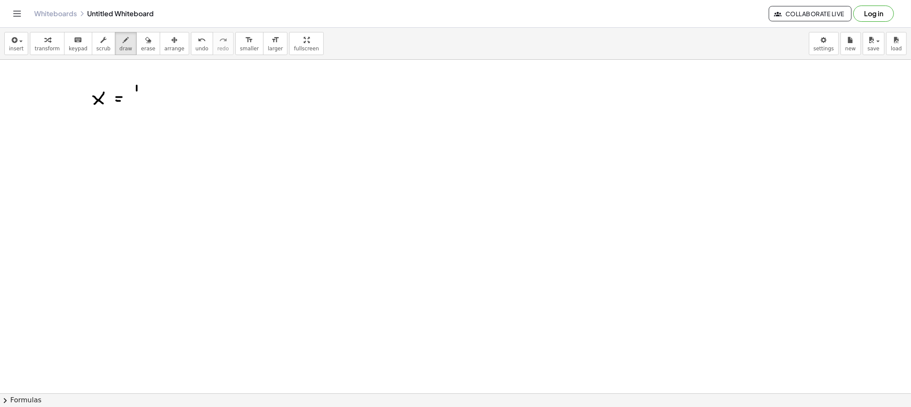
drag, startPoint x: 139, startPoint y: 97, endPoint x: 147, endPoint y: 109, distance: 14.1
click at [141, 46] on span "erase" at bounding box center [148, 49] width 14 height 6
drag, startPoint x: 96, startPoint y: 105, endPoint x: 195, endPoint y: 96, distance: 99.1
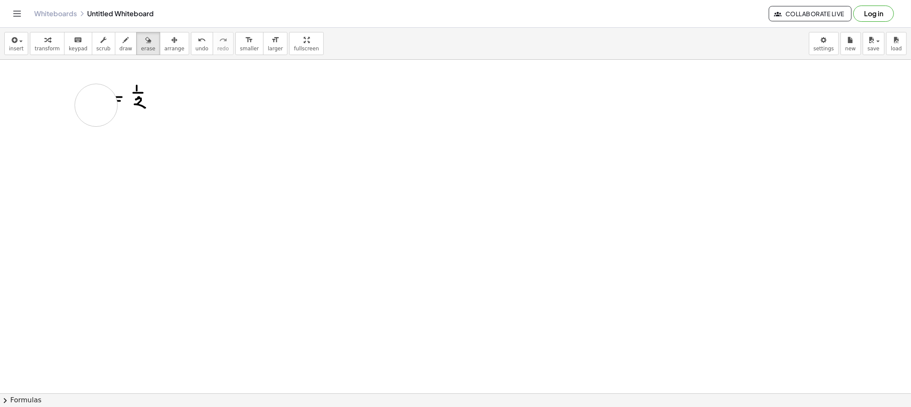
click at [120, 51] on span "draw" at bounding box center [126, 49] width 13 height 6
drag, startPoint x: 70, startPoint y: 78, endPoint x: 73, endPoint y: 86, distance: 8.6
drag, startPoint x: 73, startPoint y: 86, endPoint x: 87, endPoint y: 84, distance: 13.8
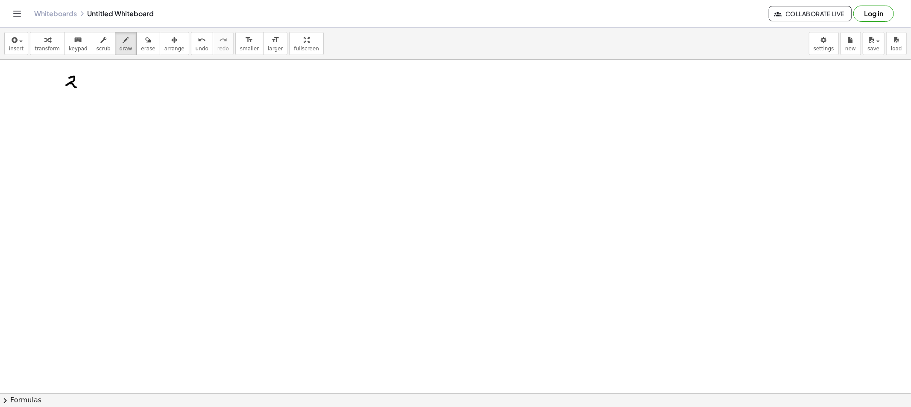
drag, startPoint x: 84, startPoint y: 82, endPoint x: 91, endPoint y: 87, distance: 8.9
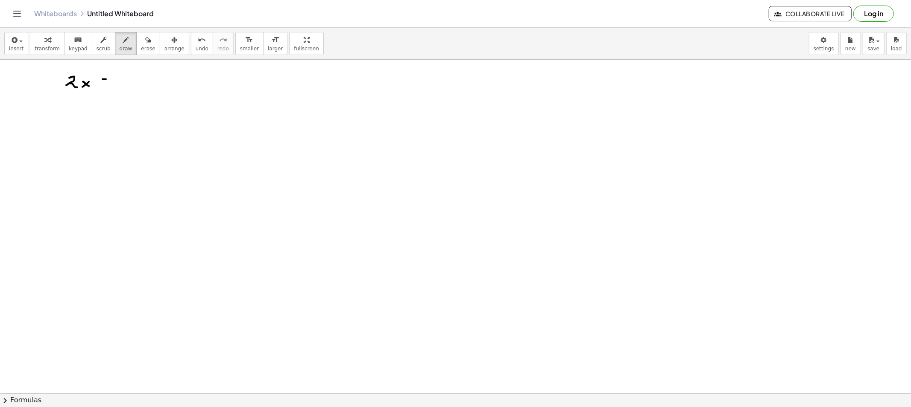
drag, startPoint x: 132, startPoint y: 77, endPoint x: 129, endPoint y: 82, distance: 4.8
drag, startPoint x: 73, startPoint y: 120, endPoint x: 67, endPoint y: 124, distance: 7.0
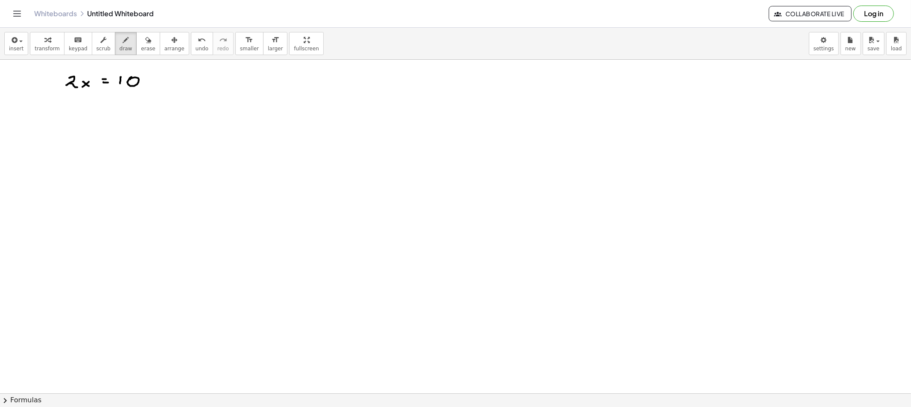
drag, startPoint x: 86, startPoint y: 120, endPoint x: 84, endPoint y: 124, distance: 4.8
drag, startPoint x: 84, startPoint y: 123, endPoint x: 92, endPoint y: 122, distance: 8.2
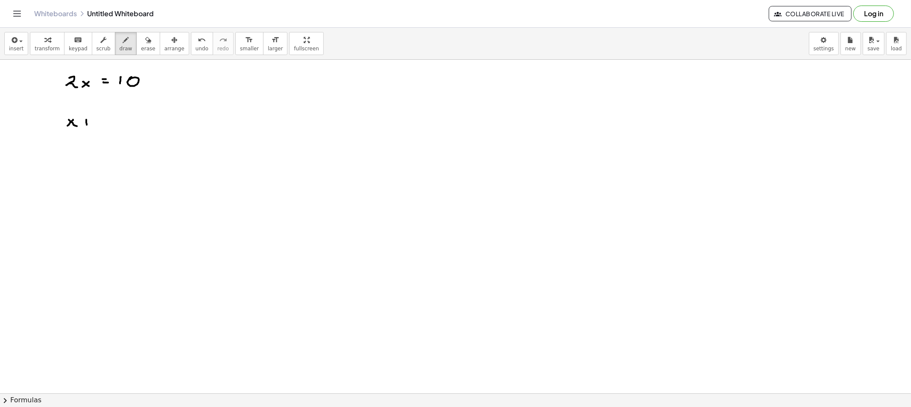
drag, startPoint x: 102, startPoint y: 118, endPoint x: 108, endPoint y: 120, distance: 7.3
drag, startPoint x: 110, startPoint y: 117, endPoint x: 116, endPoint y: 122, distance: 7.3
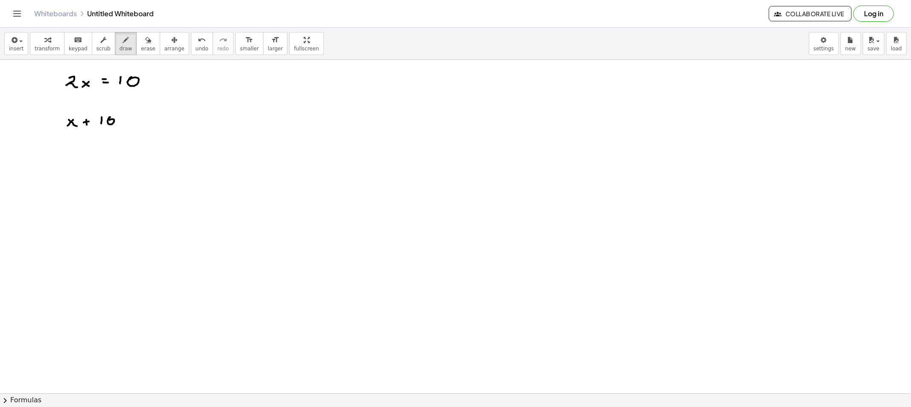
drag, startPoint x: 123, startPoint y: 123, endPoint x: 129, endPoint y: 124, distance: 6.5
drag, startPoint x: 140, startPoint y: 118, endPoint x: 155, endPoint y: 120, distance: 15.9
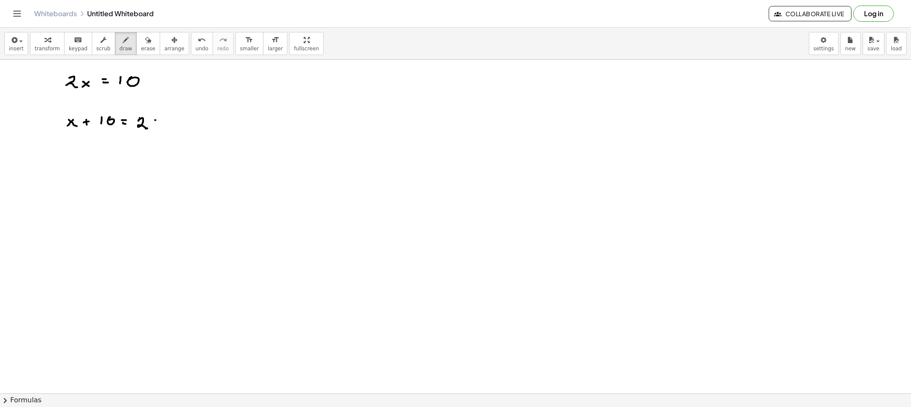
drag, startPoint x: 60, startPoint y: 157, endPoint x: 76, endPoint y: 163, distance: 16.5
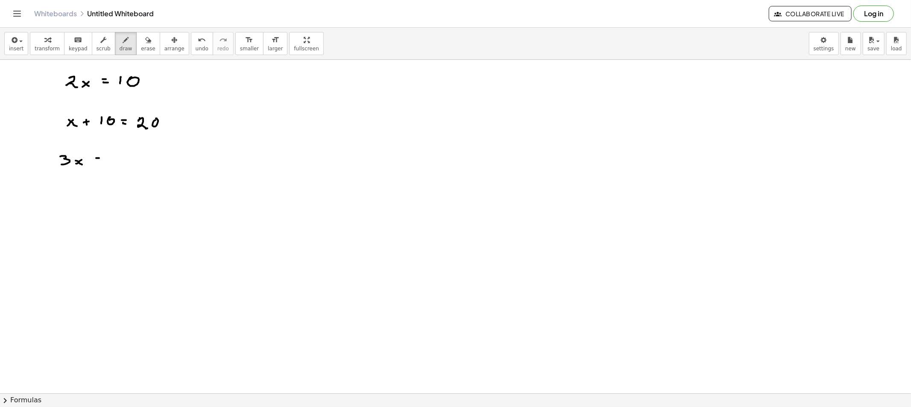
drag, startPoint x: 97, startPoint y: 161, endPoint x: 103, endPoint y: 161, distance: 6.4
drag, startPoint x: 124, startPoint y: 155, endPoint x: 124, endPoint y: 164, distance: 8.5
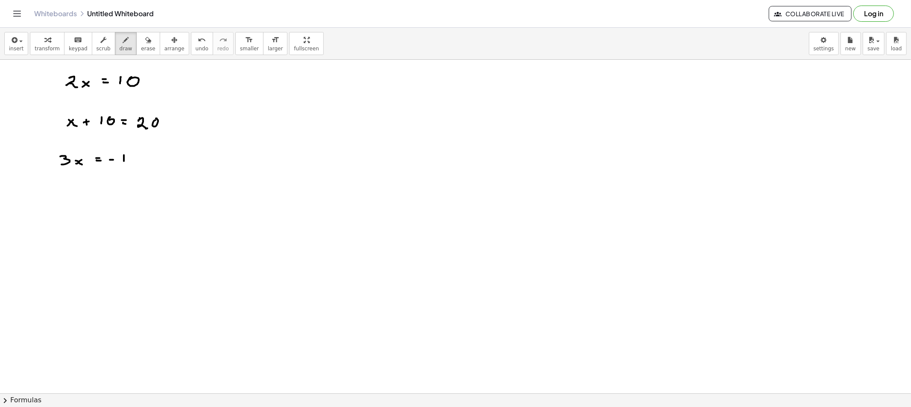
drag, startPoint x: 124, startPoint y: 154, endPoint x: 141, endPoint y: 159, distance: 17.4
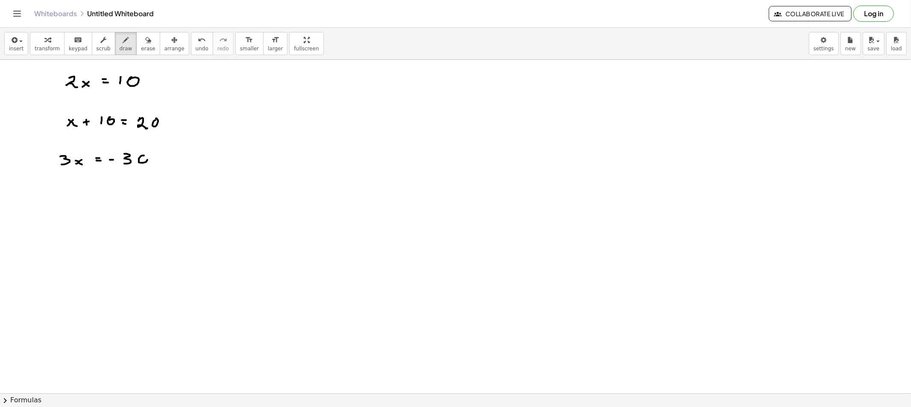
drag, startPoint x: 139, startPoint y: 161, endPoint x: 146, endPoint y: 156, distance: 9.0
drag, startPoint x: 49, startPoint y: 207, endPoint x: 54, endPoint y: 207, distance: 5.6
drag, startPoint x: 63, startPoint y: 205, endPoint x: 70, endPoint y: 214, distance: 11.0
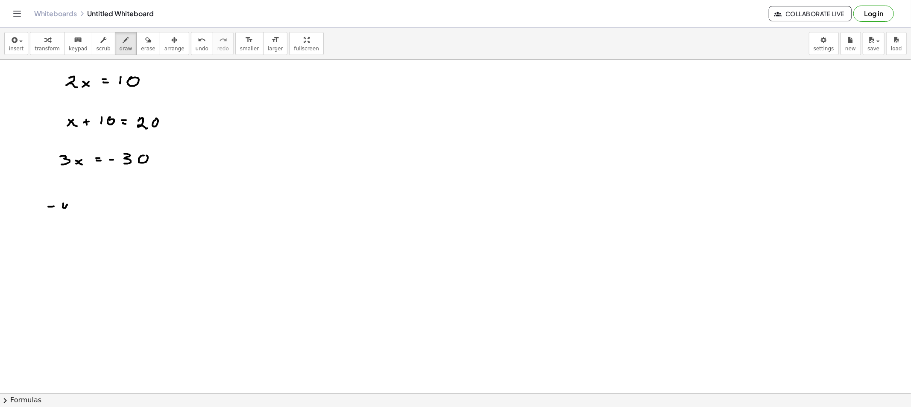
drag, startPoint x: 83, startPoint y: 208, endPoint x: 77, endPoint y: 211, distance: 7.3
drag, startPoint x: 98, startPoint y: 206, endPoint x: 98, endPoint y: 214, distance: 7.3
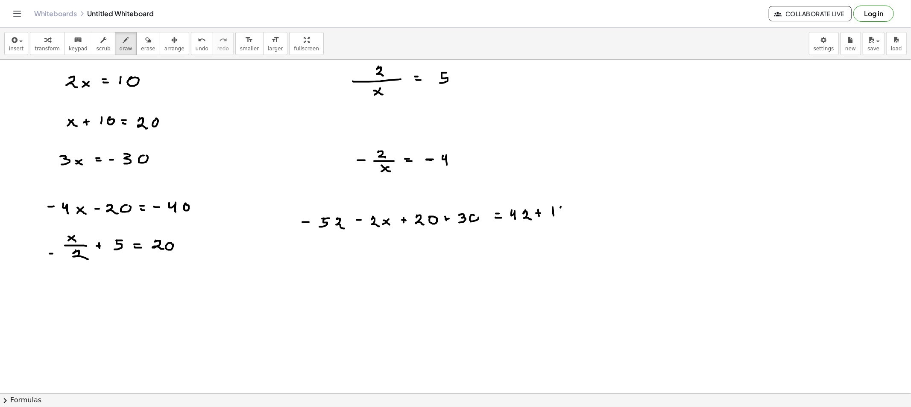
click at [144, 52] on button "erase" at bounding box center [147, 43] width 23 height 23
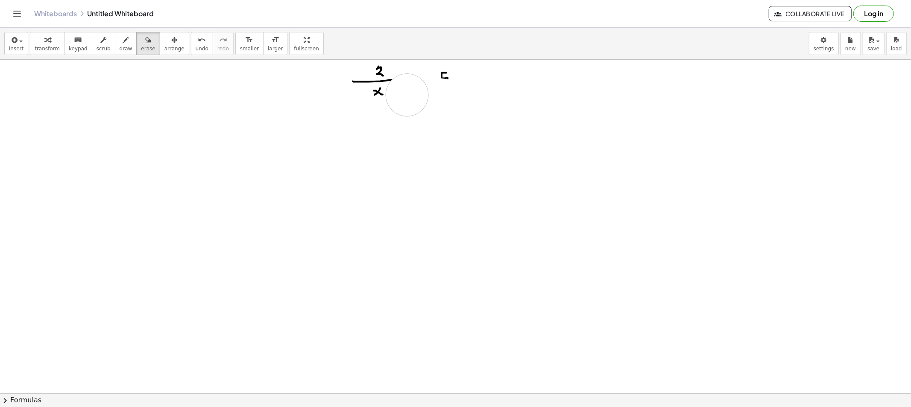
drag, startPoint x: 51, startPoint y: 97, endPoint x: 510, endPoint y: 92, distance: 458.7
click at [123, 44] on icon "button" at bounding box center [126, 40] width 6 height 10
drag, startPoint x: 201, startPoint y: 74, endPoint x: 217, endPoint y: 88, distance: 20.6
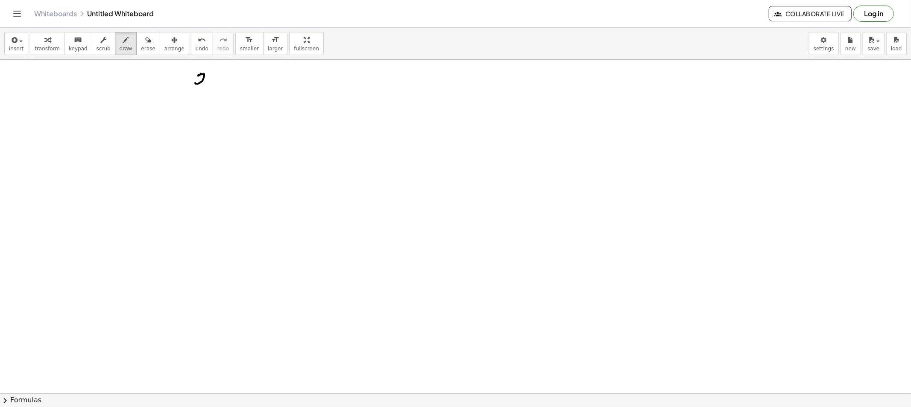
drag, startPoint x: 214, startPoint y: 82, endPoint x: 220, endPoint y: 89, distance: 9.7
drag, startPoint x: 234, startPoint y: 82, endPoint x: 234, endPoint y: 87, distance: 4.7
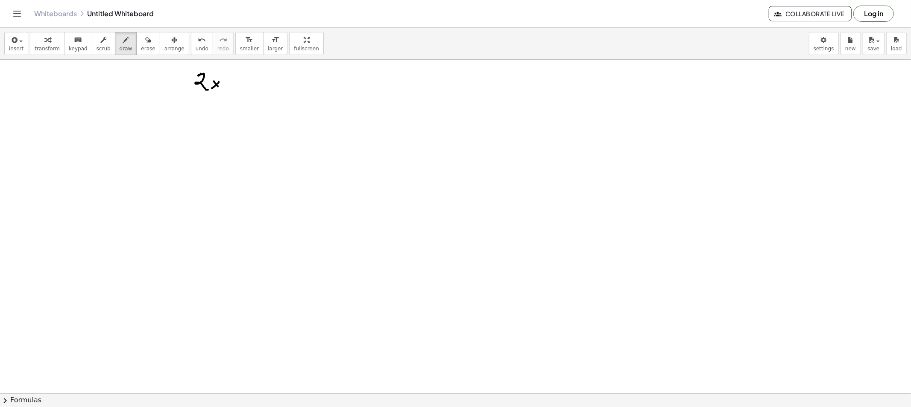
drag, startPoint x: 254, startPoint y: 83, endPoint x: 253, endPoint y: 88, distance: 5.2
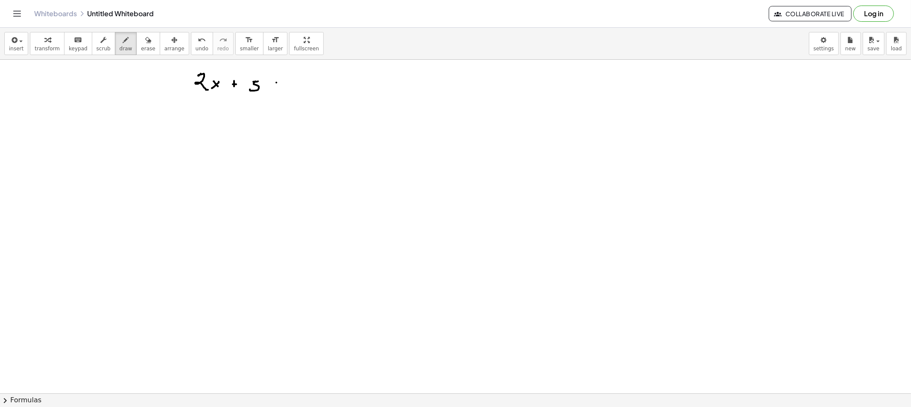
drag, startPoint x: 276, startPoint y: 83, endPoint x: 276, endPoint y: 88, distance: 5.1
drag, startPoint x: 274, startPoint y: 85, endPoint x: 283, endPoint y: 88, distance: 9.2
drag, startPoint x: 294, startPoint y: 78, endPoint x: 299, endPoint y: 85, distance: 8.9
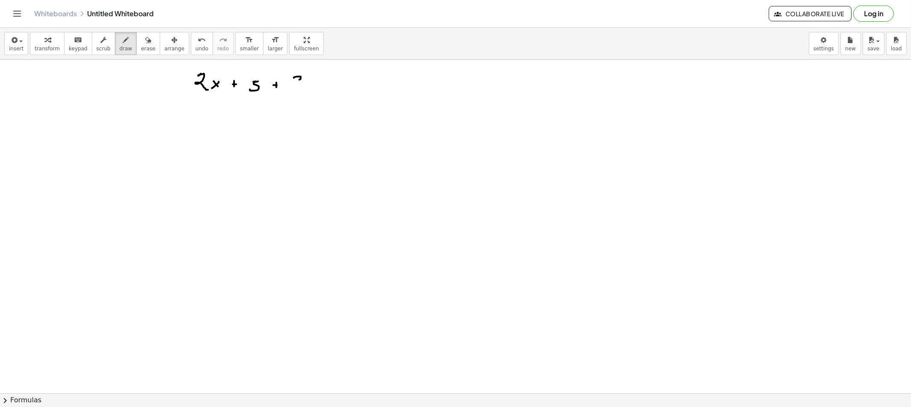
drag, startPoint x: 312, startPoint y: 83, endPoint x: 308, endPoint y: 84, distance: 4.4
drag, startPoint x: 309, startPoint y: 82, endPoint x: 319, endPoint y: 87, distance: 11.3
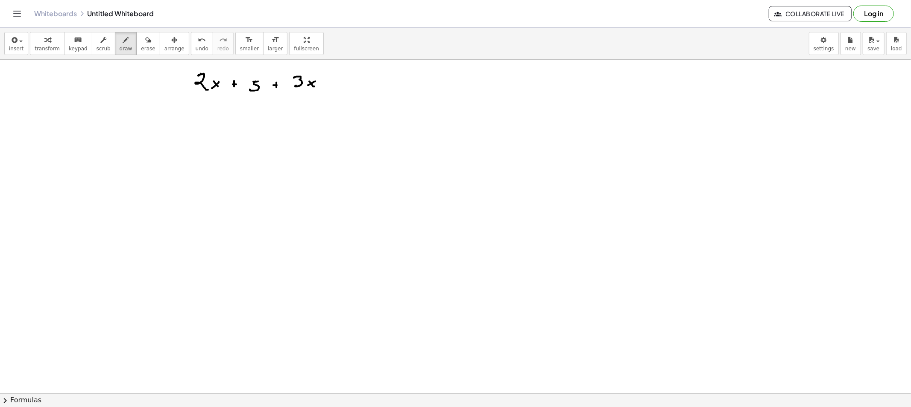
drag, startPoint x: 326, startPoint y: 82, endPoint x: 331, endPoint y: 82, distance: 4.7
drag, startPoint x: 354, startPoint y: 80, endPoint x: 352, endPoint y: 85, distance: 4.8
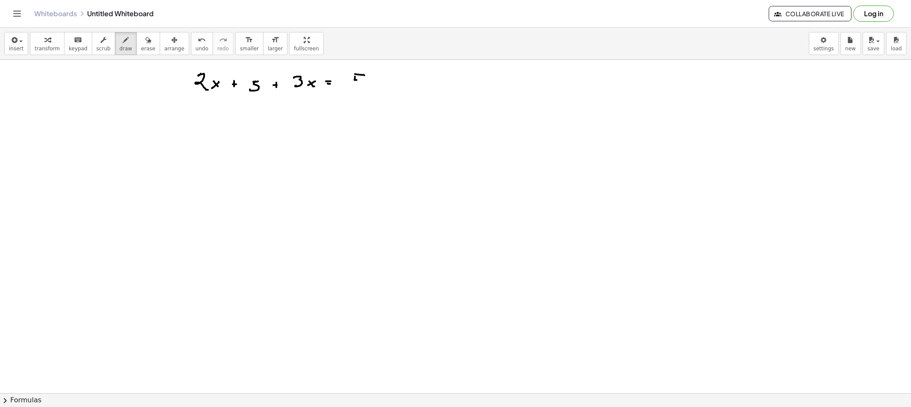
drag, startPoint x: 377, startPoint y: 83, endPoint x: 373, endPoint y: 86, distance: 5.0
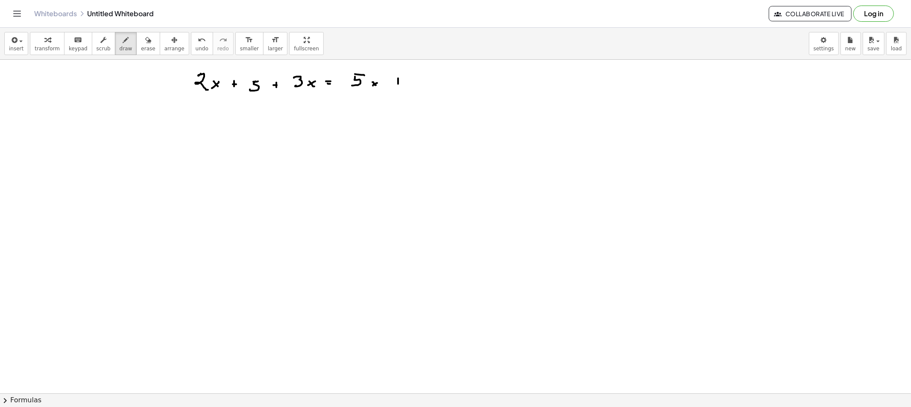
drag, startPoint x: 411, startPoint y: 78, endPoint x: 416, endPoint y: 78, distance: 5.1
drag, startPoint x: 410, startPoint y: 81, endPoint x: 407, endPoint y: 86, distance: 5.8
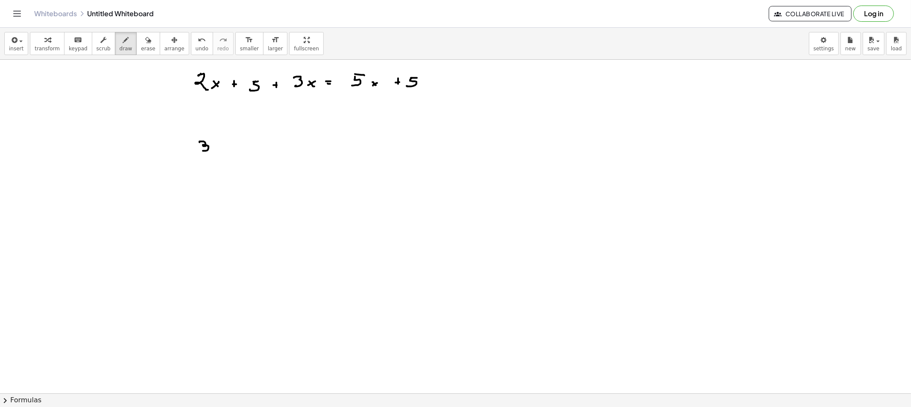
drag, startPoint x: 199, startPoint y: 143, endPoint x: 202, endPoint y: 150, distance: 8.1
drag, startPoint x: 217, startPoint y: 150, endPoint x: 216, endPoint y: 158, distance: 8.2
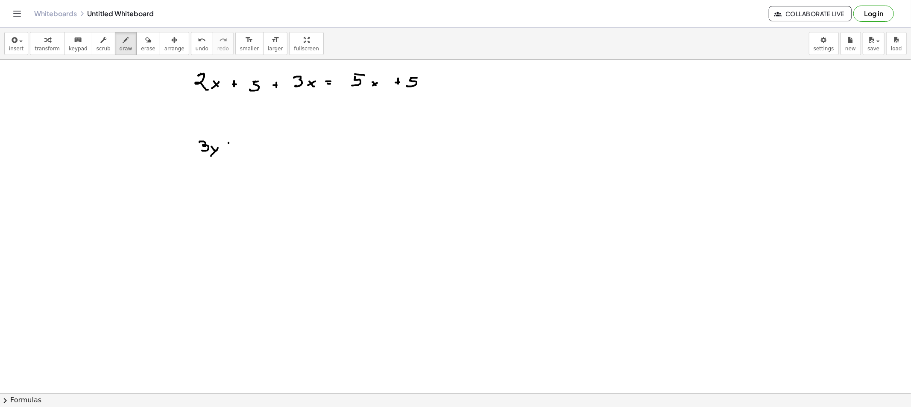
drag, startPoint x: 228, startPoint y: 143, endPoint x: 228, endPoint y: 149, distance: 6.0
drag, startPoint x: 247, startPoint y: 143, endPoint x: 256, endPoint y: 149, distance: 11.4
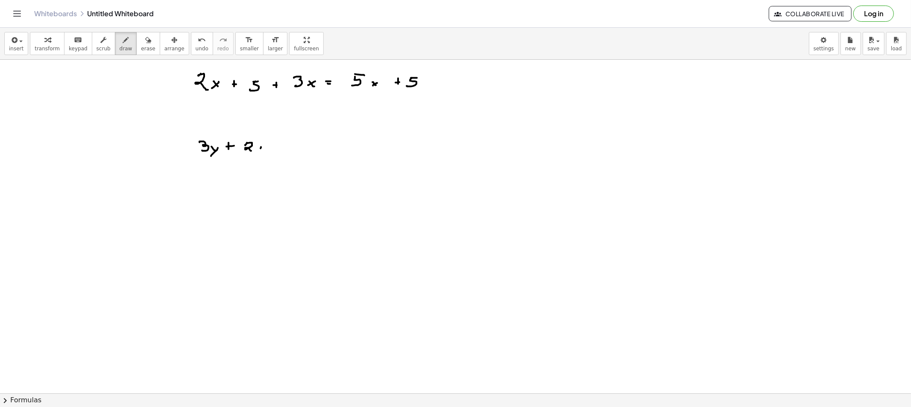
drag, startPoint x: 261, startPoint y: 147, endPoint x: 255, endPoint y: 153, distance: 8.2
drag, startPoint x: 259, startPoint y: 151, endPoint x: 265, endPoint y: 154, distance: 6.7
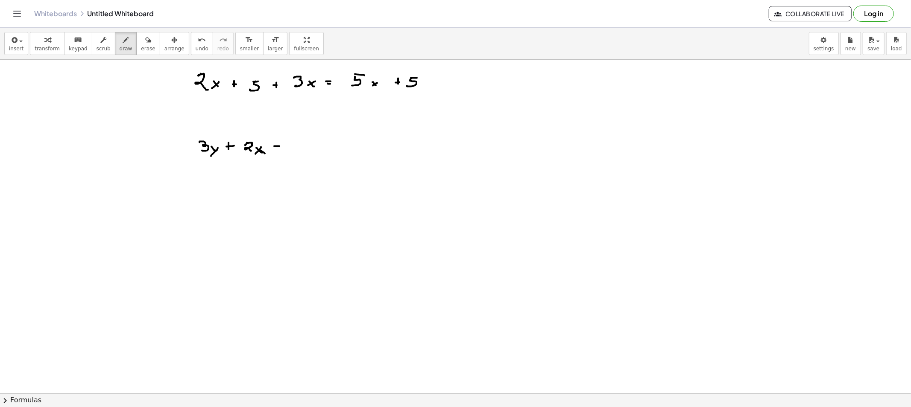
drag, startPoint x: 293, startPoint y: 138, endPoint x: 295, endPoint y: 151, distance: 13.1
drag, startPoint x: 306, startPoint y: 145, endPoint x: 300, endPoint y: 148, distance: 6.7
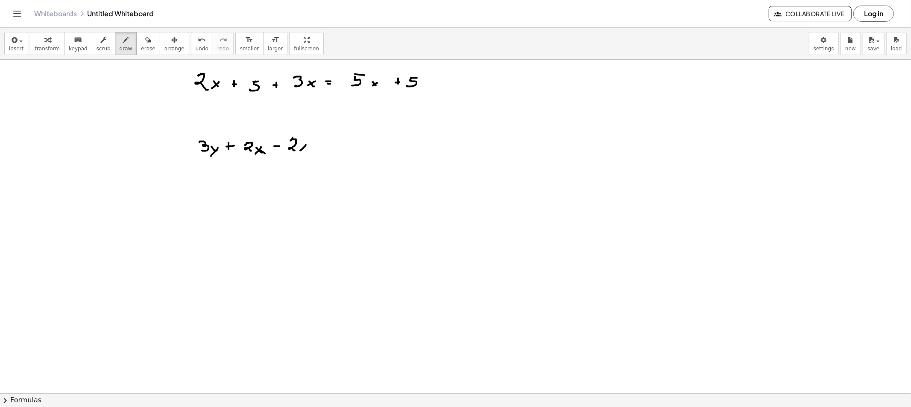
drag, startPoint x: 300, startPoint y: 146, endPoint x: 310, endPoint y: 152, distance: 12.3
drag, startPoint x: 319, startPoint y: 146, endPoint x: 325, endPoint y: 146, distance: 6.4
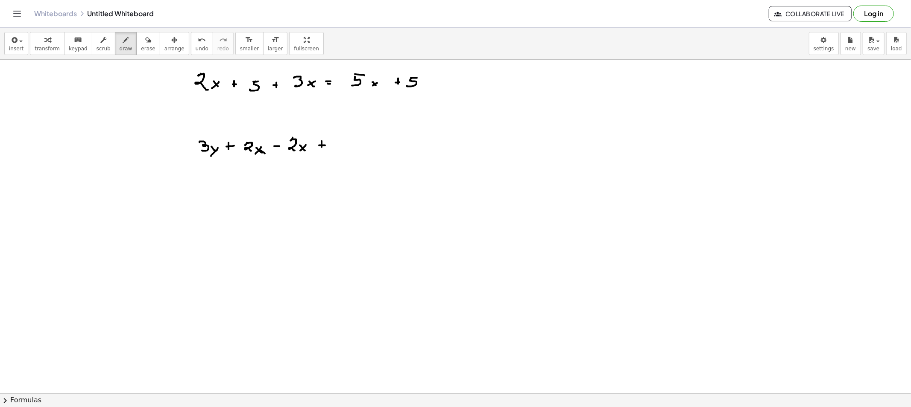
drag, startPoint x: 336, startPoint y: 141, endPoint x: 336, endPoint y: 149, distance: 8.6
drag, startPoint x: 373, startPoint y: 139, endPoint x: 378, endPoint y: 149, distance: 11.3
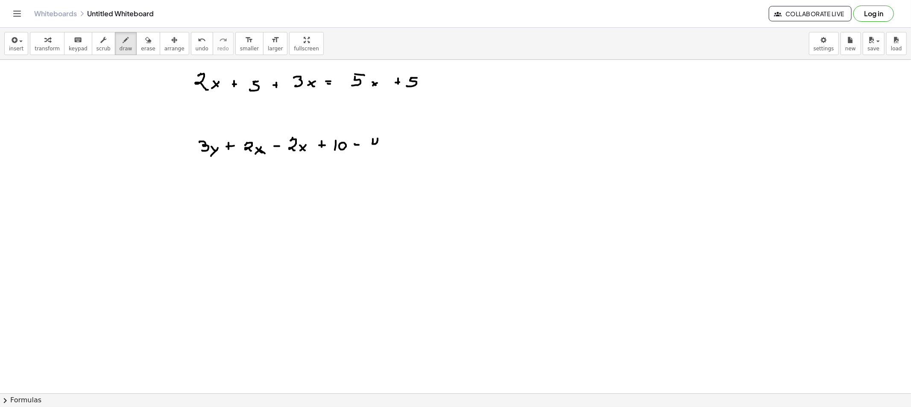
drag, startPoint x: 381, startPoint y: 146, endPoint x: 387, endPoint y: 146, distance: 5.6
drag, startPoint x: 389, startPoint y: 144, endPoint x: 377, endPoint y: 156, distance: 17.2
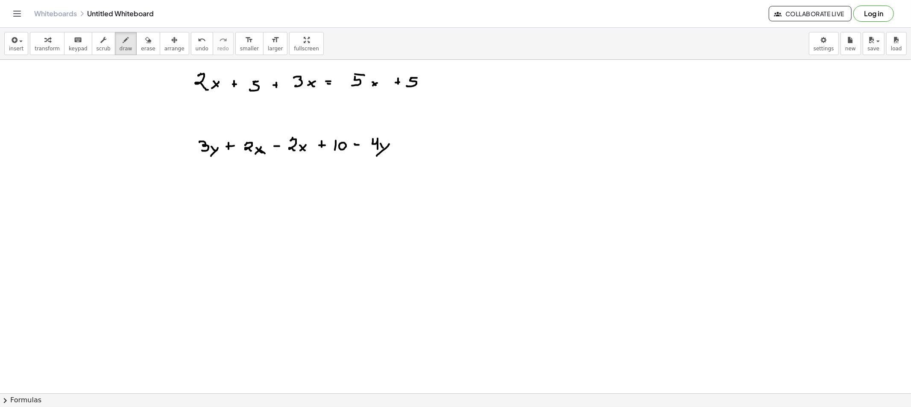
drag, startPoint x: 401, startPoint y: 138, endPoint x: 407, endPoint y: 138, distance: 5.6
drag, startPoint x: 236, startPoint y: 155, endPoint x: 312, endPoint y: 165, distance: 77.1
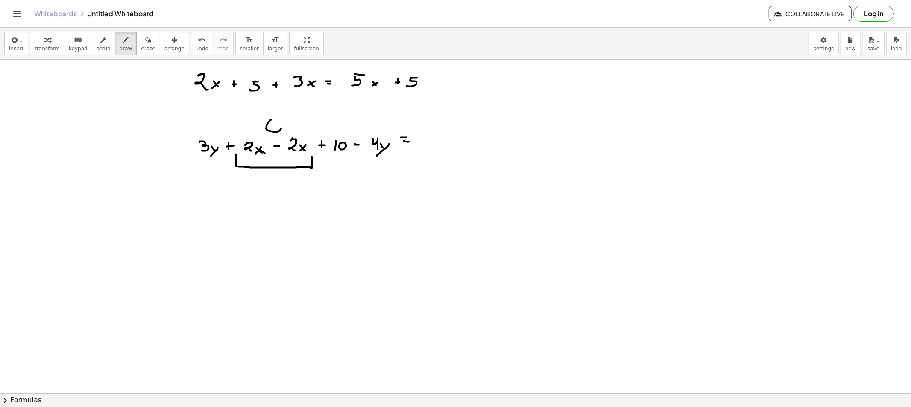
drag, startPoint x: 272, startPoint y: 120, endPoint x: 274, endPoint y: 141, distance: 21.0
drag, startPoint x: 439, startPoint y: 108, endPoint x: 442, endPoint y: 112, distance: 4.8
drag, startPoint x: 208, startPoint y: 167, endPoint x: 208, endPoint y: 175, distance: 8.1
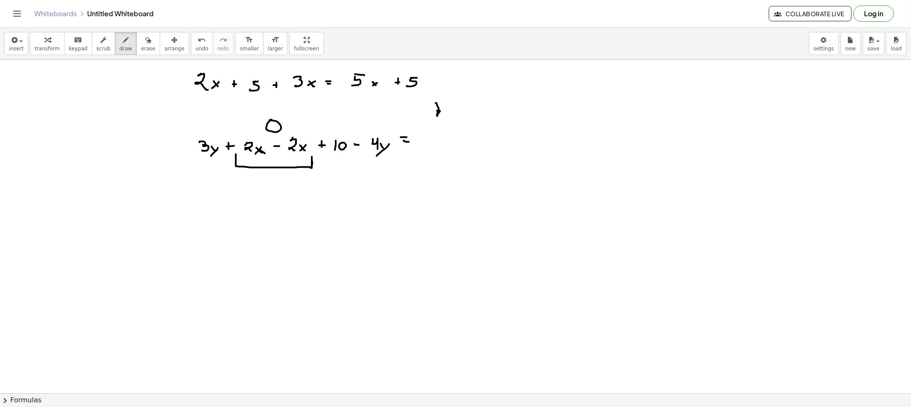
drag, startPoint x: 206, startPoint y: 167, endPoint x: 211, endPoint y: 170, distance: 5.6
drag, startPoint x: 208, startPoint y: 177, endPoint x: 372, endPoint y: 173, distance: 164.0
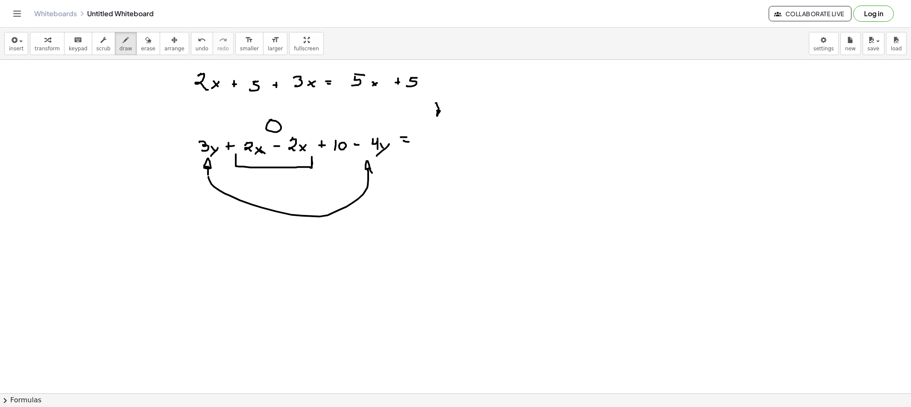
drag, startPoint x: 428, startPoint y: 139, endPoint x: 432, endPoint y: 139, distance: 4.3
drag, startPoint x: 437, startPoint y: 137, endPoint x: 444, endPoint y: 138, distance: 7.0
drag, startPoint x: 444, startPoint y: 138, endPoint x: 432, endPoint y: 158, distance: 23.4
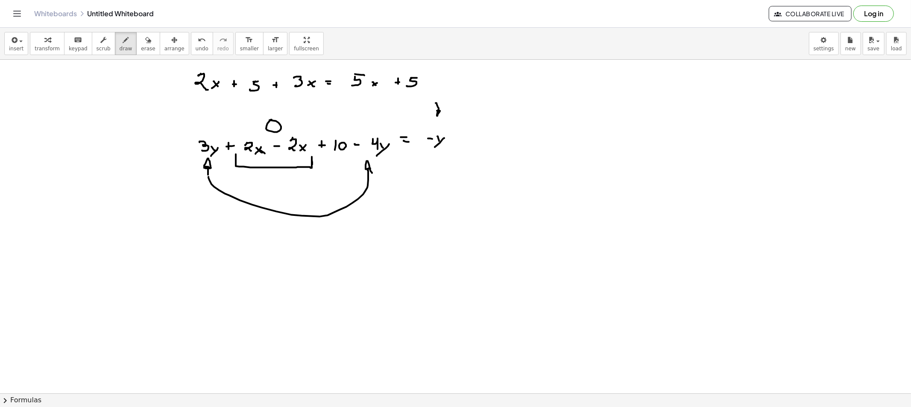
drag, startPoint x: 454, startPoint y: 140, endPoint x: 463, endPoint y: 141, distance: 9.9
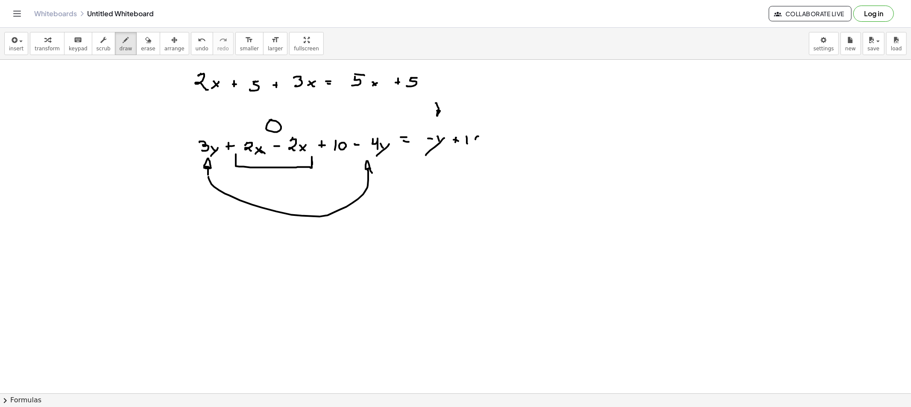
click at [141, 49] on span "erase" at bounding box center [148, 49] width 14 height 6
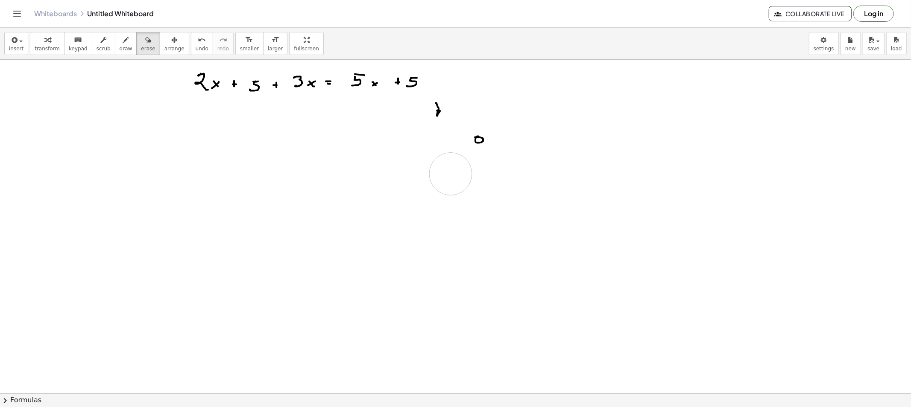
drag, startPoint x: 208, startPoint y: 204, endPoint x: 467, endPoint y: 144, distance: 265.6
drag, startPoint x: 467, startPoint y: 144, endPoint x: 448, endPoint y: 133, distance: 22.2
drag, startPoint x: 443, startPoint y: 130, endPoint x: 102, endPoint y: 85, distance: 343.7
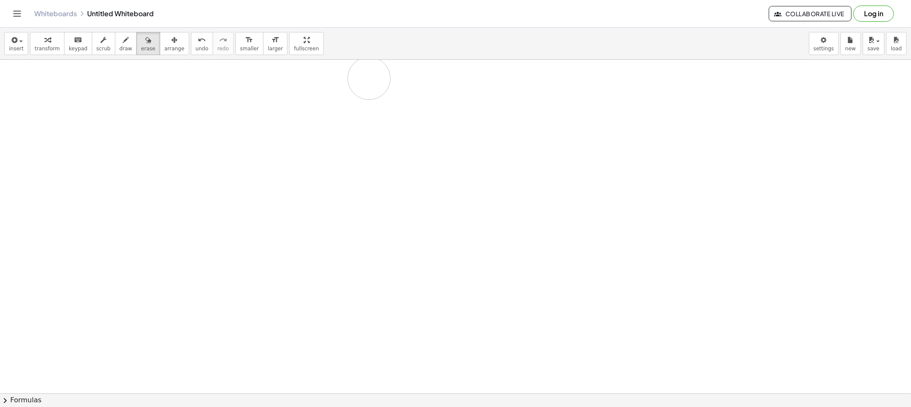
click at [111, 57] on div "insert select one: Math Expression Function Text Youtube Video Graphing Geometr…" at bounding box center [455, 44] width 911 height 32
click at [115, 53] on button "draw" at bounding box center [126, 43] width 22 height 23
drag, startPoint x: 150, startPoint y: 103, endPoint x: 154, endPoint y: 103, distance: 4.3
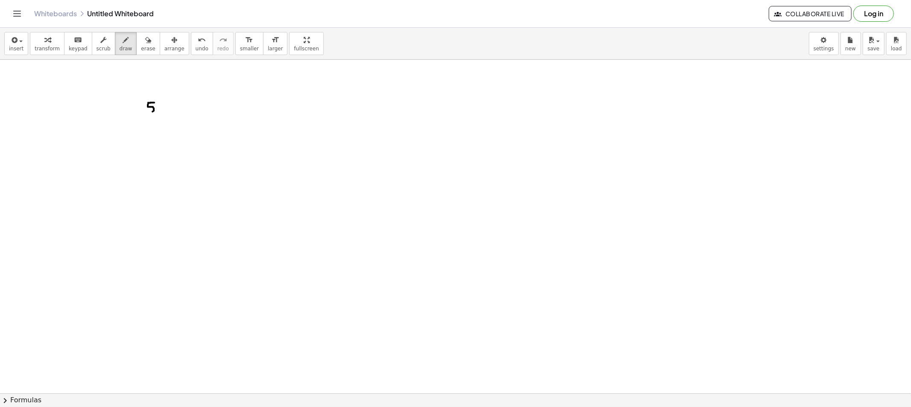
drag, startPoint x: 148, startPoint y: 103, endPoint x: 146, endPoint y: 111, distance: 8.4
drag, startPoint x: 167, startPoint y: 107, endPoint x: 159, endPoint y: 113, distance: 10.4
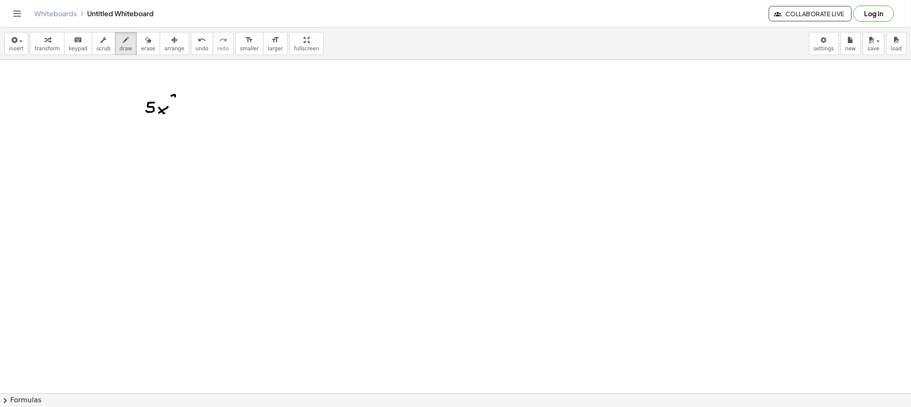
drag, startPoint x: 171, startPoint y: 96, endPoint x: 176, endPoint y: 102, distance: 7.0
drag, startPoint x: 184, startPoint y: 111, endPoint x: 194, endPoint y: 110, distance: 10.7
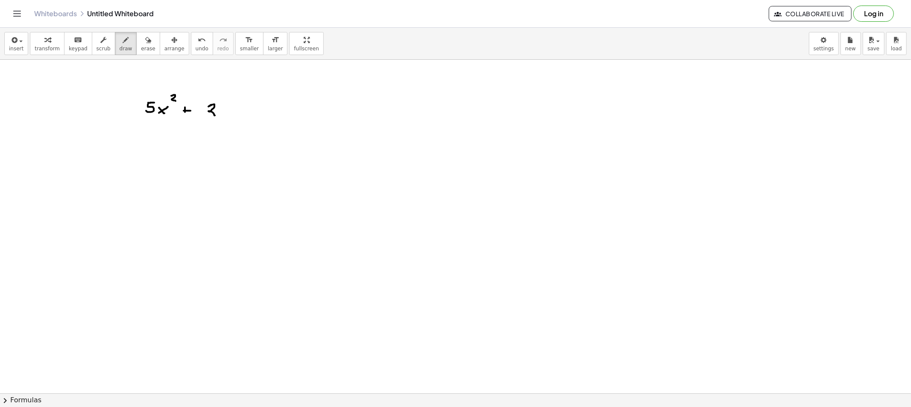
drag, startPoint x: 211, startPoint y: 105, endPoint x: 215, endPoint y: 116, distance: 11.3
drag, startPoint x: 225, startPoint y: 109, endPoint x: 220, endPoint y: 112, distance: 6.5
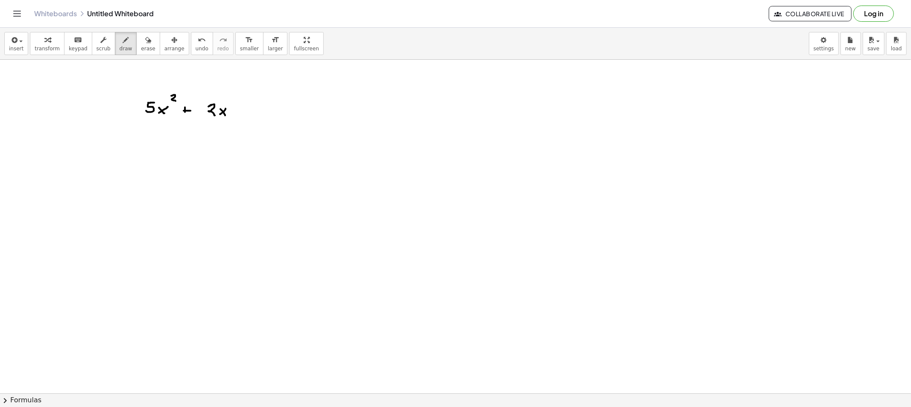
drag, startPoint x: 241, startPoint y: 109, endPoint x: 250, endPoint y: 109, distance: 9.0
drag, startPoint x: 265, startPoint y: 105, endPoint x: 267, endPoint y: 112, distance: 7.5
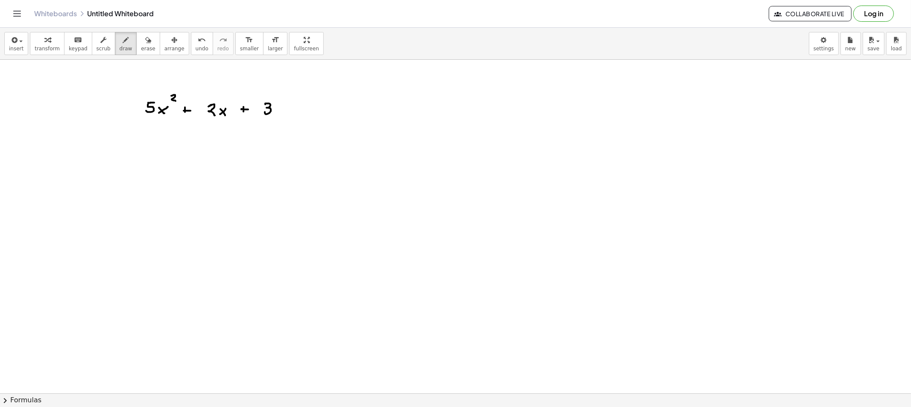
drag, startPoint x: 275, startPoint y: 109, endPoint x: 281, endPoint y: 112, distance: 5.9
drag, startPoint x: 281, startPoint y: 111, endPoint x: 272, endPoint y: 123, distance: 14.4
drag, startPoint x: 283, startPoint y: 102, endPoint x: 292, endPoint y: 108, distance: 10.5
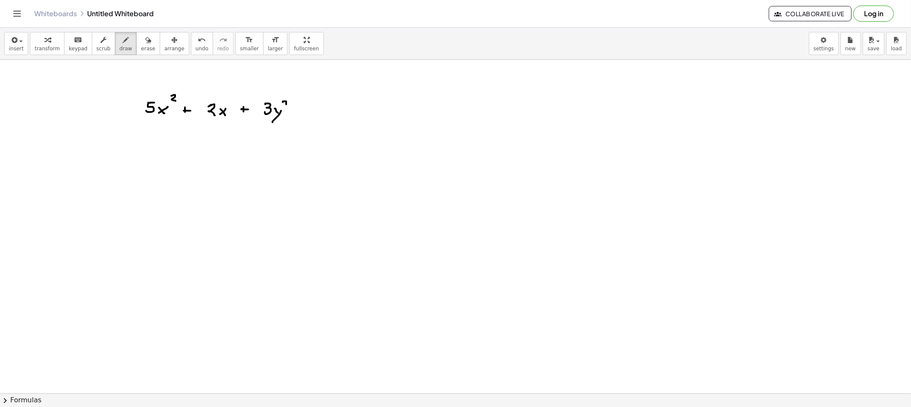
drag, startPoint x: 304, startPoint y: 113, endPoint x: 310, endPoint y: 112, distance: 6.0
drag, startPoint x: 306, startPoint y: 113, endPoint x: 311, endPoint y: 114, distance: 5.3
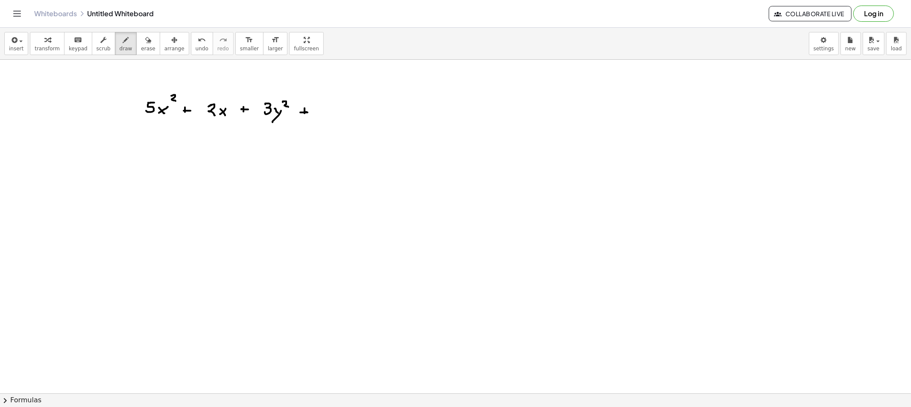
drag, startPoint x: 321, startPoint y: 111, endPoint x: 327, endPoint y: 110, distance: 5.8
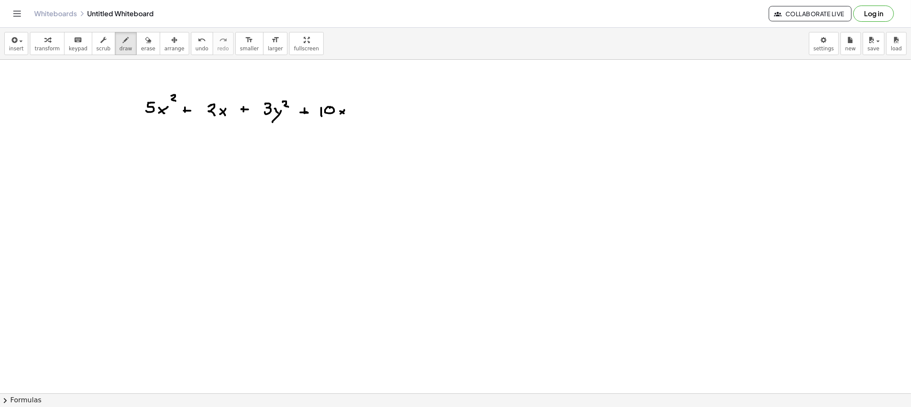
drag, startPoint x: 348, startPoint y: 103, endPoint x: 356, endPoint y: 108, distance: 9.4
drag, startPoint x: 357, startPoint y: 111, endPoint x: 365, endPoint y: 111, distance: 7.7
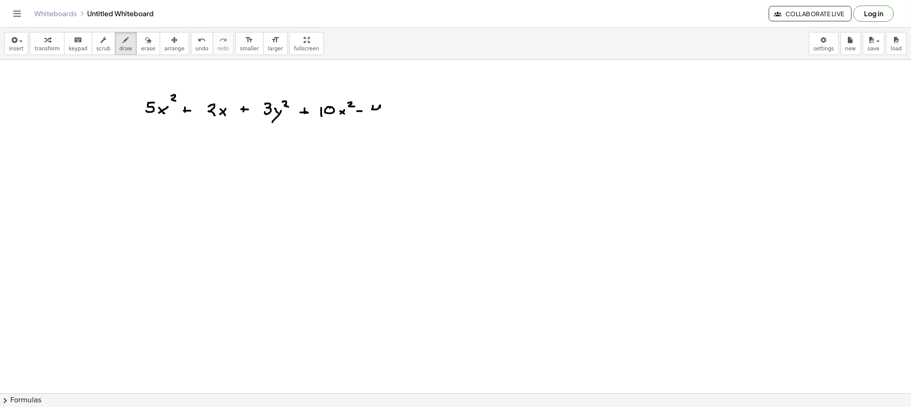
drag, startPoint x: 372, startPoint y: 109, endPoint x: 380, endPoint y: 114, distance: 9.4
drag, startPoint x: 394, startPoint y: 108, endPoint x: 386, endPoint y: 110, distance: 8.3
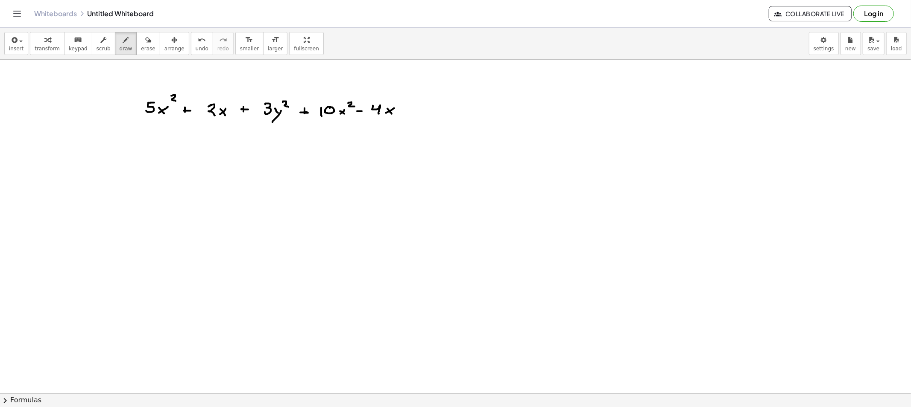
drag, startPoint x: 407, startPoint y: 109, endPoint x: 412, endPoint y: 110, distance: 4.8
drag, startPoint x: 428, startPoint y: 103, endPoint x: 440, endPoint y: 109, distance: 13.0
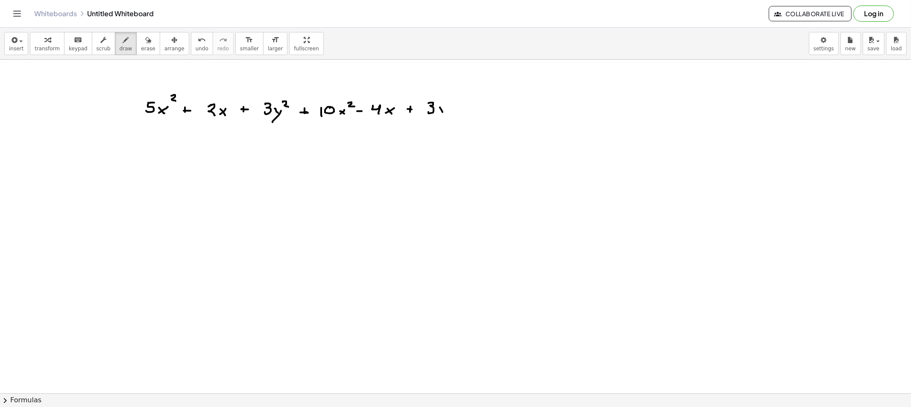
drag, startPoint x: 441, startPoint y: 116, endPoint x: 442, endPoint y: 121, distance: 5.1
drag, startPoint x: 460, startPoint y: 104, endPoint x: 460, endPoint y: 109, distance: 5.1
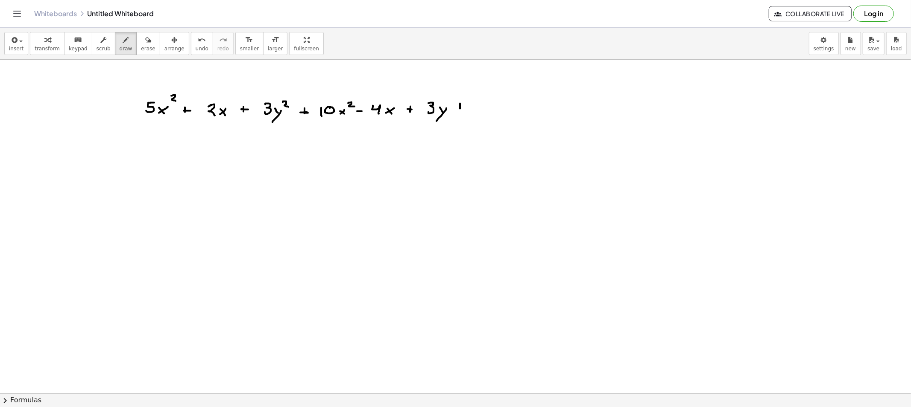
drag, startPoint x: 475, startPoint y: 103, endPoint x: 484, endPoint y: 108, distance: 10.1
drag, startPoint x: 485, startPoint y: 105, endPoint x: 491, endPoint y: 109, distance: 7.5
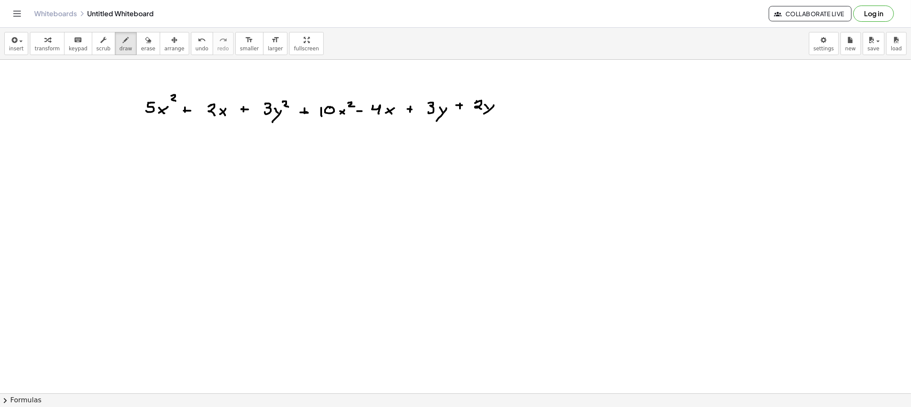
drag, startPoint x: 491, startPoint y: 109, endPoint x: 486, endPoint y: 113, distance: 6.4
drag, startPoint x: 495, startPoint y: 97, endPoint x: 500, endPoint y: 101, distance: 6.4
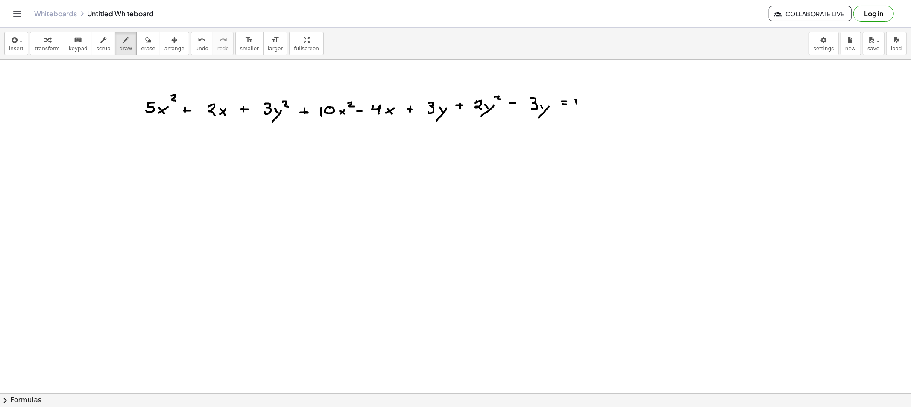
drag, startPoint x: 575, startPoint y: 100, endPoint x: 577, endPoint y: 110, distance: 10.4
drag, startPoint x: 586, startPoint y: 101, endPoint x: 597, endPoint y: 108, distance: 12.7
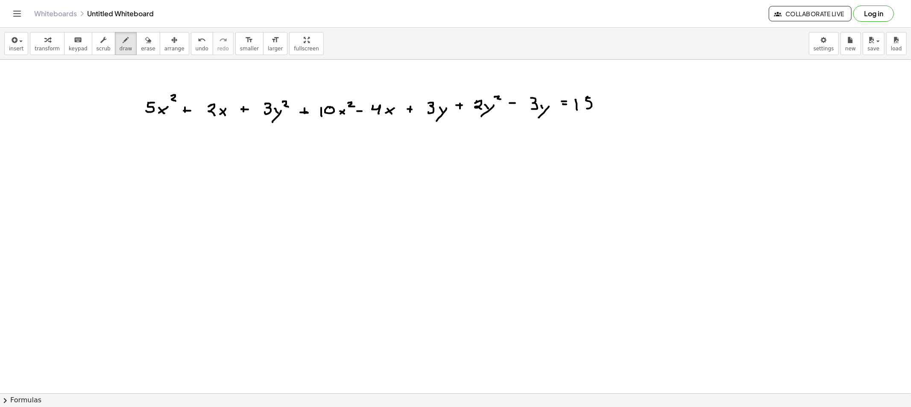
drag, startPoint x: 606, startPoint y: 102, endPoint x: 609, endPoint y: 107, distance: 5.7
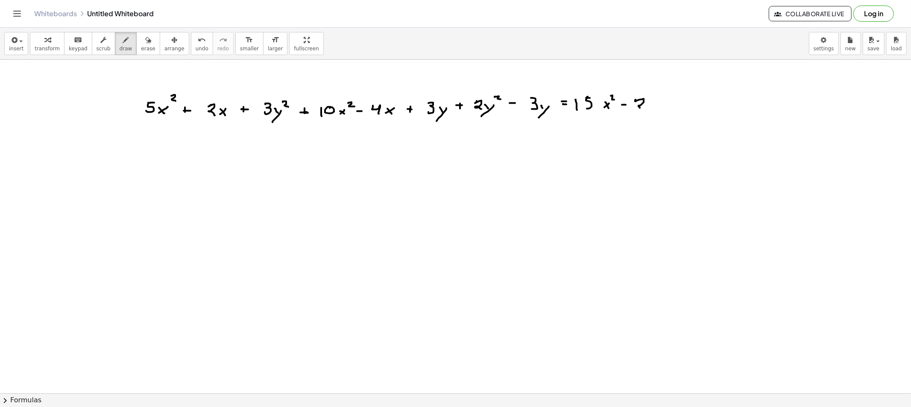
drag, startPoint x: 635, startPoint y: 100, endPoint x: 645, endPoint y: 110, distance: 13.6
drag, startPoint x: 652, startPoint y: 104, endPoint x: 647, endPoint y: 105, distance: 4.4
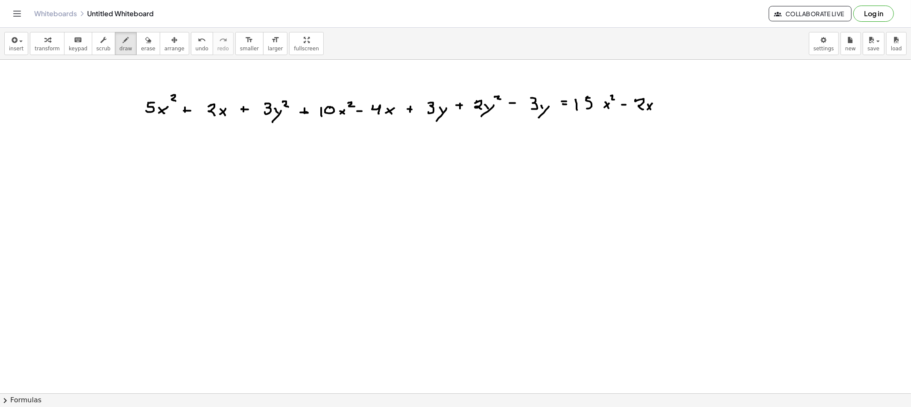
drag, startPoint x: 672, startPoint y: 100, endPoint x: 674, endPoint y: 105, distance: 4.9
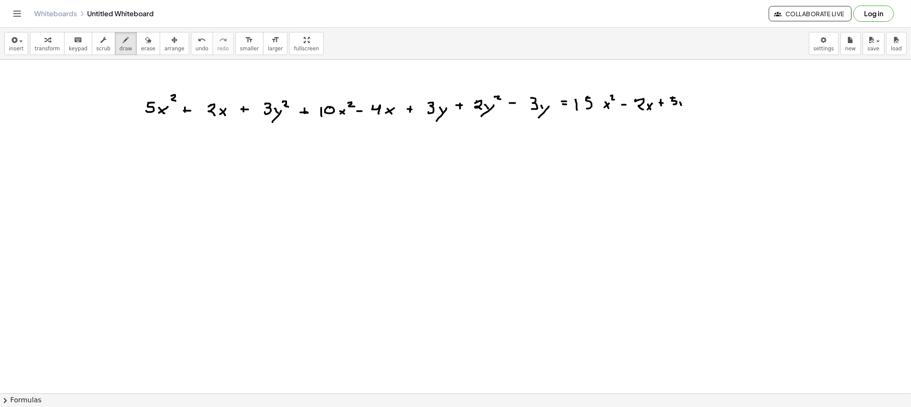
drag, startPoint x: 685, startPoint y: 104, endPoint x: 679, endPoint y: 111, distance: 8.8
drag, startPoint x: 686, startPoint y: 97, endPoint x: 693, endPoint y: 101, distance: 7.5
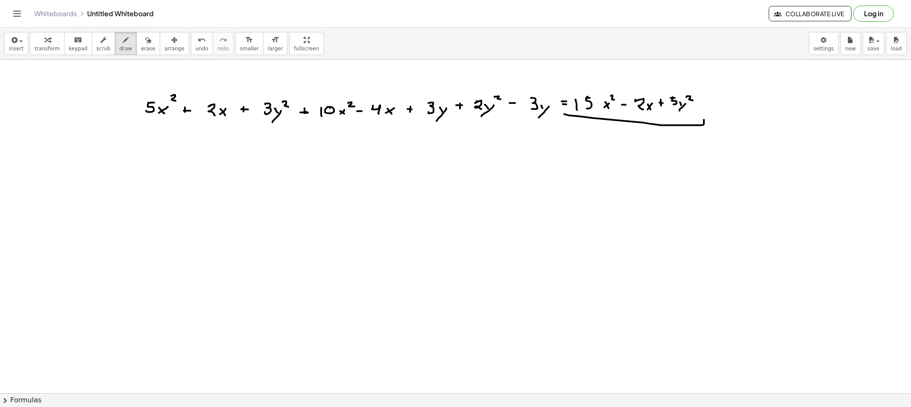
drag, startPoint x: 564, startPoint y: 114, endPoint x: 706, endPoint y: 129, distance: 142.6
click at [141, 46] on span "erase" at bounding box center [148, 49] width 14 height 6
drag, startPoint x: 196, startPoint y: 118, endPoint x: 675, endPoint y: 145, distance: 480.4
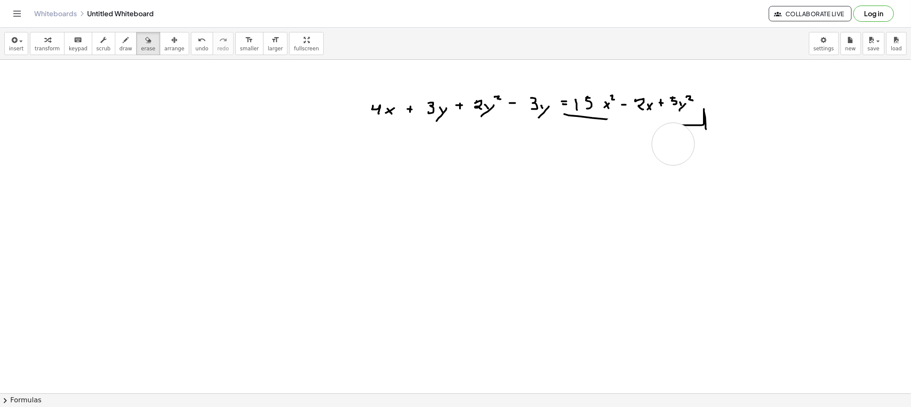
drag, startPoint x: 675, startPoint y: 145, endPoint x: 395, endPoint y: 112, distance: 282.5
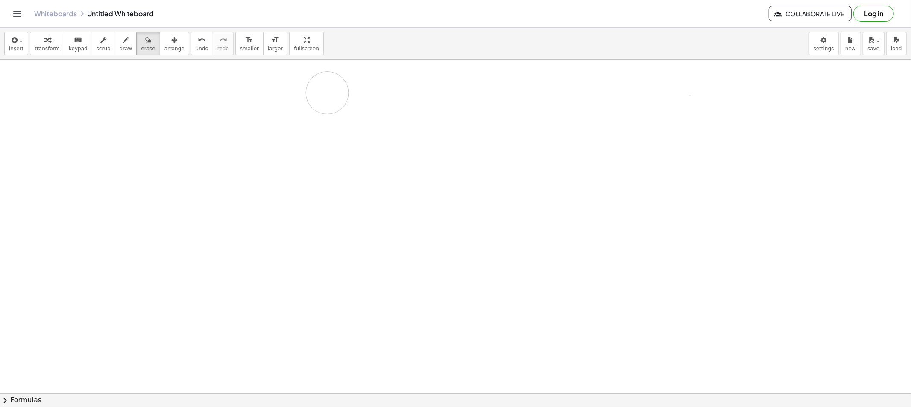
drag, startPoint x: 691, startPoint y: 117, endPoint x: 240, endPoint y: 67, distance: 453.3
click at [120, 47] on span "draw" at bounding box center [126, 49] width 13 height 6
drag, startPoint x: 247, startPoint y: 94, endPoint x: 258, endPoint y: 95, distance: 10.7
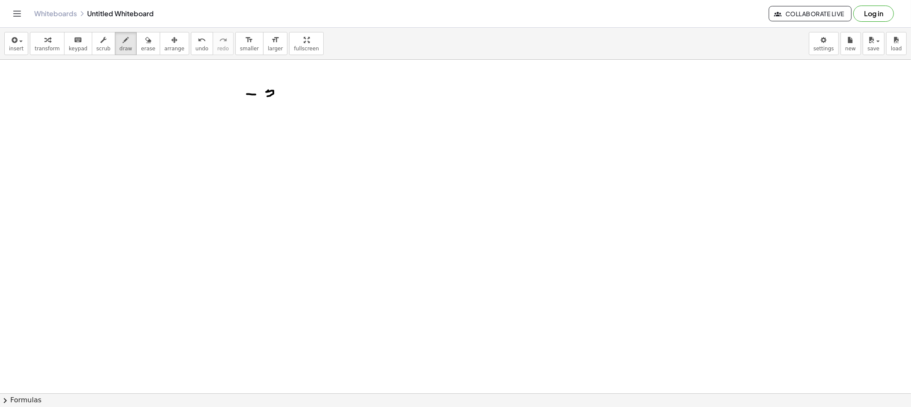
drag, startPoint x: 268, startPoint y: 91, endPoint x: 280, endPoint y: 97, distance: 13.6
drag, startPoint x: 280, startPoint y: 97, endPoint x: 287, endPoint y: 99, distance: 7.3
drag, startPoint x: 290, startPoint y: 92, endPoint x: 291, endPoint y: 97, distance: 4.9
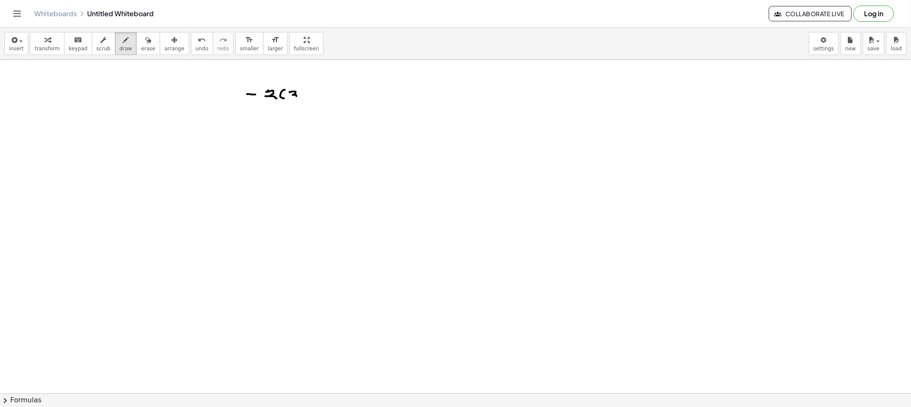
drag, startPoint x: 305, startPoint y: 90, endPoint x: 300, endPoint y: 102, distance: 13.1
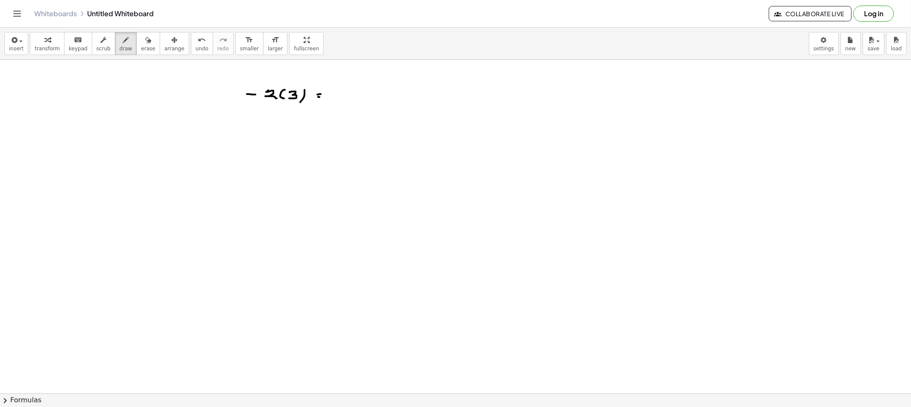
drag, startPoint x: 335, startPoint y: 97, endPoint x: 340, endPoint y: 97, distance: 5.1
drag, startPoint x: 354, startPoint y: 91, endPoint x: 360, endPoint y: 97, distance: 8.5
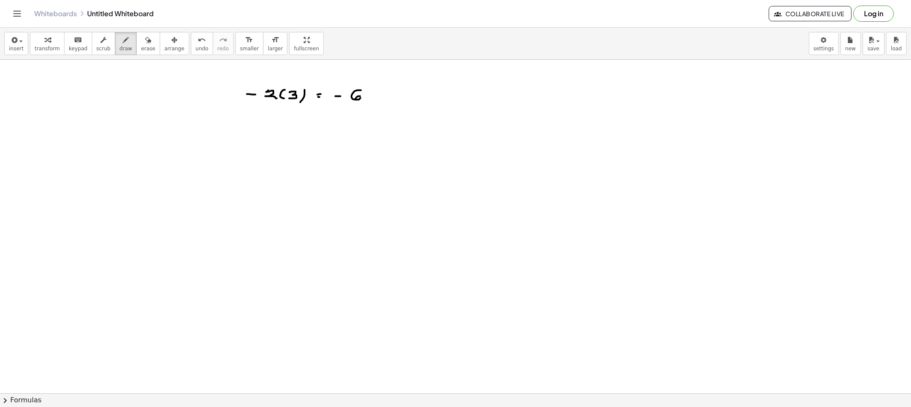
drag, startPoint x: 256, startPoint y: 159, endPoint x: 263, endPoint y: 161, distance: 6.8
drag, startPoint x: 268, startPoint y: 151, endPoint x: 269, endPoint y: 172, distance: 20.9
drag, startPoint x: 272, startPoint y: 161, endPoint x: 278, endPoint y: 161, distance: 6.0
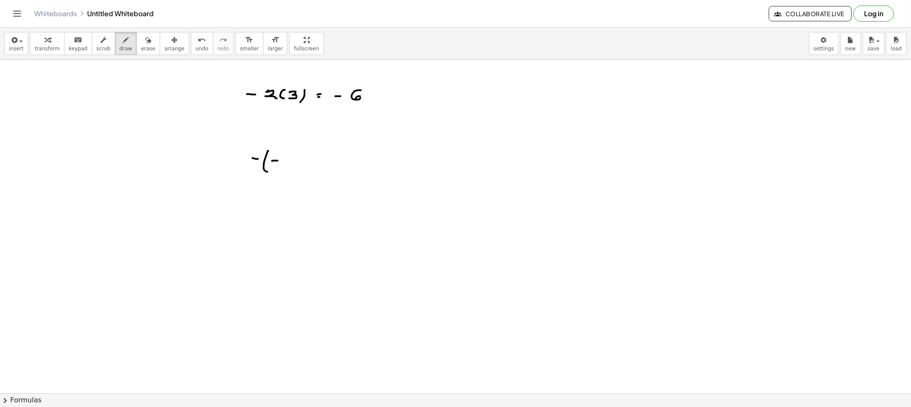
drag, startPoint x: 289, startPoint y: 157, endPoint x: 298, endPoint y: 163, distance: 10.4
drag, startPoint x: 301, startPoint y: 155, endPoint x: 299, endPoint y: 173, distance: 18.1
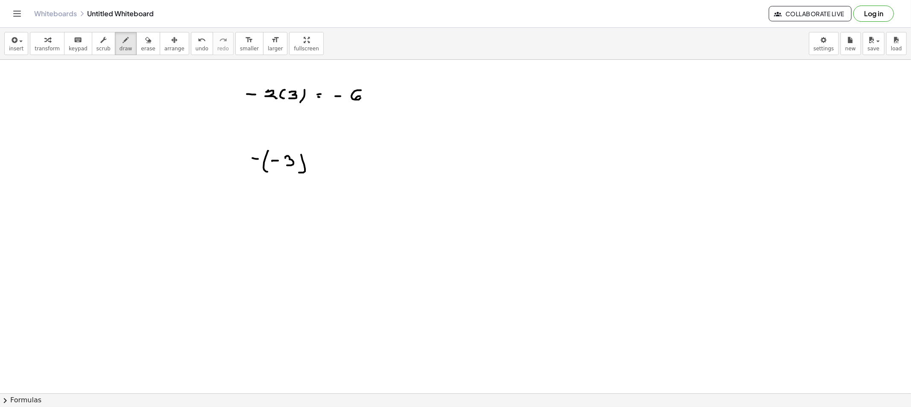
drag, startPoint x: 315, startPoint y: 164, endPoint x: 343, endPoint y: 176, distance: 29.5
click at [141, 46] on span "erase" at bounding box center [148, 49] width 14 height 6
drag, startPoint x: 257, startPoint y: 147, endPoint x: 312, endPoint y: 91, distance: 78.5
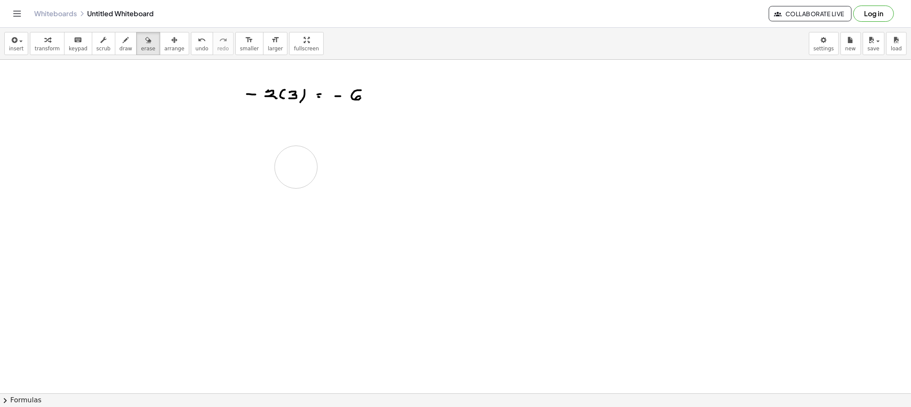
drag, startPoint x: 389, startPoint y: 85, endPoint x: 126, endPoint y: 90, distance: 263.1
click at [109, 56] on div "insert select one: Math Expression Function Text Youtube Video Graphing Geometr…" at bounding box center [455, 44] width 911 height 32
click at [115, 48] on button "draw" at bounding box center [126, 43] width 22 height 23
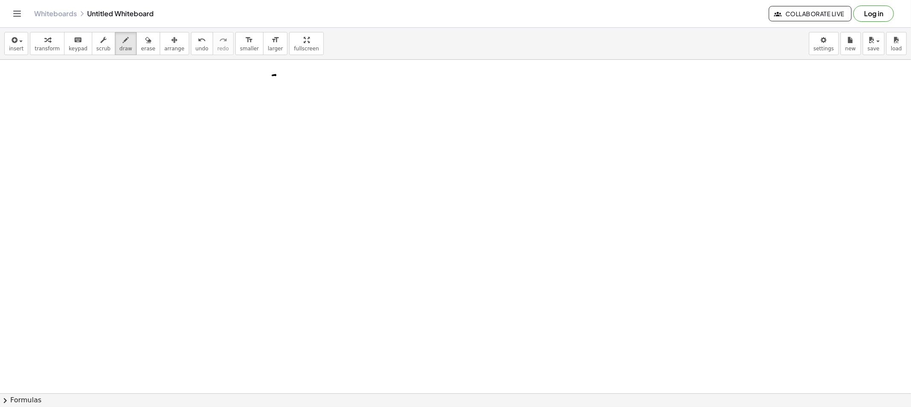
drag, startPoint x: 275, startPoint y: 76, endPoint x: 276, endPoint y: 95, distance: 19.2
drag, startPoint x: 285, startPoint y: 84, endPoint x: 274, endPoint y: 86, distance: 11.3
drag, startPoint x: 280, startPoint y: 90, endPoint x: 291, endPoint y: 82, distance: 13.4
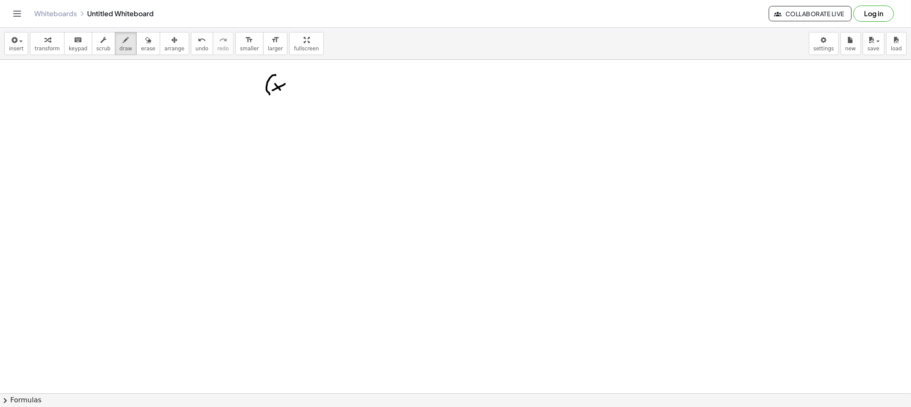
drag, startPoint x: 292, startPoint y: 79, endPoint x: 290, endPoint y: 96, distance: 16.8
drag, startPoint x: 249, startPoint y: 83, endPoint x: 258, endPoint y: 87, distance: 10.3
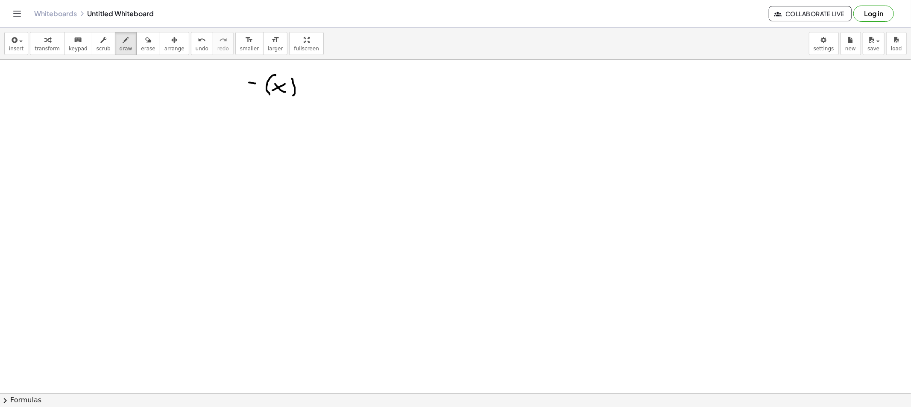
drag, startPoint x: 249, startPoint y: 146, endPoint x: 257, endPoint y: 146, distance: 7.3
drag, startPoint x: 267, startPoint y: 137, endPoint x: 268, endPoint y: 152, distance: 15.4
drag, startPoint x: 270, startPoint y: 145, endPoint x: 278, endPoint y: 148, distance: 8.2
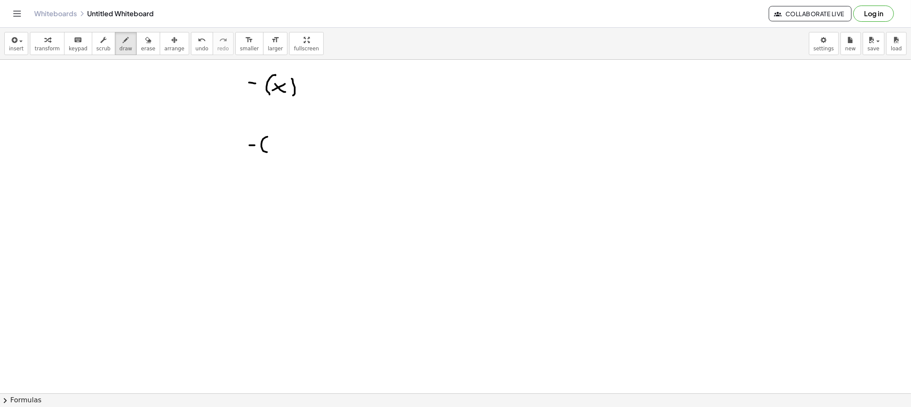
drag, startPoint x: 278, startPoint y: 147, endPoint x: 266, endPoint y: 156, distance: 15.6
drag, startPoint x: 238, startPoint y: 194, endPoint x: 244, endPoint y: 195, distance: 6.0
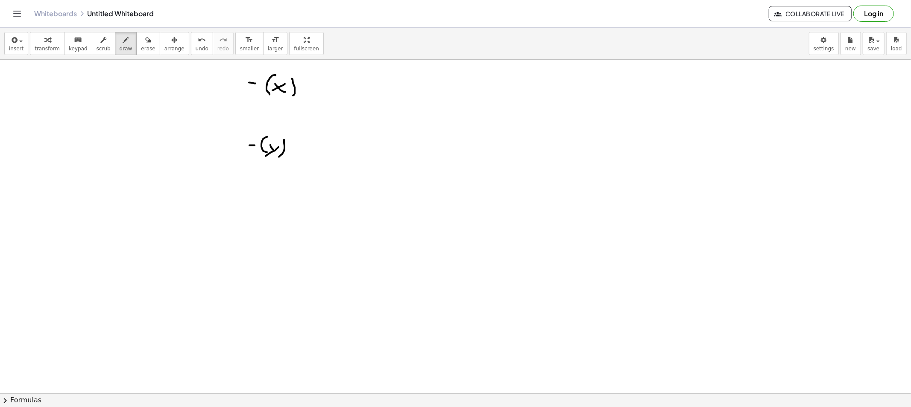
drag, startPoint x: 258, startPoint y: 185, endPoint x: 261, endPoint y: 198, distance: 13.6
drag, startPoint x: 258, startPoint y: 195, endPoint x: 268, endPoint y: 198, distance: 9.9
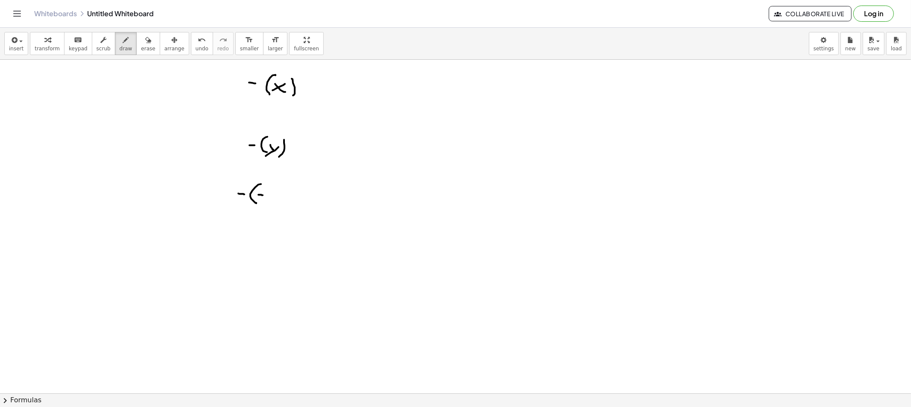
drag, startPoint x: 277, startPoint y: 194, endPoint x: 281, endPoint y: 190, distance: 5.7
drag, startPoint x: 283, startPoint y: 197, endPoint x: 272, endPoint y: 206, distance: 14.9
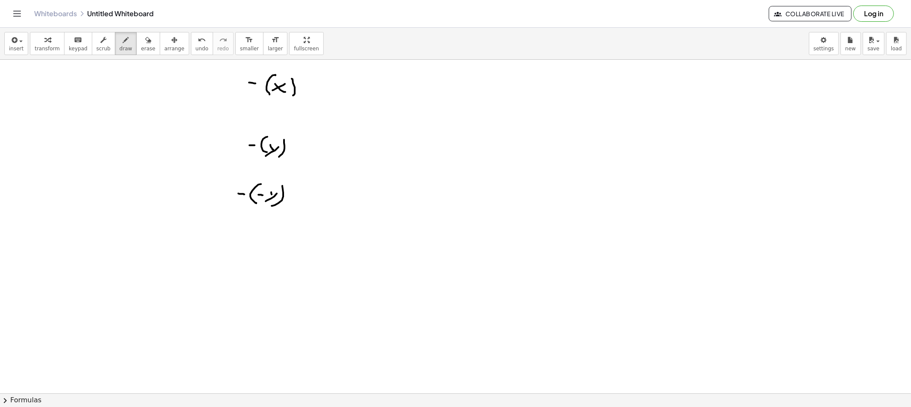
drag, startPoint x: 234, startPoint y: 240, endPoint x: 245, endPoint y: 238, distance: 11.6
drag, startPoint x: 253, startPoint y: 229, endPoint x: 258, endPoint y: 246, distance: 17.3
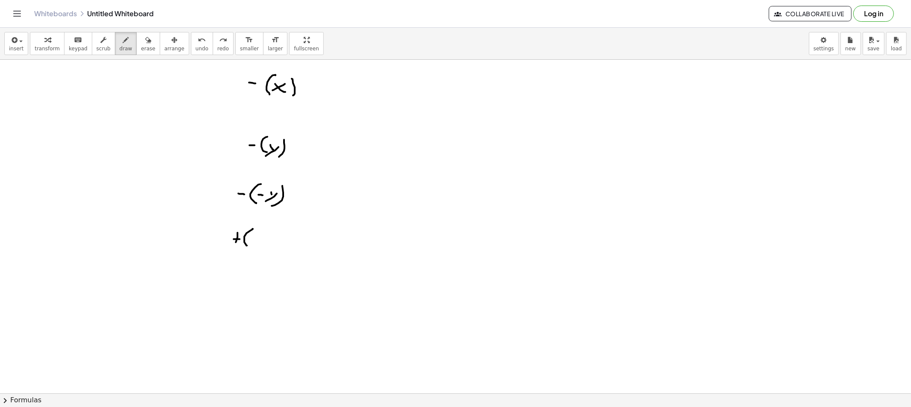
drag, startPoint x: 250, startPoint y: 238, endPoint x: 258, endPoint y: 241, distance: 7.9
drag, startPoint x: 269, startPoint y: 238, endPoint x: 261, endPoint y: 240, distance: 8.7
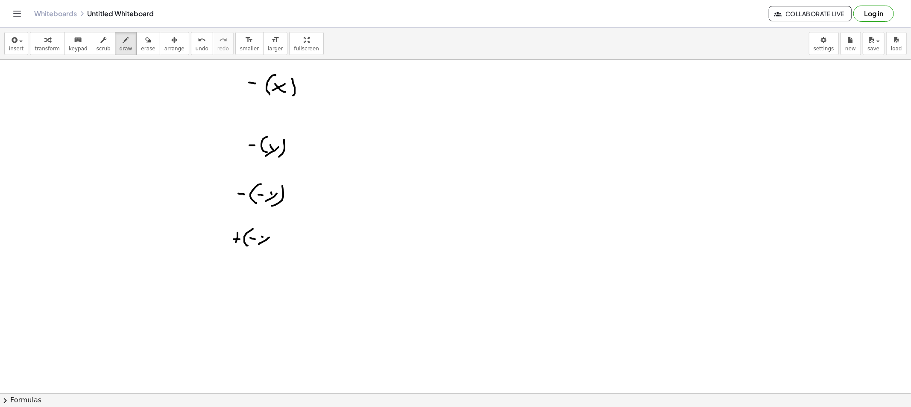
drag, startPoint x: 263, startPoint y: 237, endPoint x: 267, endPoint y: 244, distance: 7.7
drag, startPoint x: 226, startPoint y: 282, endPoint x: 240, endPoint y: 281, distance: 13.7
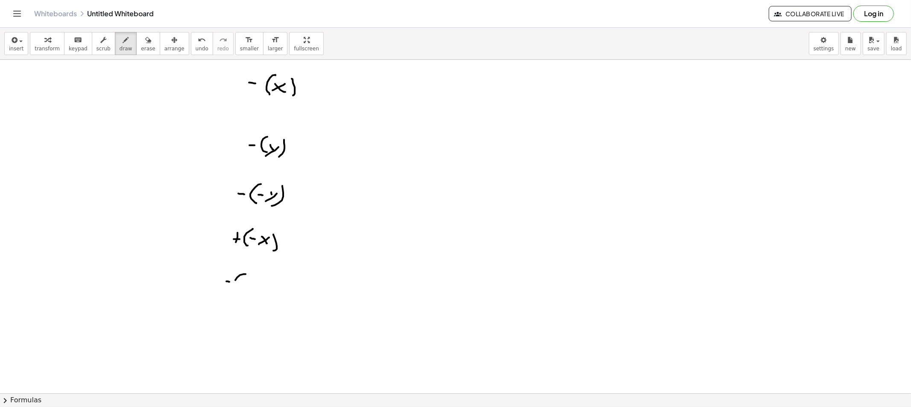
drag, startPoint x: 235, startPoint y: 281, endPoint x: 246, endPoint y: 288, distance: 13.5
drag, startPoint x: 257, startPoint y: 278, endPoint x: 255, endPoint y: 293, distance: 15.2
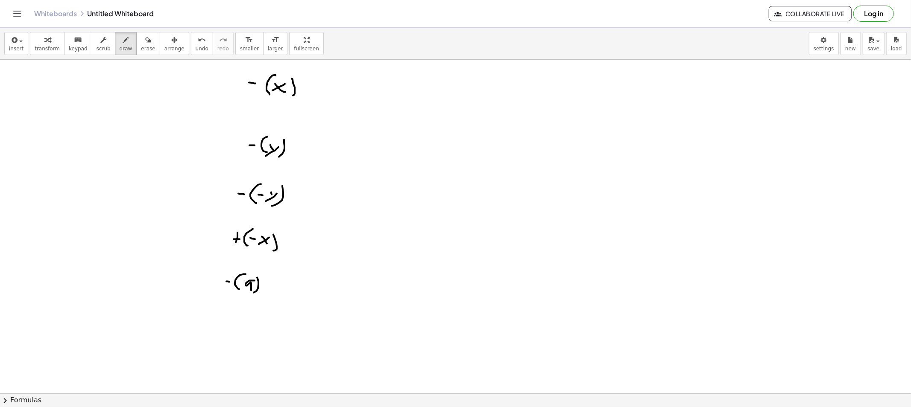
drag, startPoint x: 291, startPoint y: 193, endPoint x: 298, endPoint y: 195, distance: 7.2
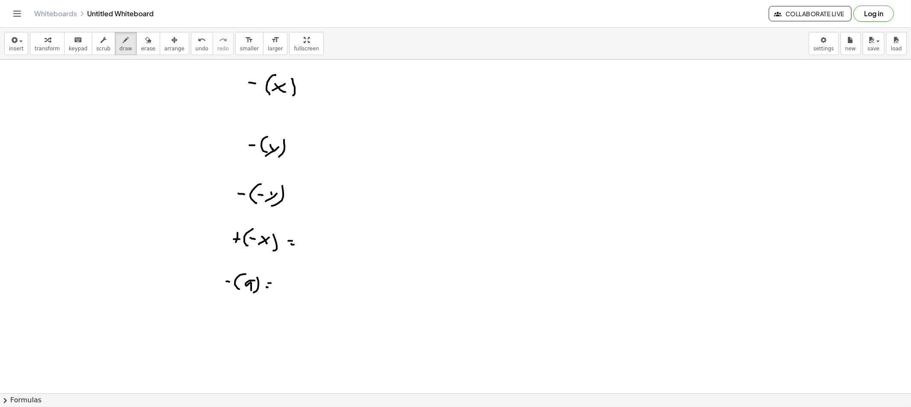
drag, startPoint x: 291, startPoint y: 197, endPoint x: 298, endPoint y: 202, distance: 8.5
drag, startPoint x: 292, startPoint y: 150, endPoint x: 302, endPoint y: 158, distance: 13.0
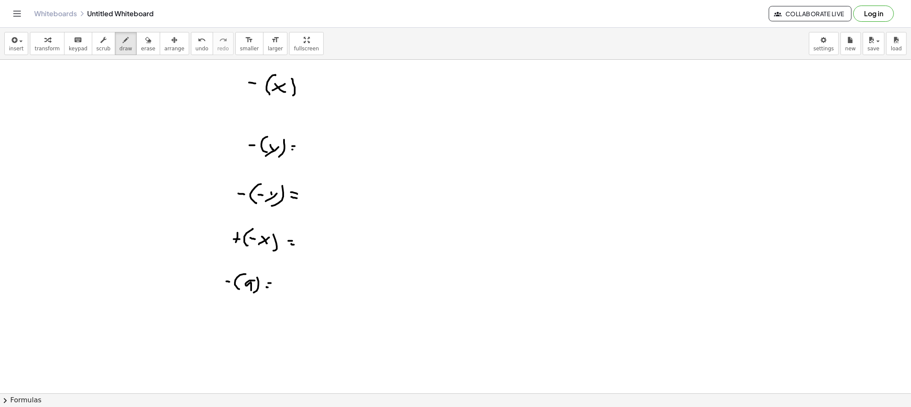
drag, startPoint x: 284, startPoint y: 67, endPoint x: 285, endPoint y: 73, distance: 5.3
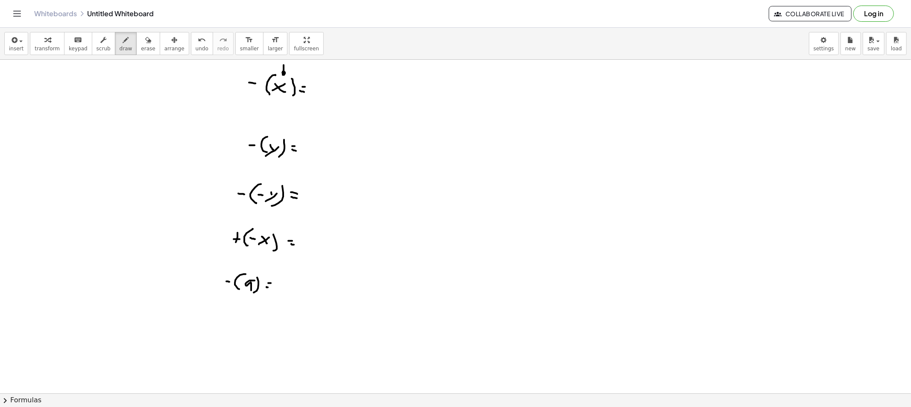
drag, startPoint x: 271, startPoint y: 81, endPoint x: 270, endPoint y: 85, distance: 4.5
drag, startPoint x: 269, startPoint y: 83, endPoint x: 273, endPoint y: 86, distance: 5.2
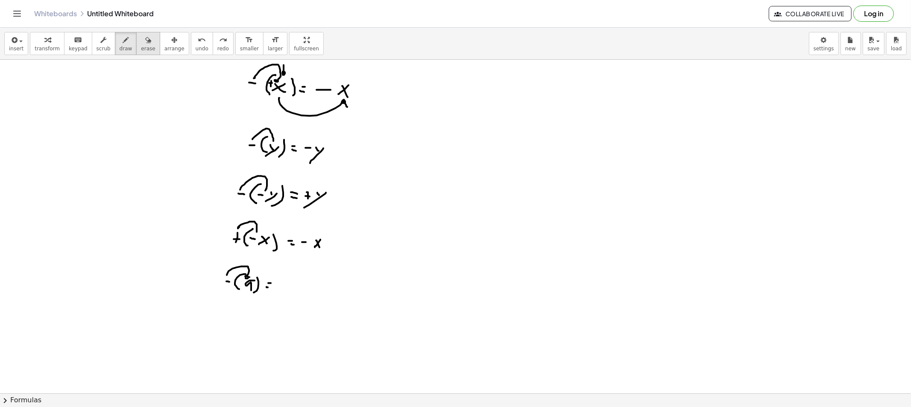
click at [145, 41] on icon "button" at bounding box center [148, 40] width 6 height 10
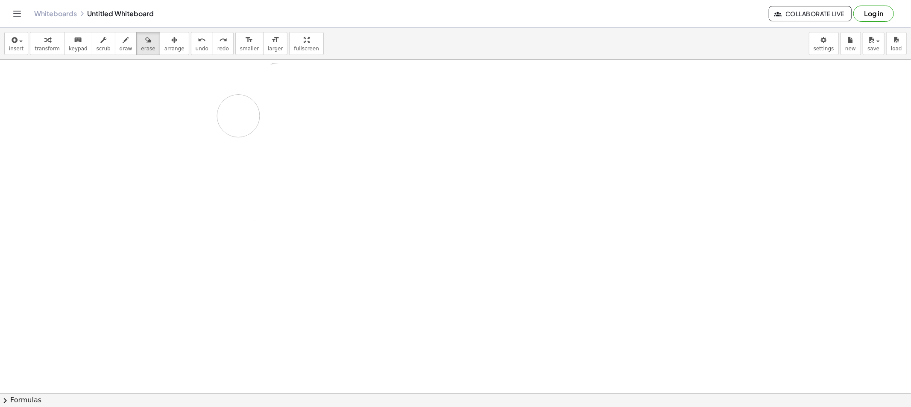
click at [120, 48] on span "draw" at bounding box center [126, 49] width 13 height 6
click at [123, 40] on icon "button" at bounding box center [126, 40] width 6 height 10
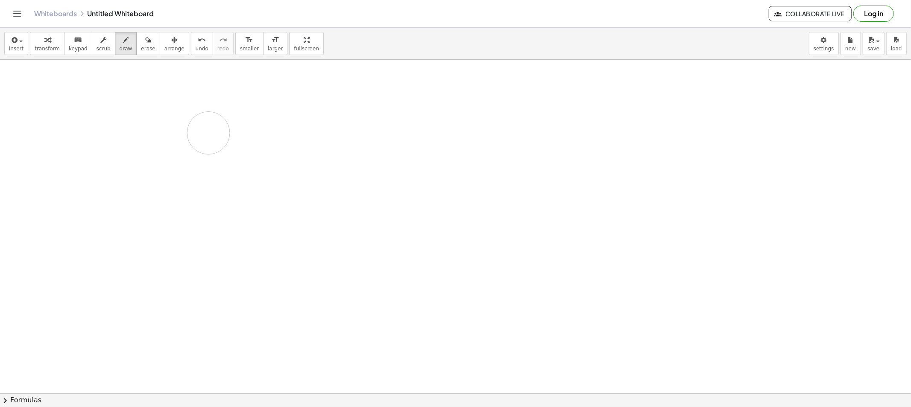
drag, startPoint x: 288, startPoint y: 77, endPoint x: 291, endPoint y: 85, distance: 8.5
drag, startPoint x: 305, startPoint y: 83, endPoint x: 322, endPoint y: 84, distance: 17.1
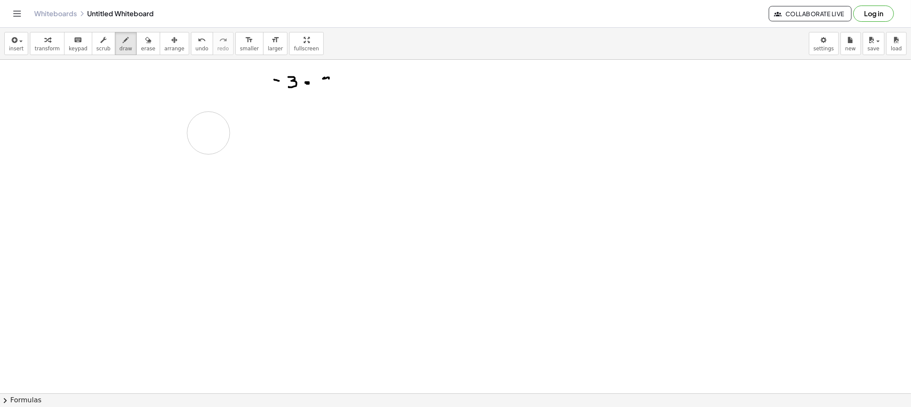
drag, startPoint x: 325, startPoint y: 78, endPoint x: 322, endPoint y: 84, distance: 6.8
drag, startPoint x: 328, startPoint y: 85, endPoint x: 339, endPoint y: 80, distance: 12.5
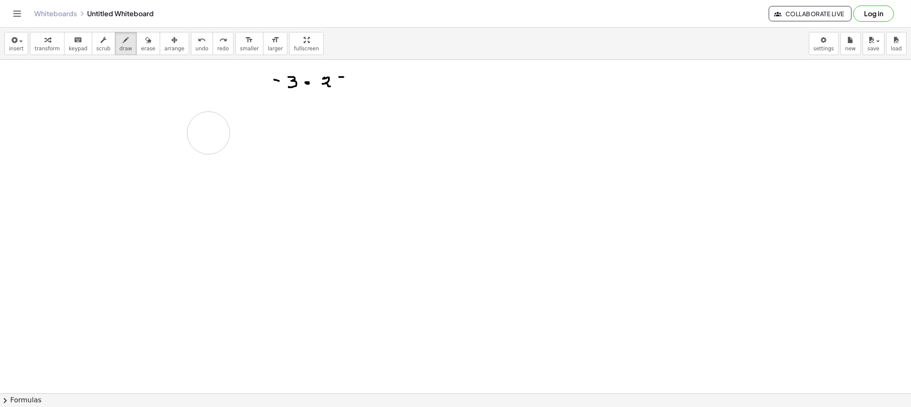
drag, startPoint x: 339, startPoint y: 77, endPoint x: 354, endPoint y: 83, distance: 15.9
drag, startPoint x: 353, startPoint y: 81, endPoint x: 357, endPoint y: 82, distance: 4.3
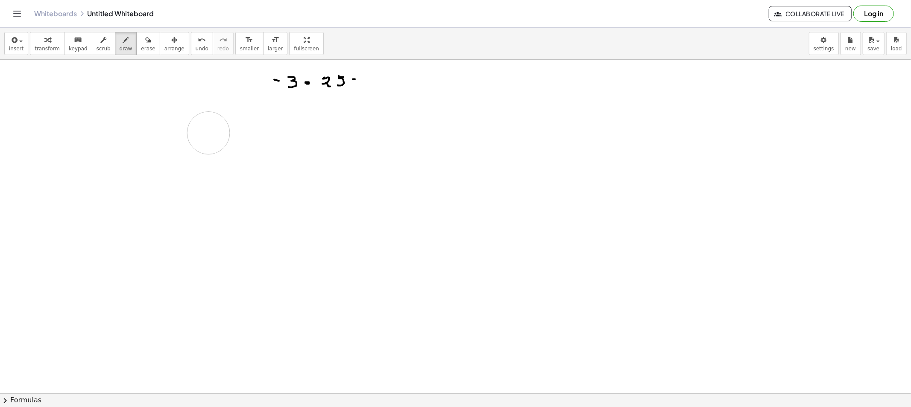
click at [191, 49] on button "undo undo" at bounding box center [202, 43] width 22 height 23
click at [191, 48] on button "undo undo" at bounding box center [202, 43] width 22 height 23
click at [196, 48] on span "undo" at bounding box center [202, 49] width 13 height 6
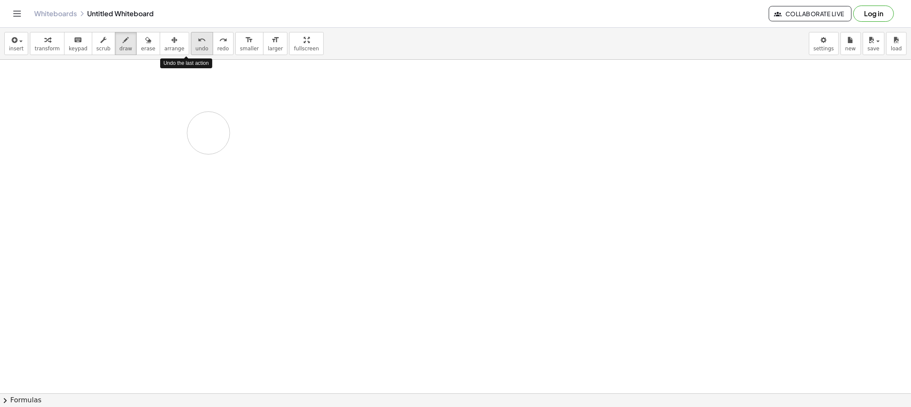
click at [196, 48] on span "undo" at bounding box center [202, 49] width 13 height 6
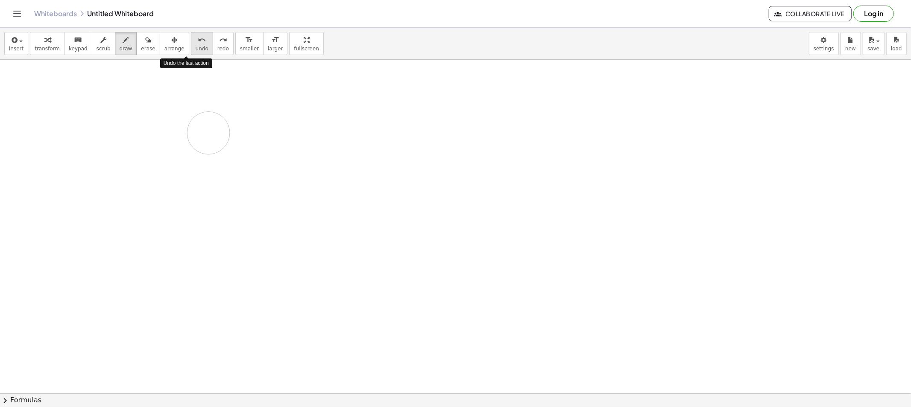
click at [196, 48] on span "undo" at bounding box center [202, 49] width 13 height 6
click at [123, 40] on icon "button" at bounding box center [126, 40] width 6 height 10
drag, startPoint x: 292, startPoint y: 84, endPoint x: 297, endPoint y: 87, distance: 5.7
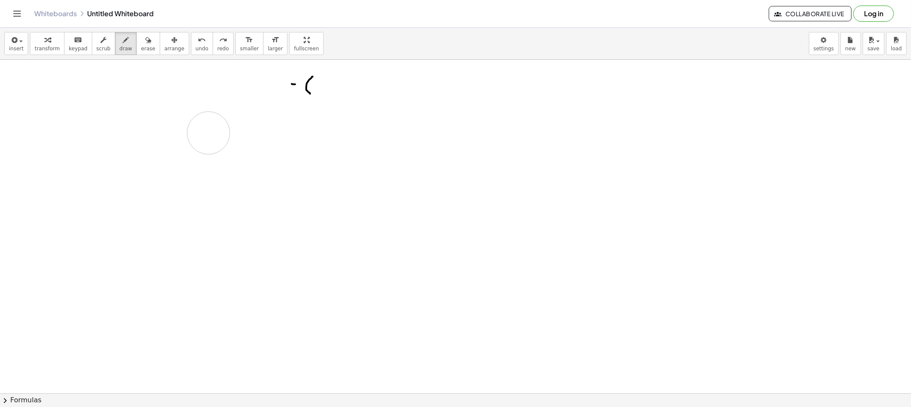
drag, startPoint x: 313, startPoint y: 77, endPoint x: 318, endPoint y: 87, distance: 11.1
drag, startPoint x: 335, startPoint y: 82, endPoint x: 329, endPoint y: 85, distance: 6.3
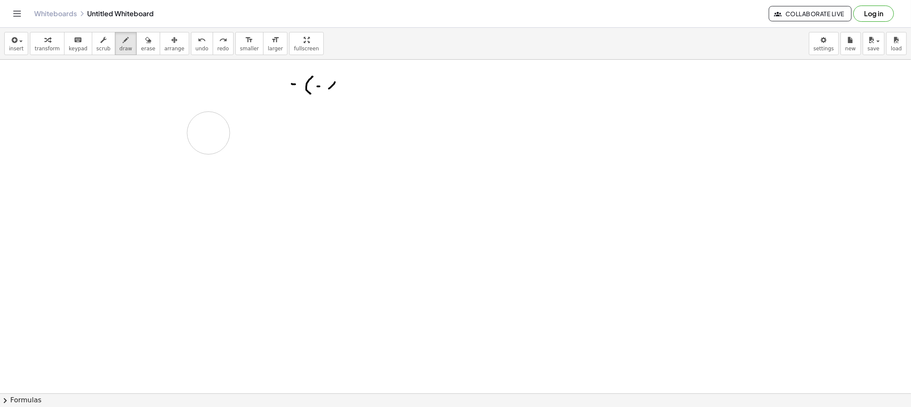
drag, startPoint x: 343, startPoint y: 86, endPoint x: 338, endPoint y: 92, distance: 8.2
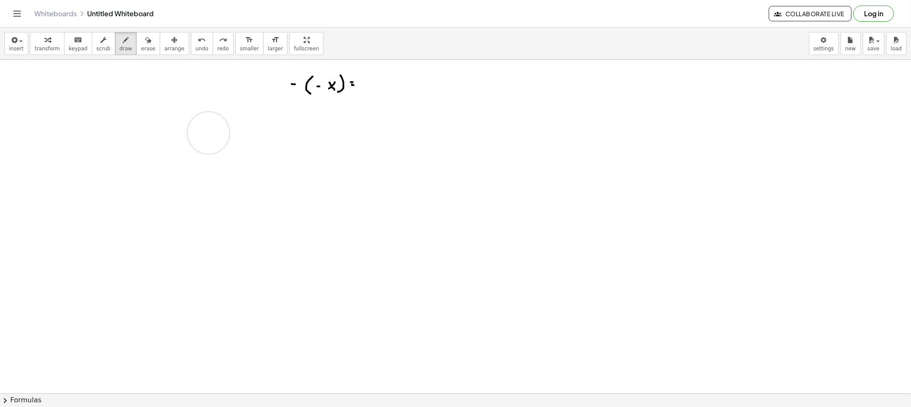
drag, startPoint x: 382, startPoint y: 81, endPoint x: 369, endPoint y: 88, distance: 14.3
drag, startPoint x: 288, startPoint y: 126, endPoint x: 288, endPoint y: 133, distance: 7.3
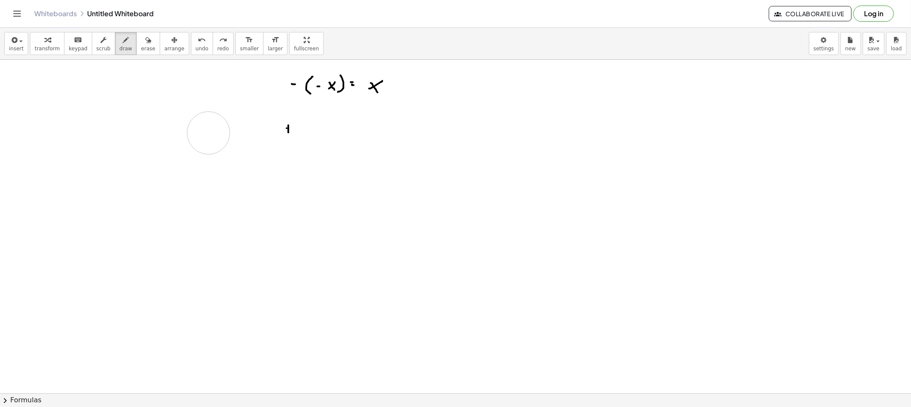
drag, startPoint x: 287, startPoint y: 129, endPoint x: 302, endPoint y: 125, distance: 16.2
drag, startPoint x: 306, startPoint y: 120, endPoint x: 306, endPoint y: 136, distance: 15.4
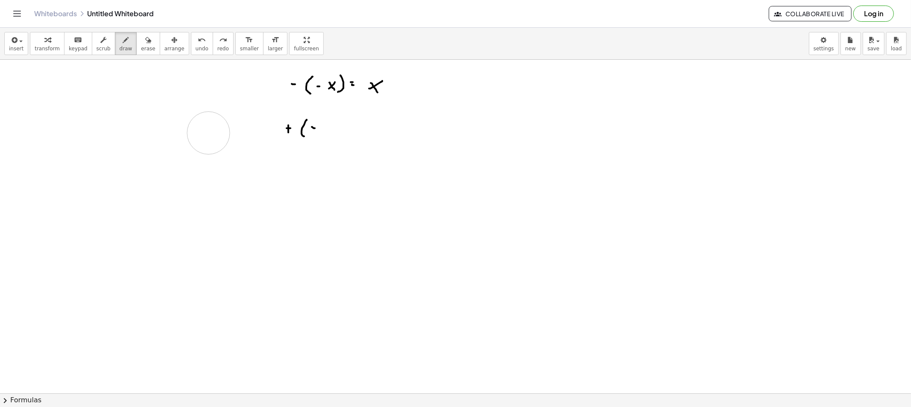
drag, startPoint x: 329, startPoint y: 126, endPoint x: 323, endPoint y: 132, distance: 8.5
drag, startPoint x: 325, startPoint y: 126, endPoint x: 334, endPoint y: 123, distance: 9.5
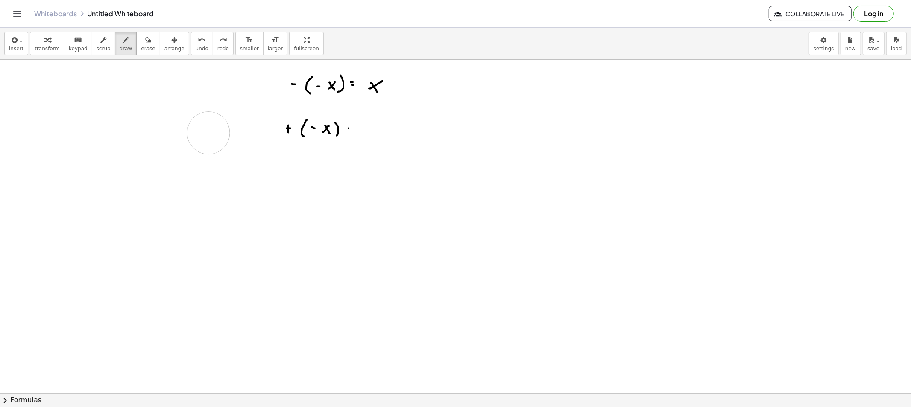
drag, startPoint x: 348, startPoint y: 129, endPoint x: 349, endPoint y: 133, distance: 4.3
drag, startPoint x: 349, startPoint y: 133, endPoint x: 355, endPoint y: 134, distance: 6.0
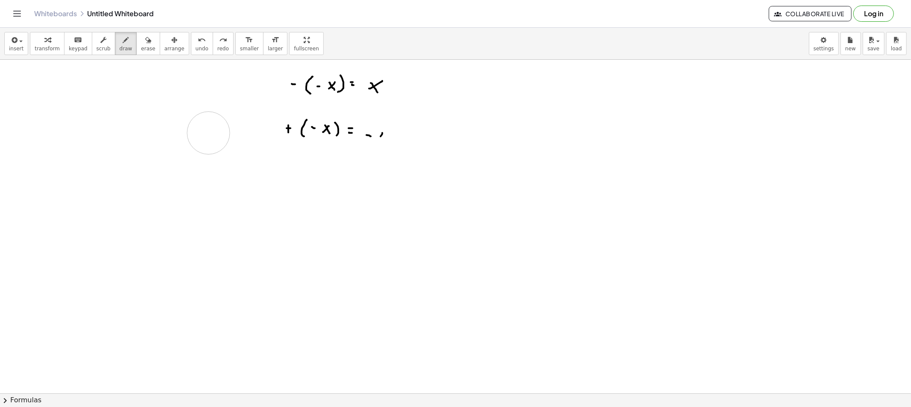
drag, startPoint x: 296, startPoint y: 169, endPoint x: 302, endPoint y: 182, distance: 14.1
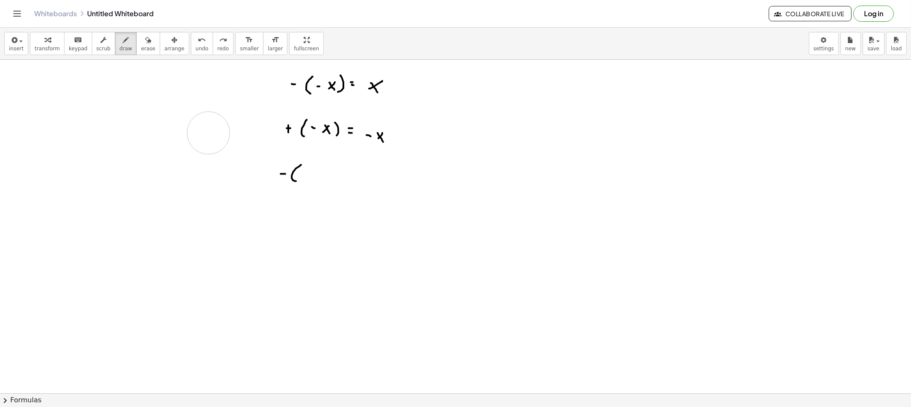
drag, startPoint x: 319, startPoint y: 172, endPoint x: 314, endPoint y: 173, distance: 4.7
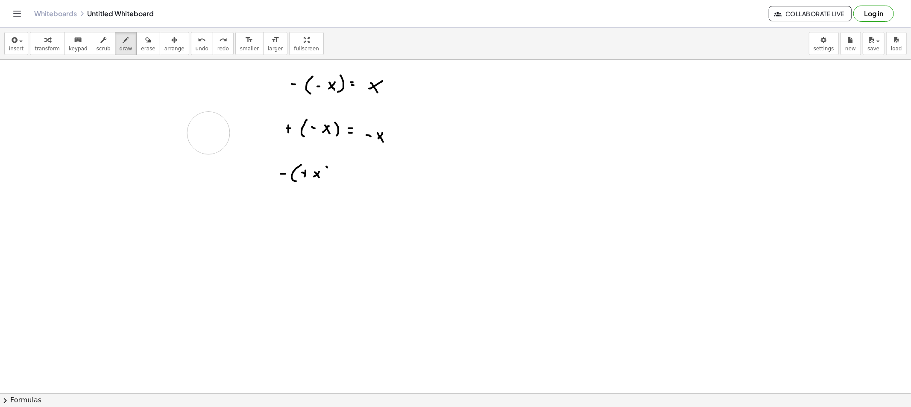
drag, startPoint x: 327, startPoint y: 167, endPoint x: 325, endPoint y: 180, distance: 13.3
drag, startPoint x: 358, startPoint y: 178, endPoint x: 363, endPoint y: 178, distance: 5.6
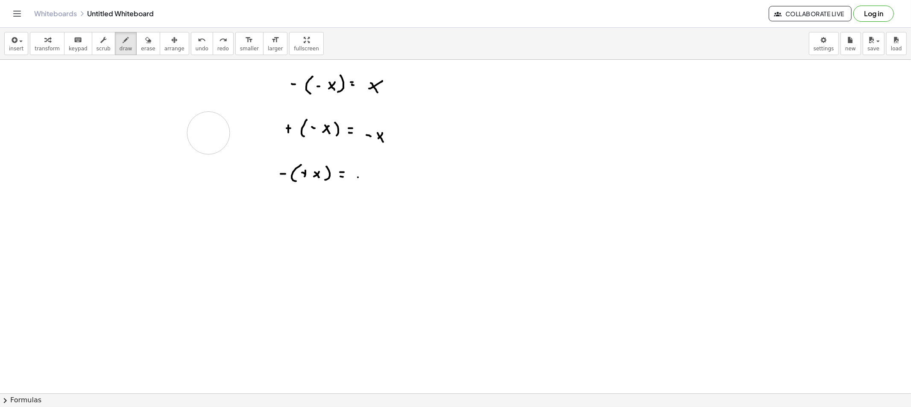
drag, startPoint x: 378, startPoint y: 174, endPoint x: 372, endPoint y: 177, distance: 6.7
drag, startPoint x: 372, startPoint y: 173, endPoint x: 378, endPoint y: 181, distance: 9.5
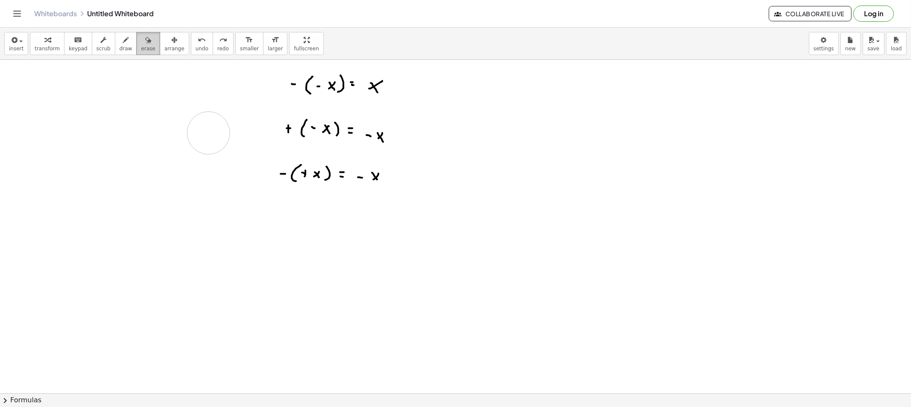
click at [141, 48] on span "erase" at bounding box center [148, 49] width 14 height 6
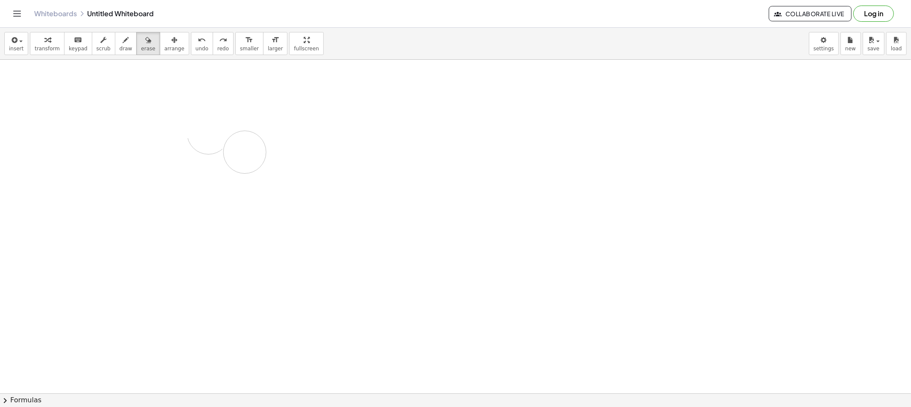
drag, startPoint x: 360, startPoint y: 88, endPoint x: 157, endPoint y: 97, distance: 203.5
click at [120, 40] on div "button" at bounding box center [126, 40] width 13 height 10
drag, startPoint x: 283, startPoint y: 85, endPoint x: 292, endPoint y: 86, distance: 9.4
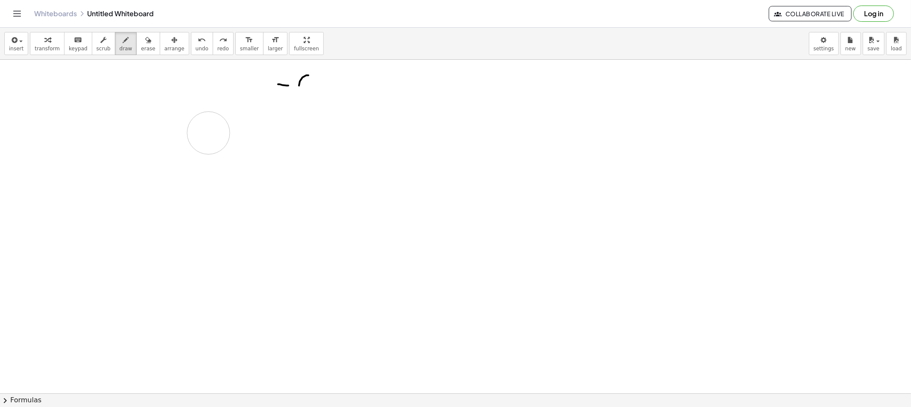
drag, startPoint x: 302, startPoint y: 78, endPoint x: 317, endPoint y: 99, distance: 25.5
drag, startPoint x: 320, startPoint y: 82, endPoint x: 311, endPoint y: 89, distance: 11.4
drag, startPoint x: 319, startPoint y: 90, endPoint x: 328, endPoint y: 93, distance: 8.6
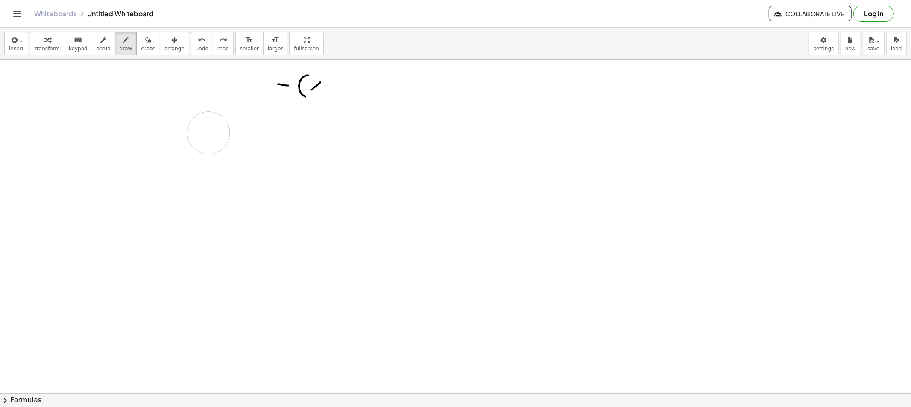
drag, startPoint x: 369, startPoint y: 82, endPoint x: 359, endPoint y: 88, distance: 11.6
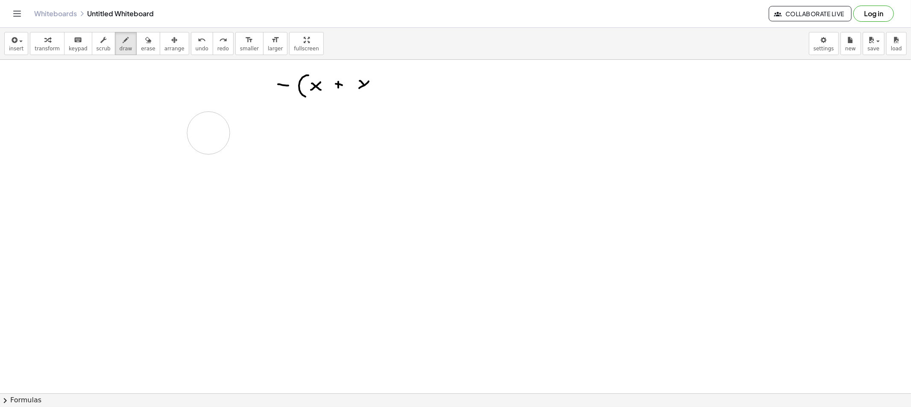
drag, startPoint x: 363, startPoint y: 85, endPoint x: 373, endPoint y: 80, distance: 10.7
drag, startPoint x: 379, startPoint y: 78, endPoint x: 373, endPoint y: 96, distance: 19.3
drag, startPoint x: 271, startPoint y: 143, endPoint x: 279, endPoint y: 142, distance: 8.6
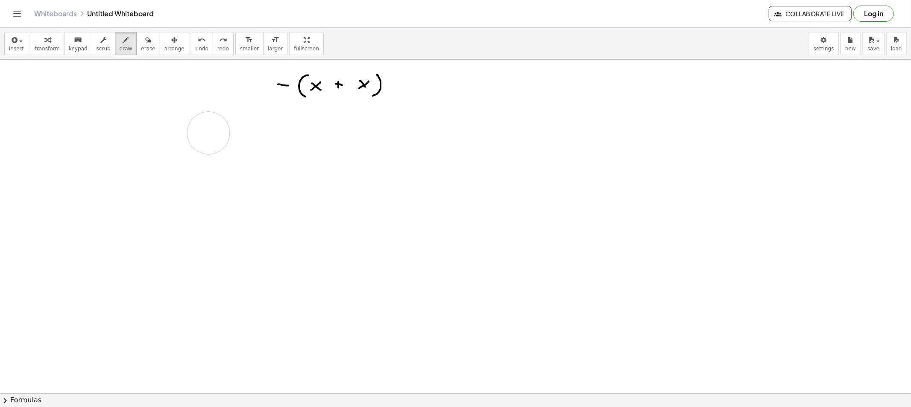
drag, startPoint x: 298, startPoint y: 133, endPoint x: 305, endPoint y: 155, distance: 22.7
drag, startPoint x: 308, startPoint y: 142, endPoint x: 302, endPoint y: 148, distance: 8.8
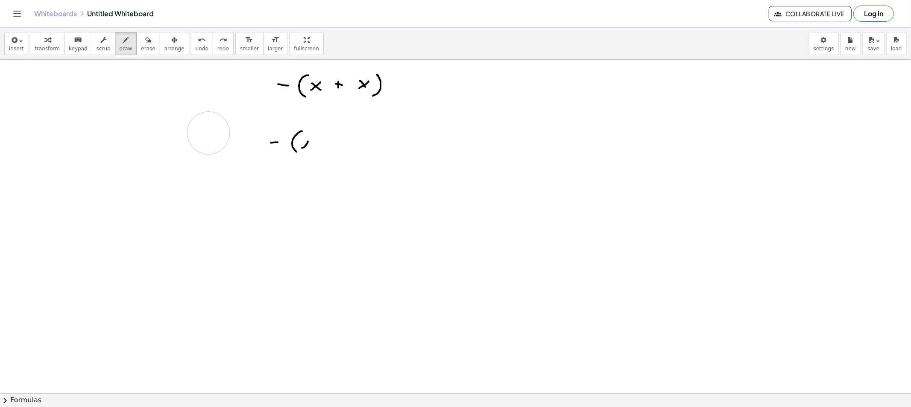
drag, startPoint x: 320, startPoint y: 144, endPoint x: 327, endPoint y: 144, distance: 6.8
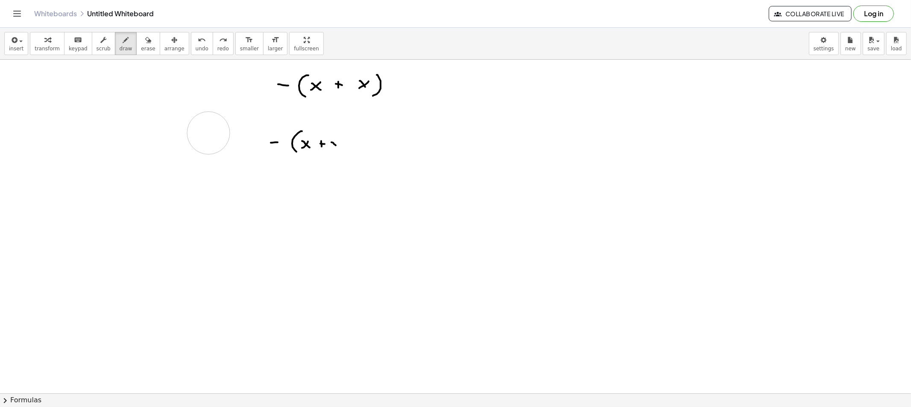
drag, startPoint x: 345, startPoint y: 156, endPoint x: 340, endPoint y: 159, distance: 5.4
drag, startPoint x: 291, startPoint y: 185, endPoint x: 305, endPoint y: 205, distance: 24.3
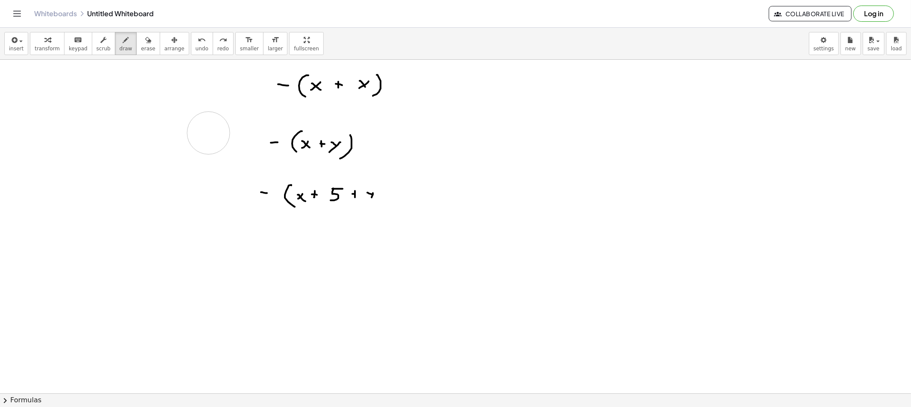
drag, startPoint x: 393, startPoint y: 80, endPoint x: 396, endPoint y: 85, distance: 6.2
drag, startPoint x: 396, startPoint y: 86, endPoint x: 404, endPoint y: 87, distance: 7.7
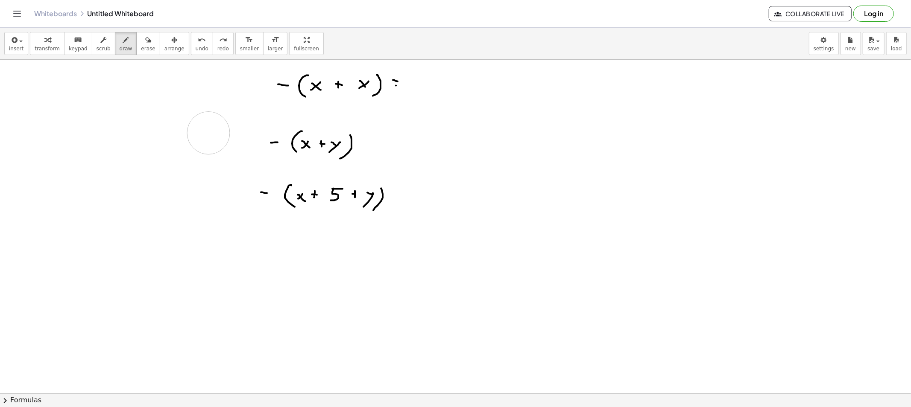
drag, startPoint x: 365, startPoint y: 88, endPoint x: 369, endPoint y: 93, distance: 6.3
drag, startPoint x: 416, startPoint y: 84, endPoint x: 426, endPoint y: 84, distance: 9.8
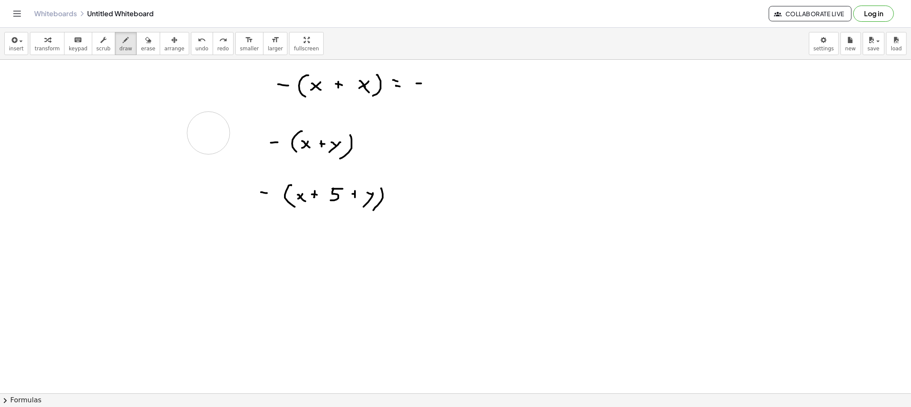
drag, startPoint x: 438, startPoint y: 73, endPoint x: 437, endPoint y: 93, distance: 19.7
drag, startPoint x: 445, startPoint y: 80, endPoint x: 452, endPoint y: 88, distance: 10.9
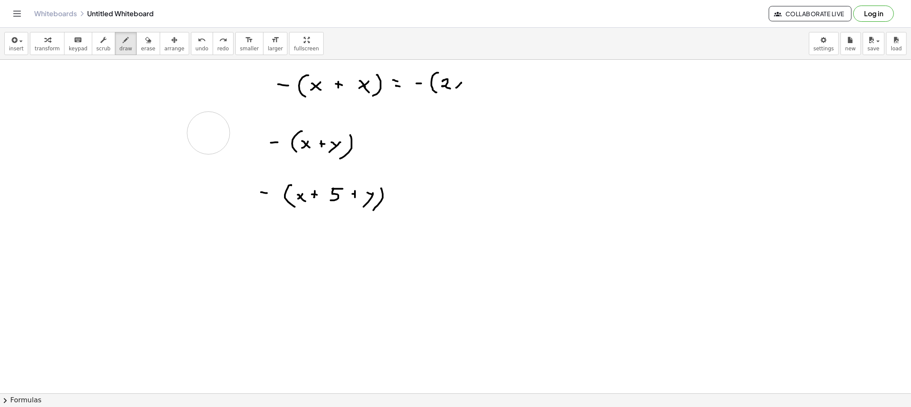
drag, startPoint x: 469, startPoint y: 74, endPoint x: 468, endPoint y: 91, distance: 17.1
drag, startPoint x: 428, startPoint y: 66, endPoint x: 457, endPoint y: 78, distance: 32.0
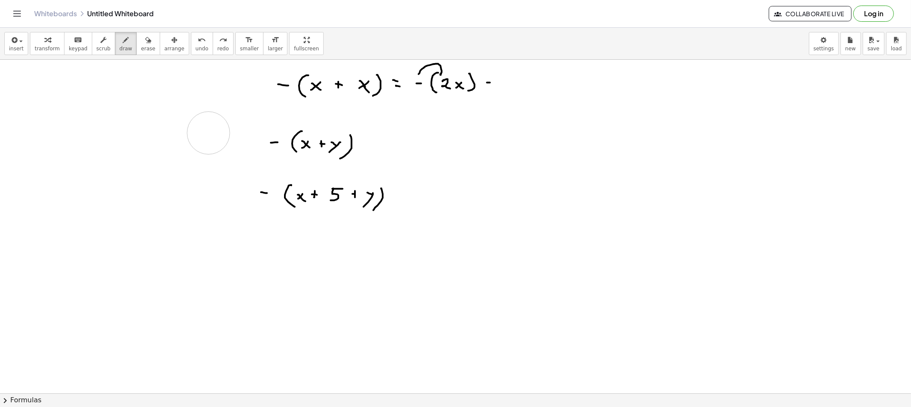
drag, startPoint x: 518, startPoint y: 88, endPoint x: 528, endPoint y: 91, distance: 10.7
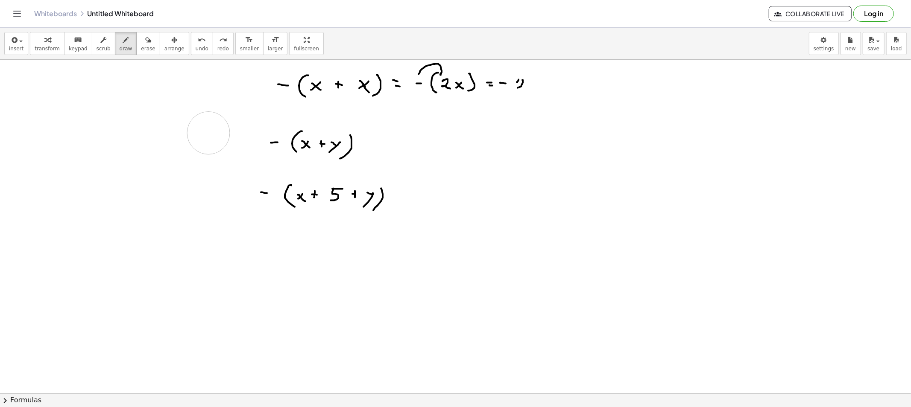
click at [120, 50] on span "draw" at bounding box center [126, 49] width 13 height 6
drag, startPoint x: 275, startPoint y: 124, endPoint x: 279, endPoint y: 135, distance: 11.1
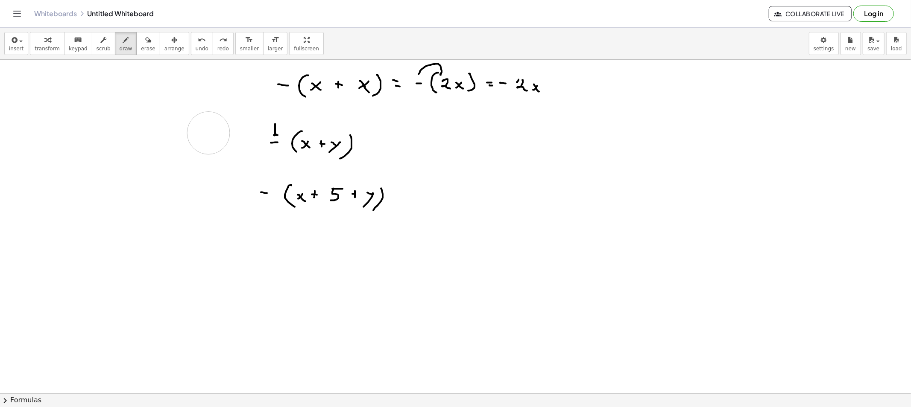
drag, startPoint x: 275, startPoint y: 125, endPoint x: 297, endPoint y: 133, distance: 23.2
drag, startPoint x: 276, startPoint y: 126, endPoint x: 340, endPoint y: 131, distance: 64.3
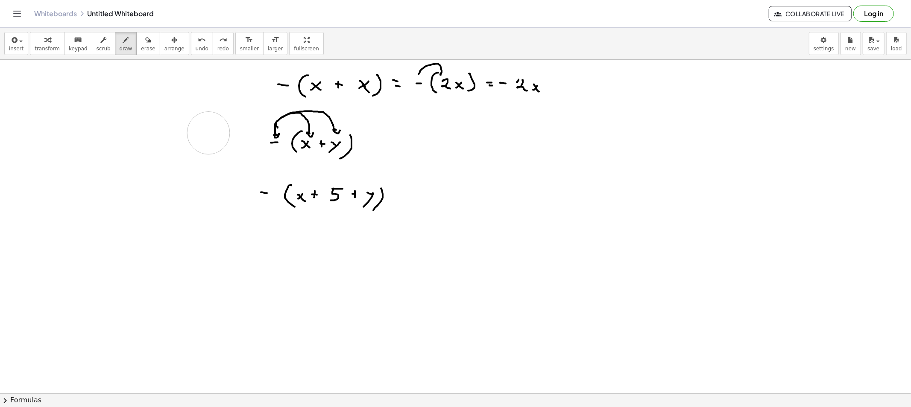
drag, startPoint x: 365, startPoint y: 145, endPoint x: 357, endPoint y: 147, distance: 7.6
drag, startPoint x: 377, startPoint y: 144, endPoint x: 384, endPoint y: 144, distance: 6.4
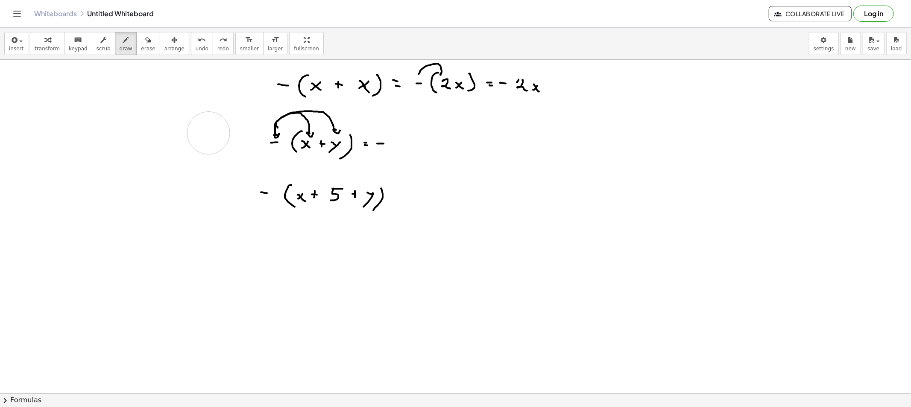
drag, startPoint x: 396, startPoint y: 141, endPoint x: 391, endPoint y: 147, distance: 8.5
drag, startPoint x: 391, startPoint y: 143, endPoint x: 396, endPoint y: 149, distance: 8.8
drag, startPoint x: 273, startPoint y: 147, endPoint x: 318, endPoint y: 155, distance: 45.1
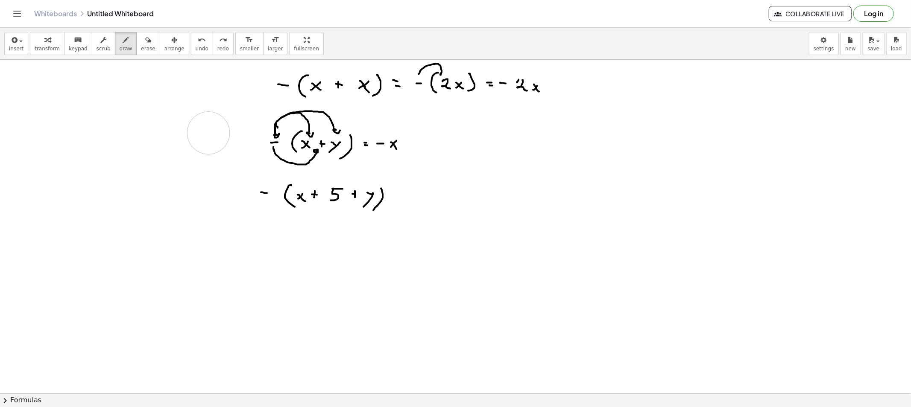
drag, startPoint x: 413, startPoint y: 144, endPoint x: 420, endPoint y: 145, distance: 7.0
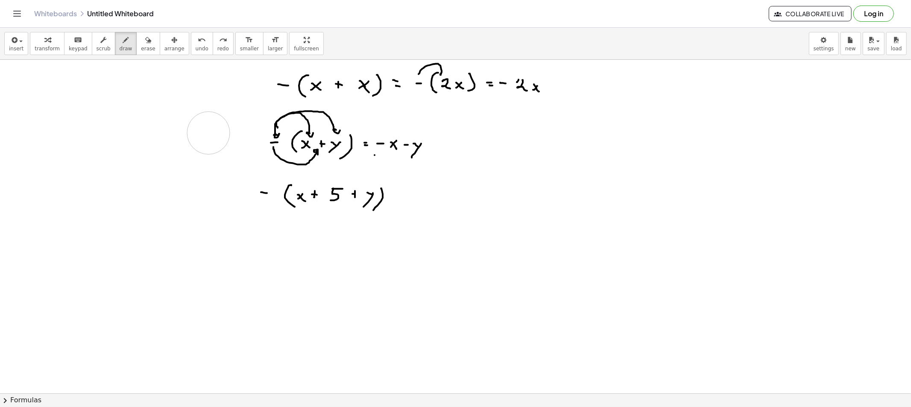
drag, startPoint x: 375, startPoint y: 155, endPoint x: 428, endPoint y: 152, distance: 53.9
drag, startPoint x: 390, startPoint y: 196, endPoint x: 415, endPoint y: 199, distance: 24.9
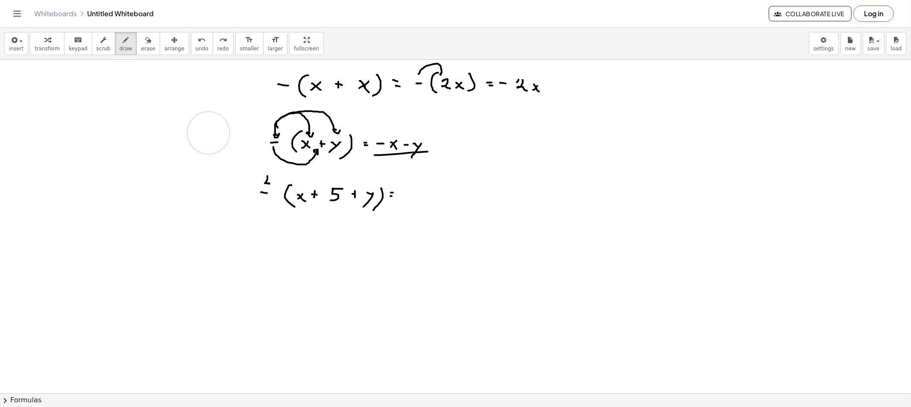
drag, startPoint x: 267, startPoint y: 176, endPoint x: 270, endPoint y: 182, distance: 5.7
drag, startPoint x: 267, startPoint y: 176, endPoint x: 374, endPoint y: 201, distance: 109.5
drag, startPoint x: 396, startPoint y: 194, endPoint x: 402, endPoint y: 194, distance: 5.6
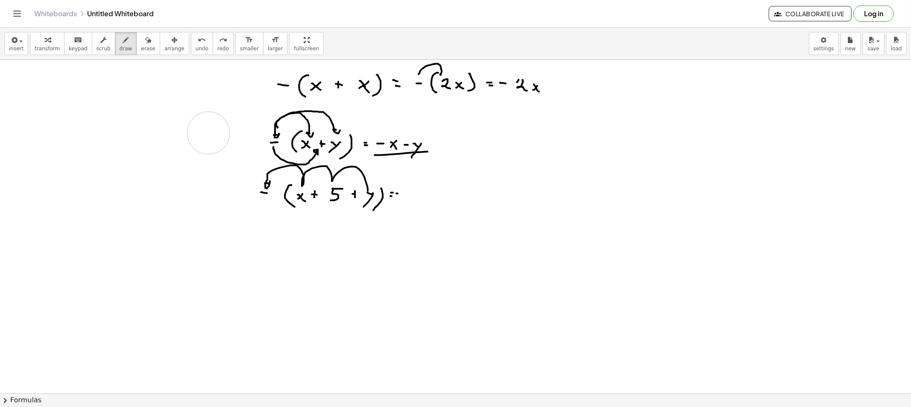
drag, startPoint x: 416, startPoint y: 189, endPoint x: 408, endPoint y: 191, distance: 7.5
drag, startPoint x: 410, startPoint y: 190, endPoint x: 417, endPoint y: 201, distance: 12.5
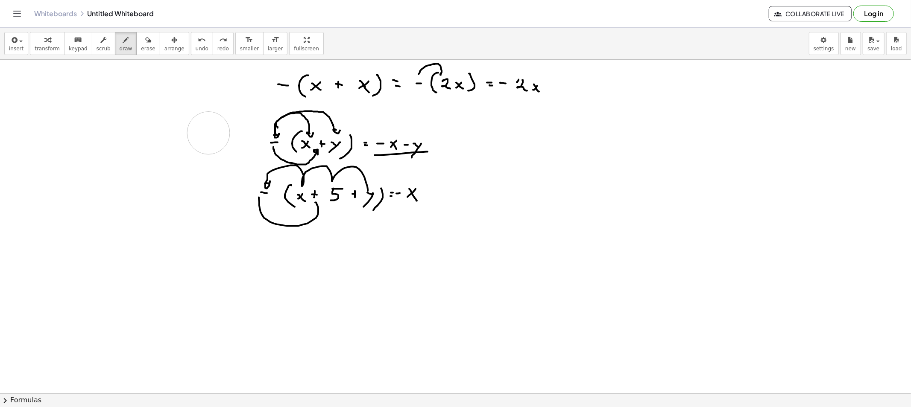
drag, startPoint x: 259, startPoint y: 202, endPoint x: 315, endPoint y: 203, distance: 55.9
drag, startPoint x: 437, startPoint y: 190, endPoint x: 443, endPoint y: 190, distance: 6.4
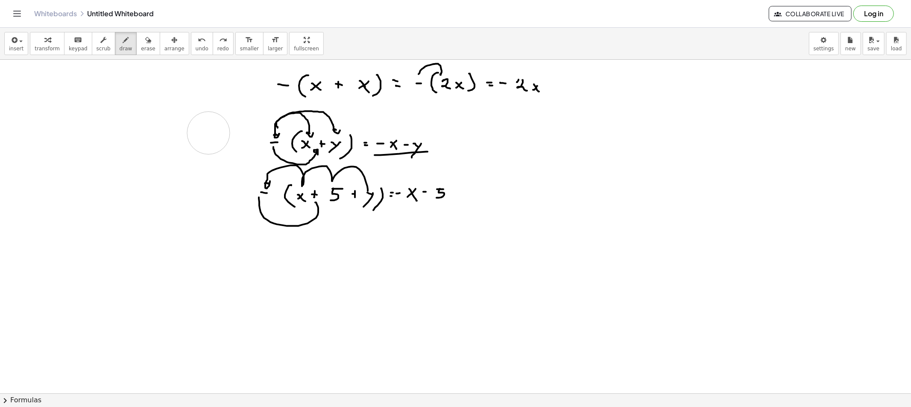
drag, startPoint x: 439, startPoint y: 192, endPoint x: 436, endPoint y: 198, distance: 6.3
drag, startPoint x: 266, startPoint y: 201, endPoint x: 360, endPoint y: 217, distance: 96.2
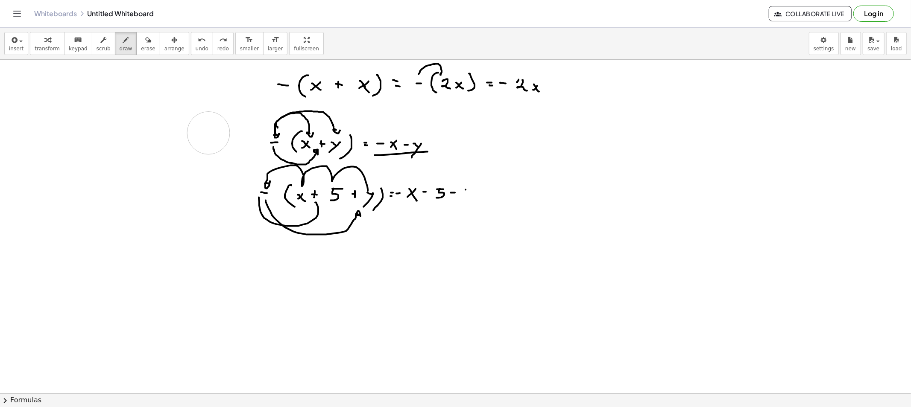
drag, startPoint x: 466, startPoint y: 190, endPoint x: 467, endPoint y: 195, distance: 5.0
drag, startPoint x: 471, startPoint y: 191, endPoint x: 458, endPoint y: 214, distance: 25.9
drag, startPoint x: 140, startPoint y: 43, endPoint x: 228, endPoint y: 76, distance: 94.2
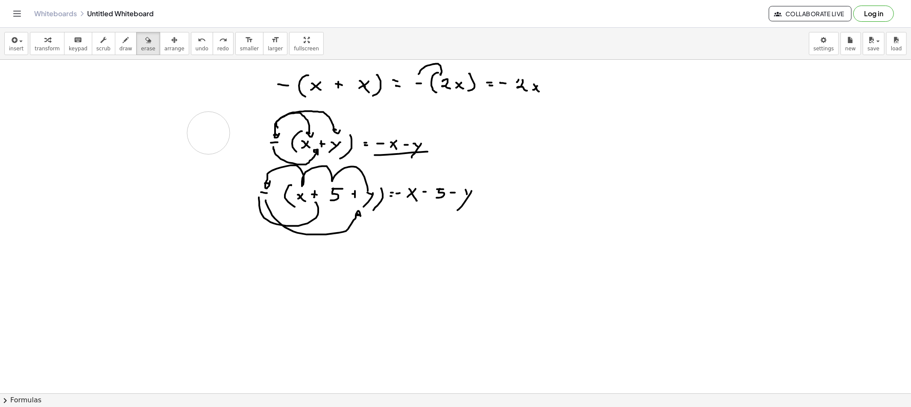
click at [142, 43] on div "button" at bounding box center [148, 40] width 14 height 10
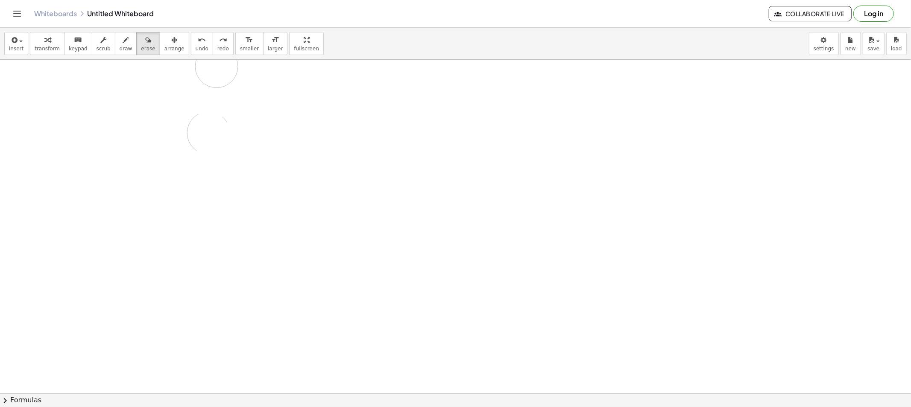
drag, startPoint x: 496, startPoint y: 176, endPoint x: 491, endPoint y: 62, distance: 113.7
click at [454, 59] on div "insert select one: Math Expression Function Text Youtube Video Graphing Geometr…" at bounding box center [455, 218] width 911 height 380
click at [123, 45] on button "draw" at bounding box center [126, 43] width 22 height 23
drag, startPoint x: 322, startPoint y: 77, endPoint x: 325, endPoint y: 103, distance: 25.8
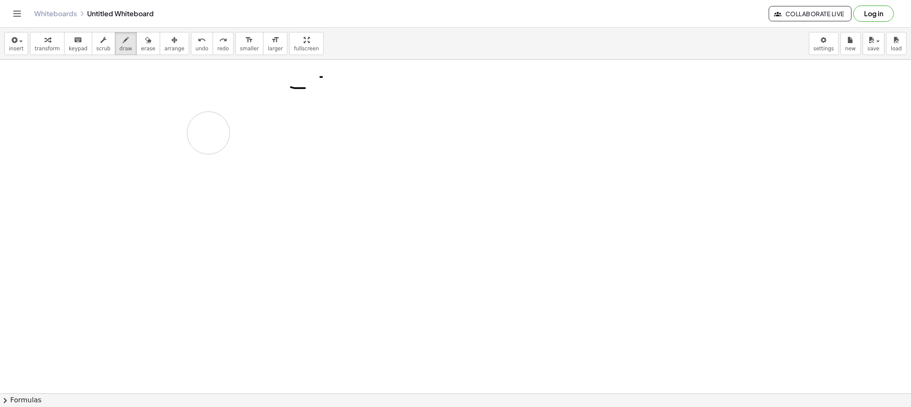
drag, startPoint x: 326, startPoint y: 85, endPoint x: 325, endPoint y: 95, distance: 9.5
drag, startPoint x: 343, startPoint y: 90, endPoint x: 354, endPoint y: 99, distance: 14.0
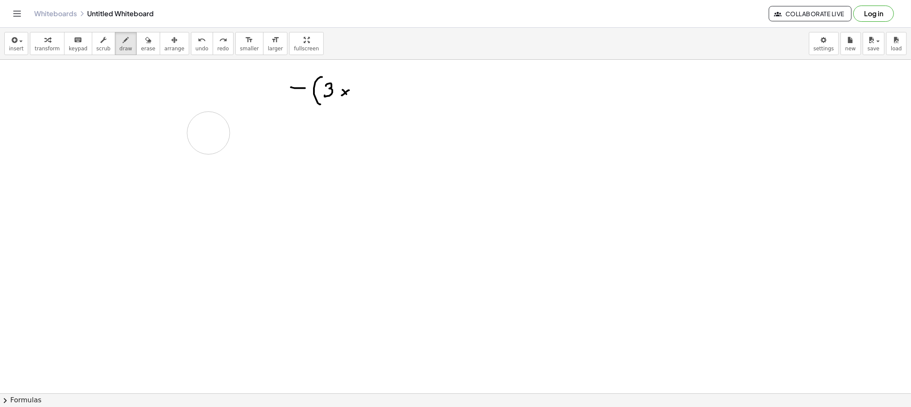
drag, startPoint x: 364, startPoint y: 87, endPoint x: 362, endPoint y: 91, distance: 4.6
drag, startPoint x: 362, startPoint y: 88, endPoint x: 372, endPoint y: 90, distance: 9.5
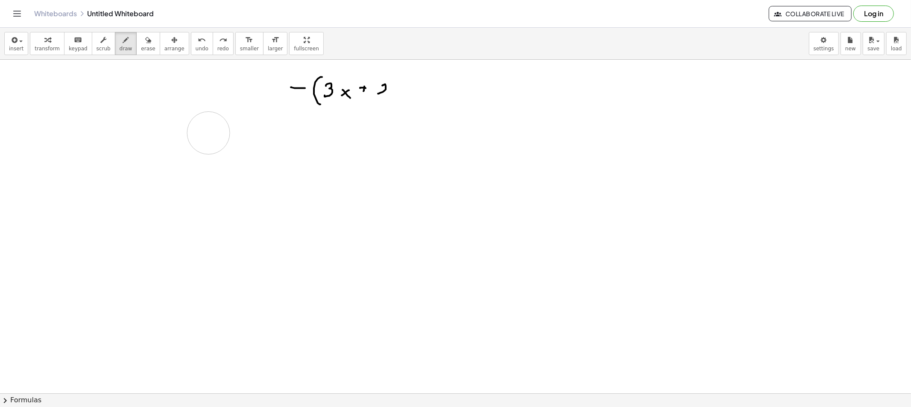
drag, startPoint x: 383, startPoint y: 85, endPoint x: 387, endPoint y: 95, distance: 10.5
drag, startPoint x: 391, startPoint y: 92, endPoint x: 398, endPoint y: 94, distance: 7.6
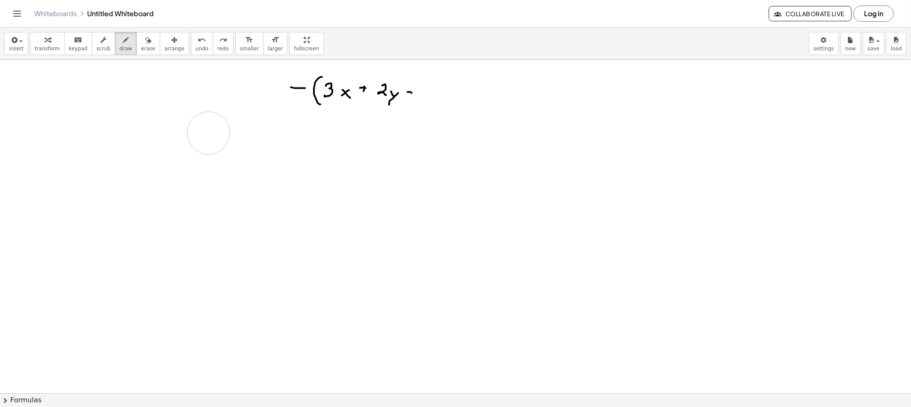
drag, startPoint x: 407, startPoint y: 92, endPoint x: 412, endPoint y: 93, distance: 4.4
drag, startPoint x: 428, startPoint y: 88, endPoint x: 429, endPoint y: 96, distance: 8.6
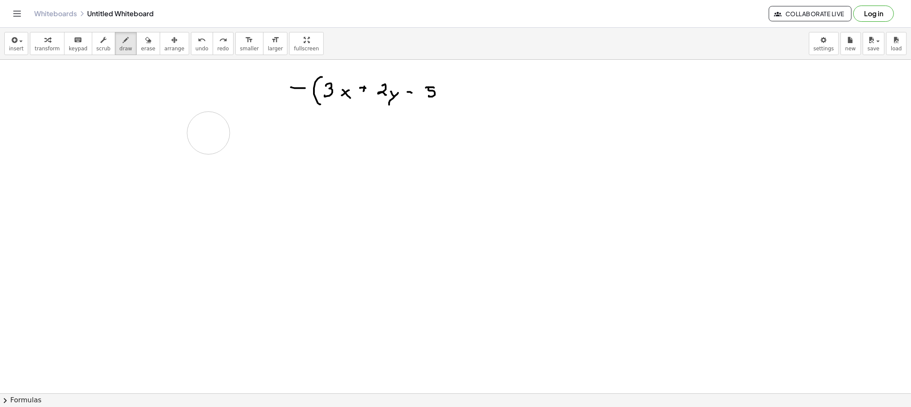
drag, startPoint x: 449, startPoint y: 92, endPoint x: 443, endPoint y: 94, distance: 6.6
drag, startPoint x: 459, startPoint y: 83, endPoint x: 458, endPoint y: 107, distance: 24.4
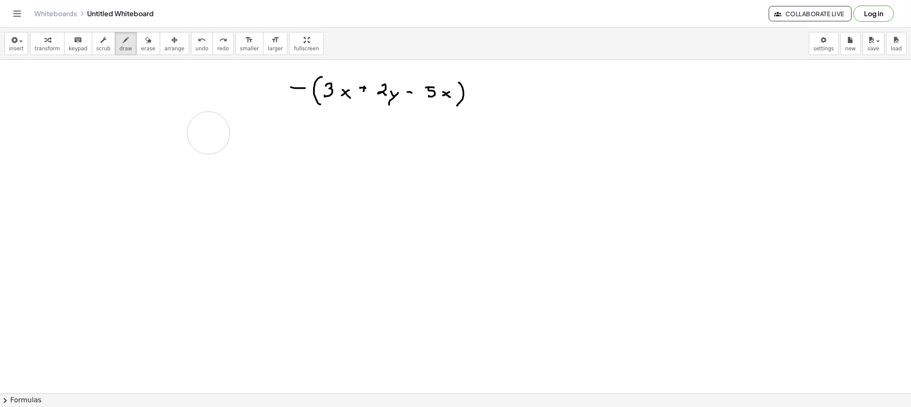
drag, startPoint x: 289, startPoint y: 165, endPoint x: 297, endPoint y: 167, distance: 7.9
drag, startPoint x: 310, startPoint y: 154, endPoint x: 309, endPoint y: 174, distance: 19.7
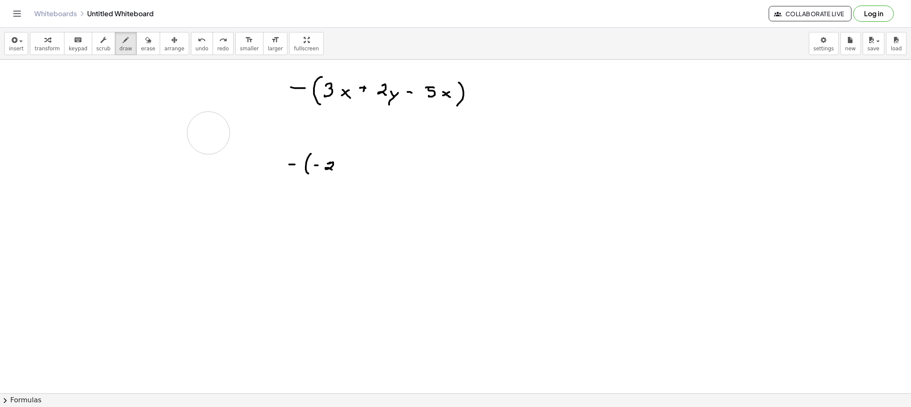
drag, startPoint x: 330, startPoint y: 163, endPoint x: 347, endPoint y: 168, distance: 18.0
drag, startPoint x: 346, startPoint y: 167, endPoint x: 340, endPoint y: 172, distance: 7.3
drag, startPoint x: 343, startPoint y: 169, endPoint x: 351, endPoint y: 176, distance: 11.8
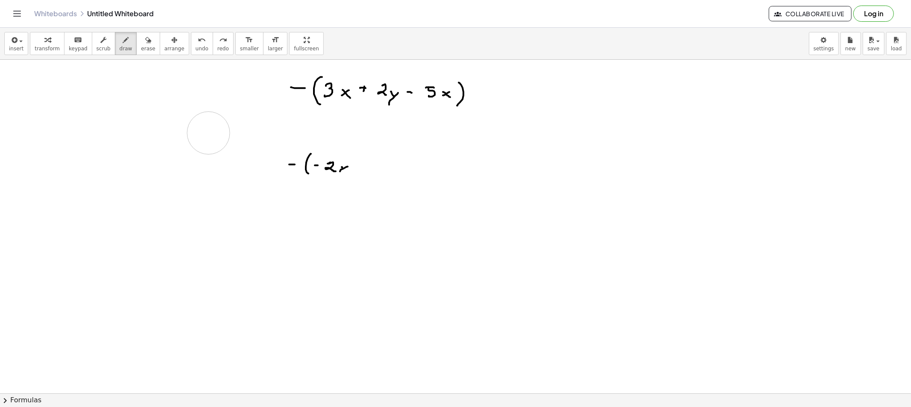
drag, startPoint x: 356, startPoint y: 167, endPoint x: 361, endPoint y: 167, distance: 5.1
drag, startPoint x: 359, startPoint y: 167, endPoint x: 359, endPoint y: 173, distance: 5.6
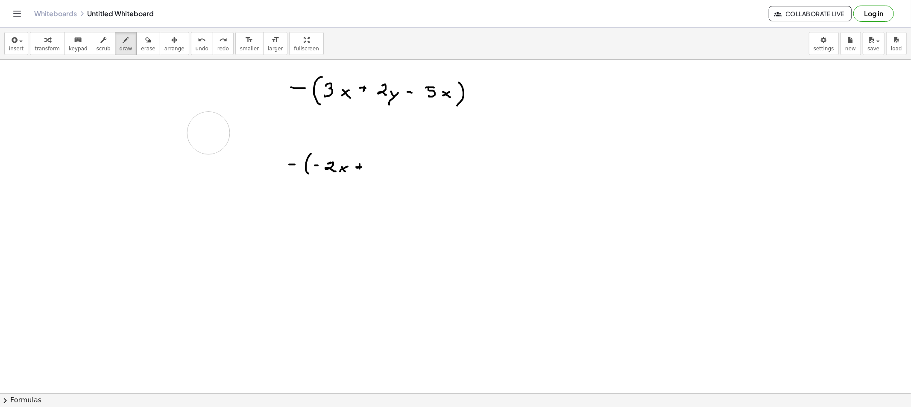
drag, startPoint x: 369, startPoint y: 164, endPoint x: 378, endPoint y: 170, distance: 10.8
drag, startPoint x: 378, startPoint y: 170, endPoint x: 384, endPoint y: 171, distance: 5.7
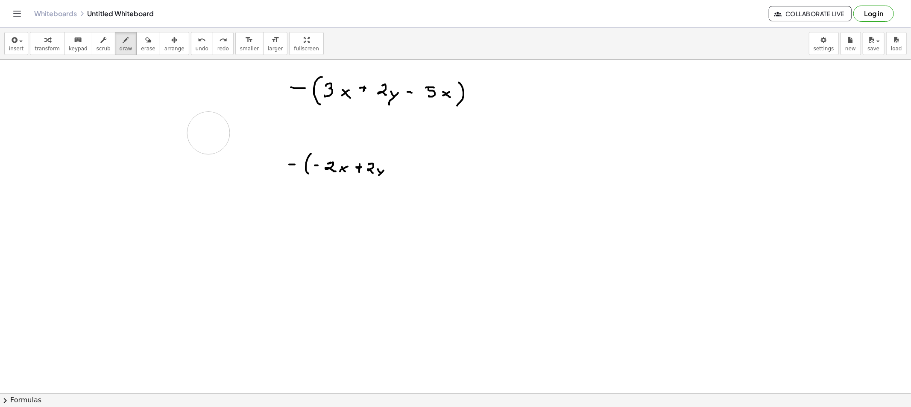
drag, startPoint x: 379, startPoint y: 176, endPoint x: 402, endPoint y: 170, distance: 24.2
drag, startPoint x: 398, startPoint y: 156, endPoint x: 395, endPoint y: 181, distance: 25.1
drag, startPoint x: 410, startPoint y: 166, endPoint x: 414, endPoint y: 168, distance: 4.4
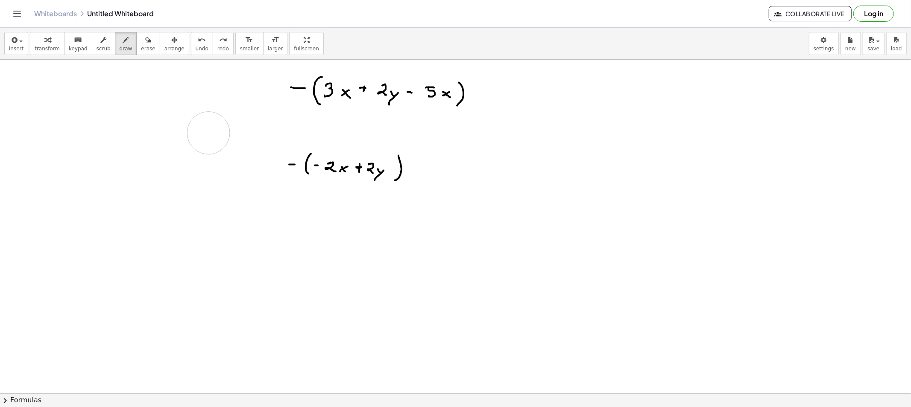
drag, startPoint x: 438, startPoint y: 164, endPoint x: 445, endPoint y: 174, distance: 12.2
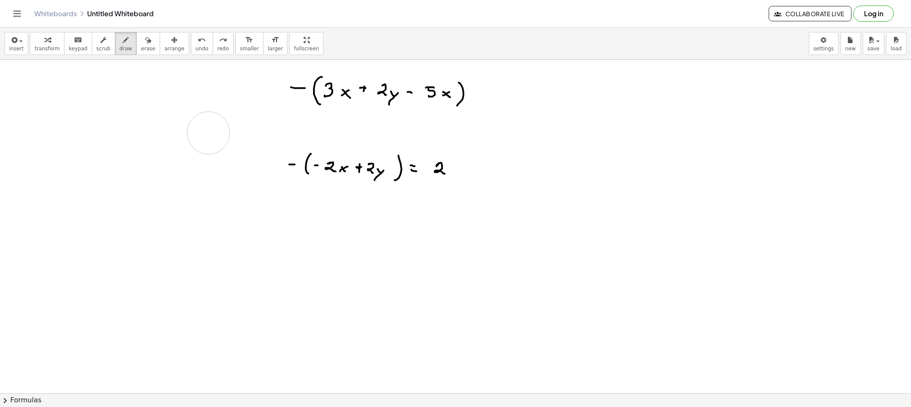
drag, startPoint x: 456, startPoint y: 169, endPoint x: 452, endPoint y: 173, distance: 5.4
drag, startPoint x: 469, startPoint y: 171, endPoint x: 474, endPoint y: 176, distance: 7.9
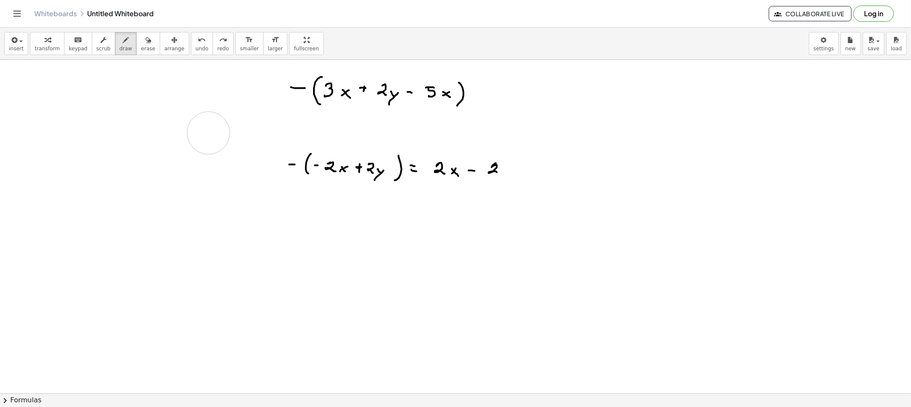
drag, startPoint x: 496, startPoint y: 164, endPoint x: 501, endPoint y: 177, distance: 14.0
drag, startPoint x: 502, startPoint y: 173, endPoint x: 510, endPoint y: 173, distance: 8.1
drag, startPoint x: 510, startPoint y: 173, endPoint x: 496, endPoint y: 190, distance: 21.5
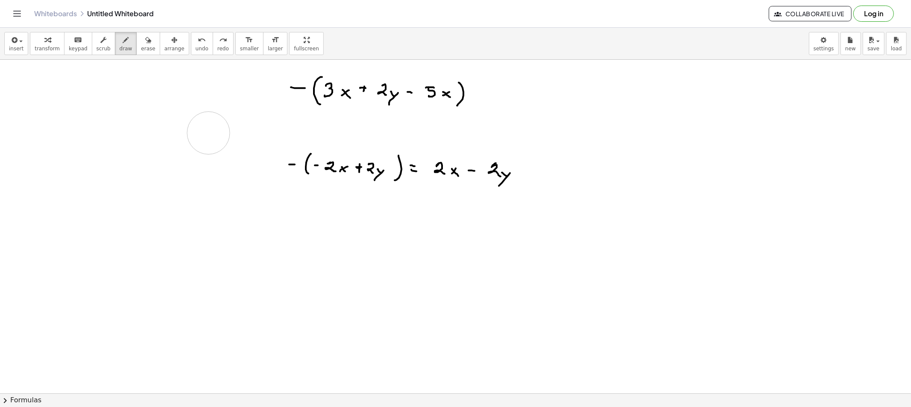
click at [124, 48] on button "draw" at bounding box center [126, 43] width 22 height 23
click at [125, 48] on button "draw" at bounding box center [126, 43] width 22 height 23
drag, startPoint x: 130, startPoint y: 49, endPoint x: 138, endPoint y: 55, distance: 9.4
click at [141, 49] on span "erase" at bounding box center [148, 49] width 14 height 6
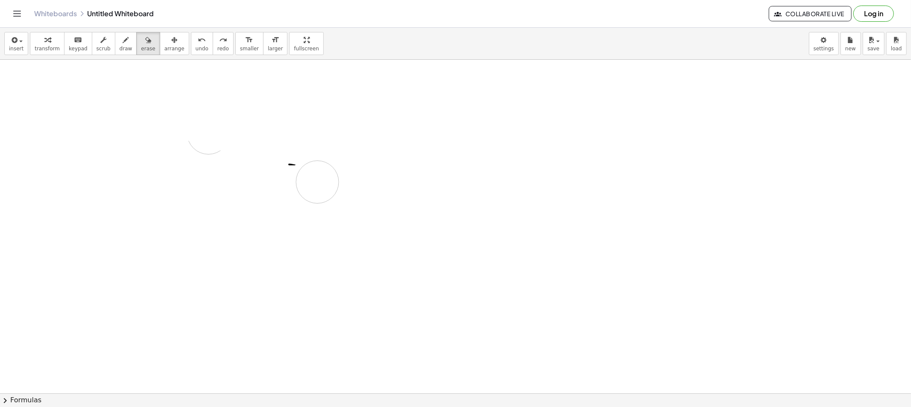
drag, startPoint x: 199, startPoint y: 123, endPoint x: 254, endPoint y: 132, distance: 56.0
click at [120, 46] on span "draw" at bounding box center [126, 49] width 13 height 6
drag, startPoint x: 283, startPoint y: 81, endPoint x: 304, endPoint y: 88, distance: 21.5
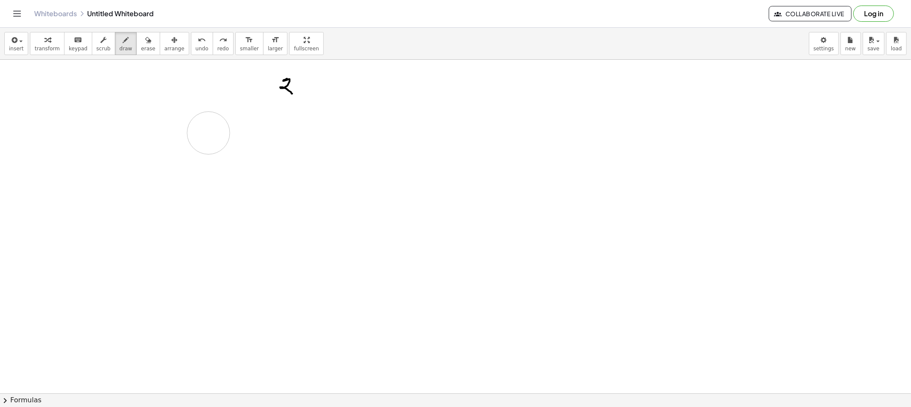
drag, startPoint x: 304, startPoint y: 87, endPoint x: 299, endPoint y: 87, distance: 5.1
drag, startPoint x: 299, startPoint y: 87, endPoint x: 309, endPoint y: 97, distance: 13.9
drag, startPoint x: 318, startPoint y: 88, endPoint x: 328, endPoint y: 88, distance: 9.4
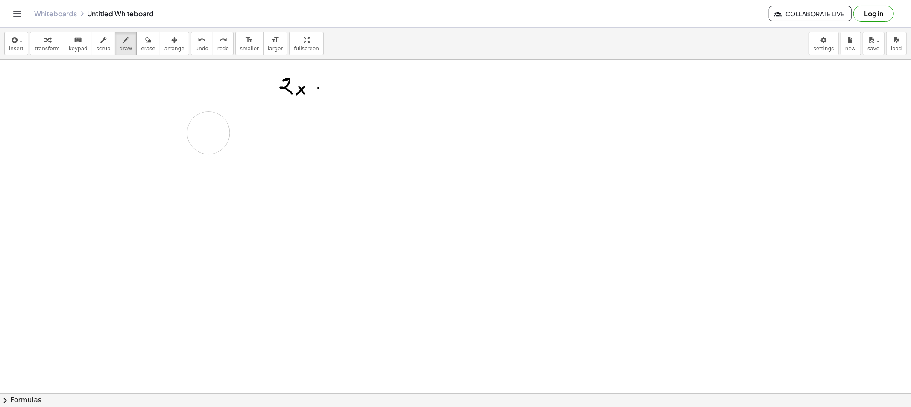
drag, startPoint x: 344, startPoint y: 84, endPoint x: 343, endPoint y: 92, distance: 8.7
drag, startPoint x: 350, startPoint y: 91, endPoint x: 355, endPoint y: 92, distance: 4.9
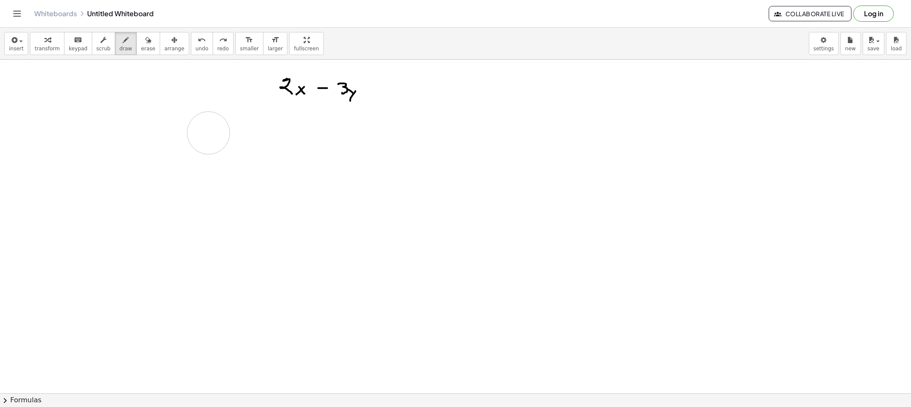
drag, startPoint x: 355, startPoint y: 92, endPoint x: 354, endPoint y: 106, distance: 13.7
drag, startPoint x: 368, startPoint y: 85, endPoint x: 369, endPoint y: 92, distance: 7.7
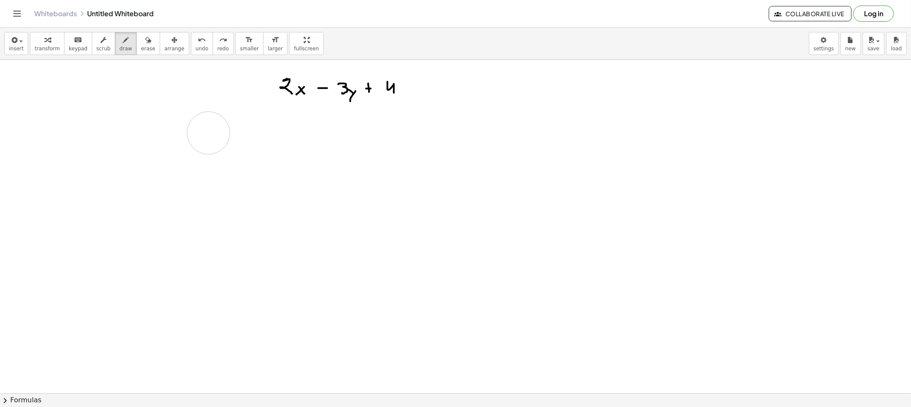
drag, startPoint x: 387, startPoint y: 88, endPoint x: 405, endPoint y: 91, distance: 17.8
drag, startPoint x: 405, startPoint y: 91, endPoint x: 403, endPoint y: 95, distance: 5.2
drag, startPoint x: 402, startPoint y: 92, endPoint x: 410, endPoint y: 99, distance: 10.6
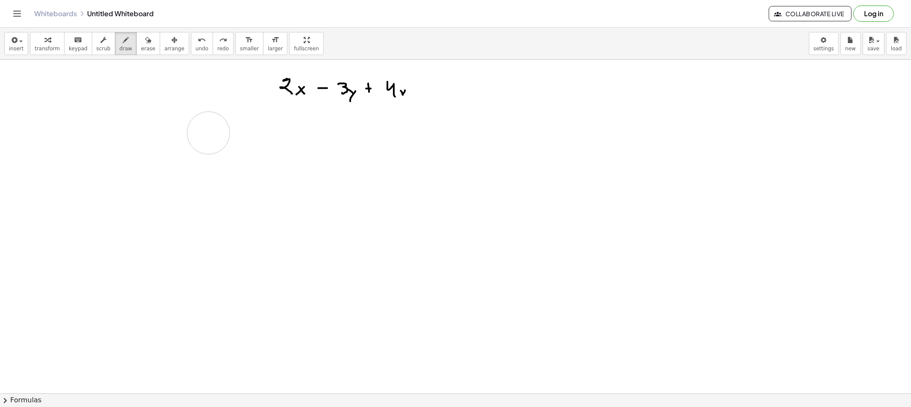
drag, startPoint x: 416, startPoint y: 91, endPoint x: 424, endPoint y: 93, distance: 8.4
drag, startPoint x: 451, startPoint y: 73, endPoint x: 456, endPoint y: 105, distance: 31.5
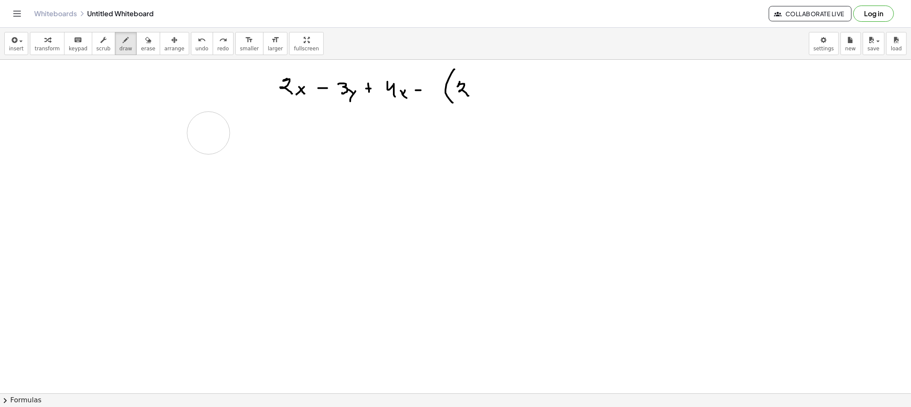
drag, startPoint x: 460, startPoint y: 82, endPoint x: 476, endPoint y: 91, distance: 18.3
drag, startPoint x: 472, startPoint y: 92, endPoint x: 479, endPoint y: 97, distance: 8.3
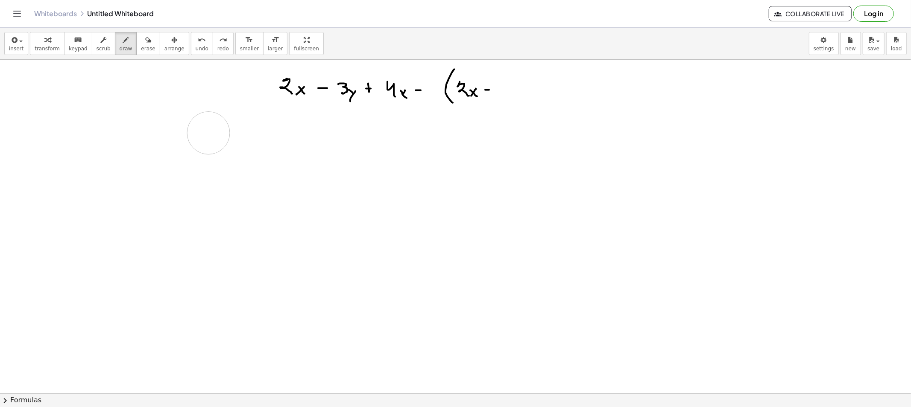
drag, startPoint x: 488, startPoint y: 90, endPoint x: 493, endPoint y: 91, distance: 5.3
drag, startPoint x: 506, startPoint y: 83, endPoint x: 515, endPoint y: 95, distance: 15.5
drag, startPoint x: 520, startPoint y: 88, endPoint x: 524, endPoint y: 94, distance: 7.6
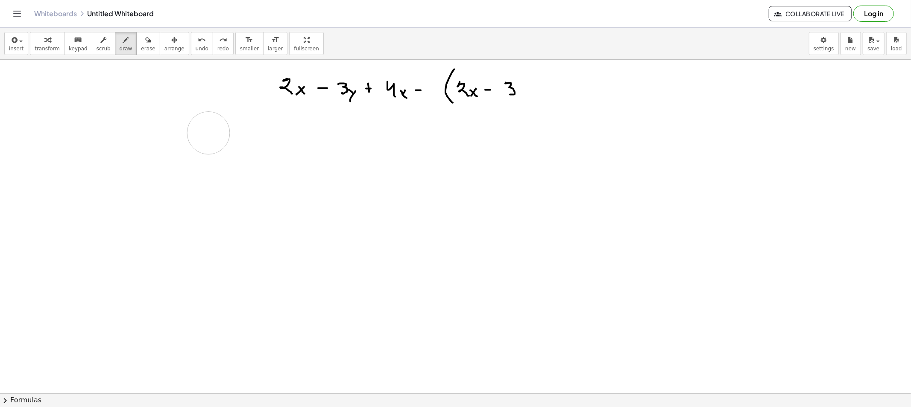
drag, startPoint x: 543, startPoint y: 84, endPoint x: 541, endPoint y: 91, distance: 7.2
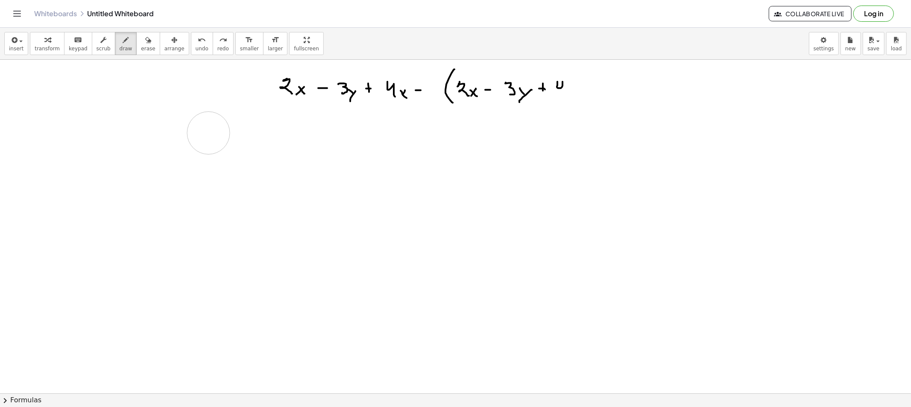
drag, startPoint x: 557, startPoint y: 82, endPoint x: 567, endPoint y: 97, distance: 17.3
drag, startPoint x: 577, startPoint y: 85, endPoint x: 573, endPoint y: 88, distance: 5.2
drag, startPoint x: 577, startPoint y: 87, endPoint x: 582, endPoint y: 87, distance: 5.1
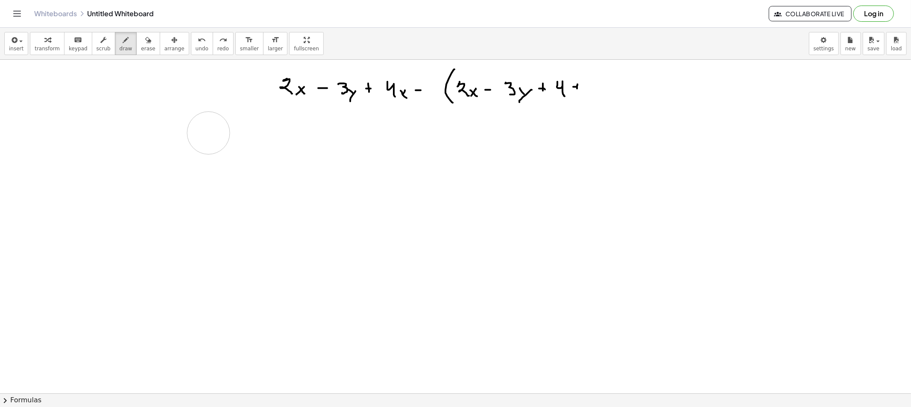
drag, startPoint x: 591, startPoint y: 84, endPoint x: 594, endPoint y: 93, distance: 9.5
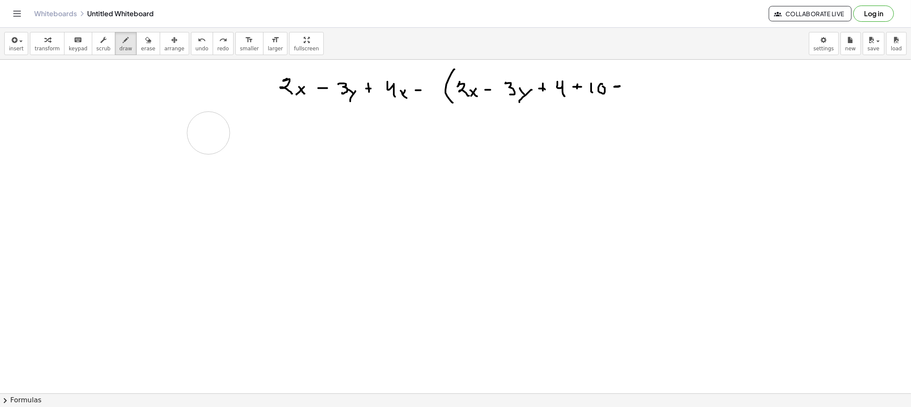
drag, startPoint x: 629, startPoint y: 82, endPoint x: 633, endPoint y: 82, distance: 4.7
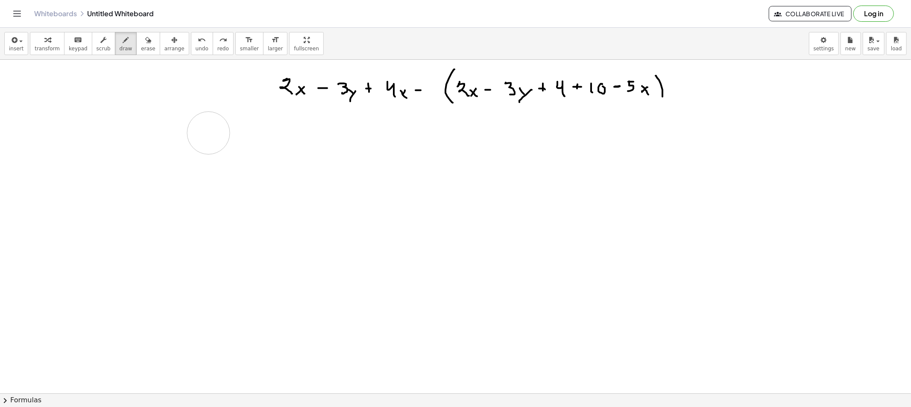
drag, startPoint x: 278, startPoint y: 138, endPoint x: 287, endPoint y: 146, distance: 12.4
drag, startPoint x: 292, startPoint y: 142, endPoint x: 289, endPoint y: 146, distance: 4.8
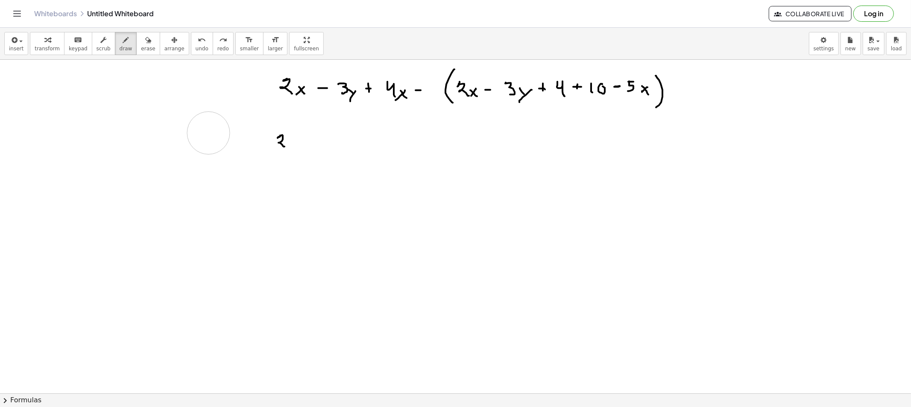
drag, startPoint x: 306, startPoint y: 143, endPoint x: 313, endPoint y: 144, distance: 7.3
drag, startPoint x: 322, startPoint y: 139, endPoint x: 327, endPoint y: 143, distance: 6.1
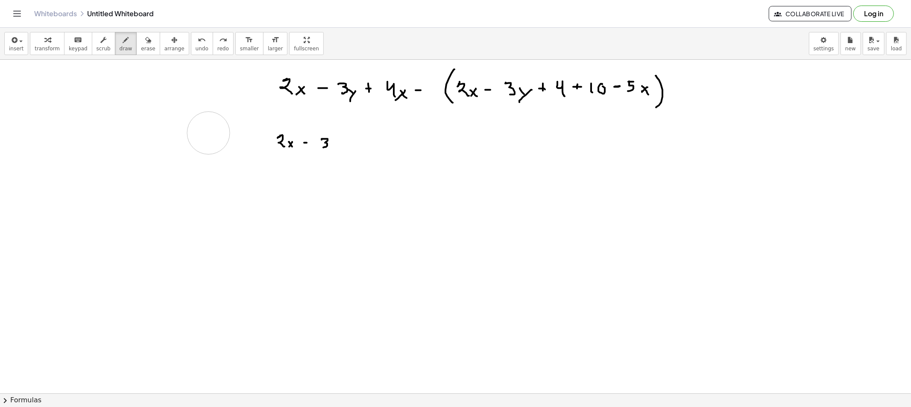
drag, startPoint x: 327, startPoint y: 143, endPoint x: 332, endPoint y: 144, distance: 5.3
drag, startPoint x: 346, startPoint y: 138, endPoint x: 345, endPoint y: 143, distance: 5.0
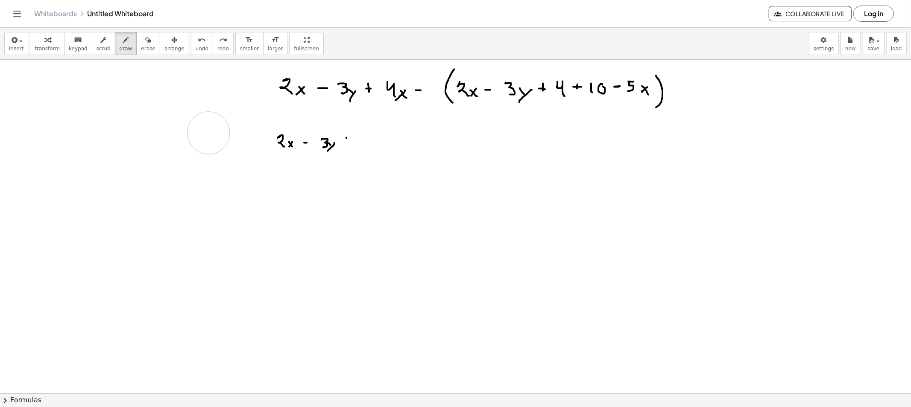
drag, startPoint x: 360, startPoint y: 138, endPoint x: 369, endPoint y: 146, distance: 12.4
drag, startPoint x: 377, startPoint y: 142, endPoint x: 372, endPoint y: 146, distance: 6.4
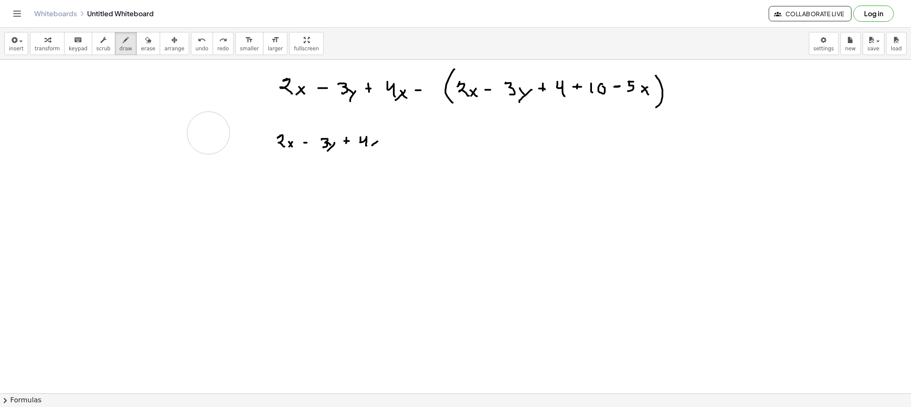
drag, startPoint x: 414, startPoint y: 132, endPoint x: 412, endPoint y: 147, distance: 15.2
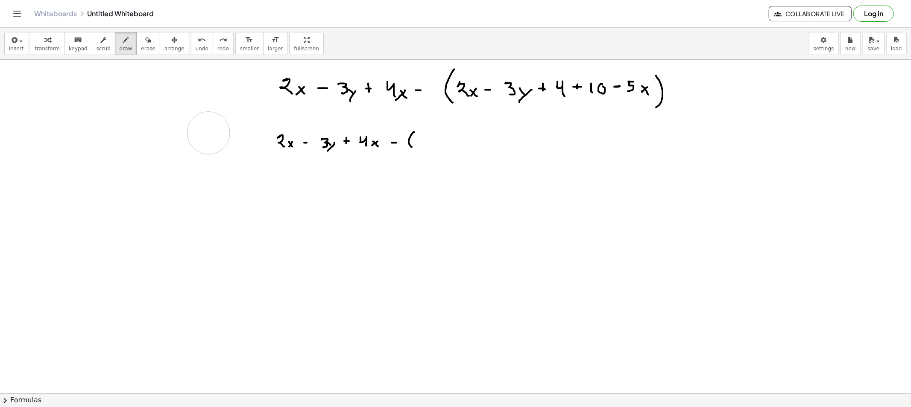
drag, startPoint x: 419, startPoint y: 139, endPoint x: 425, endPoint y: 139, distance: 5.1
drag, startPoint x: 430, startPoint y: 138, endPoint x: 440, endPoint y: 144, distance: 11.6
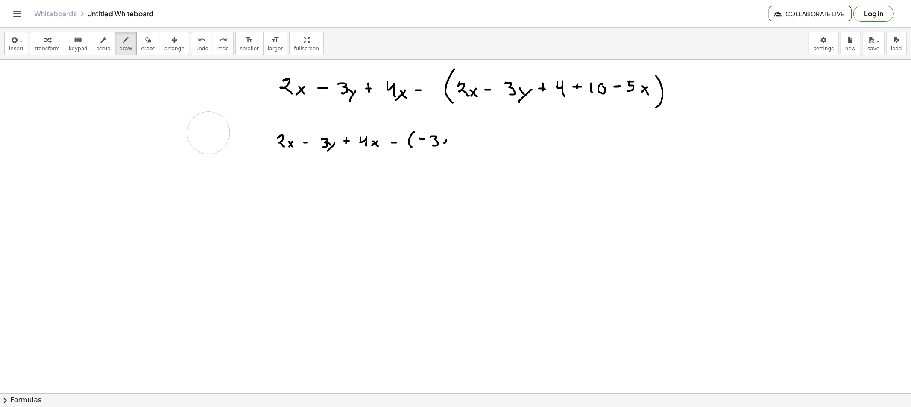
drag, startPoint x: 457, startPoint y: 140, endPoint x: 464, endPoint y: 140, distance: 6.4
drag, startPoint x: 476, startPoint y: 135, endPoint x: 478, endPoint y: 146, distance: 10.5
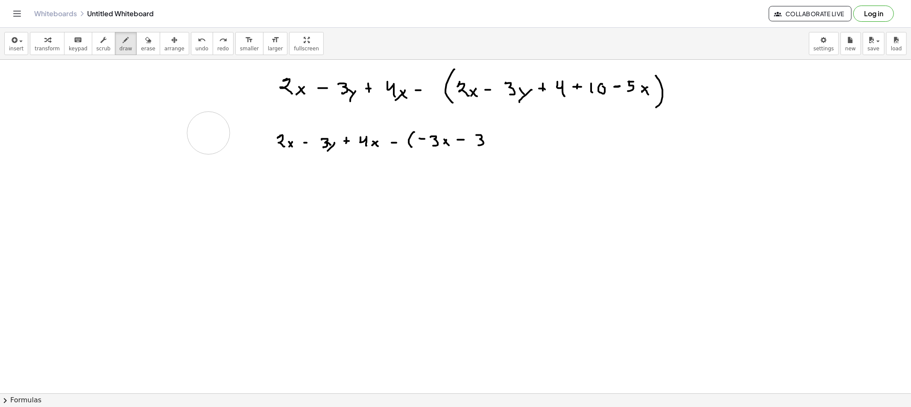
drag, startPoint x: 489, startPoint y: 141, endPoint x: 495, endPoint y: 142, distance: 6.9
drag, startPoint x: 495, startPoint y: 142, endPoint x: 489, endPoint y: 152, distance: 12.3
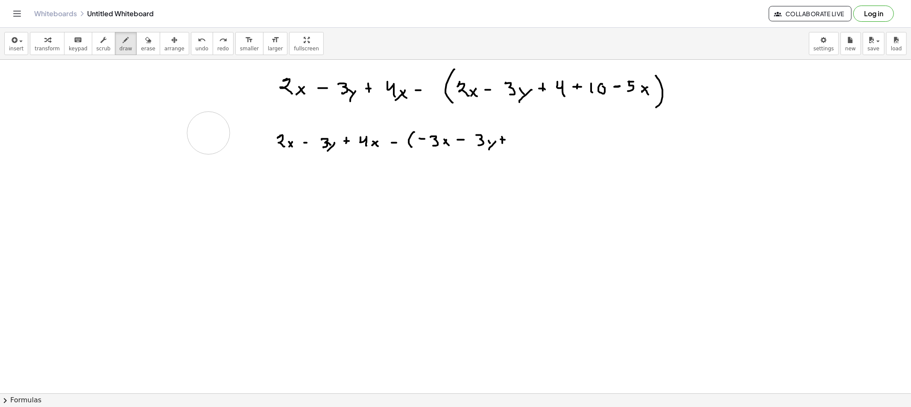
drag, startPoint x: 501, startPoint y: 140, endPoint x: 506, endPoint y: 142, distance: 5.9
drag, startPoint x: 520, startPoint y: 143, endPoint x: 528, endPoint y: 139, distance: 9.5
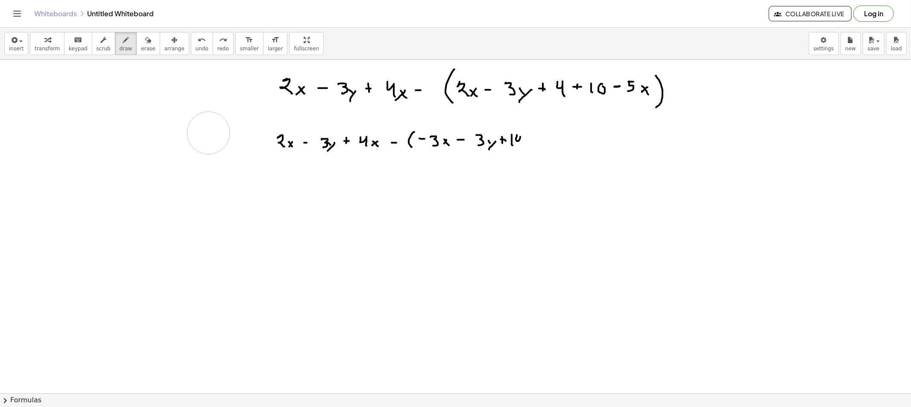
drag, startPoint x: 531, startPoint y: 137, endPoint x: 527, endPoint y: 154, distance: 17.7
click at [120, 47] on span "draw" at bounding box center [126, 49] width 13 height 6
drag, startPoint x: 281, startPoint y: 168, endPoint x: 286, endPoint y: 176, distance: 10.0
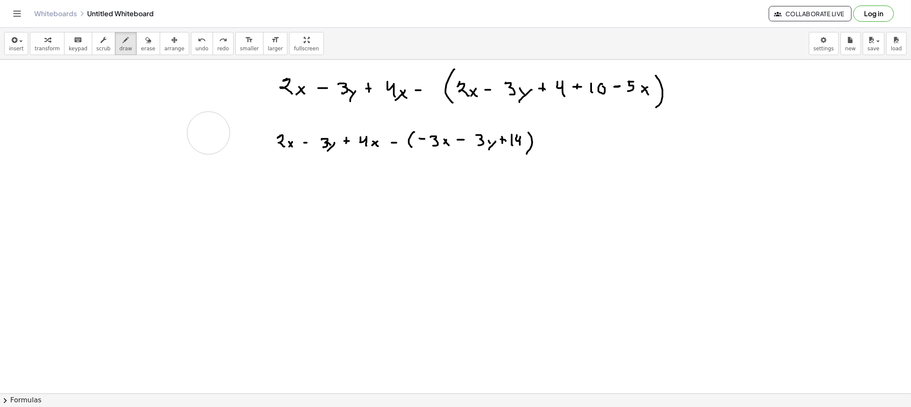
drag, startPoint x: 326, startPoint y: 186, endPoint x: 360, endPoint y: 158, distance: 43.4
drag, startPoint x: 280, startPoint y: 169, endPoint x: 297, endPoint y: 185, distance: 23.6
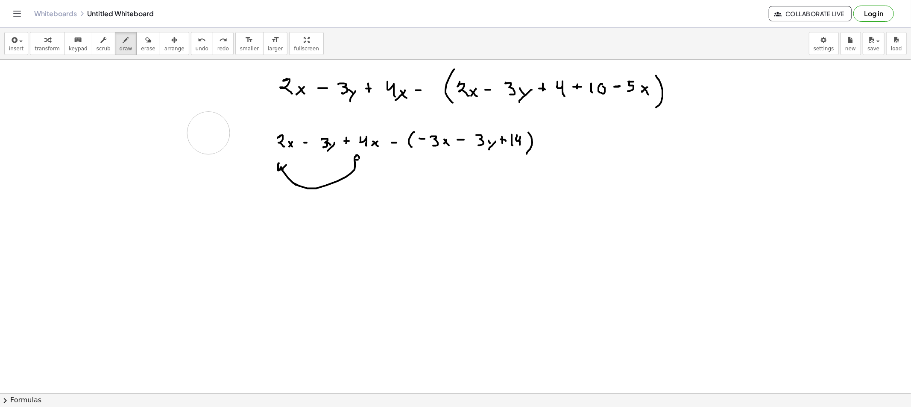
click at [141, 49] on span "erase" at bounding box center [148, 49] width 14 height 6
drag, startPoint x: 264, startPoint y: 192, endPoint x: 272, endPoint y: 181, distance: 14.0
drag, startPoint x: 276, startPoint y: 178, endPoint x: 352, endPoint y: 172, distance: 76.3
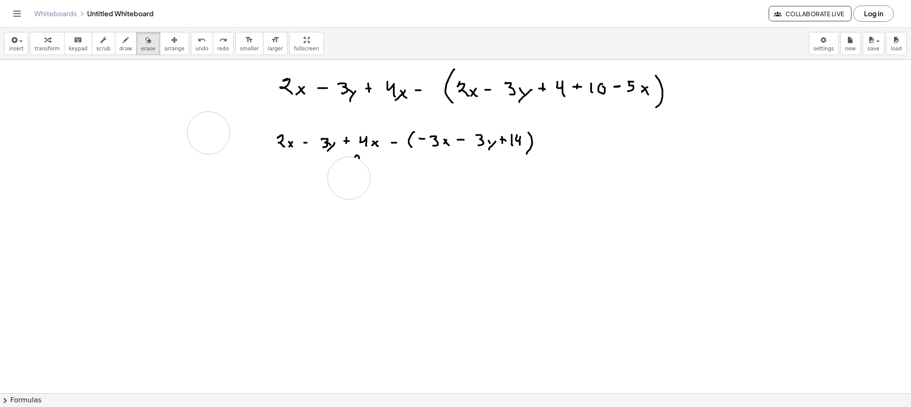
click at [120, 40] on div "button" at bounding box center [126, 40] width 13 height 10
drag, startPoint x: 276, startPoint y: 177, endPoint x: 287, endPoint y: 187, distance: 14.8
drag, startPoint x: 292, startPoint y: 183, endPoint x: 285, endPoint y: 188, distance: 8.5
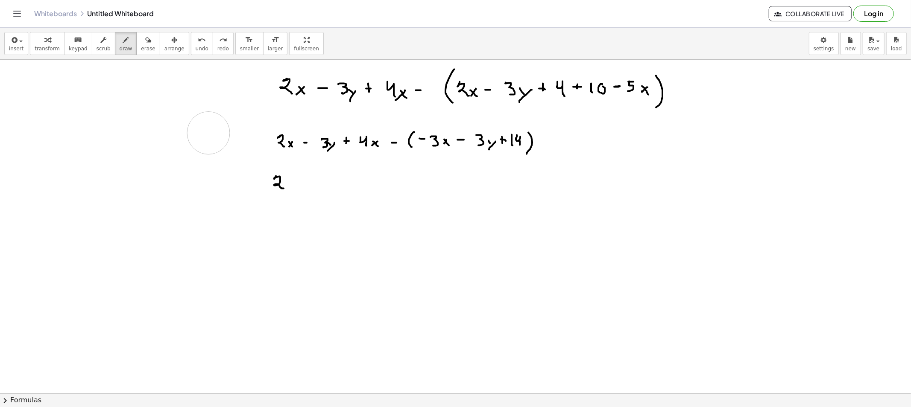
drag, startPoint x: 301, startPoint y: 186, endPoint x: 306, endPoint y: 186, distance: 5.6
drag, startPoint x: 310, startPoint y: 182, endPoint x: 313, endPoint y: 191, distance: 9.3
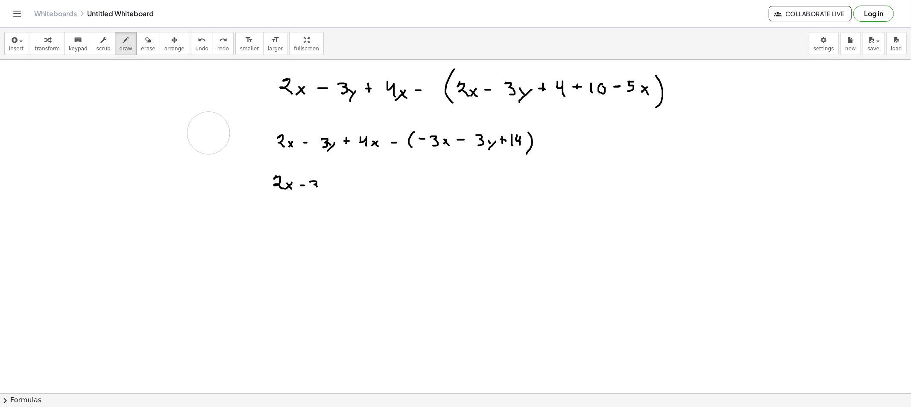
drag, startPoint x: 321, startPoint y: 188, endPoint x: 326, endPoint y: 189, distance: 5.2
drag, startPoint x: 326, startPoint y: 189, endPoint x: 322, endPoint y: 197, distance: 8.8
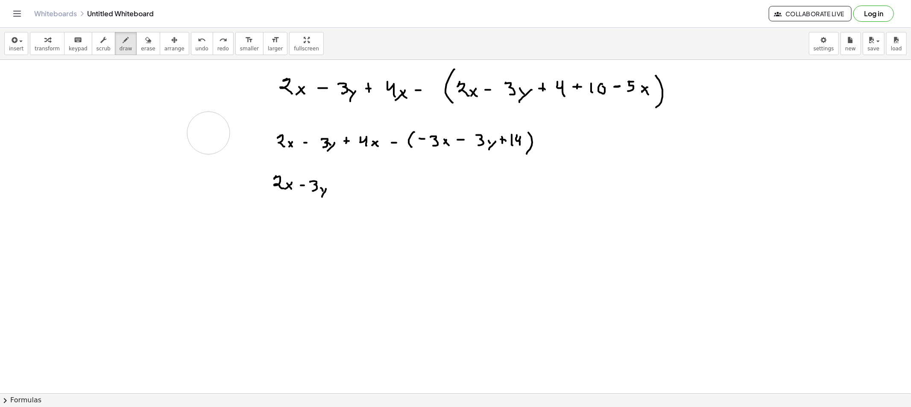
drag, startPoint x: 341, startPoint y: 183, endPoint x: 338, endPoint y: 187, distance: 4.9
drag, startPoint x: 338, startPoint y: 187, endPoint x: 343, endPoint y: 189, distance: 6.1
drag, startPoint x: 352, startPoint y: 182, endPoint x: 358, endPoint y: 193, distance: 12.0
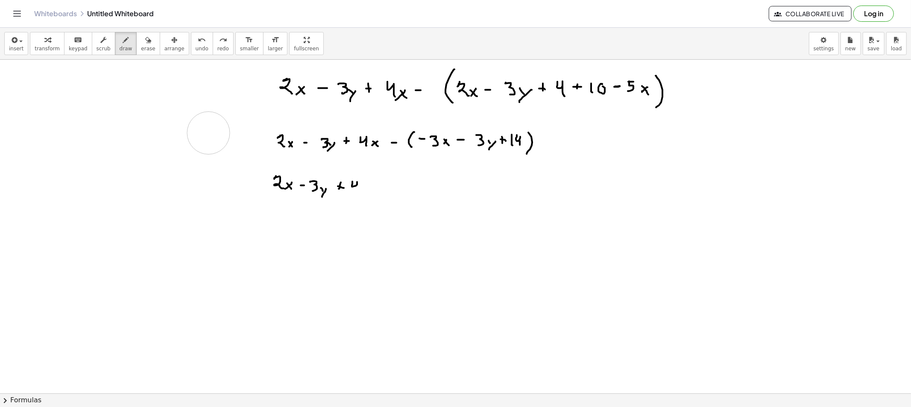
drag, startPoint x: 362, startPoint y: 187, endPoint x: 366, endPoint y: 194, distance: 8.6
drag, startPoint x: 395, startPoint y: 132, endPoint x: 425, endPoint y: 132, distance: 30.7
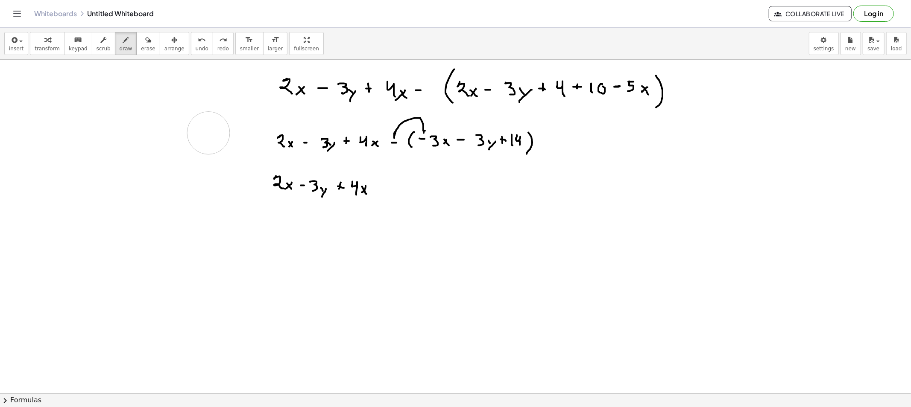
drag, startPoint x: 393, startPoint y: 147, endPoint x: 422, endPoint y: 148, distance: 28.6
drag, startPoint x: 376, startPoint y: 184, endPoint x: 372, endPoint y: 190, distance: 6.9
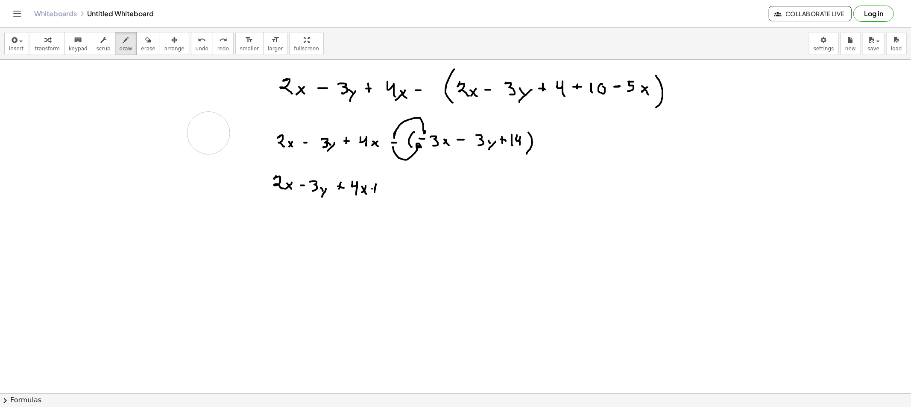
drag, startPoint x: 372, startPoint y: 189, endPoint x: 378, endPoint y: 191, distance: 5.9
drag, startPoint x: 384, startPoint y: 185, endPoint x: 382, endPoint y: 196, distance: 11.2
drag, startPoint x: 406, startPoint y: 192, endPoint x: 400, endPoint y: 192, distance: 6.0
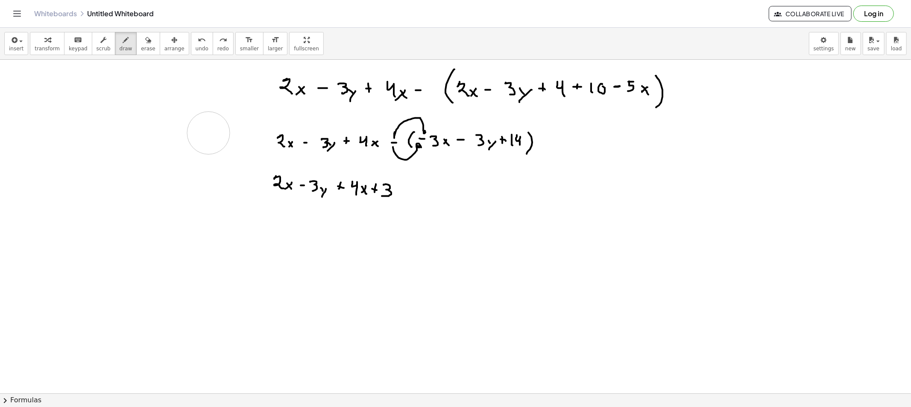
drag, startPoint x: 396, startPoint y: 152, endPoint x: 458, endPoint y: 155, distance: 61.6
drag, startPoint x: 420, startPoint y: 191, endPoint x: 420, endPoint y: 195, distance: 4.3
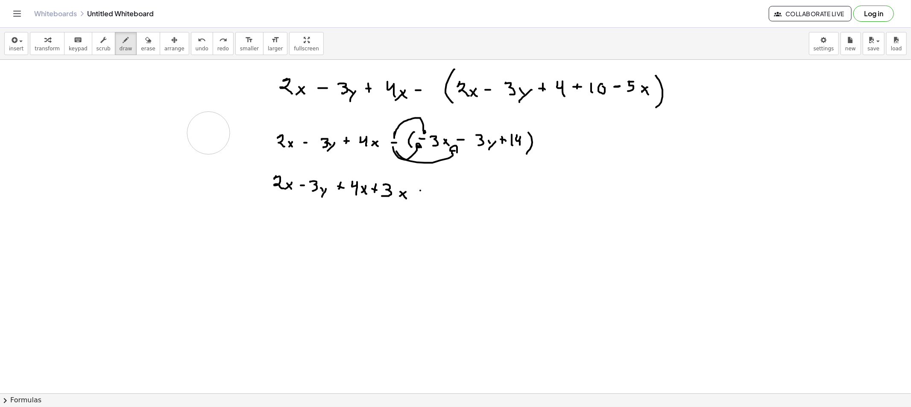
drag, startPoint x: 418, startPoint y: 193, endPoint x: 425, endPoint y: 196, distance: 7.3
drag, startPoint x: 440, startPoint y: 193, endPoint x: 436, endPoint y: 199, distance: 7.3
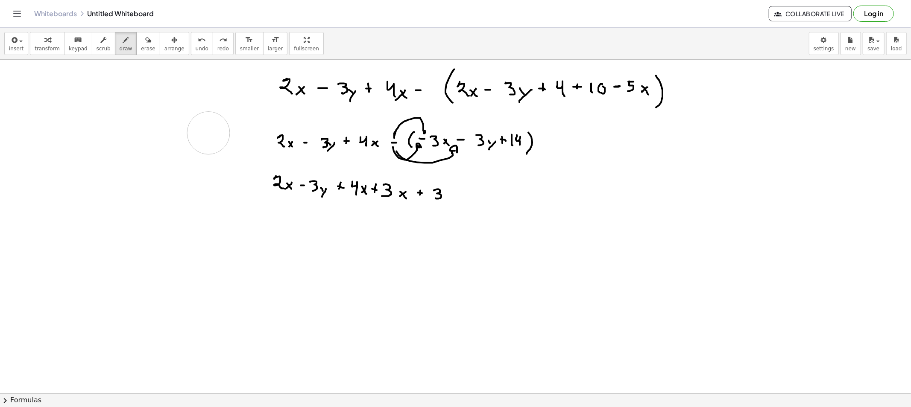
drag, startPoint x: 445, startPoint y: 195, endPoint x: 450, endPoint y: 200, distance: 6.6
drag, startPoint x: 395, startPoint y: 135, endPoint x: 503, endPoint y: 131, distance: 107.7
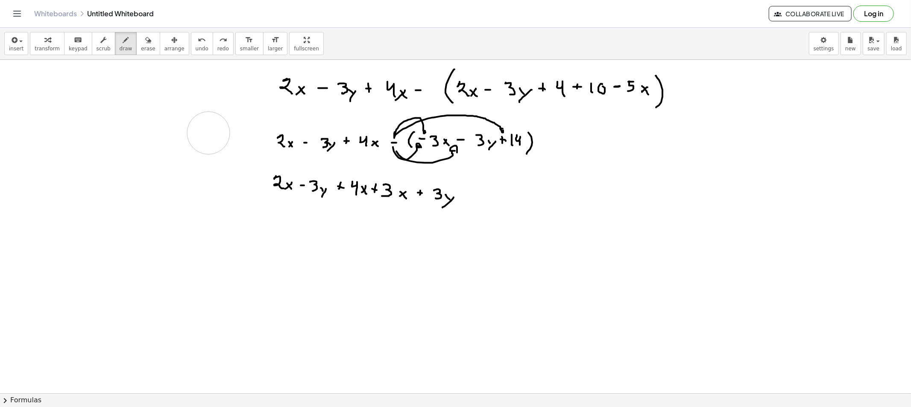
drag, startPoint x: 463, startPoint y: 194, endPoint x: 468, endPoint y: 195, distance: 5.6
drag, startPoint x: 475, startPoint y: 188, endPoint x: 474, endPoint y: 199, distance: 11.1
drag, startPoint x: 483, startPoint y: 190, endPoint x: 485, endPoint y: 201, distance: 11.4
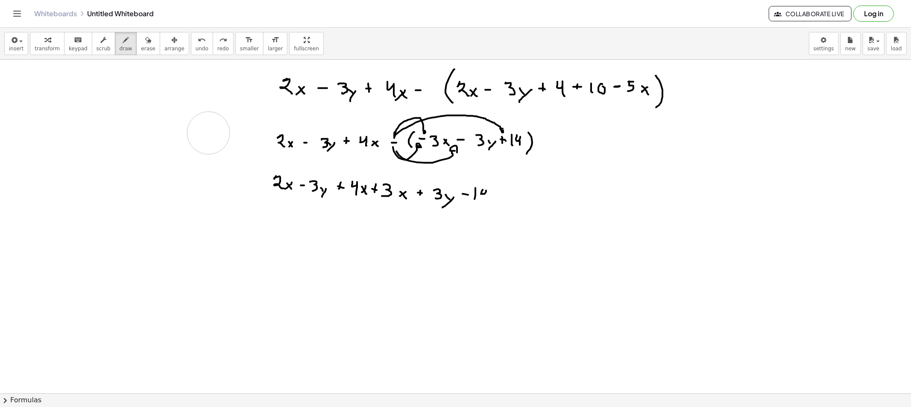
drag, startPoint x: 284, startPoint y: 223, endPoint x: 289, endPoint y: 211, distance: 12.7
drag, startPoint x: 348, startPoint y: 231, endPoint x: 355, endPoint y: 217, distance: 16.4
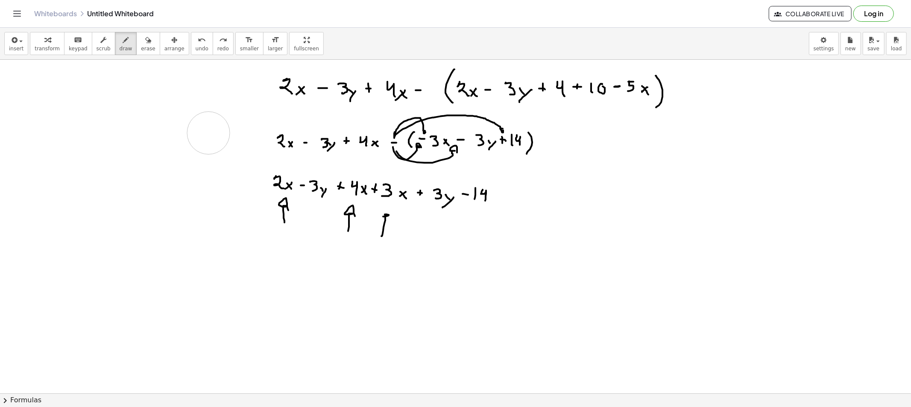
drag, startPoint x: 382, startPoint y: 237, endPoint x: 391, endPoint y: 217, distance: 21.8
drag, startPoint x: 349, startPoint y: 254, endPoint x: 350, endPoint y: 266, distance: 12.0
drag, startPoint x: 363, startPoint y: 259, endPoint x: 357, endPoint y: 266, distance: 9.7
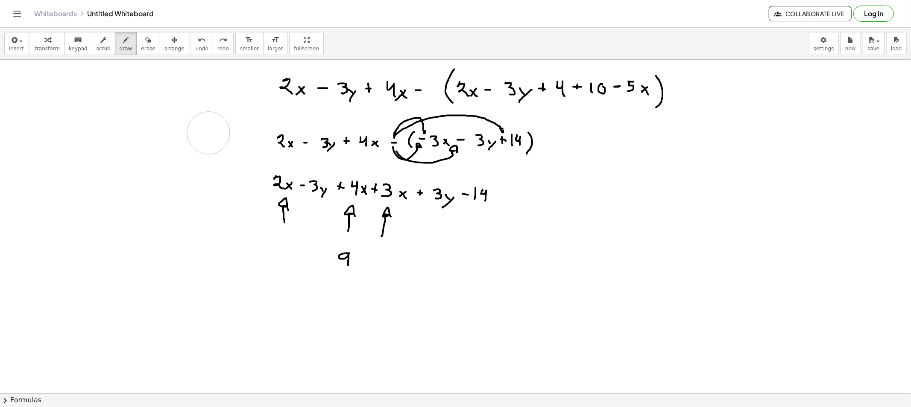
drag, startPoint x: 389, startPoint y: 262, endPoint x: 398, endPoint y: 270, distance: 12.4
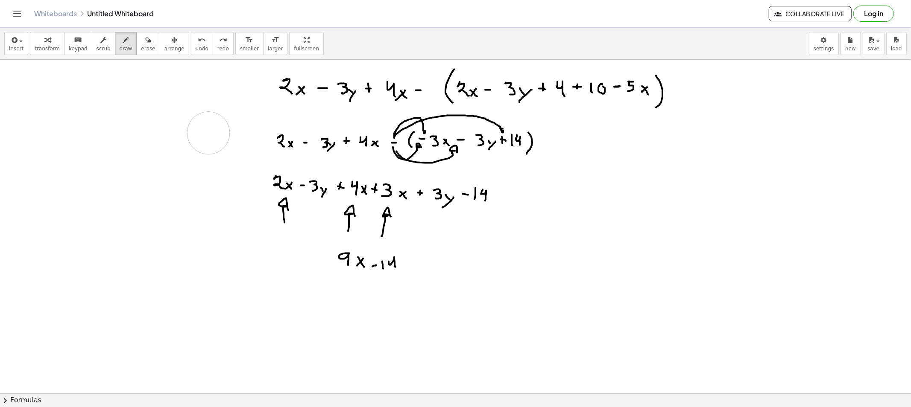
drag, startPoint x: 138, startPoint y: 44, endPoint x: 221, endPoint y: 66, distance: 85.7
click at [149, 46] on div "transform keyboard keypad scrub draw erase arrange" at bounding box center [109, 43] width 159 height 23
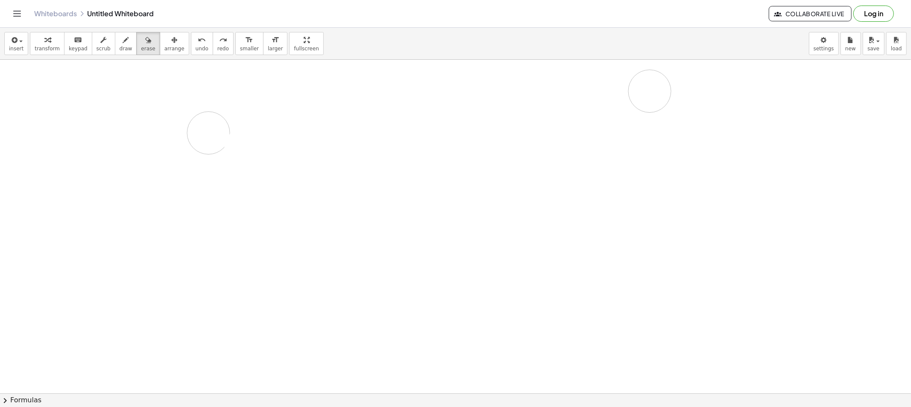
drag, startPoint x: 378, startPoint y: 97, endPoint x: 495, endPoint y: 109, distance: 116.7
click at [120, 48] on span "draw" at bounding box center [126, 49] width 13 height 6
drag, startPoint x: 321, startPoint y: 69, endPoint x: 325, endPoint y: 70, distance: 4.7
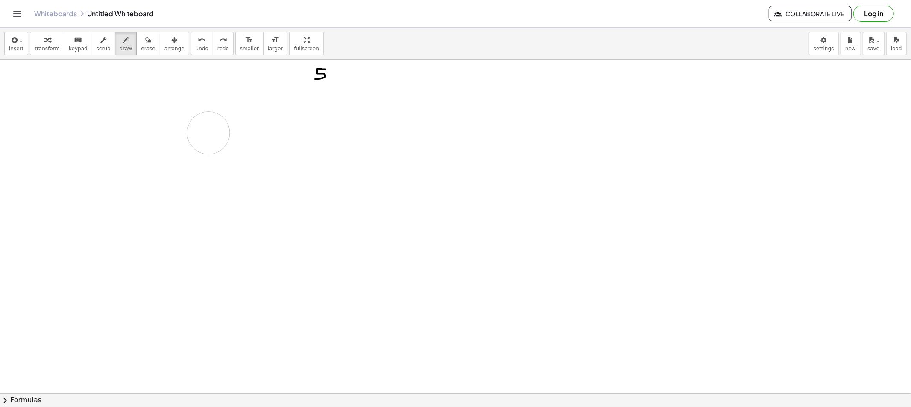
drag, startPoint x: 317, startPoint y: 72, endPoint x: 334, endPoint y: 76, distance: 17.5
drag, startPoint x: 334, startPoint y: 75, endPoint x: 339, endPoint y: 84, distance: 9.5
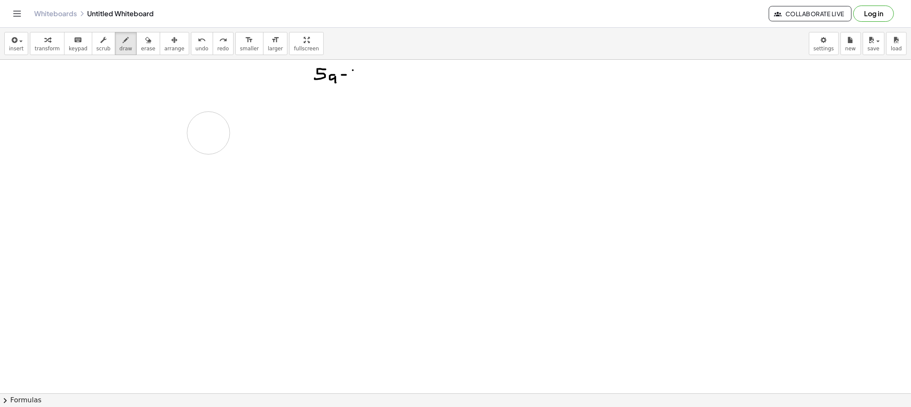
drag, startPoint x: 353, startPoint y: 70, endPoint x: 353, endPoint y: 85, distance: 14.1
drag, startPoint x: 374, startPoint y: 73, endPoint x: 379, endPoint y: 83, distance: 11.3
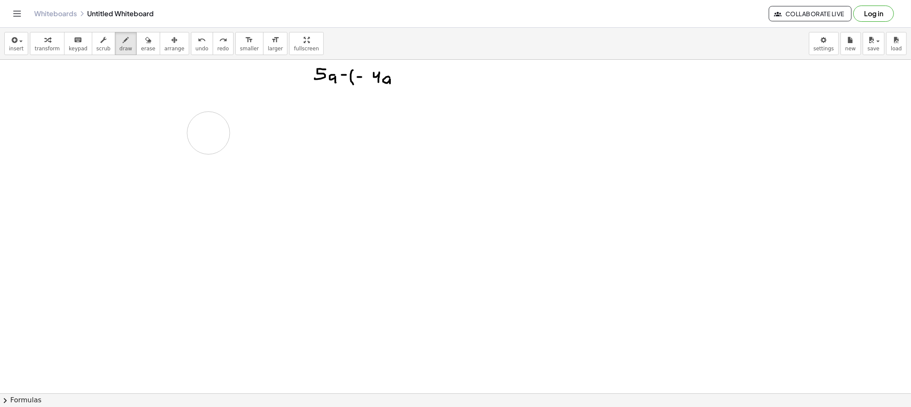
drag, startPoint x: 383, startPoint y: 80, endPoint x: 390, endPoint y: 85, distance: 8.8
drag, startPoint x: 400, startPoint y: 80, endPoint x: 395, endPoint y: 90, distance: 10.7
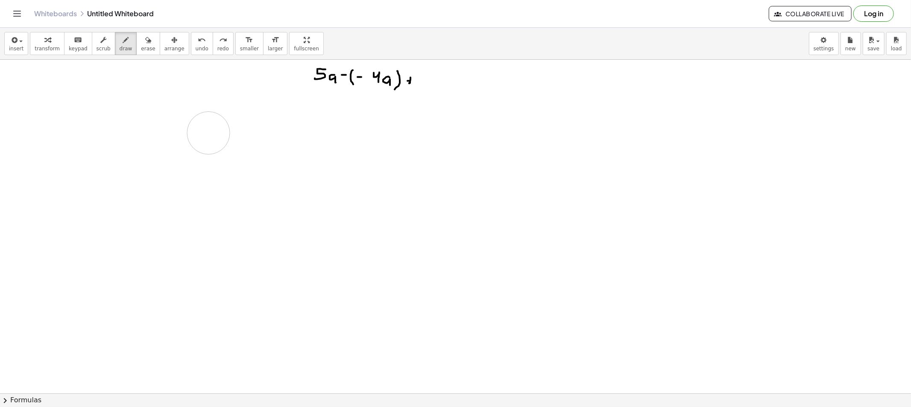
drag, startPoint x: 409, startPoint y: 81, endPoint x: 418, endPoint y: 83, distance: 8.7
drag, startPoint x: 426, startPoint y: 76, endPoint x: 428, endPoint y: 86, distance: 10.8
drag, startPoint x: 437, startPoint y: 82, endPoint x: 439, endPoint y: 91, distance: 8.2
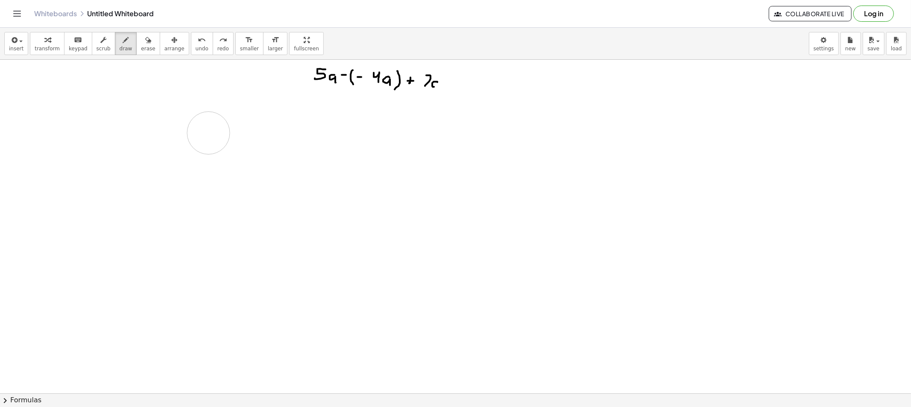
drag, startPoint x: 472, startPoint y: 76, endPoint x: 477, endPoint y: 76, distance: 4.3
drag, startPoint x: 477, startPoint y: 76, endPoint x: 478, endPoint y: 88, distance: 11.7
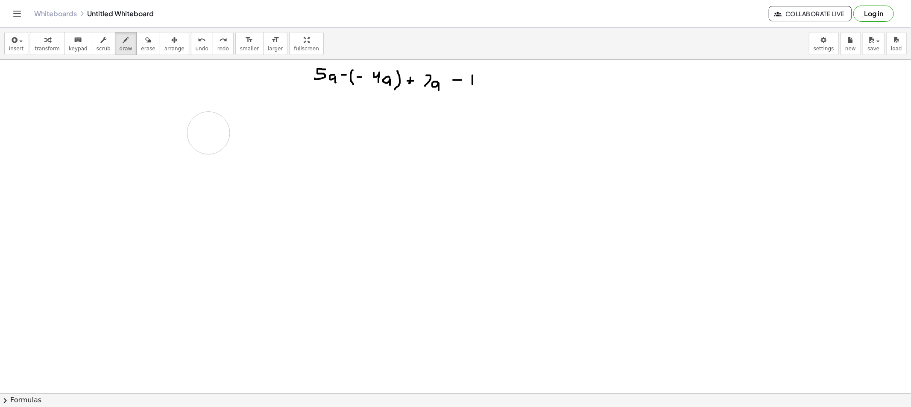
drag, startPoint x: 486, startPoint y: 81, endPoint x: 487, endPoint y: 91, distance: 10.3
drag, startPoint x: 310, startPoint y: 117, endPoint x: 307, endPoint y: 124, distance: 6.9
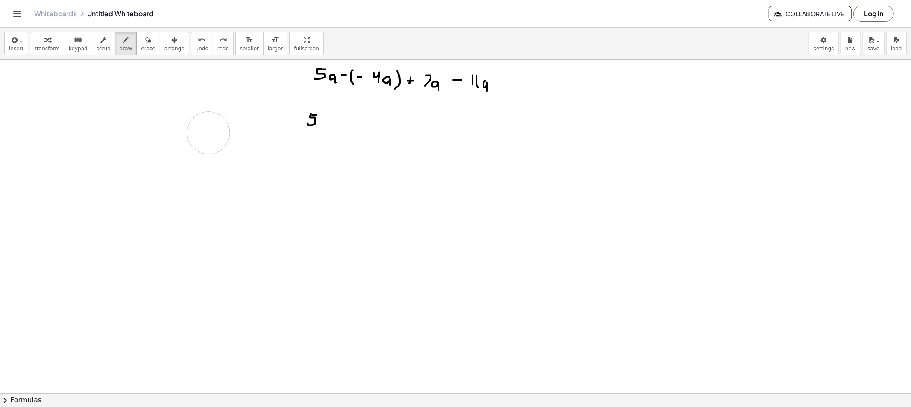
drag, startPoint x: 325, startPoint y: 121, endPoint x: 329, endPoint y: 126, distance: 6.8
drag, startPoint x: 339, startPoint y: 122, endPoint x: 346, endPoint y: 121, distance: 7.7
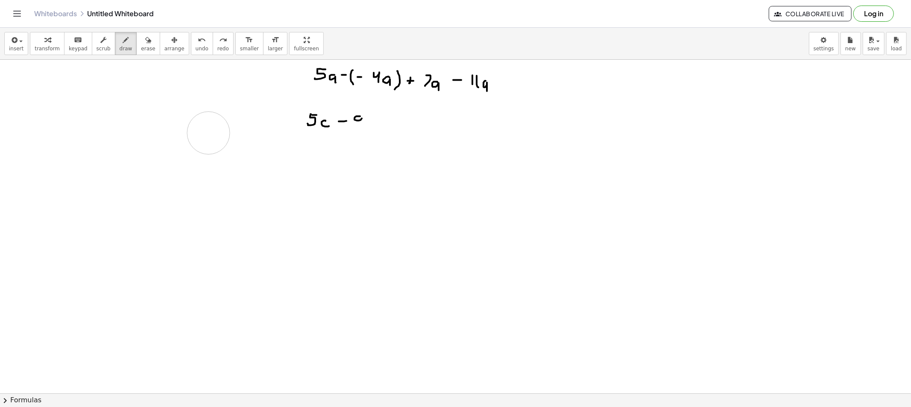
drag, startPoint x: 360, startPoint y: 117, endPoint x: 362, endPoint y: 127, distance: 10.4
drag, startPoint x: 370, startPoint y: 122, endPoint x: 369, endPoint y: 128, distance: 6.5
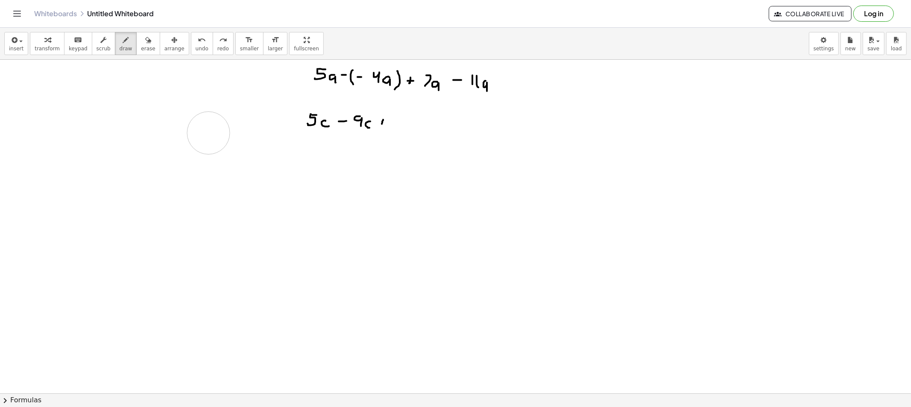
drag, startPoint x: 404, startPoint y: 114, endPoint x: 406, endPoint y: 128, distance: 14.7
drag, startPoint x: 406, startPoint y: 120, endPoint x: 410, endPoint y: 120, distance: 4.3
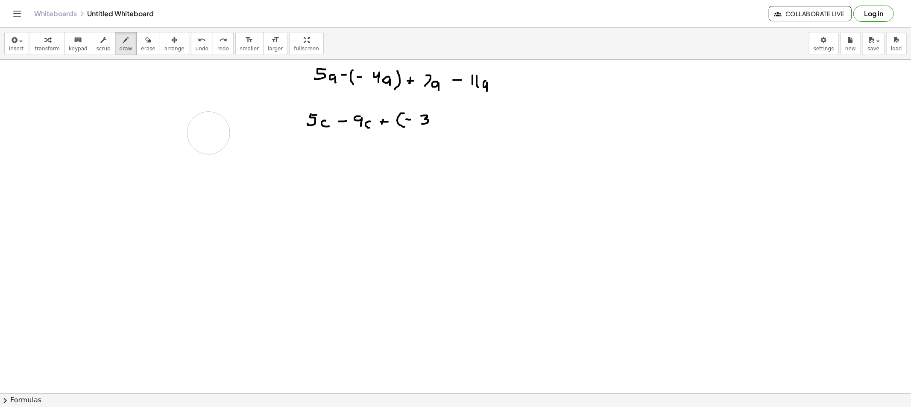
drag, startPoint x: 421, startPoint y: 116, endPoint x: 423, endPoint y: 124, distance: 8.4
drag, startPoint x: 437, startPoint y: 120, endPoint x: 439, endPoint y: 126, distance: 6.1
drag, startPoint x: 445, startPoint y: 117, endPoint x: 444, endPoint y: 133, distance: 15.8
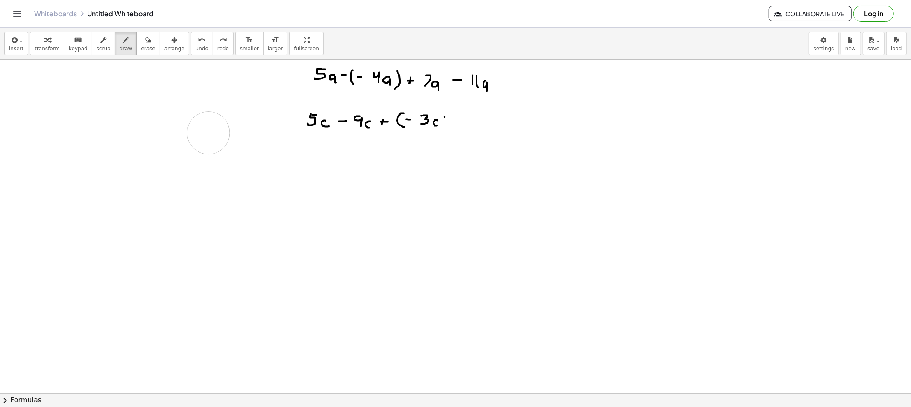
drag, startPoint x: 457, startPoint y: 124, endPoint x: 463, endPoint y: 124, distance: 6.0
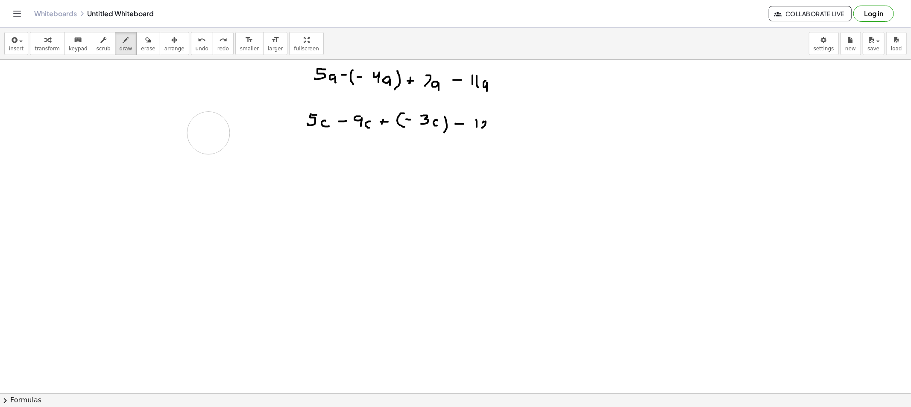
drag, startPoint x: 483, startPoint y: 123, endPoint x: 492, endPoint y: 128, distance: 11.1
drag, startPoint x: 497, startPoint y: 123, endPoint x: 497, endPoint y: 129, distance: 6.8
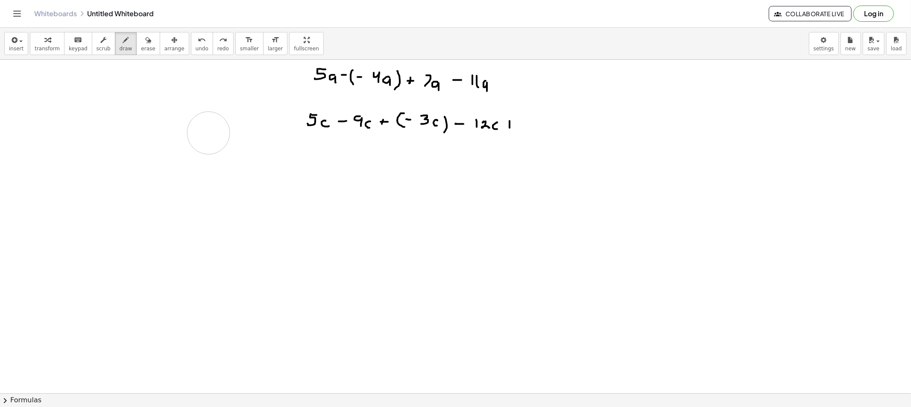
drag, startPoint x: 509, startPoint y: 123, endPoint x: 513, endPoint y: 124, distance: 4.8
drag, startPoint x: 526, startPoint y: 121, endPoint x: 530, endPoint y: 130, distance: 10.5
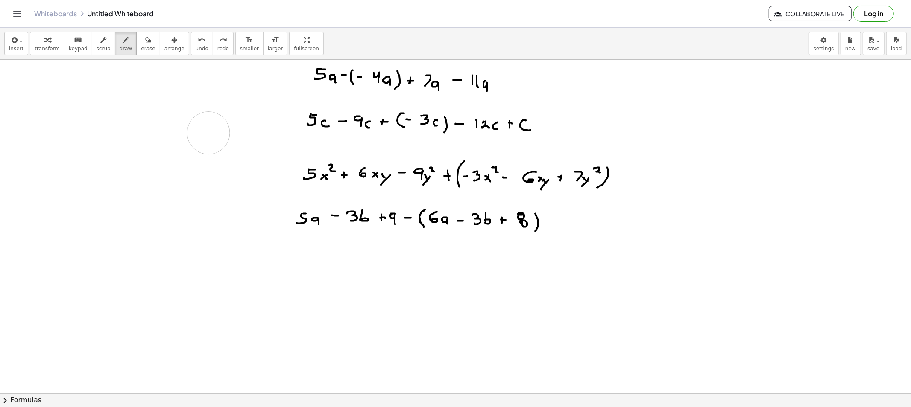
click at [123, 48] on button "draw" at bounding box center [126, 43] width 22 height 23
drag, startPoint x: 552, startPoint y: 127, endPoint x: 558, endPoint y: 127, distance: 6.0
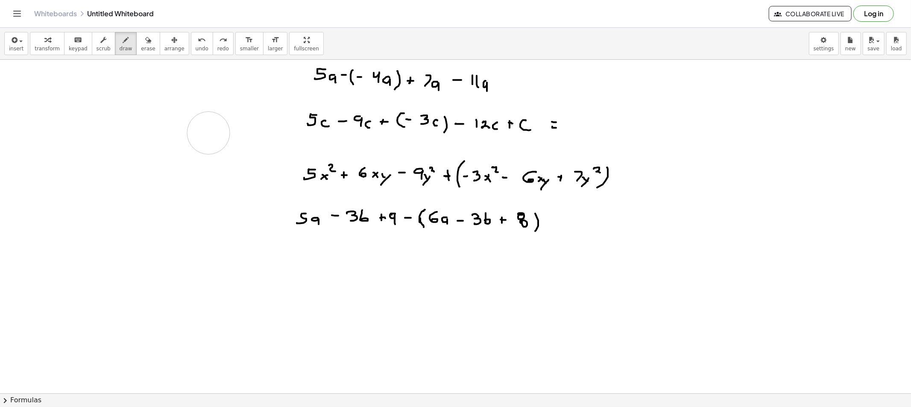
drag, startPoint x: 586, startPoint y: 121, endPoint x: 596, endPoint y: 125, distance: 10.2
drag, startPoint x: 604, startPoint y: 122, endPoint x: 609, endPoint y: 127, distance: 7.2
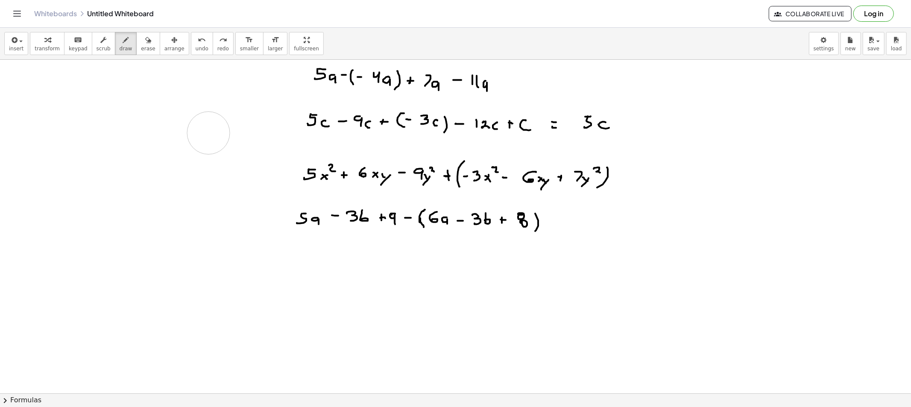
drag, startPoint x: 615, startPoint y: 123, endPoint x: 621, endPoint y: 122, distance: 6.0
drag, startPoint x: 633, startPoint y: 120, endPoint x: 639, endPoint y: 129, distance: 11.6
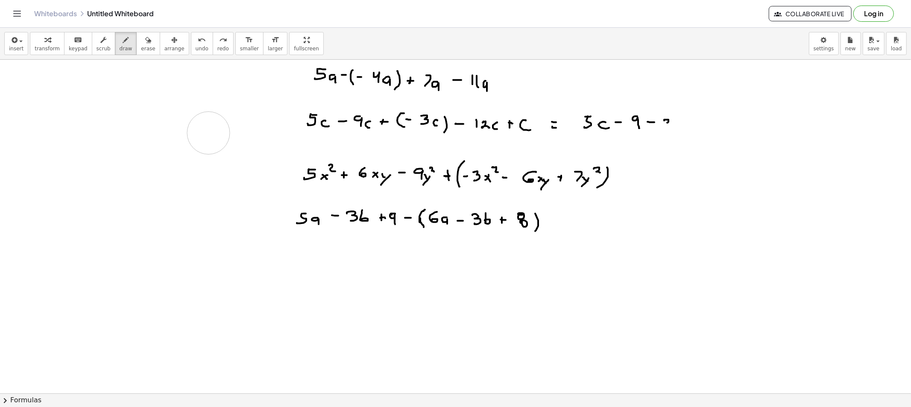
drag, startPoint x: 668, startPoint y: 120, endPoint x: 668, endPoint y: 127, distance: 7.3
drag, startPoint x: 682, startPoint y: 123, endPoint x: 691, endPoint y: 128, distance: 10.3
drag, startPoint x: 696, startPoint y: 123, endPoint x: 702, endPoint y: 124, distance: 6.2
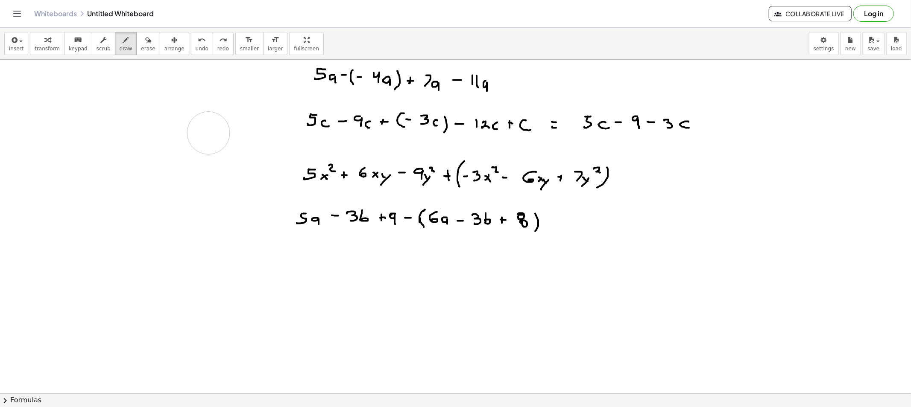
drag, startPoint x: 723, startPoint y: 121, endPoint x: 729, endPoint y: 129, distance: 10.2
drag, startPoint x: 742, startPoint y: 124, endPoint x: 749, endPoint y: 129, distance: 8.3
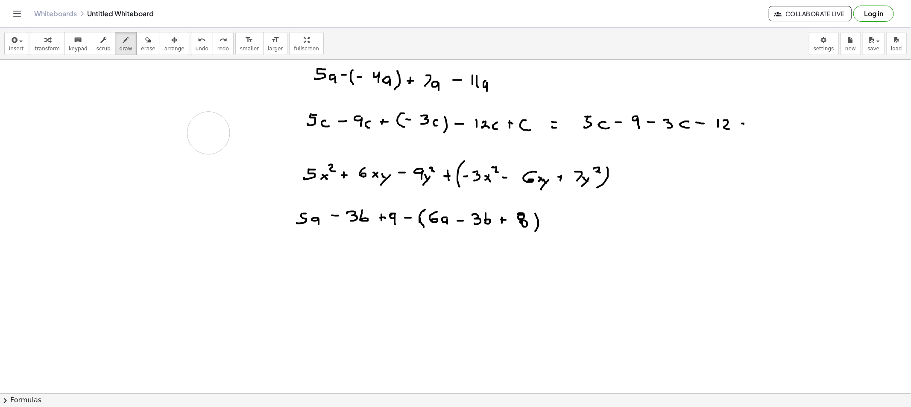
drag, startPoint x: 765, startPoint y: 122, endPoint x: 775, endPoint y: 122, distance: 9.4
drag, startPoint x: 779, startPoint y: 117, endPoint x: 791, endPoint y: 126, distance: 15.0
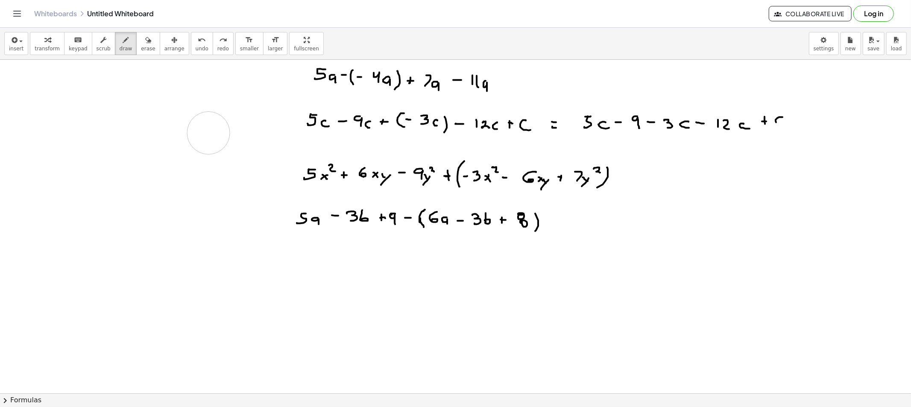
drag, startPoint x: 800, startPoint y: 122, endPoint x: 813, endPoint y: 124, distance: 13.4
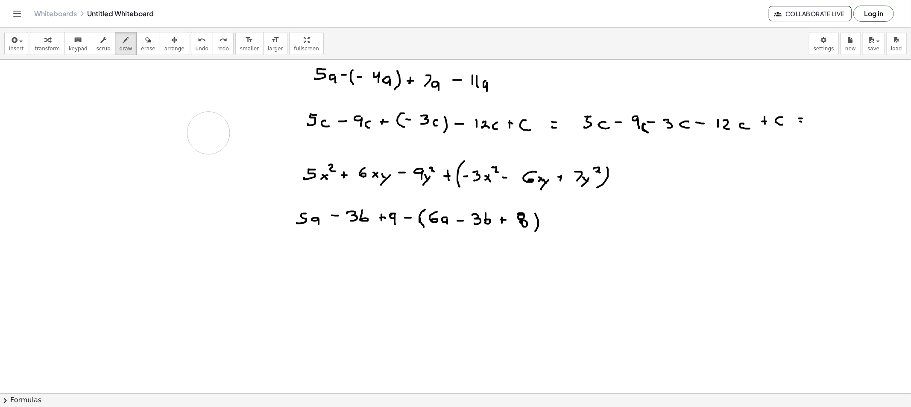
drag, startPoint x: 613, startPoint y: 99, endPoint x: 620, endPoint y: 105, distance: 9.1
drag, startPoint x: 629, startPoint y: 100, endPoint x: 634, endPoint y: 108, distance: 8.9
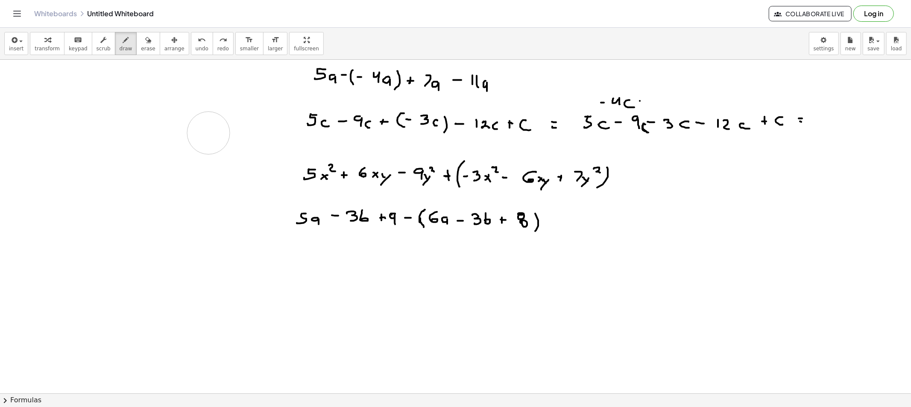
drag, startPoint x: 640, startPoint y: 101, endPoint x: 651, endPoint y: 100, distance: 11.2
drag, startPoint x: 656, startPoint y: 98, endPoint x: 655, endPoint y: 105, distance: 7.0
drag, startPoint x: 671, startPoint y: 101, endPoint x: 672, endPoint y: 107, distance: 5.6
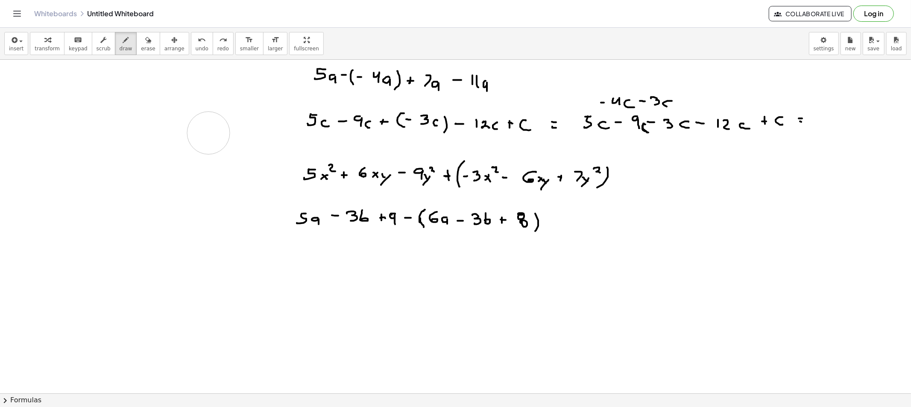
drag, startPoint x: 688, startPoint y: 97, endPoint x: 690, endPoint y: 104, distance: 7.0
drag, startPoint x: 692, startPoint y: 97, endPoint x: 708, endPoint y: 100, distance: 16.1
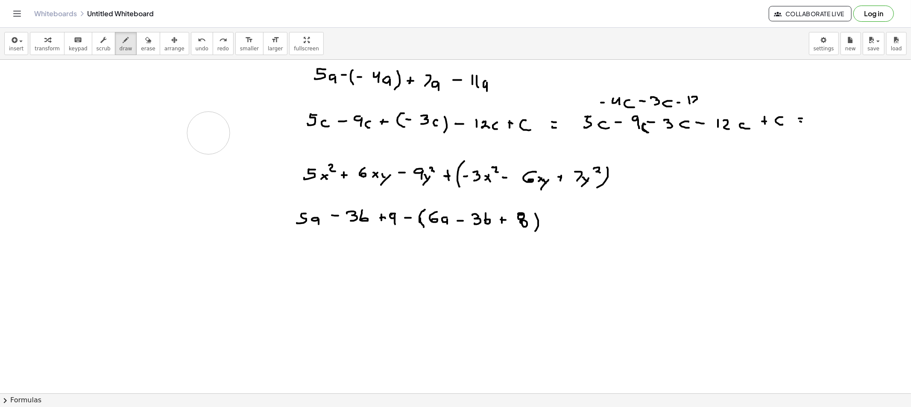
drag, startPoint x: 708, startPoint y: 100, endPoint x: 708, endPoint y: 105, distance: 5.1
drag, startPoint x: 716, startPoint y: 101, endPoint x: 730, endPoint y: 98, distance: 14.4
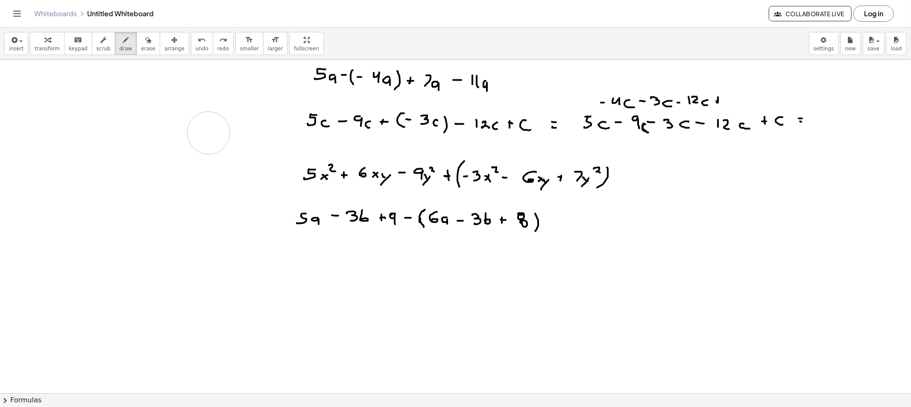
drag, startPoint x: 730, startPoint y: 97, endPoint x: 732, endPoint y: 103, distance: 6.3
click at [141, 41] on div "button" at bounding box center [148, 40] width 14 height 10
drag, startPoint x: 276, startPoint y: 78, endPoint x: 276, endPoint y: 91, distance: 12.8
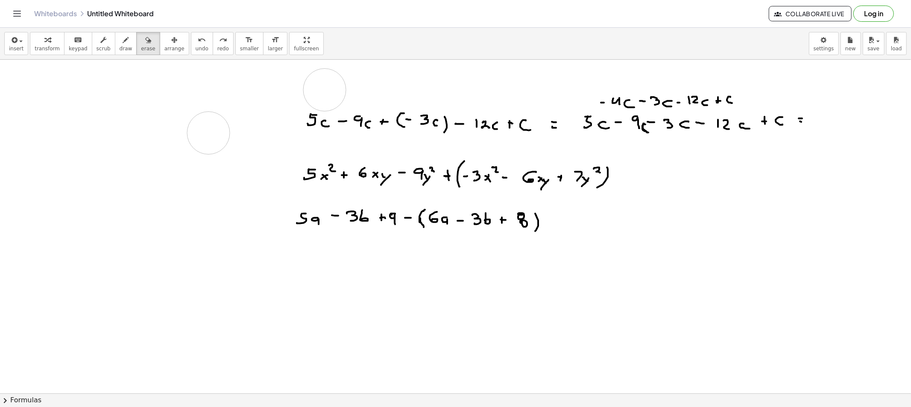
drag, startPoint x: 624, startPoint y: 76, endPoint x: 629, endPoint y: 77, distance: 5.3
drag, startPoint x: 620, startPoint y: 76, endPoint x: 626, endPoint y: 76, distance: 6.4
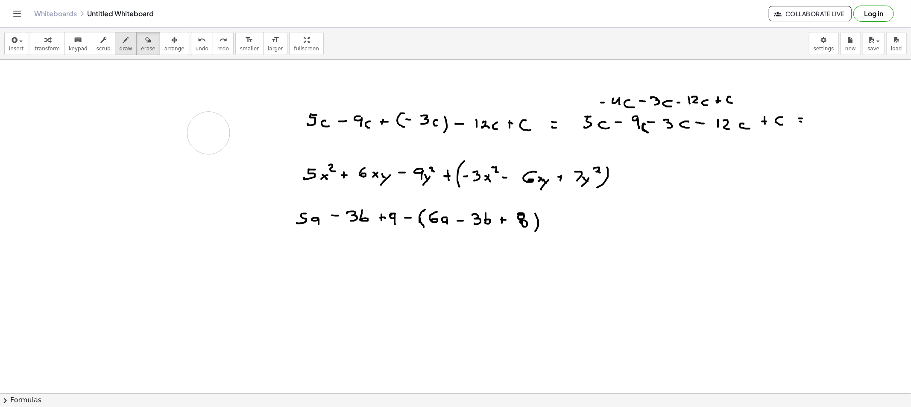
click at [115, 42] on button "draw" at bounding box center [126, 43] width 22 height 23
drag, startPoint x: 645, startPoint y: 78, endPoint x: 653, endPoint y: 76, distance: 8.0
drag, startPoint x: 656, startPoint y: 78, endPoint x: 664, endPoint y: 76, distance: 8.5
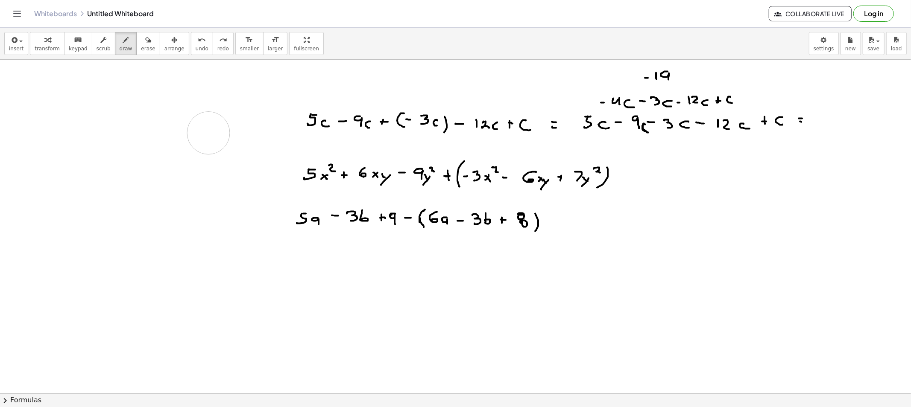
drag, startPoint x: 662, startPoint y: 73, endPoint x: 670, endPoint y: 82, distance: 11.2
drag, startPoint x: 680, startPoint y: 77, endPoint x: 685, endPoint y: 82, distance: 7.9
drag, startPoint x: 692, startPoint y: 74, endPoint x: 692, endPoint y: 79, distance: 4.7
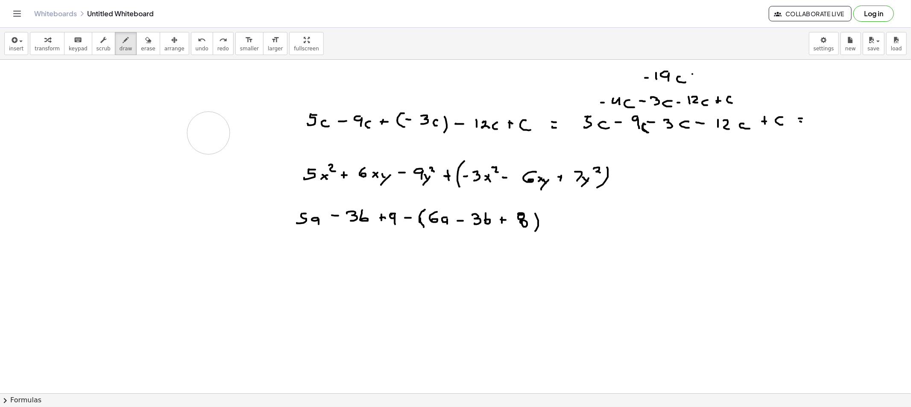
drag, startPoint x: 692, startPoint y: 76, endPoint x: 699, endPoint y: 77, distance: 7.0
drag, startPoint x: 720, startPoint y: 72, endPoint x: 723, endPoint y: 80, distance: 8.5
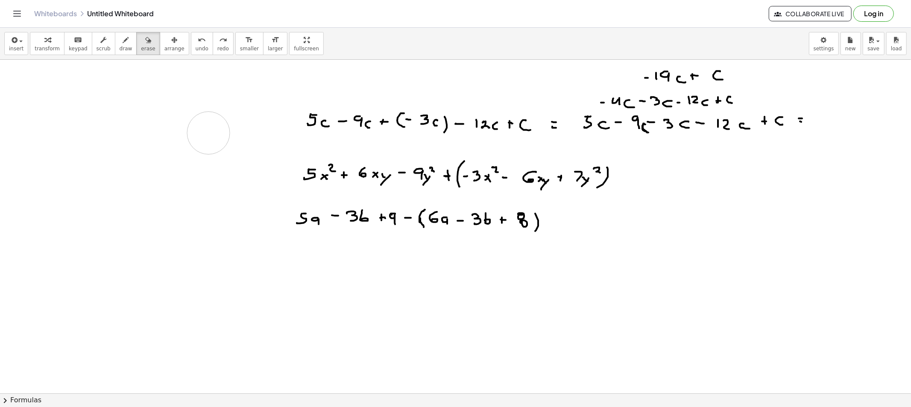
drag, startPoint x: 130, startPoint y: 40, endPoint x: 206, endPoint y: 70, distance: 81.1
click at [141, 41] on div "button" at bounding box center [148, 40] width 14 height 10
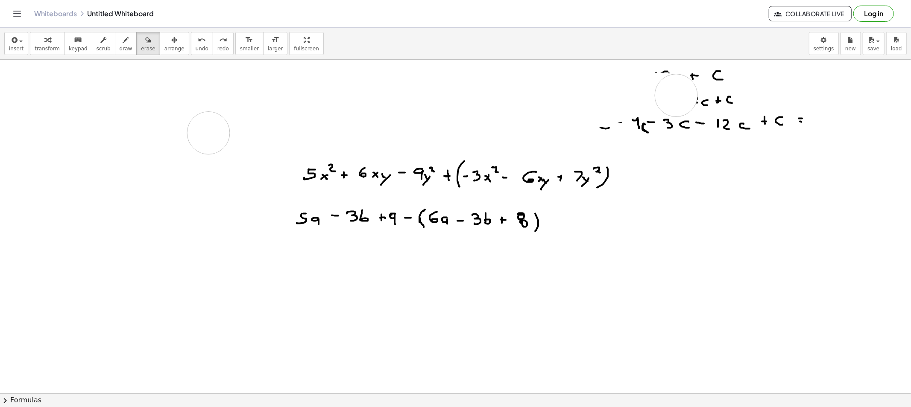
drag, startPoint x: 325, startPoint y: 116, endPoint x: 716, endPoint y: 101, distance: 391.9
drag, startPoint x: 716, startPoint y: 101, endPoint x: 584, endPoint y: 86, distance: 133.2
click at [123, 44] on button "draw" at bounding box center [126, 43] width 22 height 23
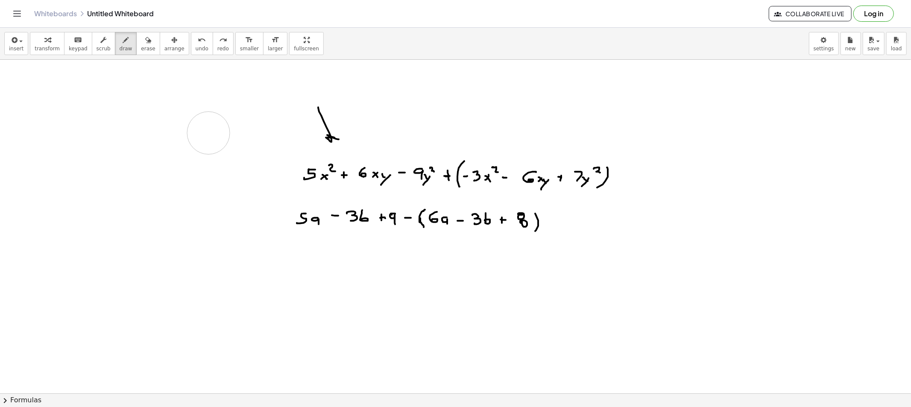
drag, startPoint x: 318, startPoint y: 108, endPoint x: 339, endPoint y: 140, distance: 37.7
click at [145, 36] on icon "button" at bounding box center [148, 40] width 6 height 10
drag, startPoint x: 326, startPoint y: 124, endPoint x: 331, endPoint y: 126, distance: 5.4
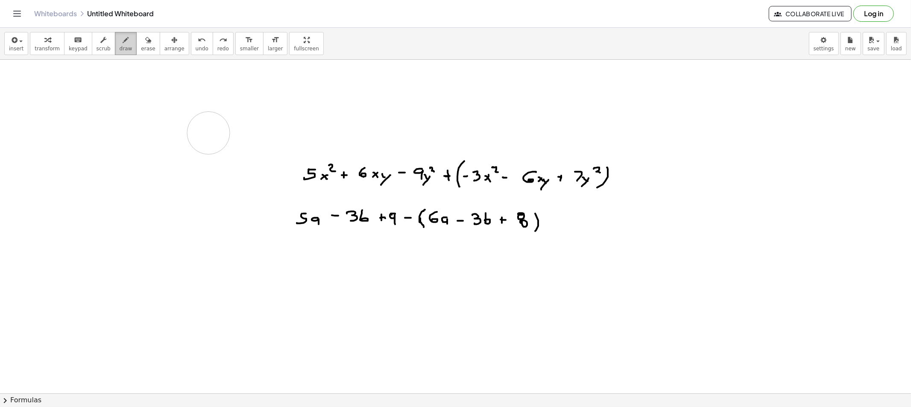
click at [121, 37] on div "button" at bounding box center [126, 40] width 13 height 10
drag, startPoint x: 282, startPoint y: 271, endPoint x: 305, endPoint y: 259, distance: 25.6
click at [141, 46] on span "erase" at bounding box center [148, 49] width 14 height 6
drag, startPoint x: 287, startPoint y: 278, endPoint x: 298, endPoint y: 266, distance: 15.7
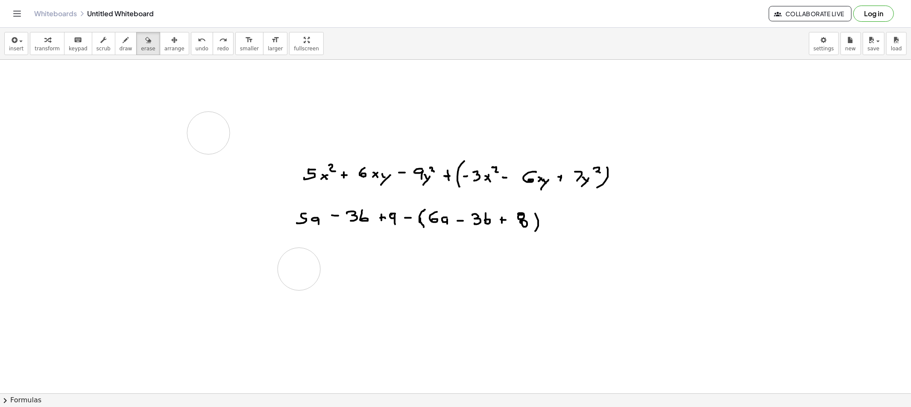
click at [104, 45] on button "scrub" at bounding box center [103, 43] width 23 height 23
click at [106, 44] on div "transform keyboard keypad scrub draw erase arrange" at bounding box center [109, 43] width 159 height 23
click at [115, 46] on button "draw" at bounding box center [126, 43] width 22 height 23
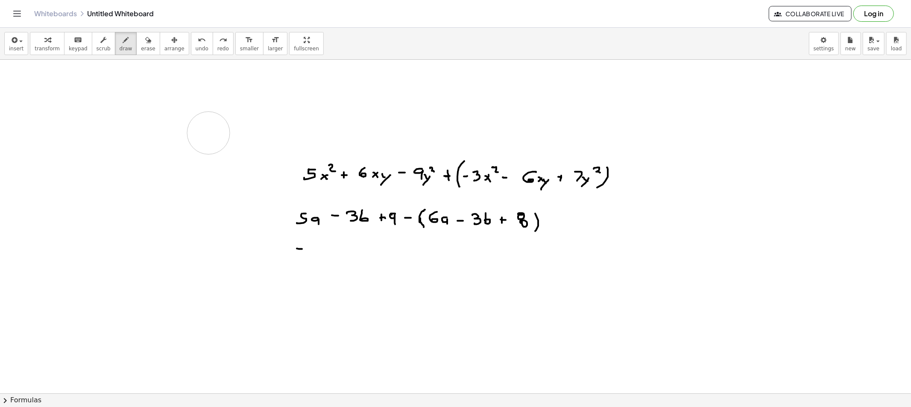
drag, startPoint x: 300, startPoint y: 254, endPoint x: 295, endPoint y: 258, distance: 6.7
drag, startPoint x: 309, startPoint y: 256, endPoint x: 316, endPoint y: 264, distance: 10.6
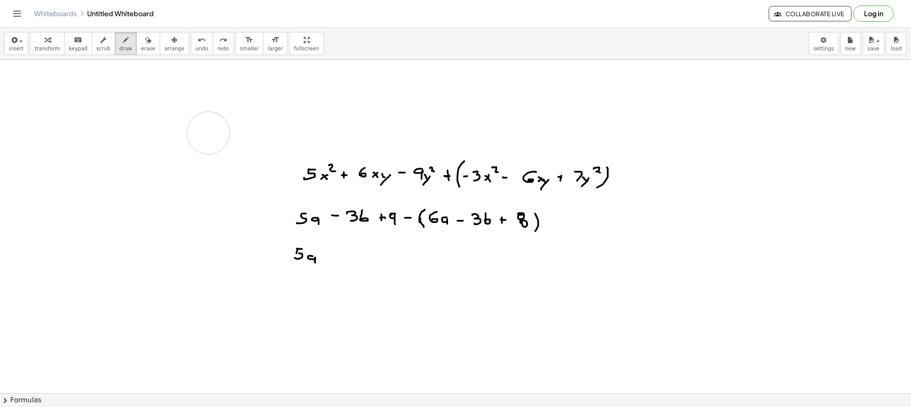
drag, startPoint x: 338, startPoint y: 255, endPoint x: 339, endPoint y: 261, distance: 6.5
drag, startPoint x: 352, startPoint y: 253, endPoint x: 353, endPoint y: 262, distance: 9.1
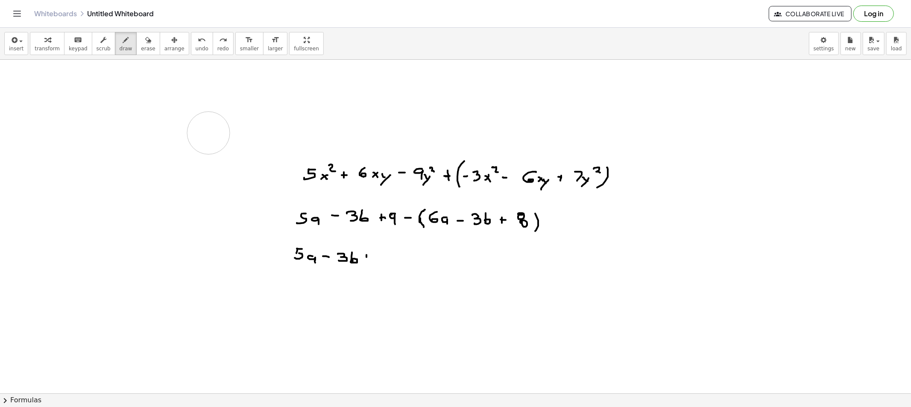
drag, startPoint x: 366, startPoint y: 255, endPoint x: 366, endPoint y: 261, distance: 5.2
drag, startPoint x: 363, startPoint y: 258, endPoint x: 369, endPoint y: 259, distance: 6.0
drag, startPoint x: 380, startPoint y: 255, endPoint x: 382, endPoint y: 264, distance: 8.7
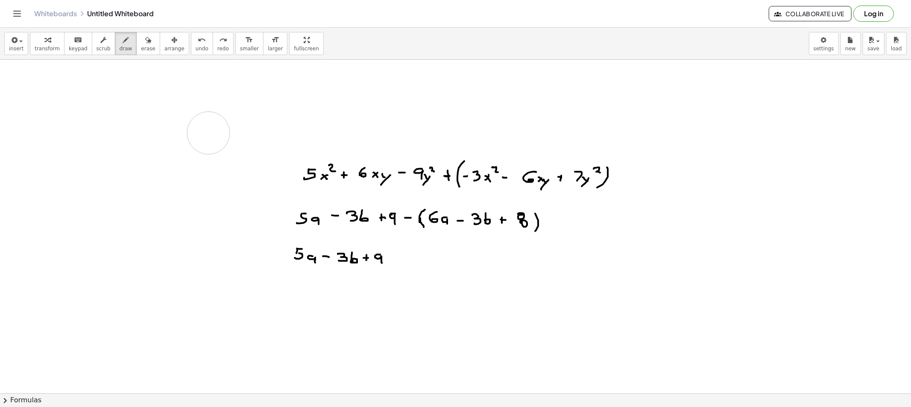
drag, startPoint x: 408, startPoint y: 255, endPoint x: 417, endPoint y: 263, distance: 12.1
drag, startPoint x: 418, startPoint y: 259, endPoint x: 419, endPoint y: 265, distance: 6.2
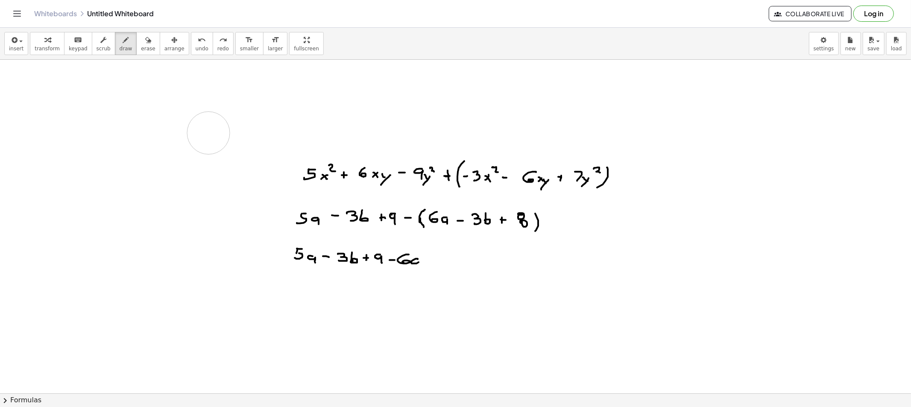
drag, startPoint x: 428, startPoint y: 262, endPoint x: 435, endPoint y: 262, distance: 6.8
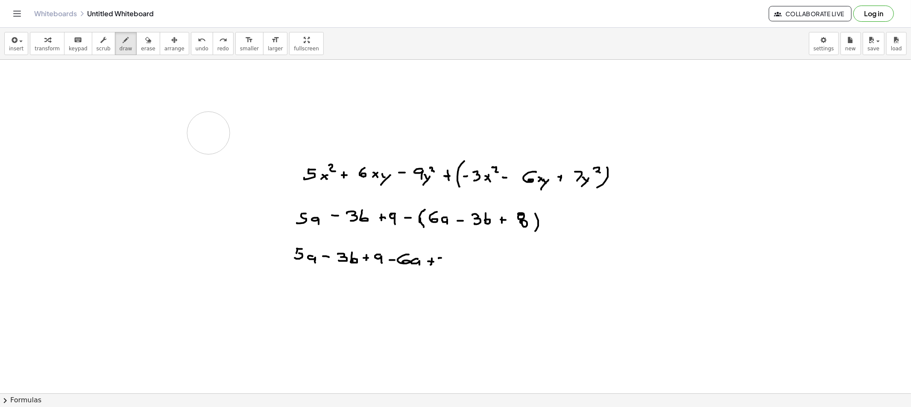
drag, startPoint x: 453, startPoint y: 262, endPoint x: 459, endPoint y: 266, distance: 7.3
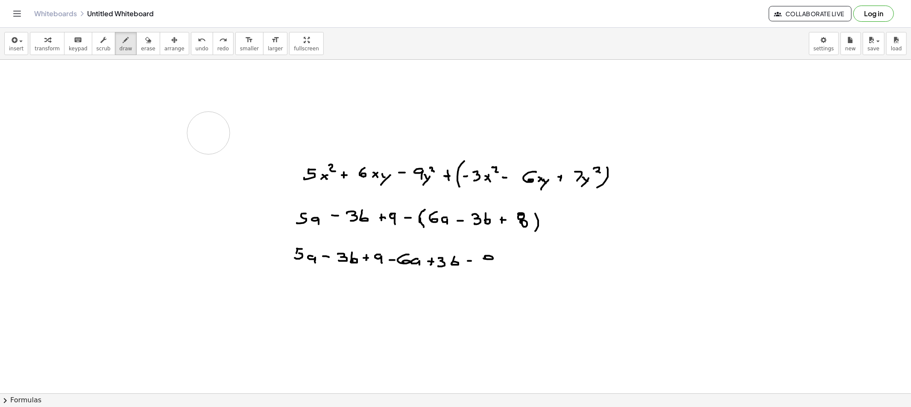
drag, startPoint x: 489, startPoint y: 263, endPoint x: 512, endPoint y: 261, distance: 23.6
drag, startPoint x: 510, startPoint y: 259, endPoint x: 508, endPoint y: 264, distance: 4.5
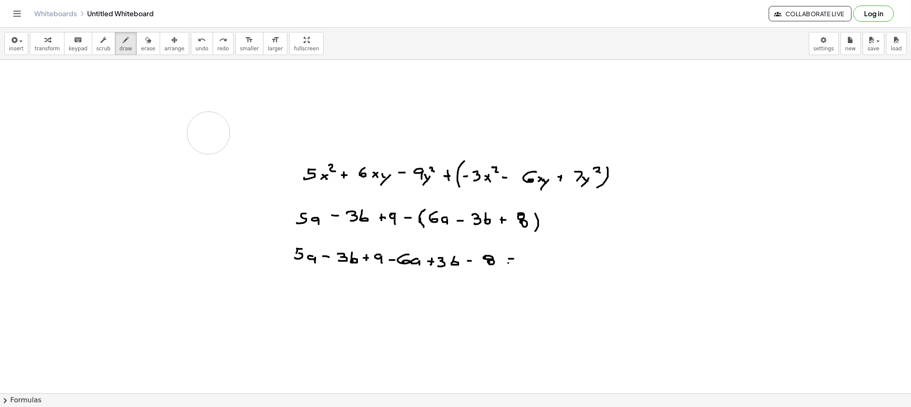
drag, startPoint x: 508, startPoint y: 264, endPoint x: 517, endPoint y: 264, distance: 8.5
drag, startPoint x: 307, startPoint y: 267, endPoint x: 413, endPoint y: 278, distance: 105.6
drag, startPoint x: 528, startPoint y: 261, endPoint x: 533, endPoint y: 262, distance: 4.7
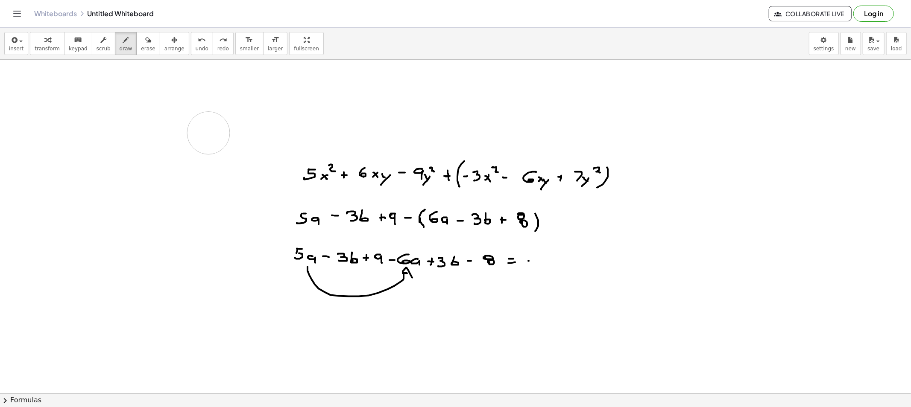
drag, startPoint x: 548, startPoint y: 263, endPoint x: 550, endPoint y: 270, distance: 7.0
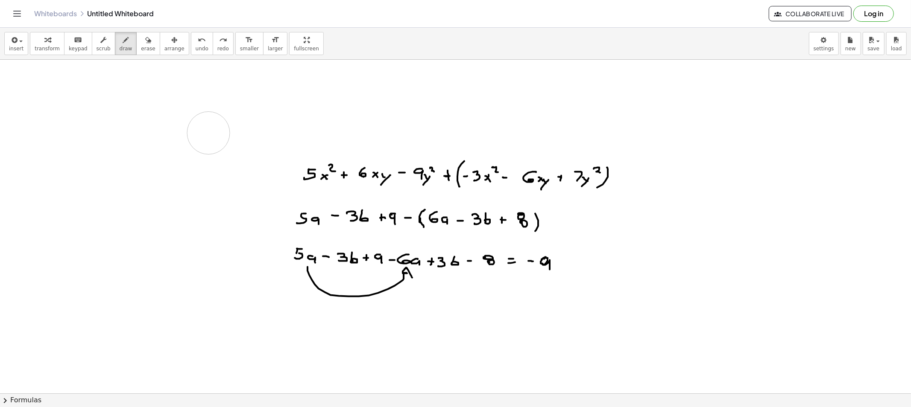
drag, startPoint x: 548, startPoint y: 258, endPoint x: 550, endPoint y: 266, distance: 7.6
drag, startPoint x: 343, startPoint y: 266, endPoint x: 440, endPoint y: 281, distance: 98.5
drag, startPoint x: 376, startPoint y: 282, endPoint x: 378, endPoint y: 271, distance: 11.7
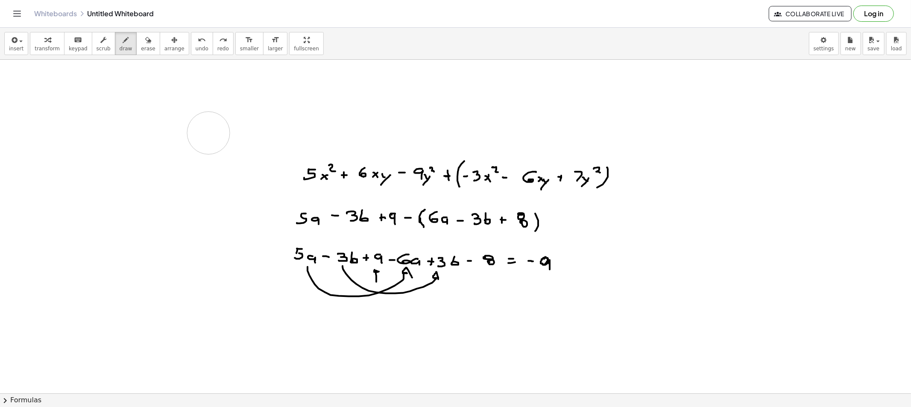
drag, startPoint x: 381, startPoint y: 259, endPoint x: 381, endPoint y: 263, distance: 4.3
drag, startPoint x: 381, startPoint y: 253, endPoint x: 380, endPoint y: 264, distance: 10.8
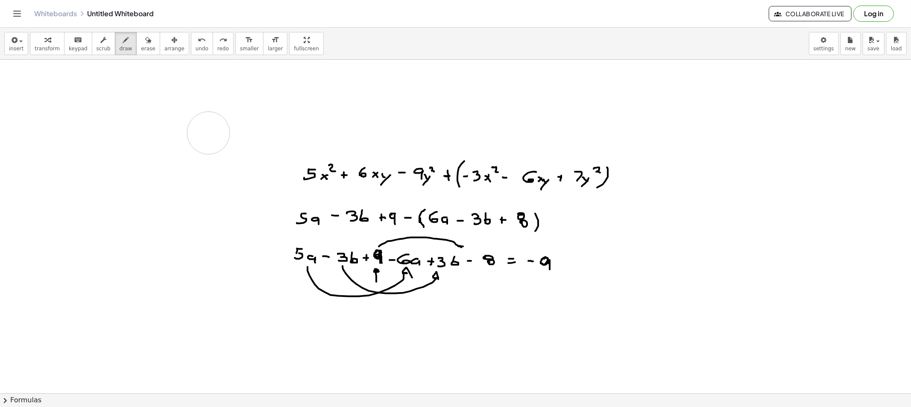
drag, startPoint x: 379, startPoint y: 247, endPoint x: 466, endPoint y: 245, distance: 86.7
drag, startPoint x: 557, startPoint y: 262, endPoint x: 562, endPoint y: 266, distance: 6.2
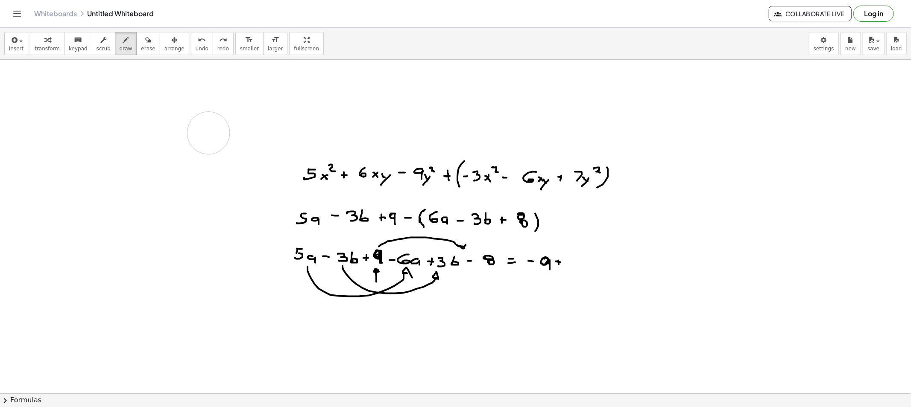
drag, startPoint x: 566, startPoint y: 260, endPoint x: 569, endPoint y: 268, distance: 8.6
drag, startPoint x: 566, startPoint y: 261, endPoint x: 566, endPoint y: 268, distance: 6.8
drag, startPoint x: 563, startPoint y: 247, endPoint x: 515, endPoint y: 249, distance: 48.3
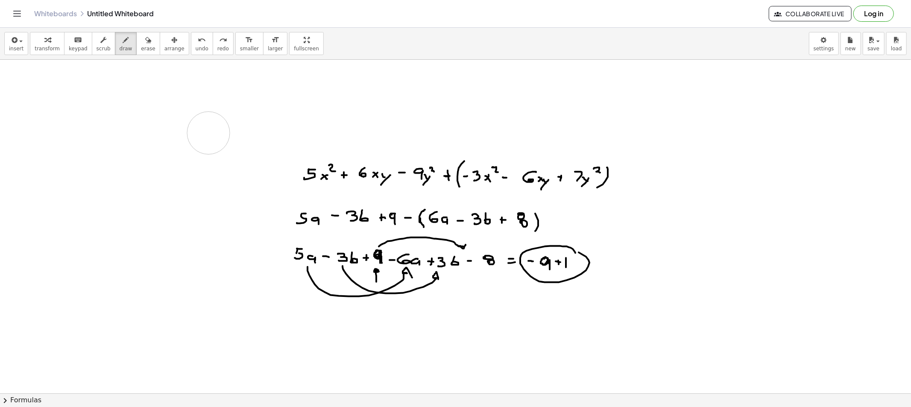
click at [141, 49] on span "erase" at bounding box center [148, 49] width 14 height 6
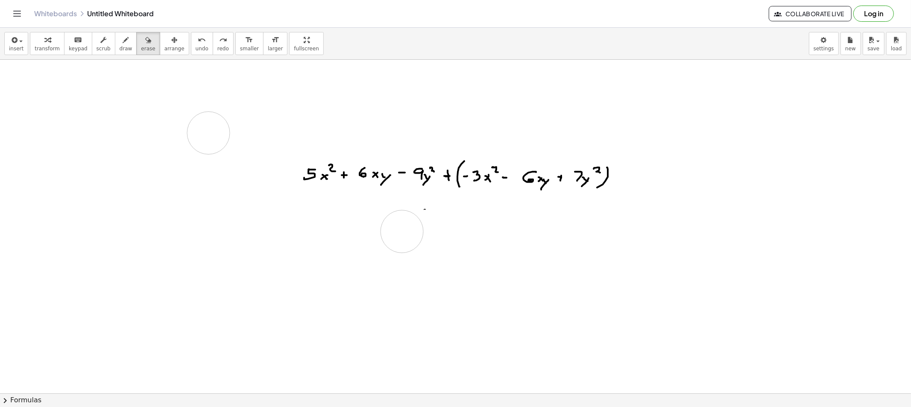
drag, startPoint x: 283, startPoint y: 229, endPoint x: 426, endPoint y: 224, distance: 143.6
